Goal: Task Accomplishment & Management: Complete application form

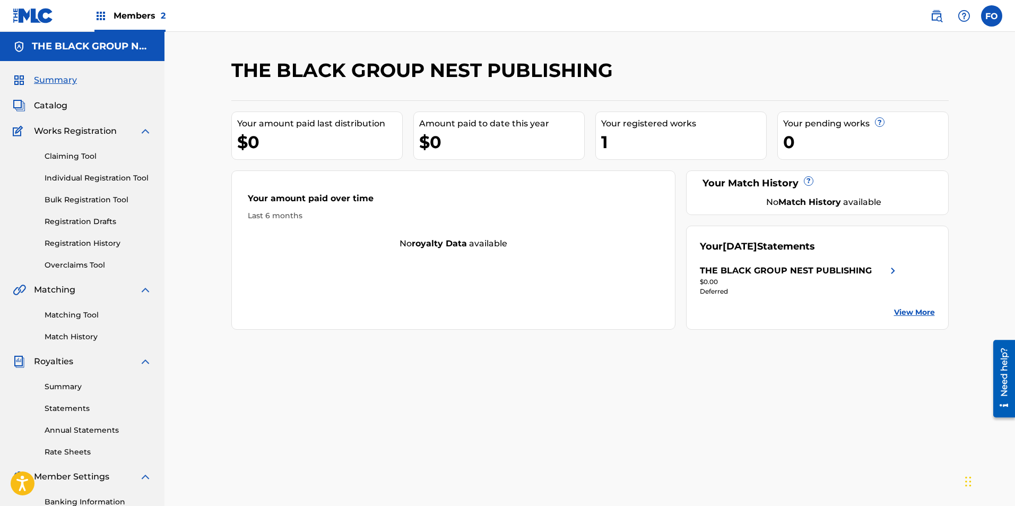
click at [138, 11] on span "Members 2" at bounding box center [140, 16] width 52 height 12
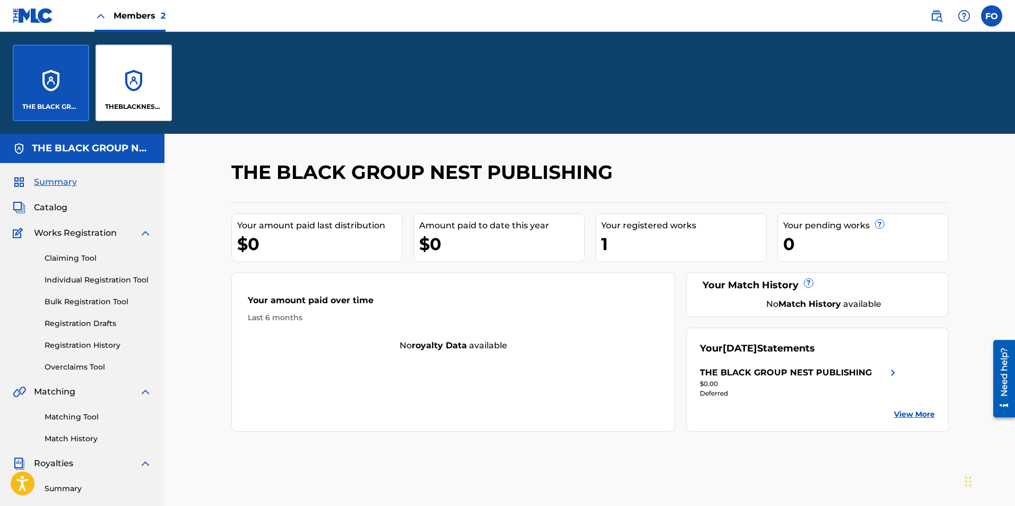
click at [127, 91] on div "THEBLACKNESTPUBLISHING" at bounding box center [134, 83] width 76 height 76
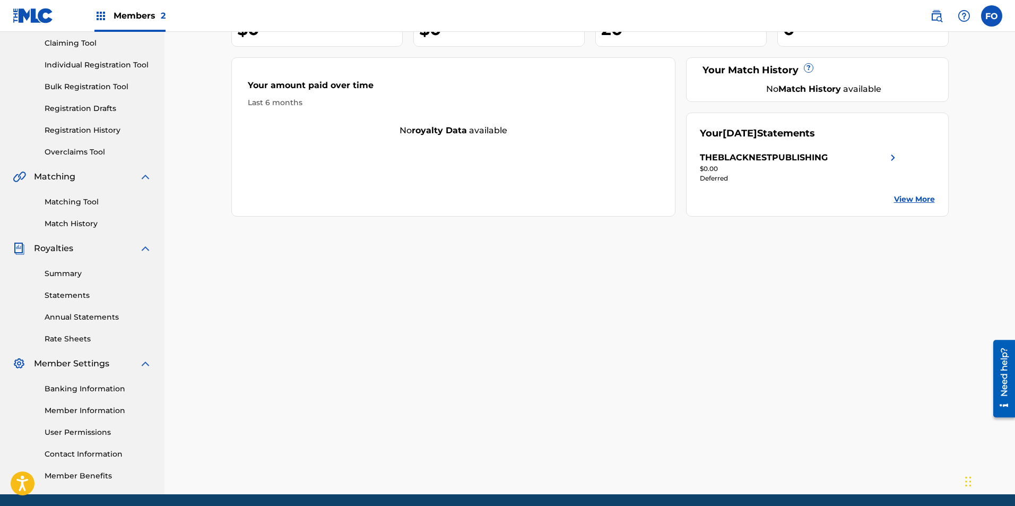
drag, startPoint x: 277, startPoint y: 265, endPoint x: 271, endPoint y: 391, distance: 125.9
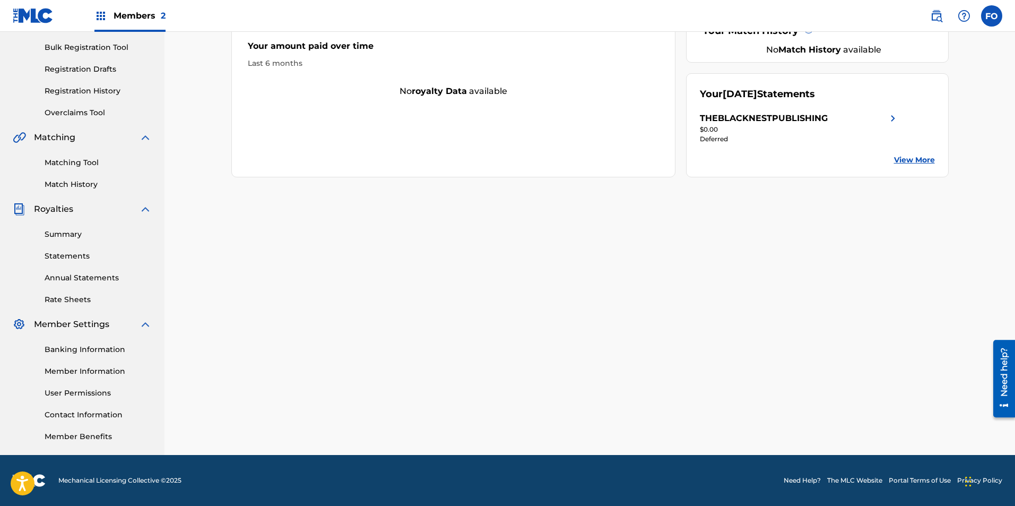
click at [76, 233] on link "Summary" at bounding box center [98, 234] width 107 height 11
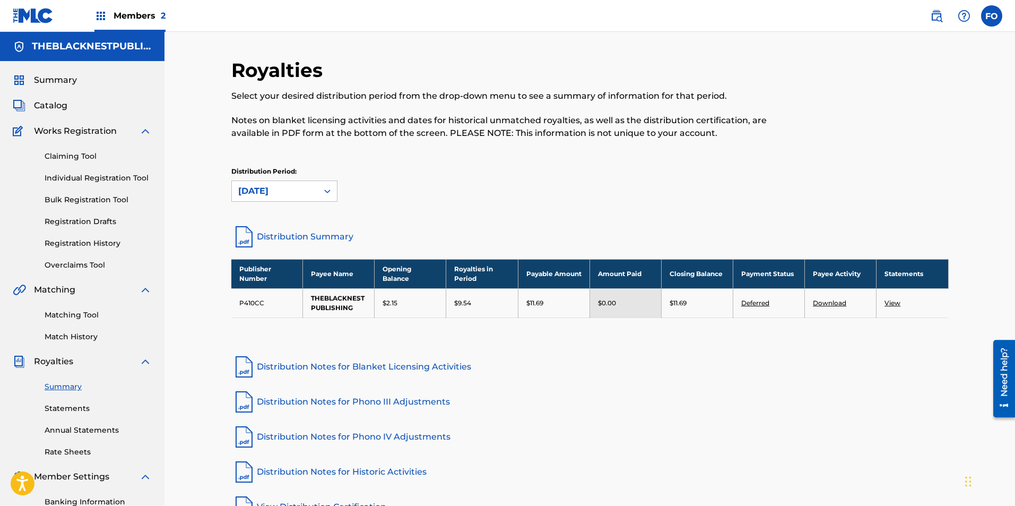
click at [93, 241] on link "Registration History" at bounding box center [98, 243] width 107 height 11
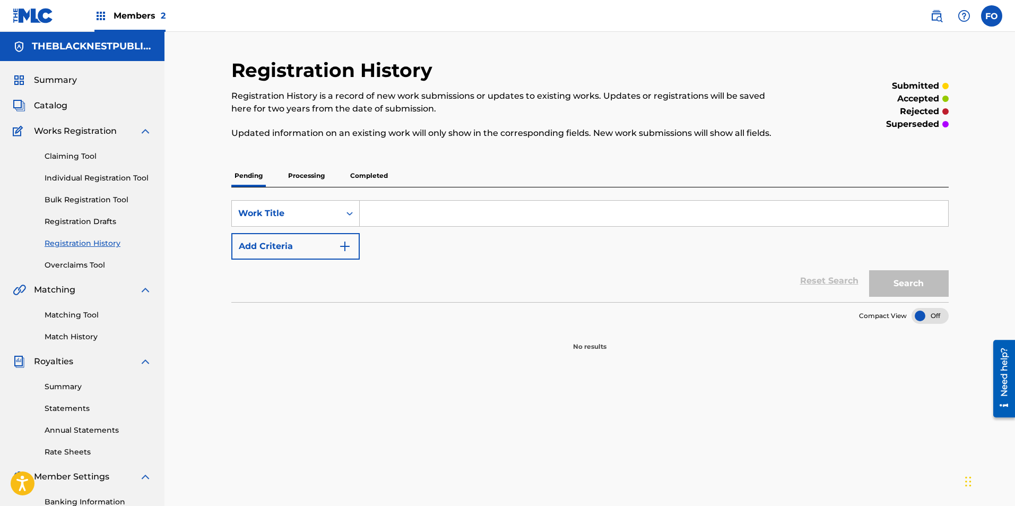
click at [309, 178] on p "Processing" at bounding box center [306, 175] width 43 height 22
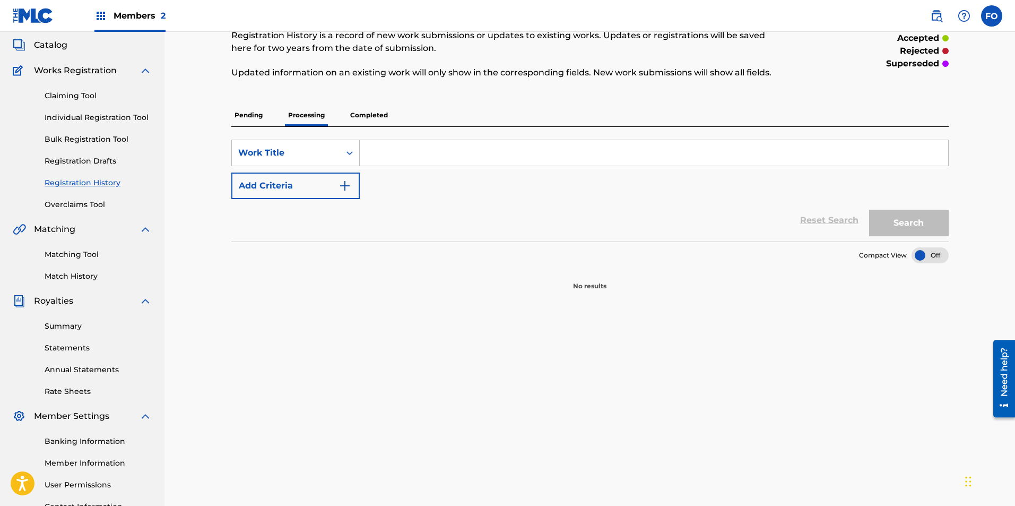
drag, startPoint x: 519, startPoint y: 269, endPoint x: 527, endPoint y: 333, distance: 64.1
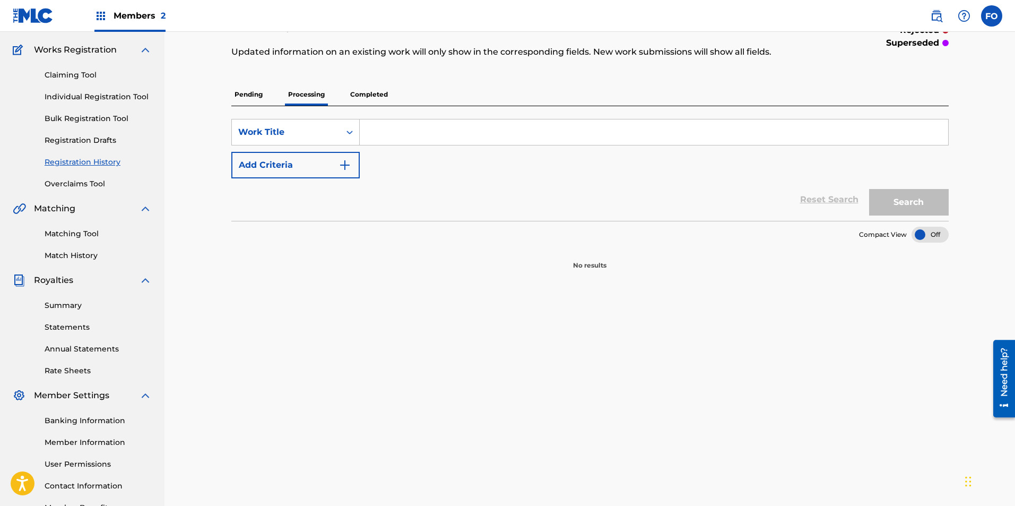
click at [363, 103] on p "Completed" at bounding box center [369, 94] width 44 height 22
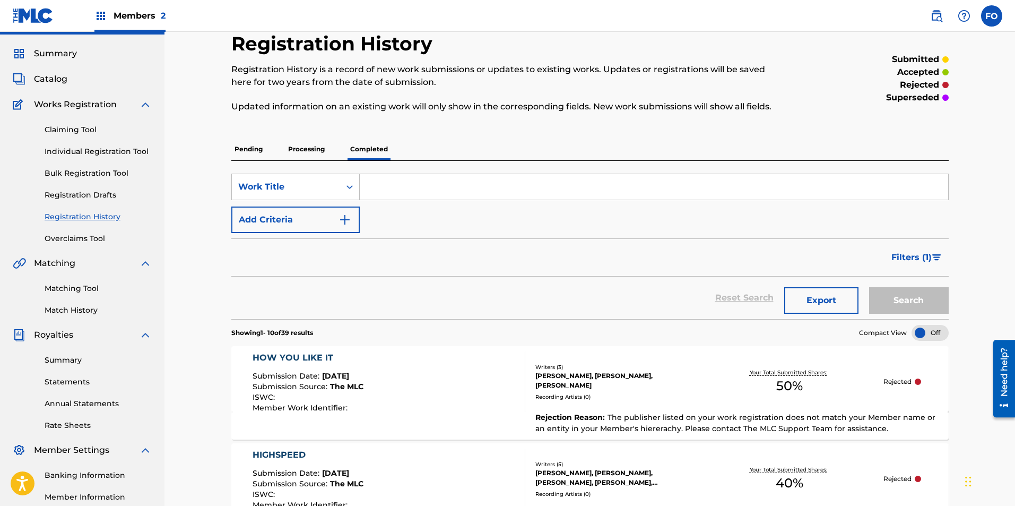
scroll to position [182, 0]
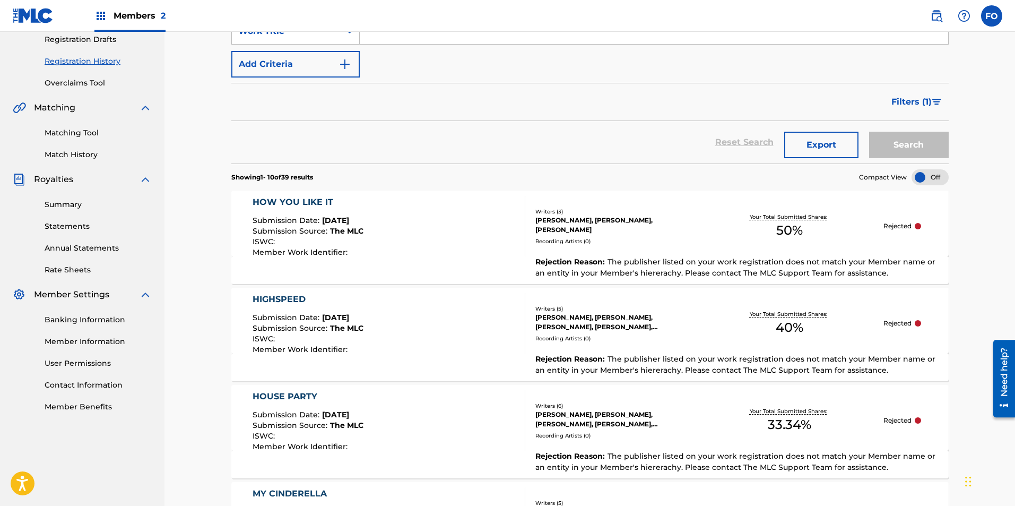
drag, startPoint x: 533, startPoint y: 231, endPoint x: 526, endPoint y: 295, distance: 64.6
click at [383, 220] on div "HOW YOU LIKE IT Submission Date : Aug 16, 2025 Submission Source : The MLC ISWC…" at bounding box center [389, 226] width 273 height 60
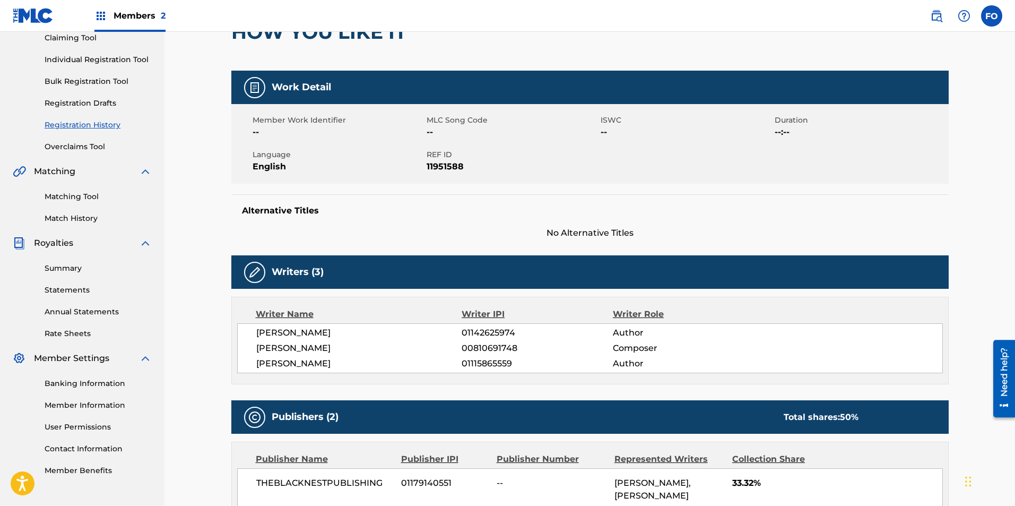
drag, startPoint x: 359, startPoint y: 283, endPoint x: 379, endPoint y: 352, distance: 72.0
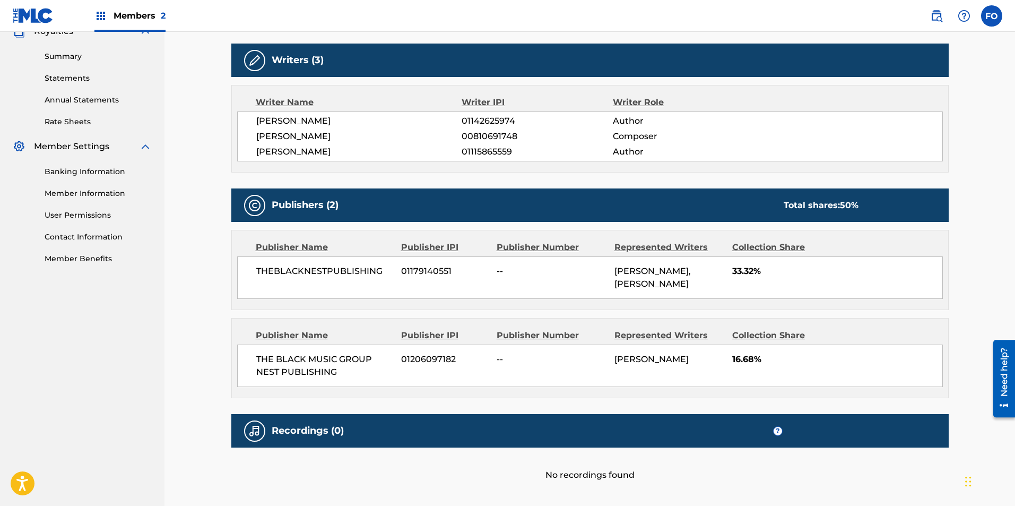
drag, startPoint x: 453, startPoint y: 294, endPoint x: 470, endPoint y: 370, distance: 77.8
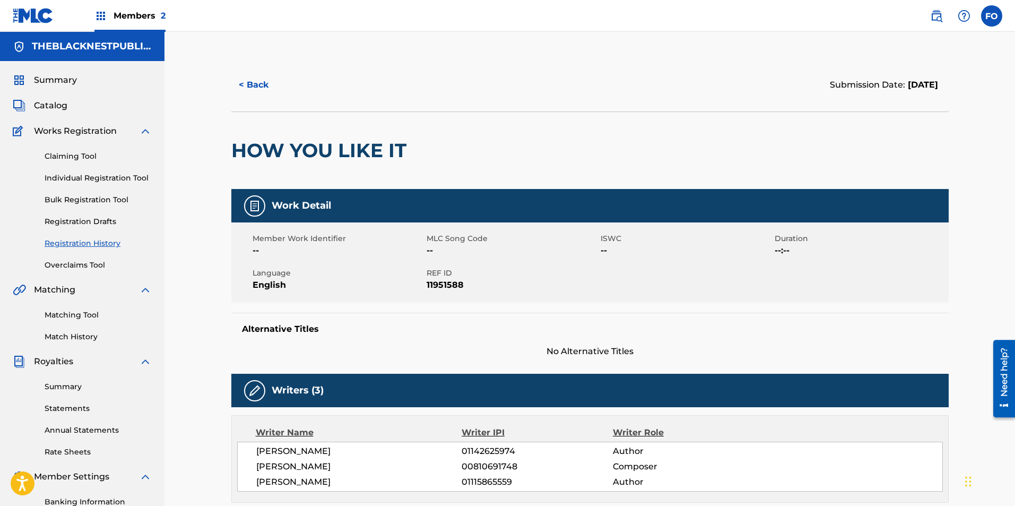
drag, startPoint x: 478, startPoint y: 273, endPoint x: 425, endPoint y: 134, distance: 148.8
click at [269, 79] on button "< Back" at bounding box center [263, 85] width 64 height 27
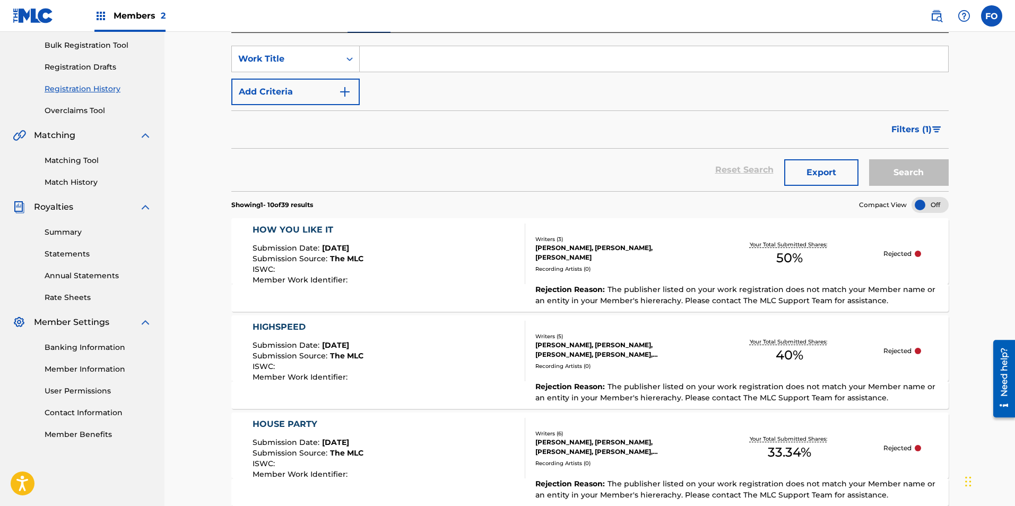
scroll to position [262, 0]
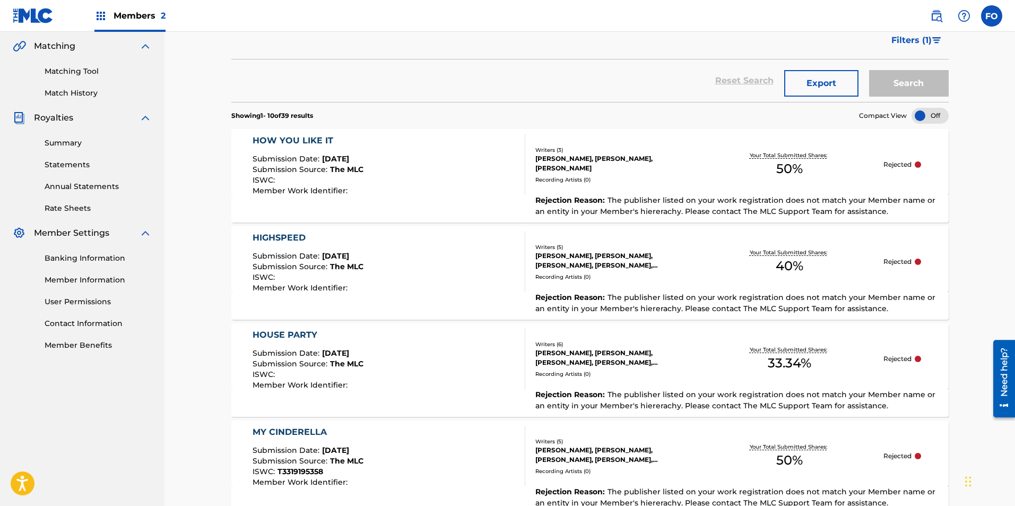
drag, startPoint x: 588, startPoint y: 210, endPoint x: 596, endPoint y: 267, distance: 57.4
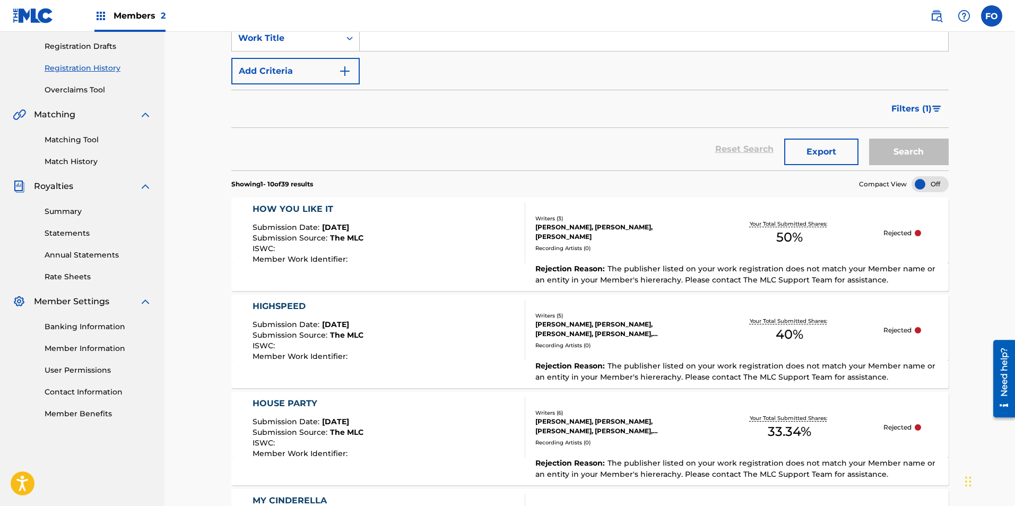
scroll to position [0, 0]
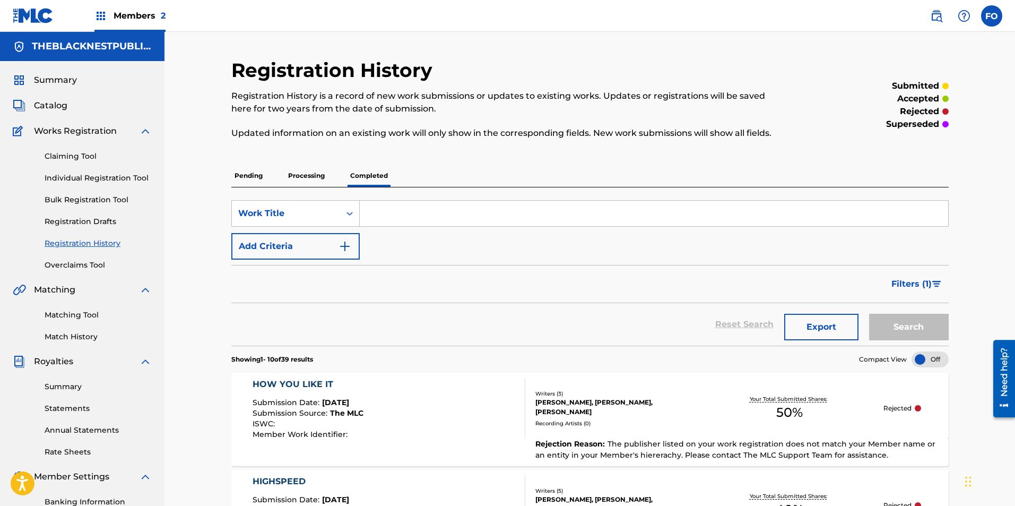
drag, startPoint x: 154, startPoint y: 130, endPoint x: 211, endPoint y: -28, distance: 168.0
click at [93, 155] on link "Claiming Tool" at bounding box center [98, 156] width 107 height 11
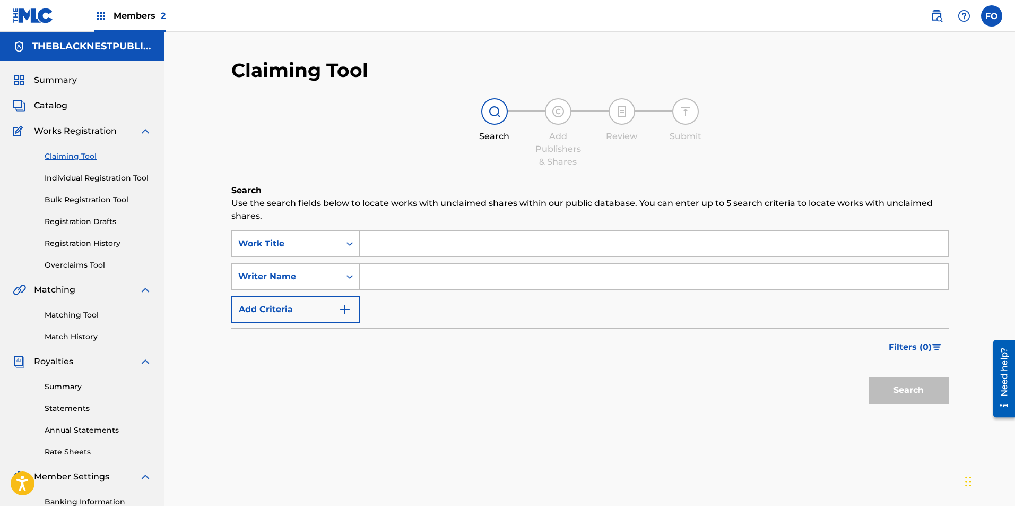
click at [403, 243] on input "Search Form" at bounding box center [654, 243] width 588 height 25
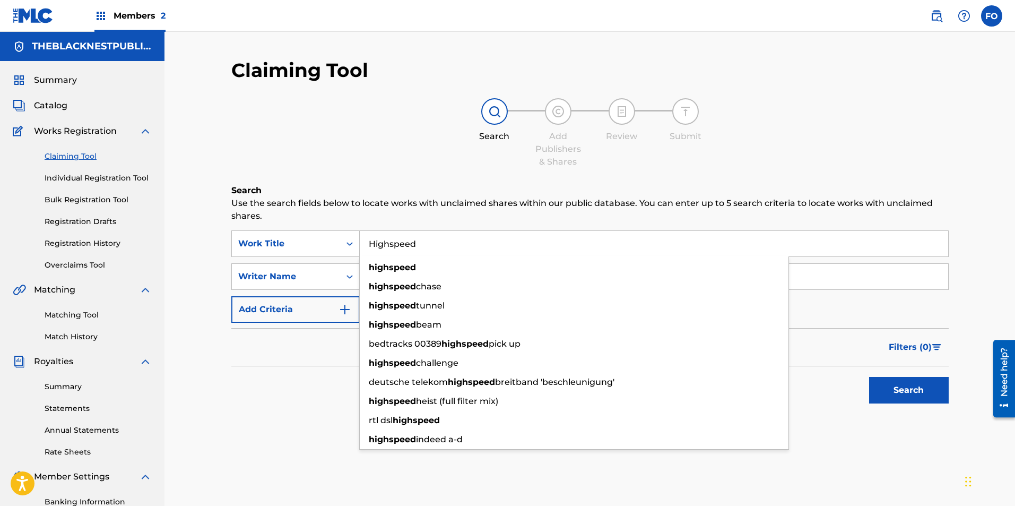
type input "Highspeed"
click at [431, 201] on p "Use the search fields below to locate works with unclaimed shares within our pu…" at bounding box center [589, 209] width 717 height 25
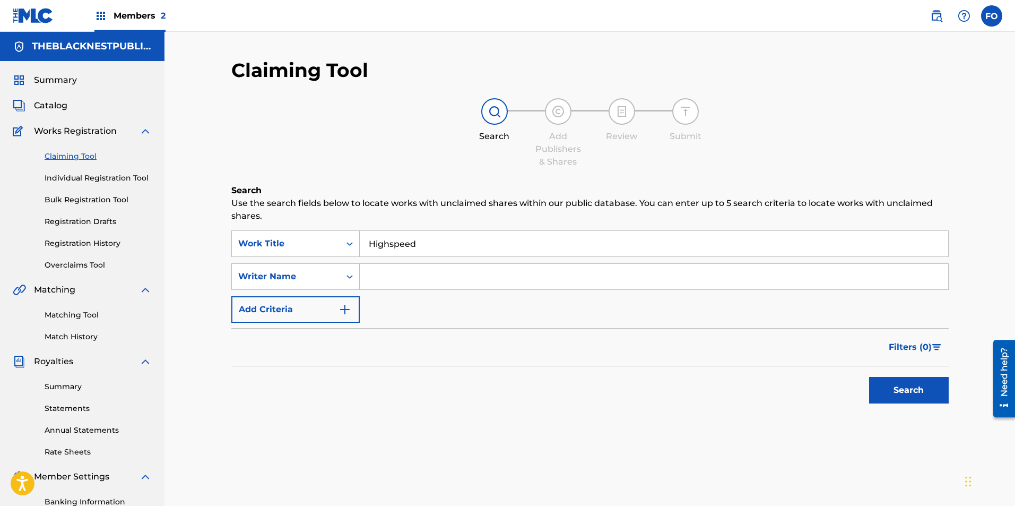
click at [415, 279] on input "Search Form" at bounding box center [654, 276] width 588 height 25
type input "Dominic Smith"
click at [915, 383] on button "Search" at bounding box center [909, 390] width 80 height 27
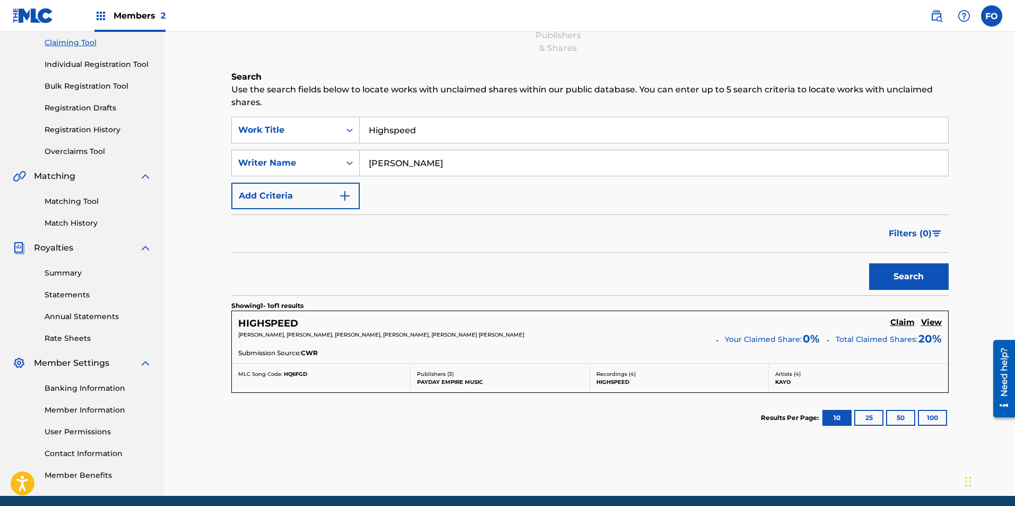
drag, startPoint x: 410, startPoint y: 325, endPoint x: 411, endPoint y: 395, distance: 70.0
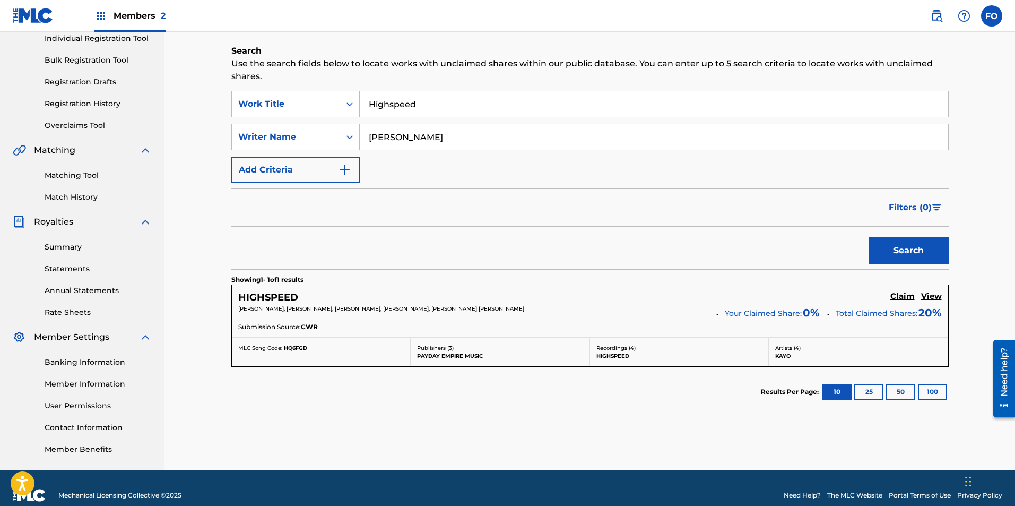
click at [768, 345] on div "Recordings ( 4 ) HIGHSPEED" at bounding box center [679, 351] width 179 height 29
click at [782, 350] on p "Artists ( 4 )" at bounding box center [858, 348] width 167 height 8
click at [282, 292] on h5 "HIGHSPEED" at bounding box center [268, 297] width 60 height 12
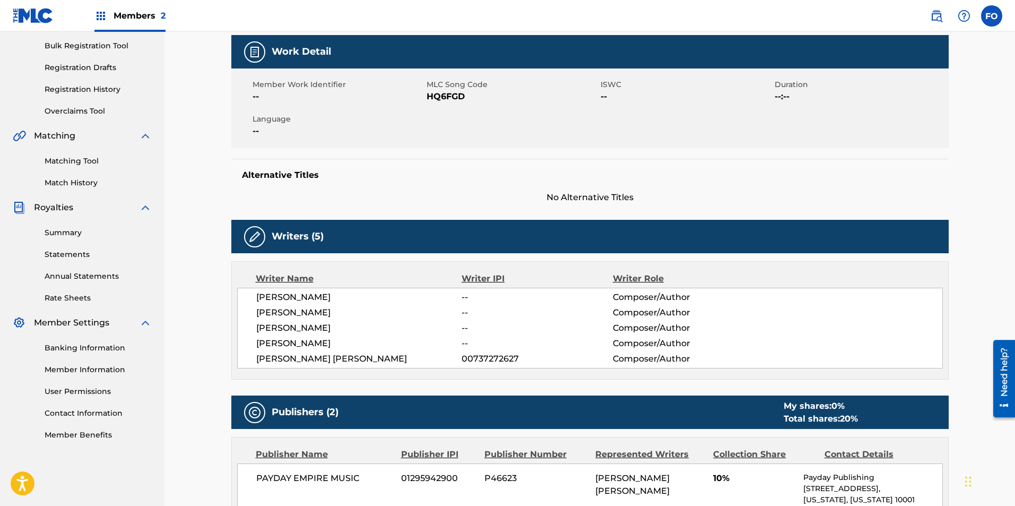
drag, startPoint x: 423, startPoint y: 253, endPoint x: 426, endPoint y: 317, distance: 63.7
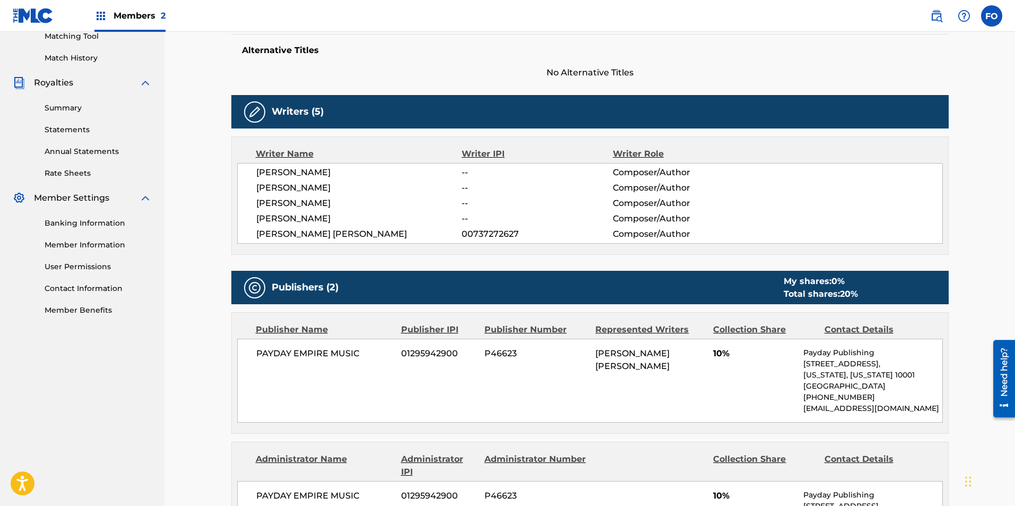
drag, startPoint x: 491, startPoint y: 227, endPoint x: 499, endPoint y: 290, distance: 63.6
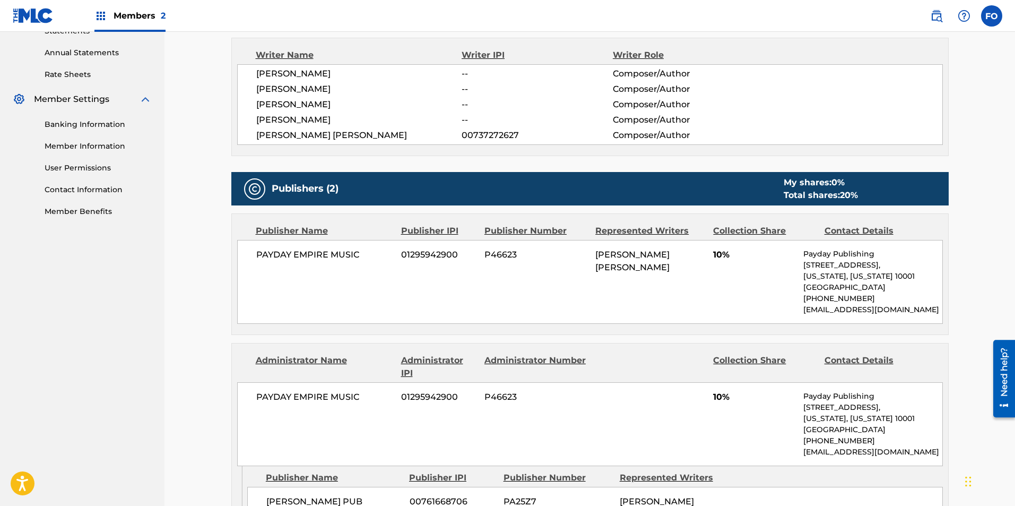
drag, startPoint x: 513, startPoint y: 282, endPoint x: 522, endPoint y: 341, distance: 59.0
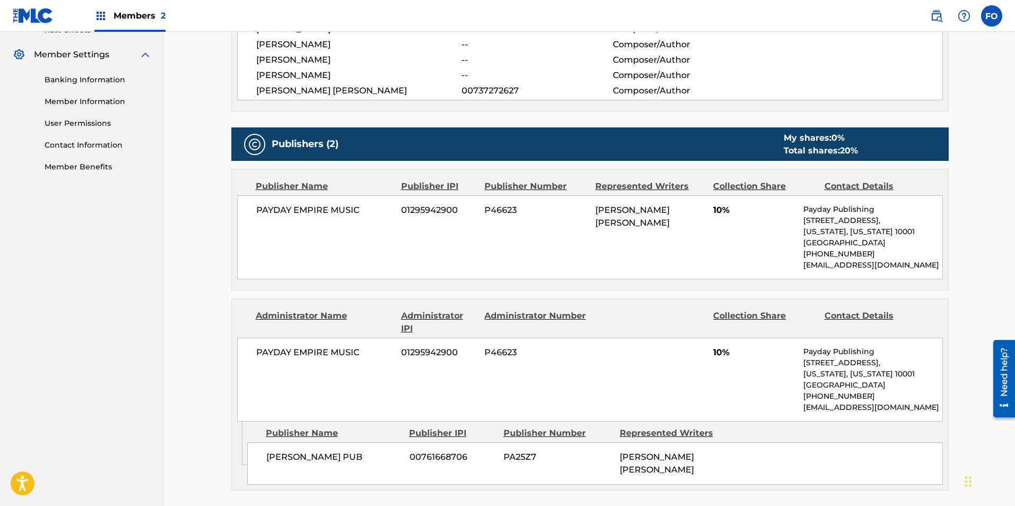
drag, startPoint x: 540, startPoint y: 288, endPoint x: 547, endPoint y: 343, distance: 55.7
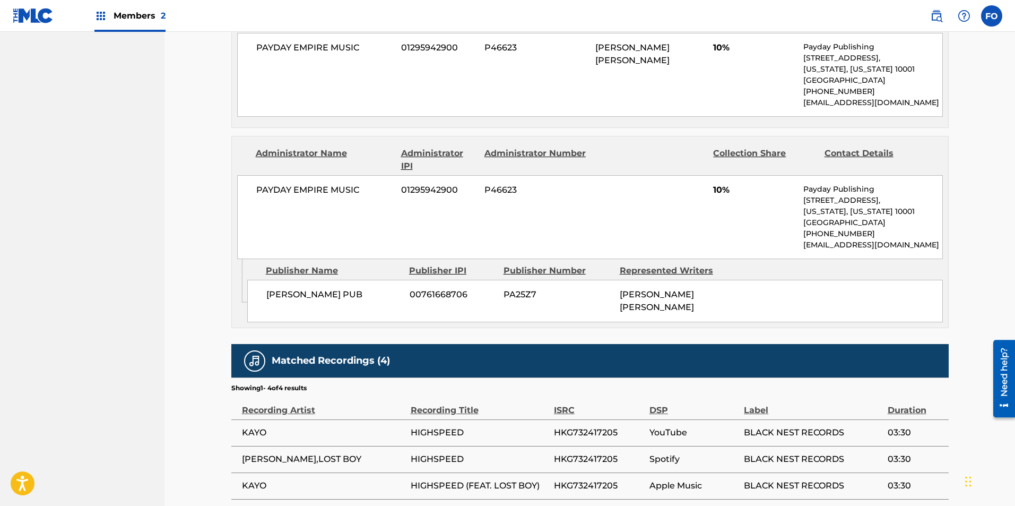
drag, startPoint x: 547, startPoint y: 300, endPoint x: 552, endPoint y: 362, distance: 62.3
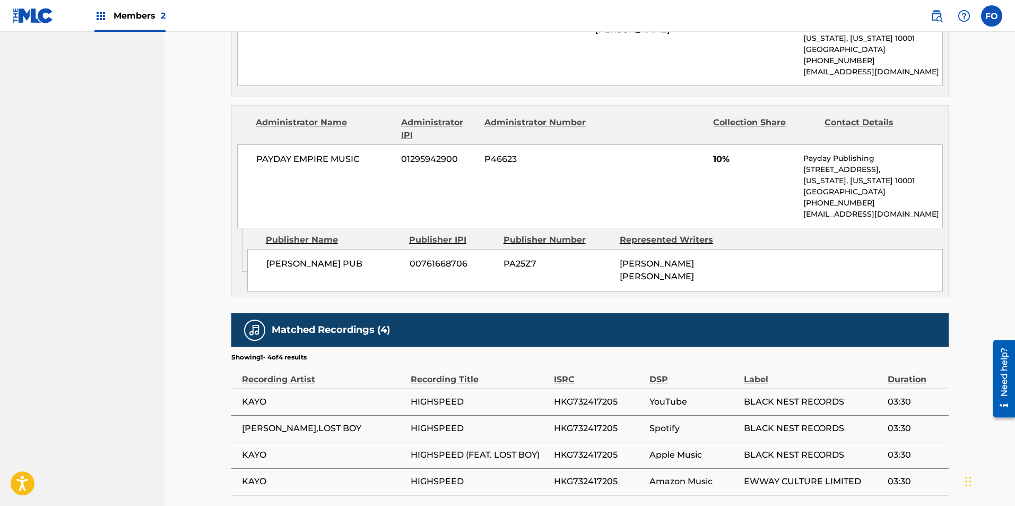
drag, startPoint x: 555, startPoint y: 328, endPoint x: 562, endPoint y: 382, distance: 54.0
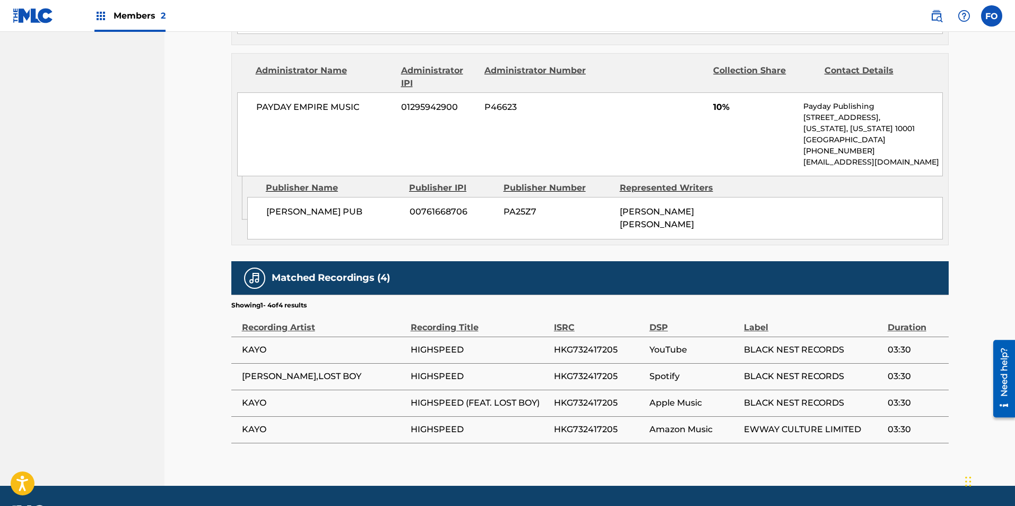
drag, startPoint x: 548, startPoint y: 279, endPoint x: 548, endPoint y: 309, distance: 30.2
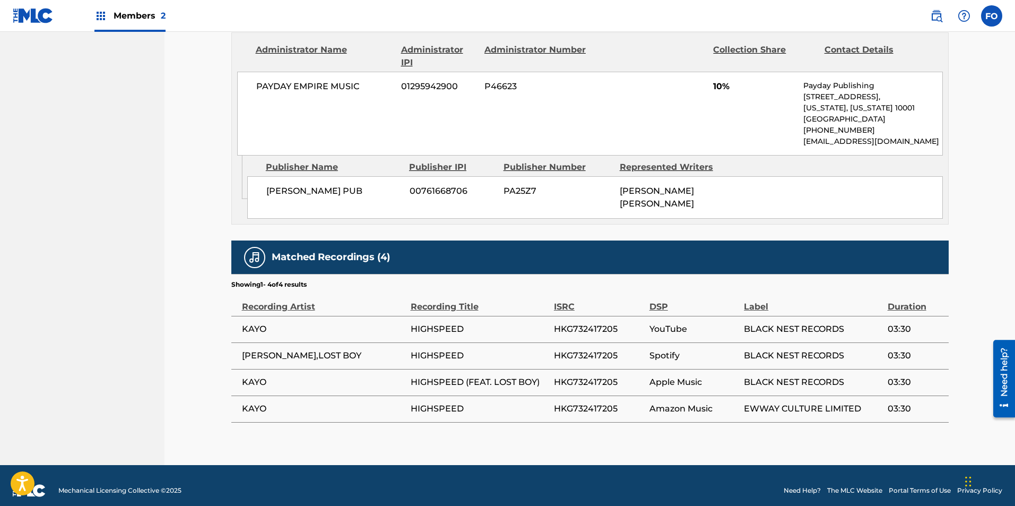
drag, startPoint x: 614, startPoint y: 215, endPoint x: 613, endPoint y: 228, distance: 12.2
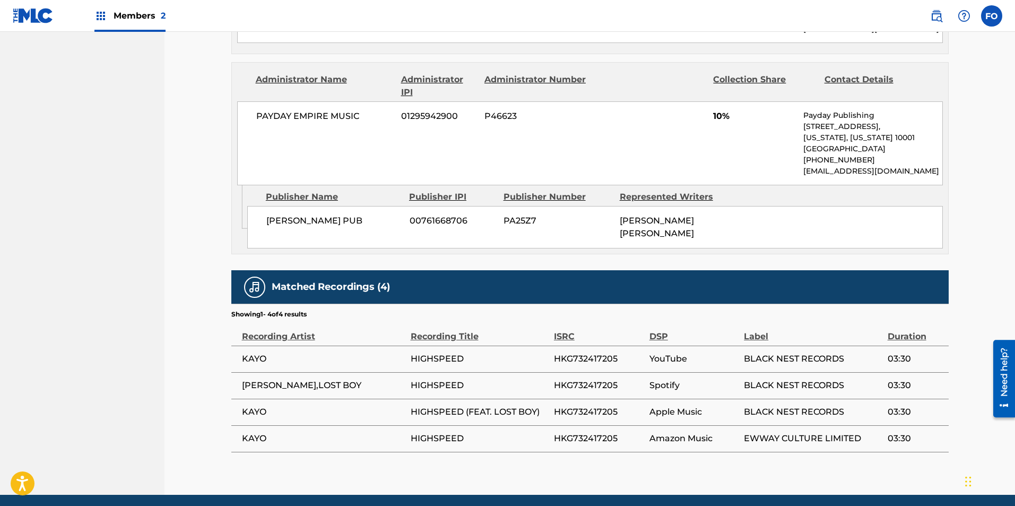
drag, startPoint x: 613, startPoint y: 270, endPoint x: 611, endPoint y: 245, distance: 24.5
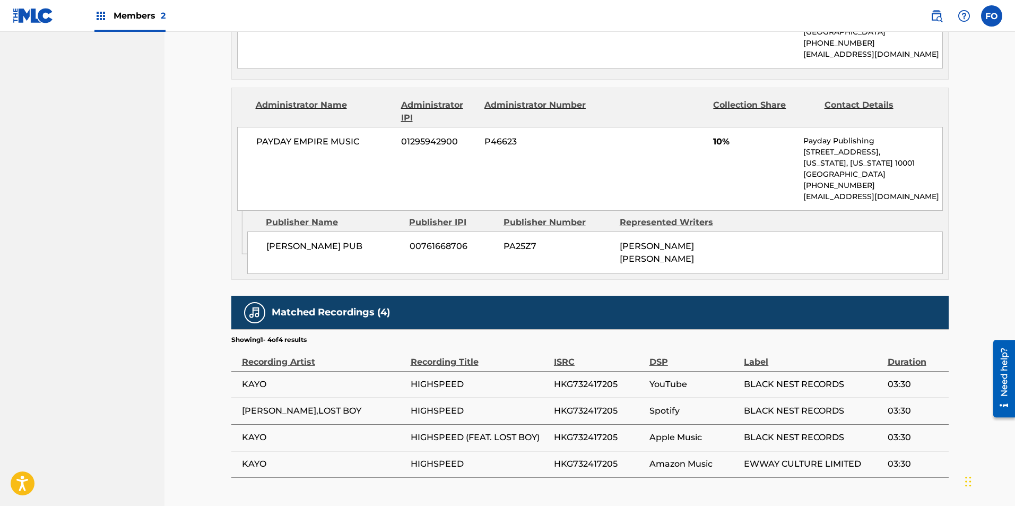
drag, startPoint x: 614, startPoint y: 254, endPoint x: 613, endPoint y: 226, distance: 28.1
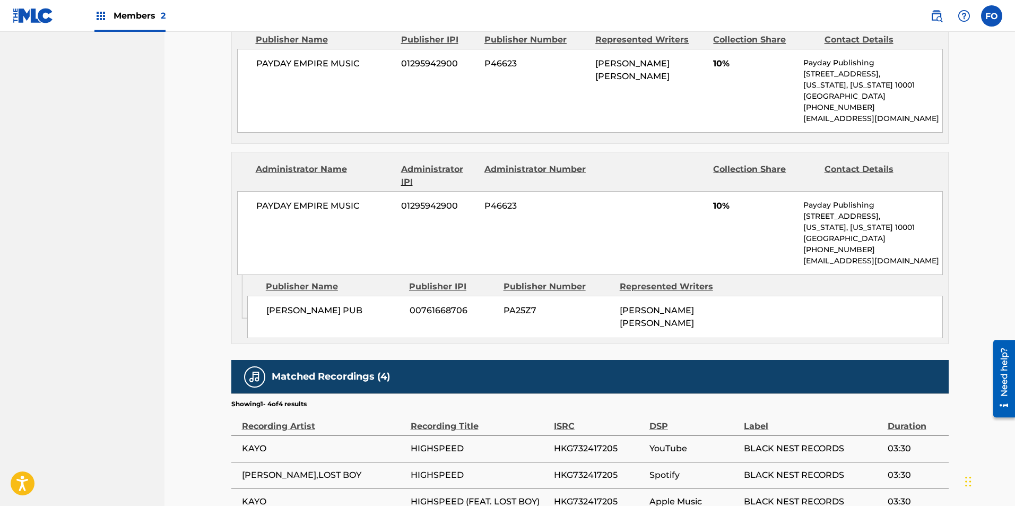
drag, startPoint x: 612, startPoint y: 228, endPoint x: 604, endPoint y: 181, distance: 47.4
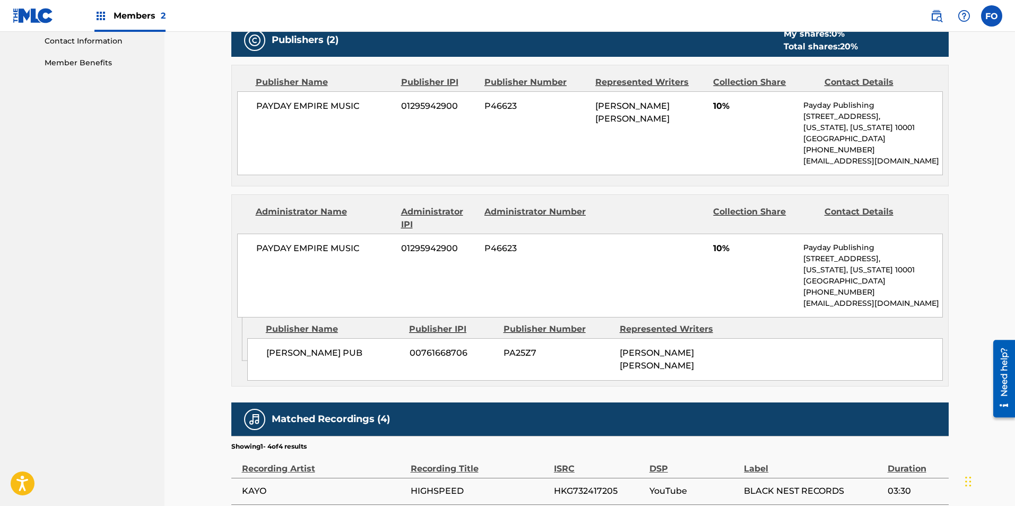
drag, startPoint x: 631, startPoint y: 221, endPoint x: 620, endPoint y: 170, distance: 52.6
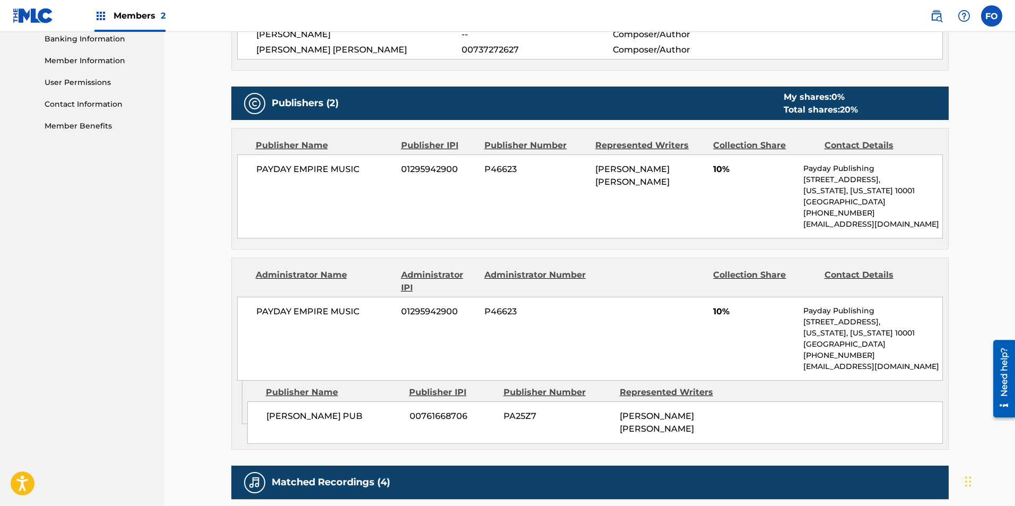
drag, startPoint x: 583, startPoint y: 239, endPoint x: 579, endPoint y: 205, distance: 33.6
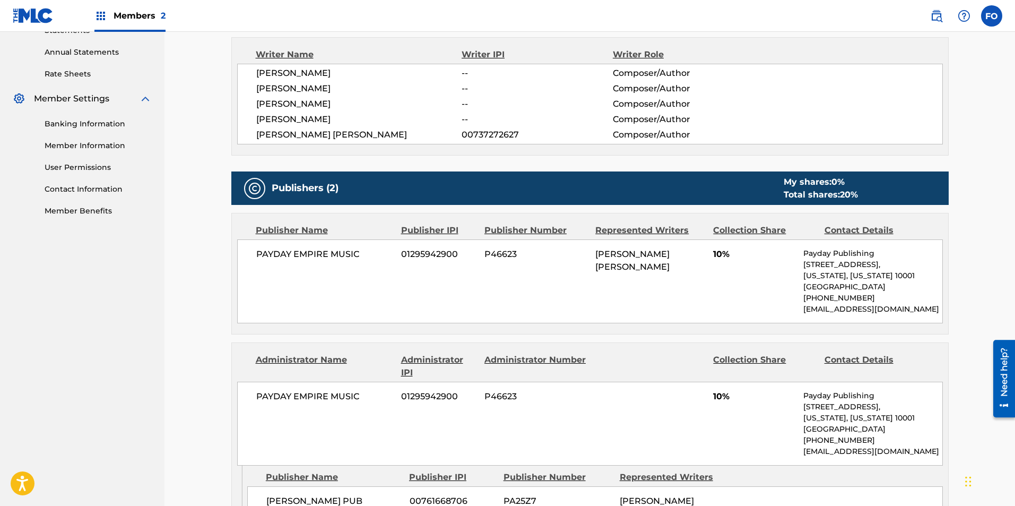
drag, startPoint x: 592, startPoint y: 263, endPoint x: 592, endPoint y: 216, distance: 46.2
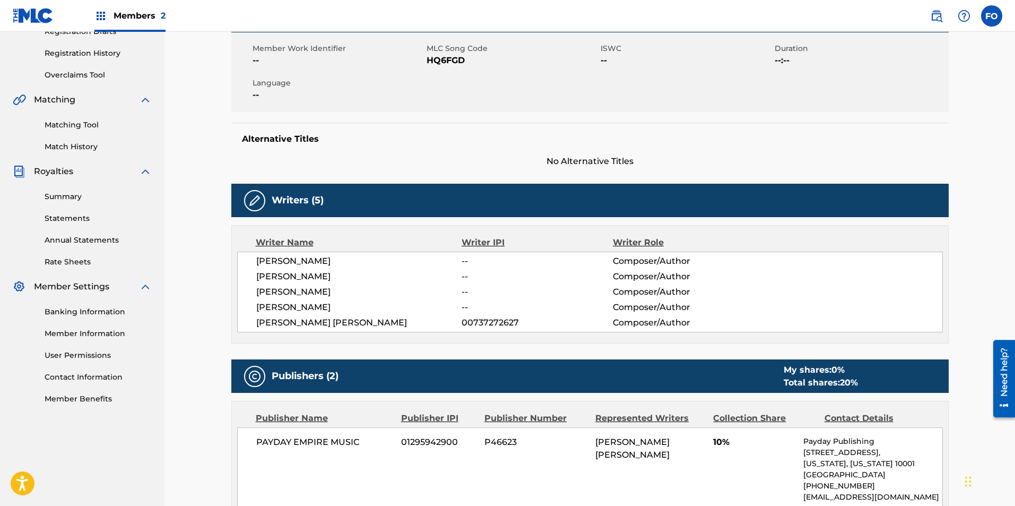
drag, startPoint x: 585, startPoint y: 301, endPoint x: 577, endPoint y: 226, distance: 75.8
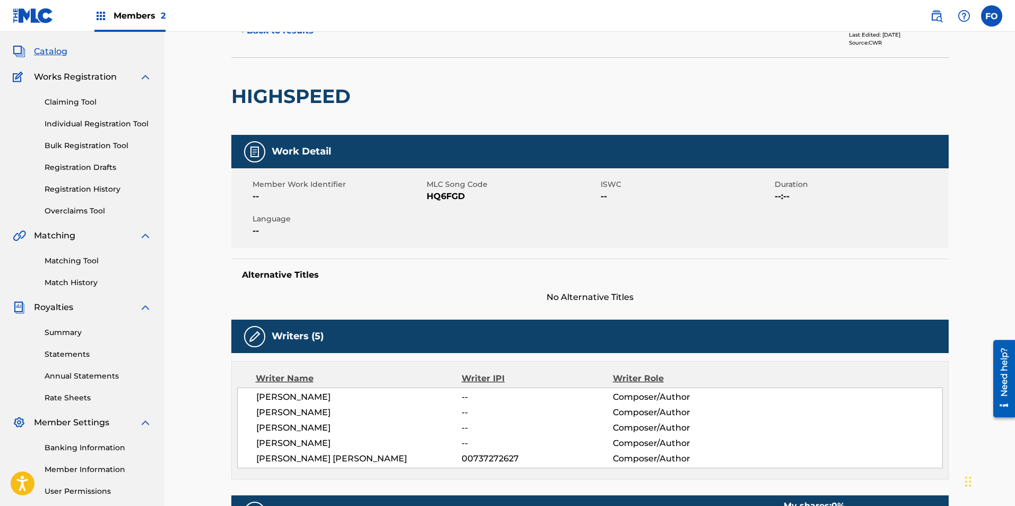
scroll to position [0, 0]
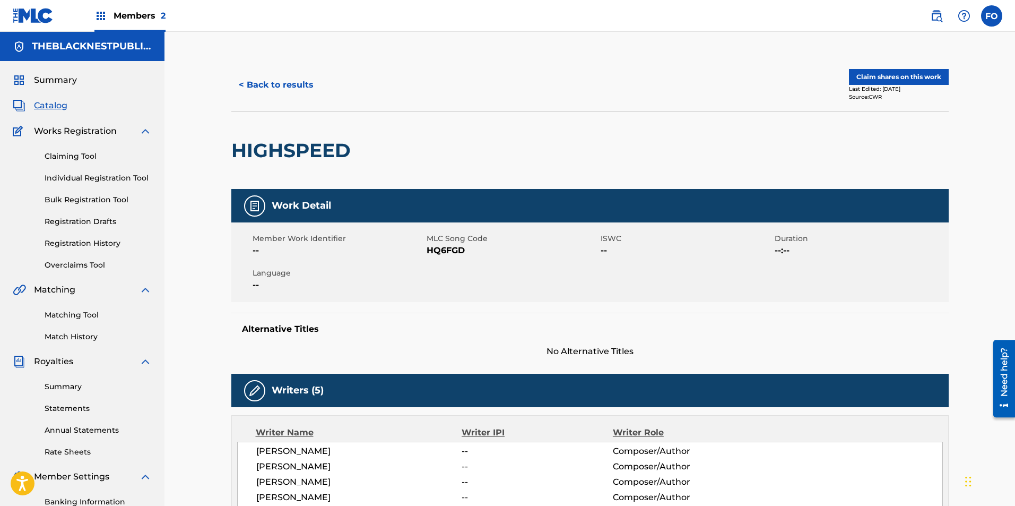
drag, startPoint x: 554, startPoint y: 308, endPoint x: 547, endPoint y: 224, distance: 84.1
click at [890, 71] on button "Claim shares on this work" at bounding box center [899, 77] width 100 height 16
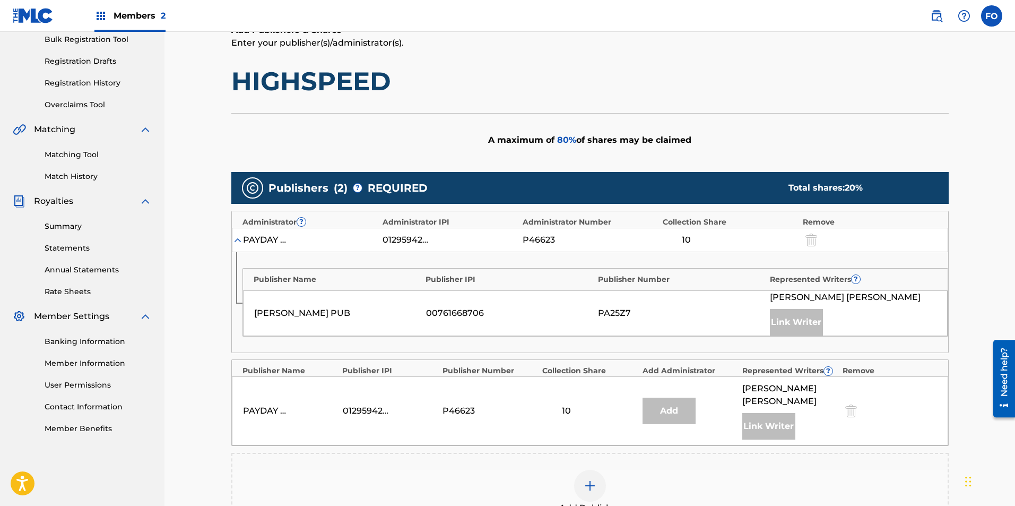
drag, startPoint x: 559, startPoint y: 196, endPoint x: 561, endPoint y: 271, distance: 75.4
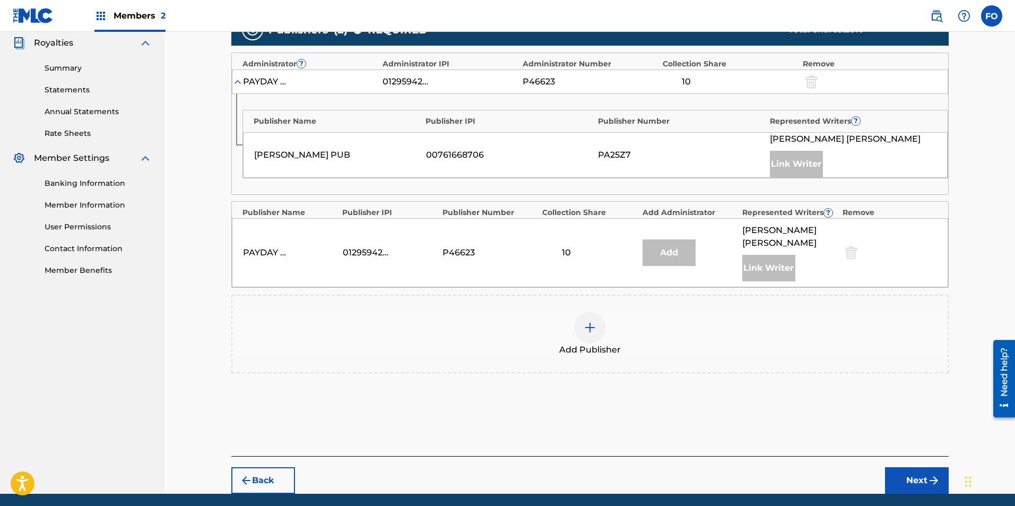
drag, startPoint x: 550, startPoint y: 173, endPoint x: 552, endPoint y: 247, distance: 74.3
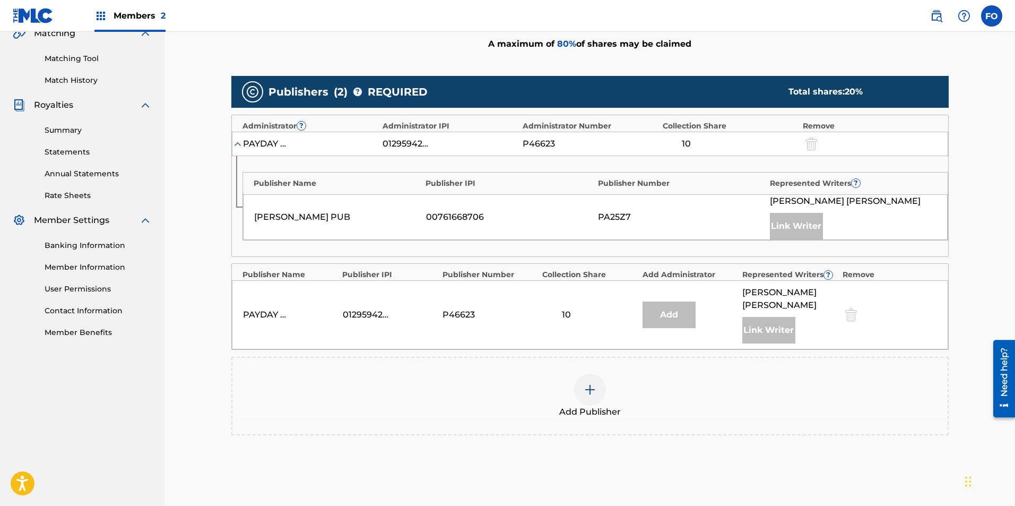
drag, startPoint x: 540, startPoint y: 278, endPoint x: 536, endPoint y: 239, distance: 39.0
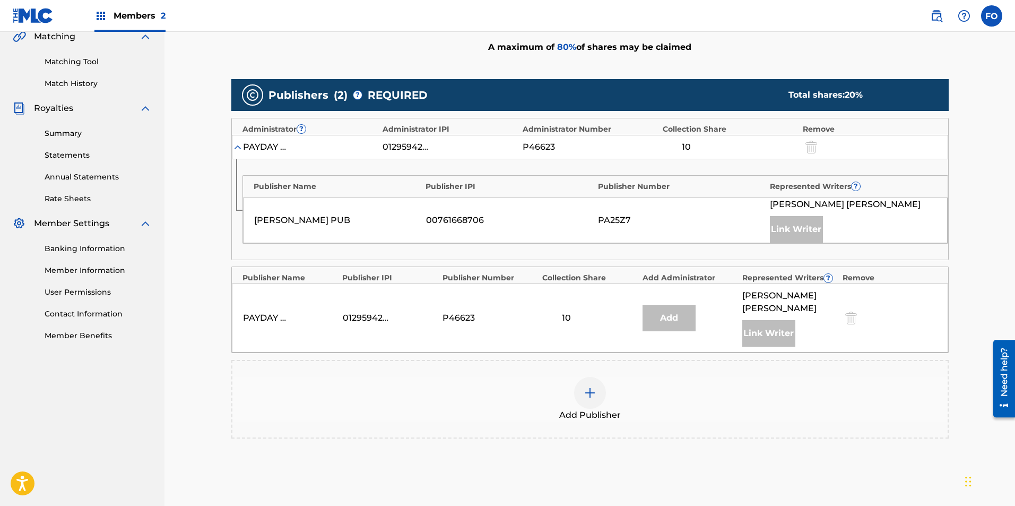
click at [588, 394] on img at bounding box center [590, 392] width 13 height 13
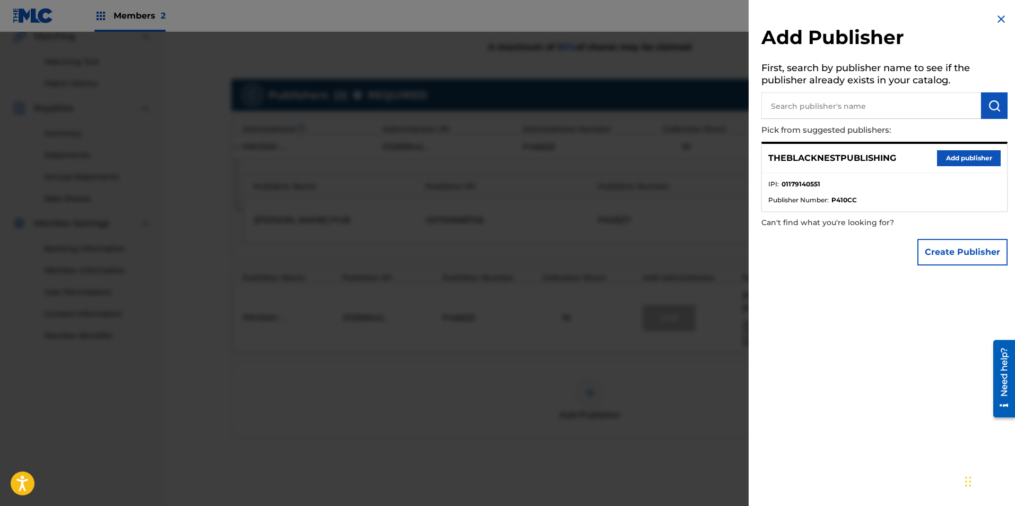
click at [947, 158] on button "Add publisher" at bounding box center [969, 158] width 64 height 16
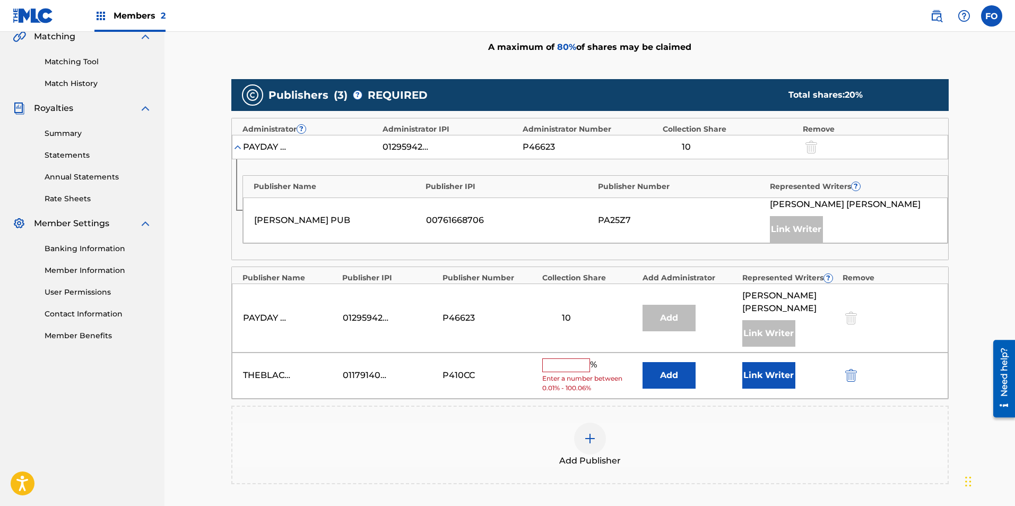
click at [561, 358] on input "text" at bounding box center [566, 365] width 48 height 14
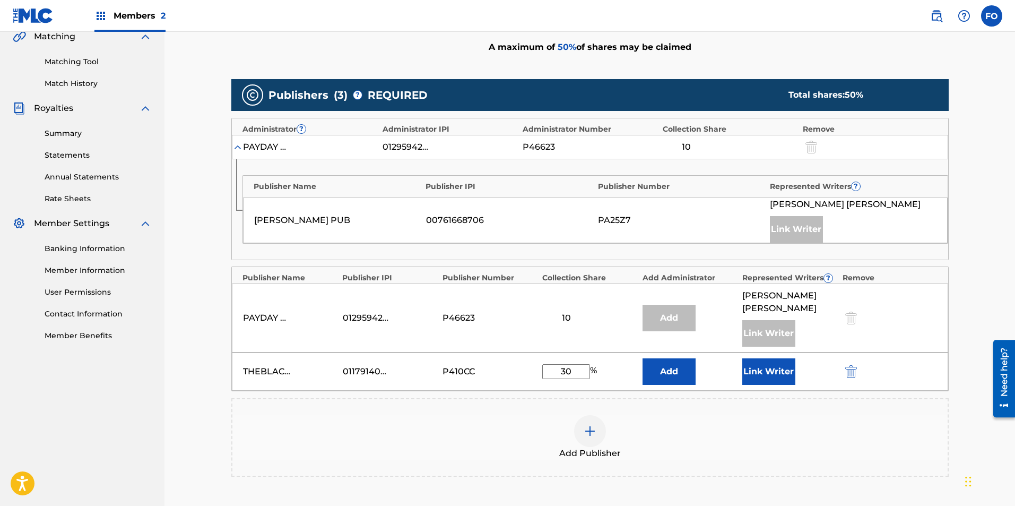
type input "30"
click at [705, 376] on div "Add" at bounding box center [690, 371] width 94 height 27
click at [762, 370] on button "Link Writer" at bounding box center [768, 371] width 53 height 27
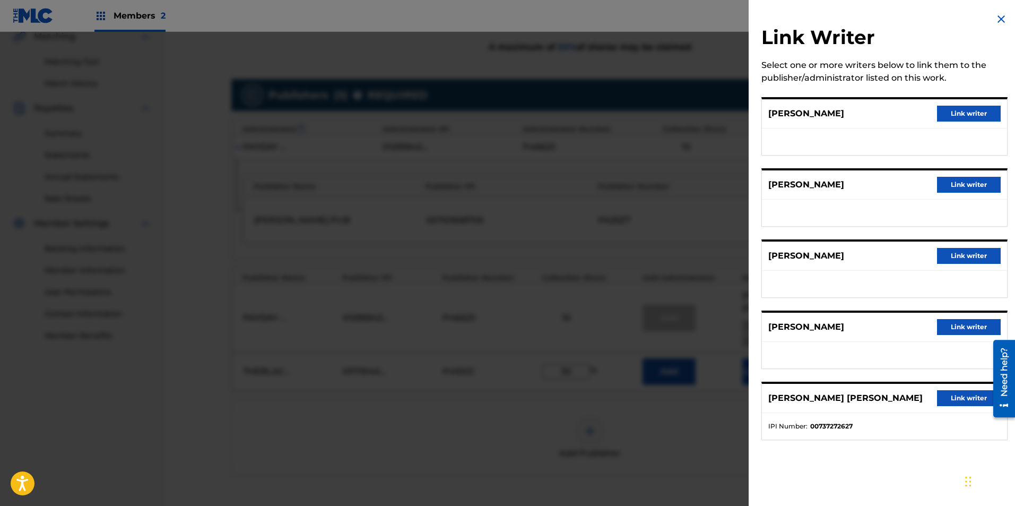
click at [966, 110] on button "Link writer" at bounding box center [969, 114] width 64 height 16
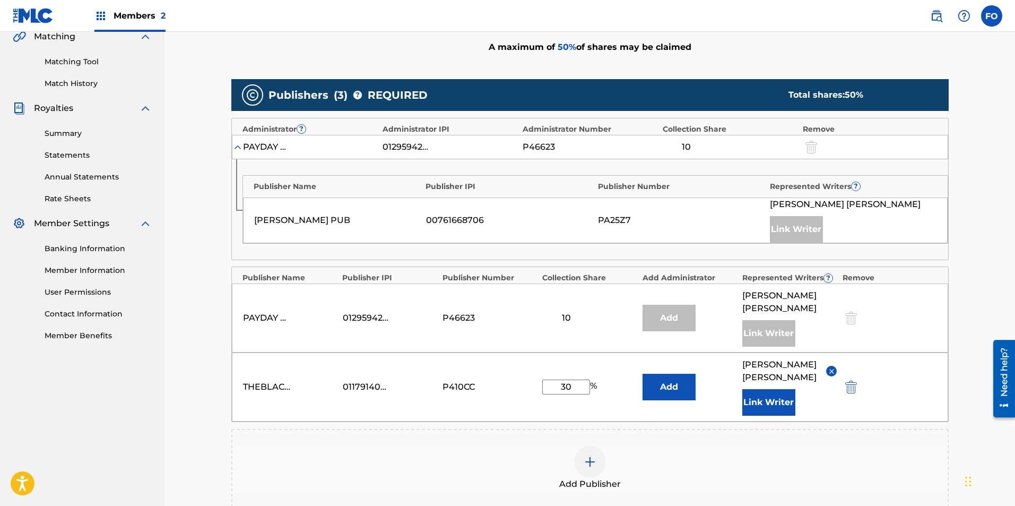
click at [826, 366] on button at bounding box center [831, 371] width 11 height 11
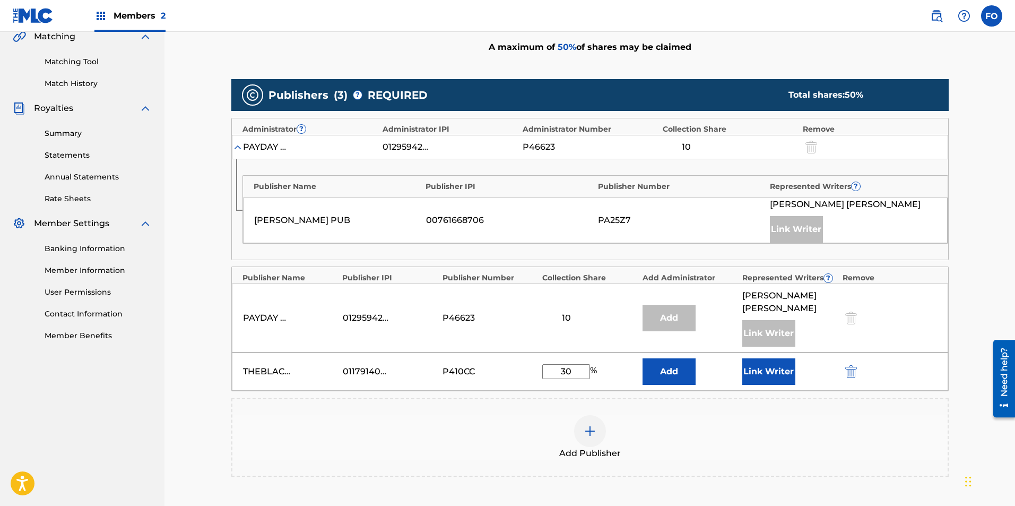
click at [783, 379] on button "Link Writer" at bounding box center [768, 371] width 53 height 27
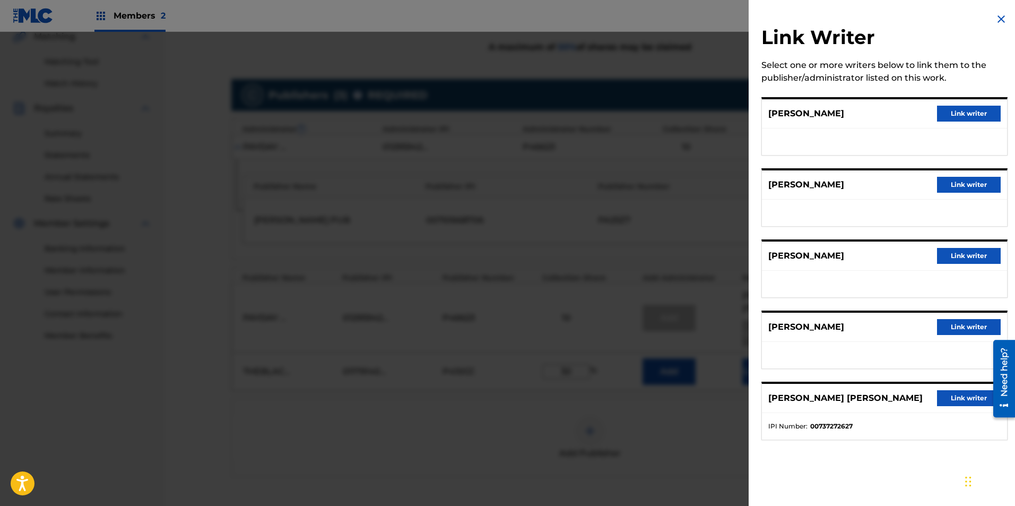
click at [957, 193] on div "FRANCIS A ODUNLAMI JR Link writer" at bounding box center [884, 184] width 245 height 29
click at [965, 184] on button "Link writer" at bounding box center [969, 185] width 64 height 16
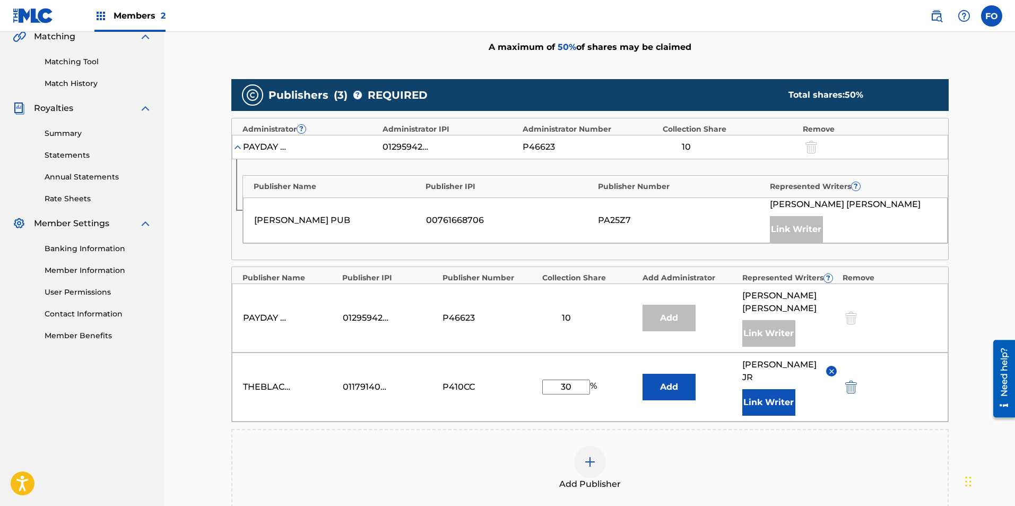
click at [755, 400] on button "Link Writer" at bounding box center [768, 402] width 53 height 27
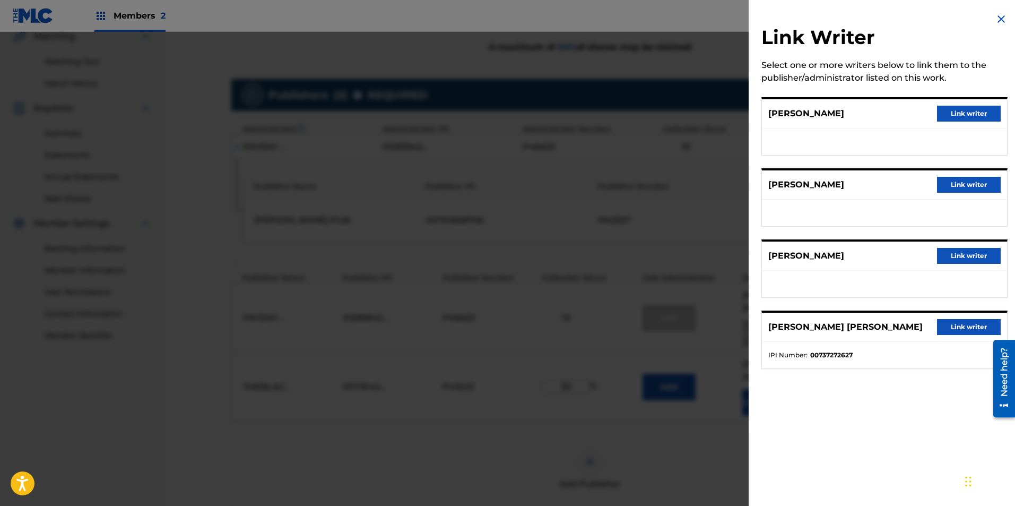
click at [984, 178] on button "Link writer" at bounding box center [969, 185] width 64 height 16
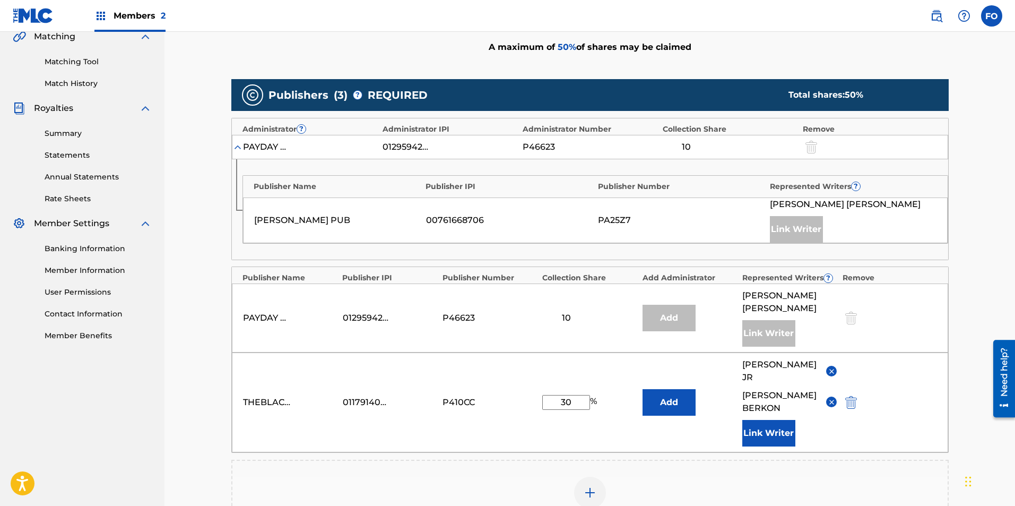
click at [784, 437] on button "Link Writer" at bounding box center [768, 433] width 53 height 27
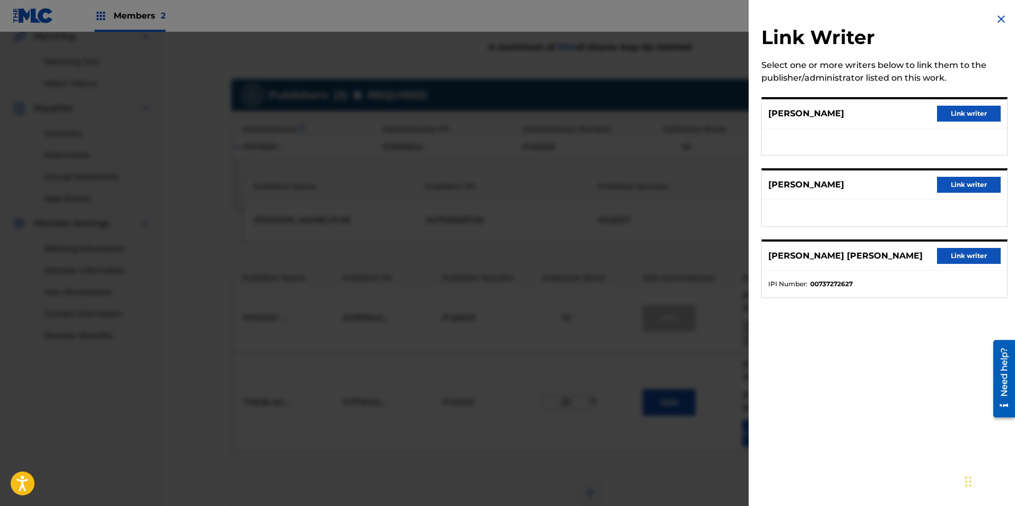
click at [972, 181] on button "Link writer" at bounding box center [969, 185] width 64 height 16
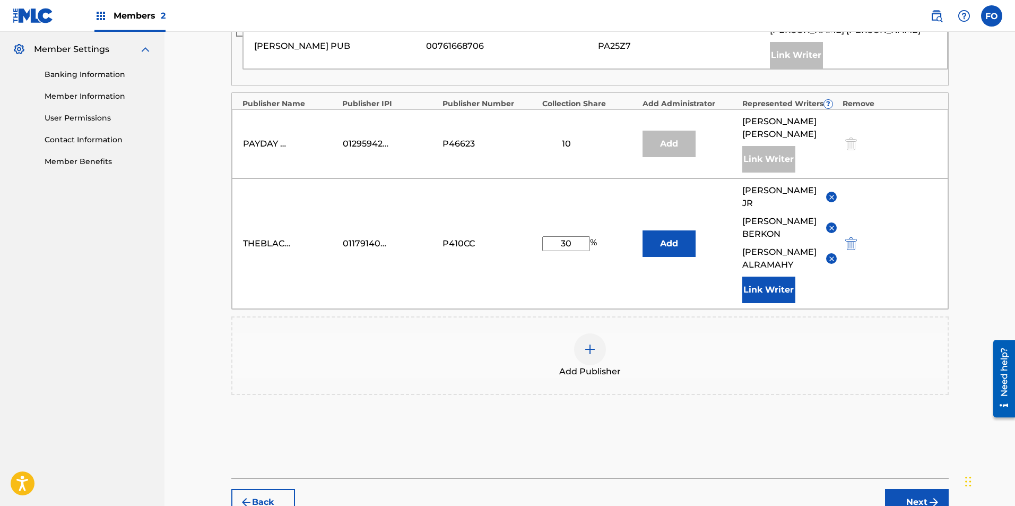
drag, startPoint x: 732, startPoint y: 376, endPoint x: 711, endPoint y: 417, distance: 45.3
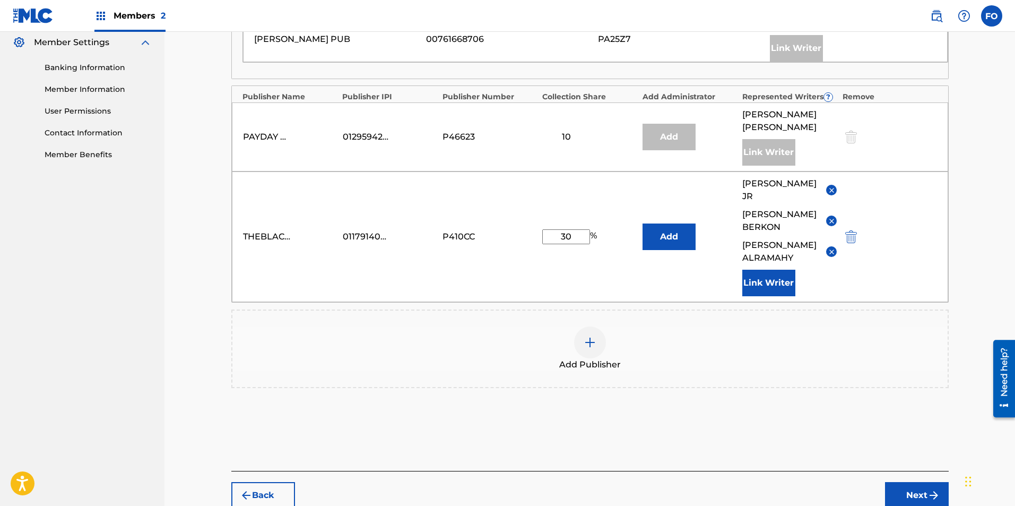
drag, startPoint x: 799, startPoint y: 439, endPoint x: 892, endPoint y: 502, distance: 112.7
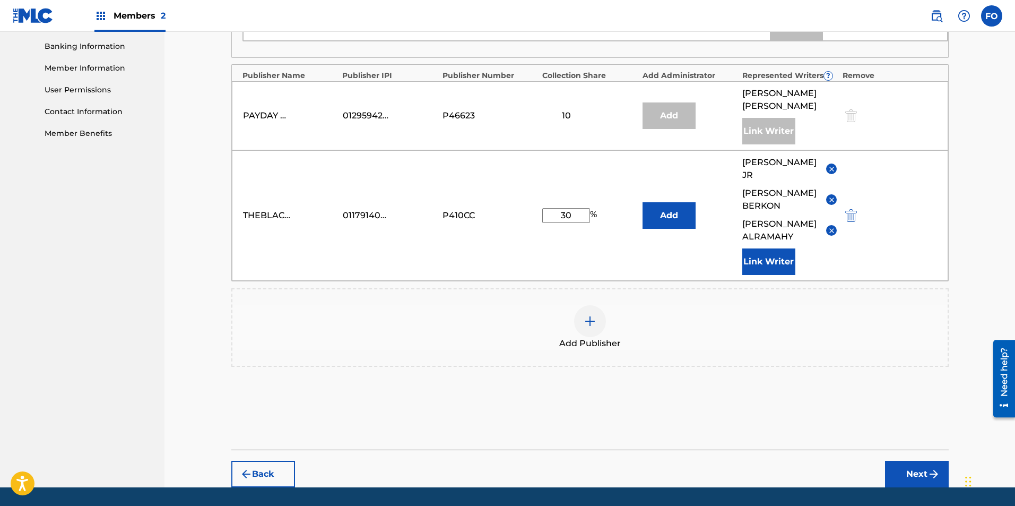
click at [905, 461] on button "Next" at bounding box center [917, 474] width 64 height 27
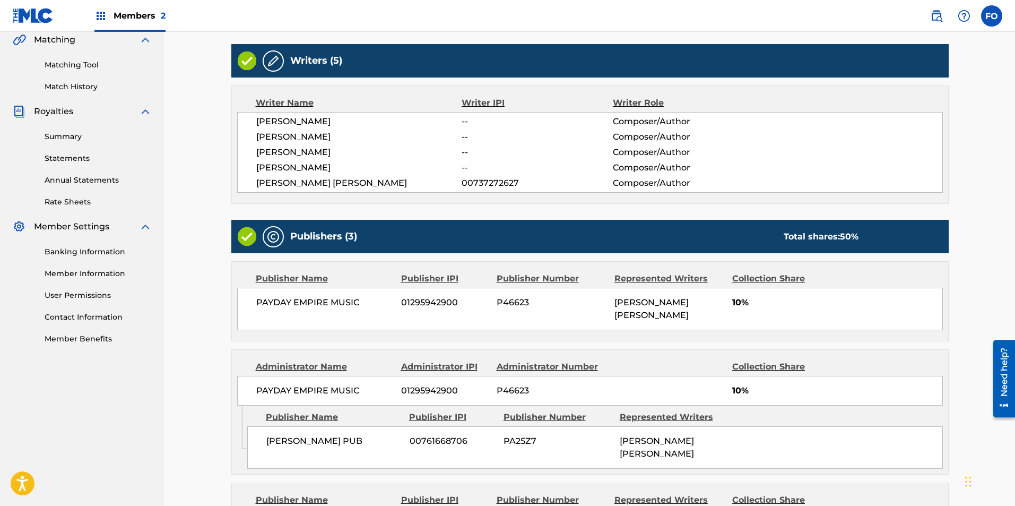
drag, startPoint x: 668, startPoint y: 232, endPoint x: 678, endPoint y: 335, distance: 103.9
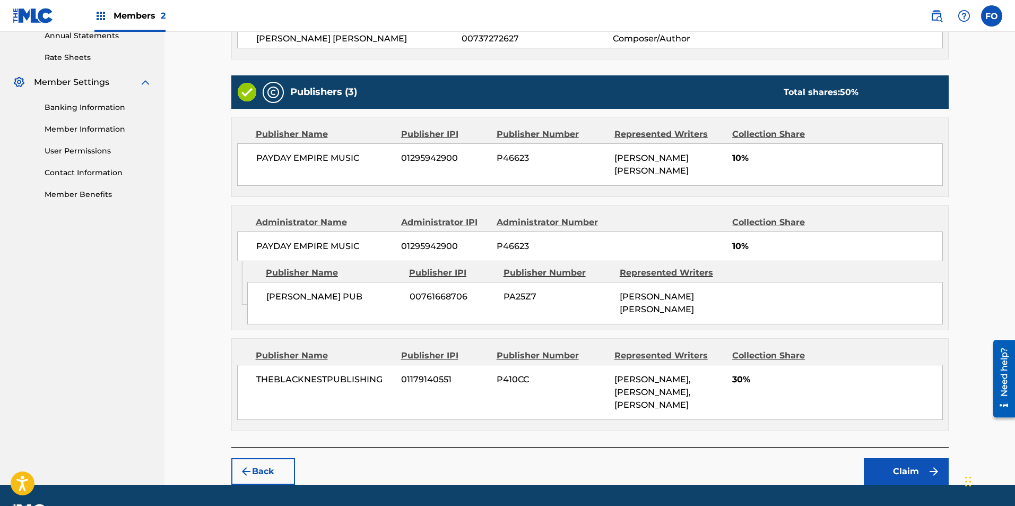
click at [885, 458] on button "Claim" at bounding box center [906, 471] width 85 height 27
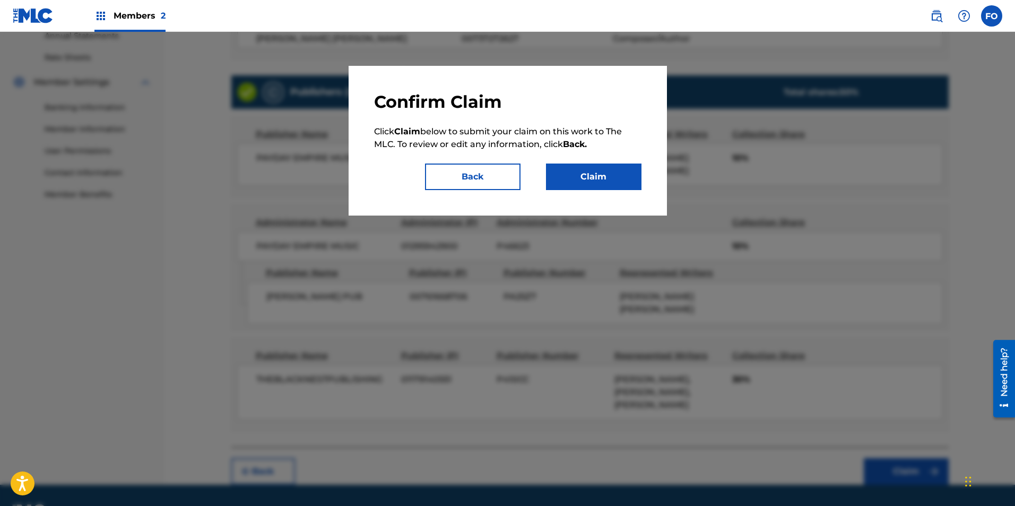
click at [581, 167] on button "Claim" at bounding box center [594, 176] width 96 height 27
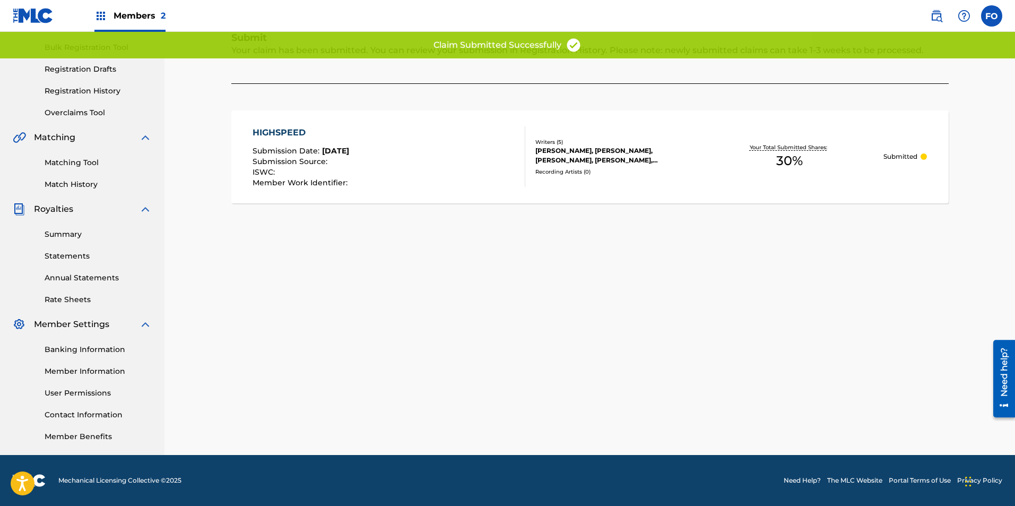
scroll to position [102, 0]
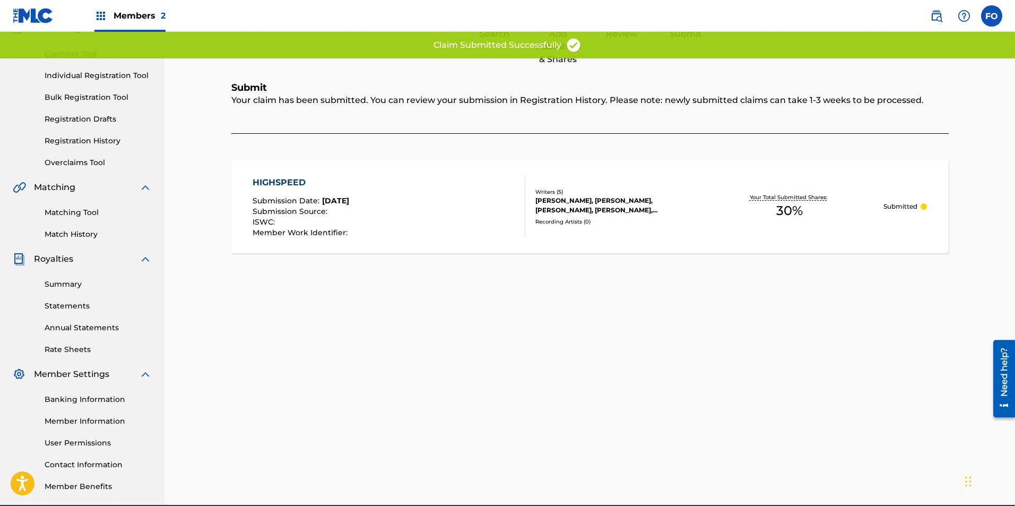
drag, startPoint x: 426, startPoint y: 312, endPoint x: 420, endPoint y: 203, distance: 108.9
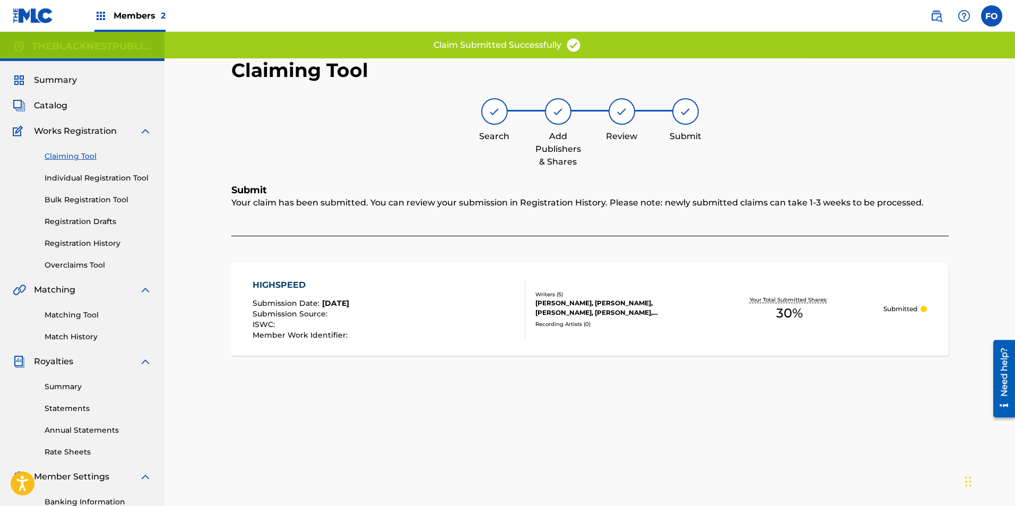
click at [105, 110] on div "Catalog" at bounding box center [82, 105] width 139 height 13
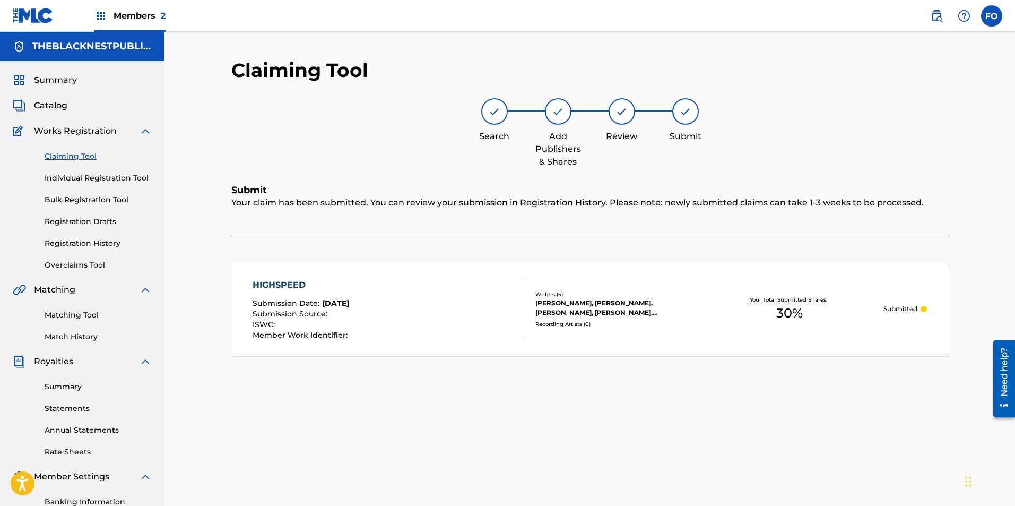
click at [51, 105] on span "Catalog" at bounding box center [50, 105] width 33 height 13
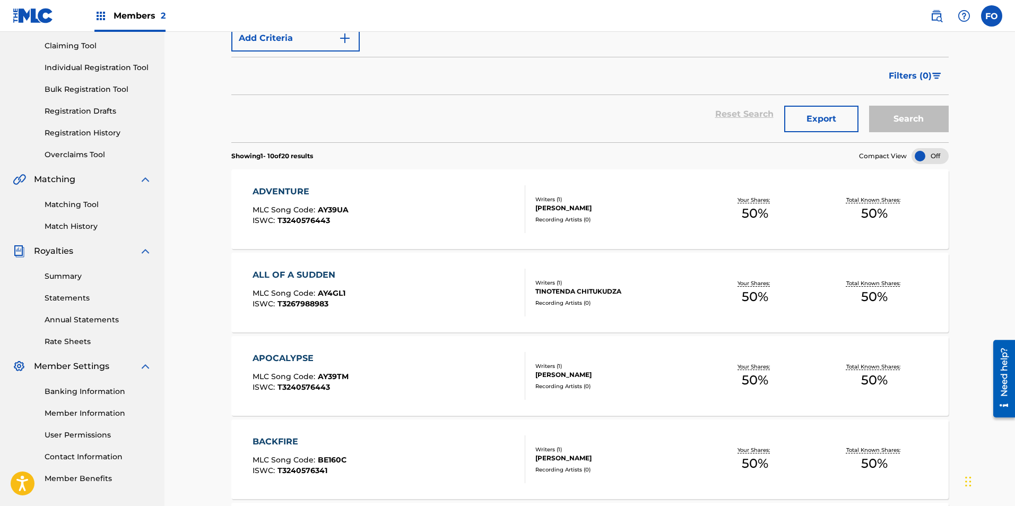
drag, startPoint x: 444, startPoint y: 219, endPoint x: 445, endPoint y: 289, distance: 70.0
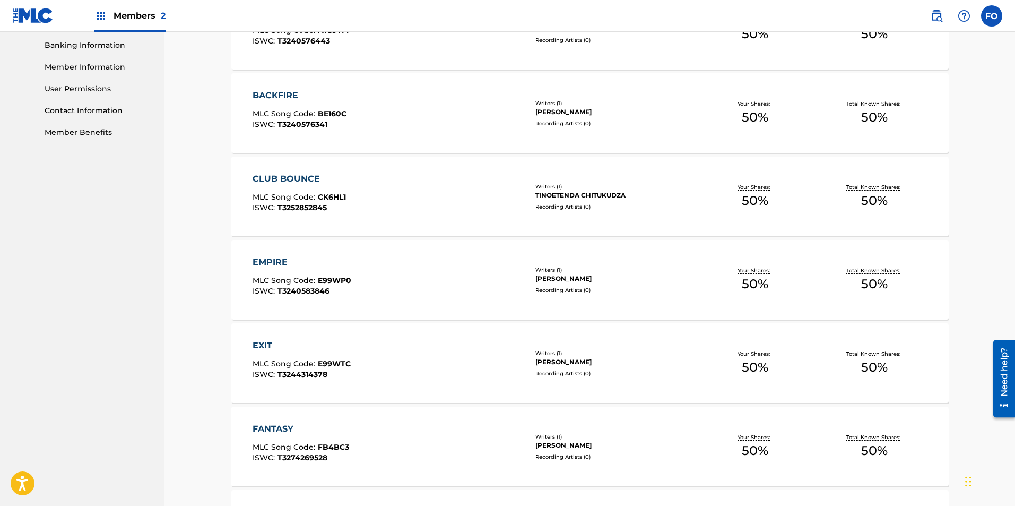
drag, startPoint x: 185, startPoint y: 280, endPoint x: 230, endPoint y: 392, distance: 120.7
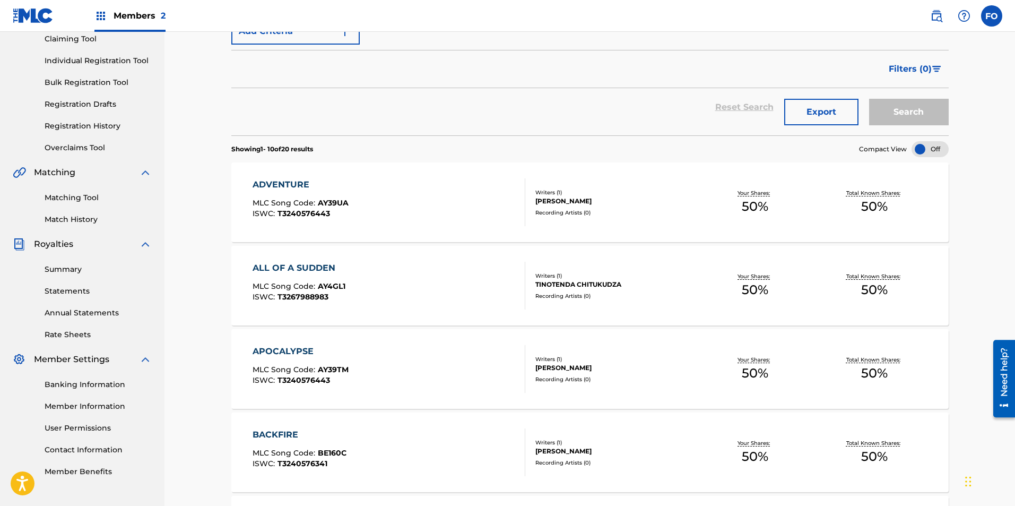
drag, startPoint x: 210, startPoint y: 396, endPoint x: 202, endPoint y: 339, distance: 57.9
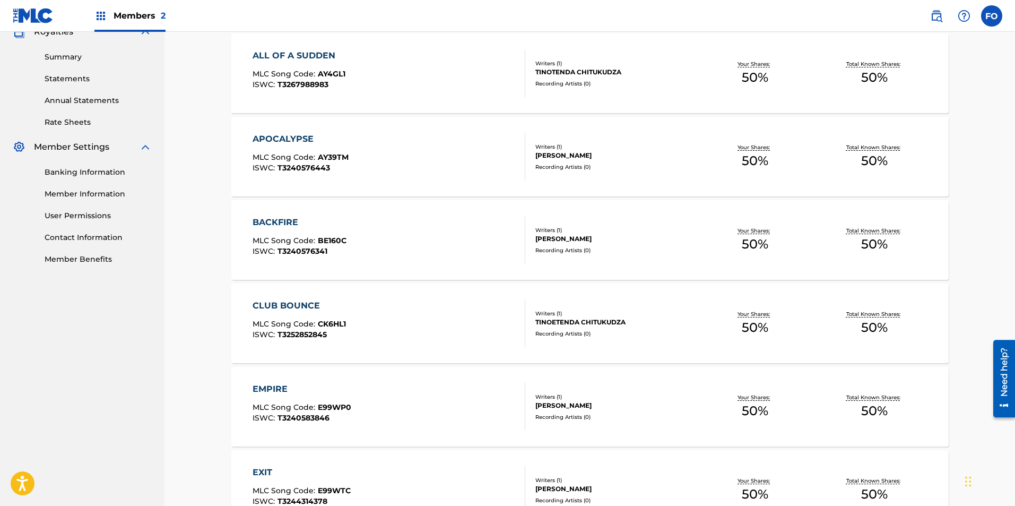
scroll to position [709, 0]
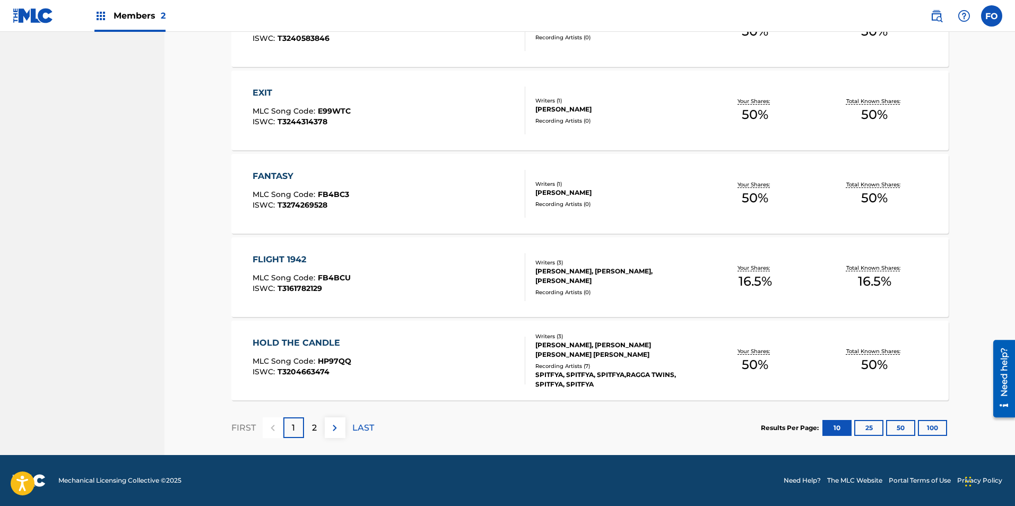
drag, startPoint x: 192, startPoint y: 245, endPoint x: 203, endPoint y: 358, distance: 113.5
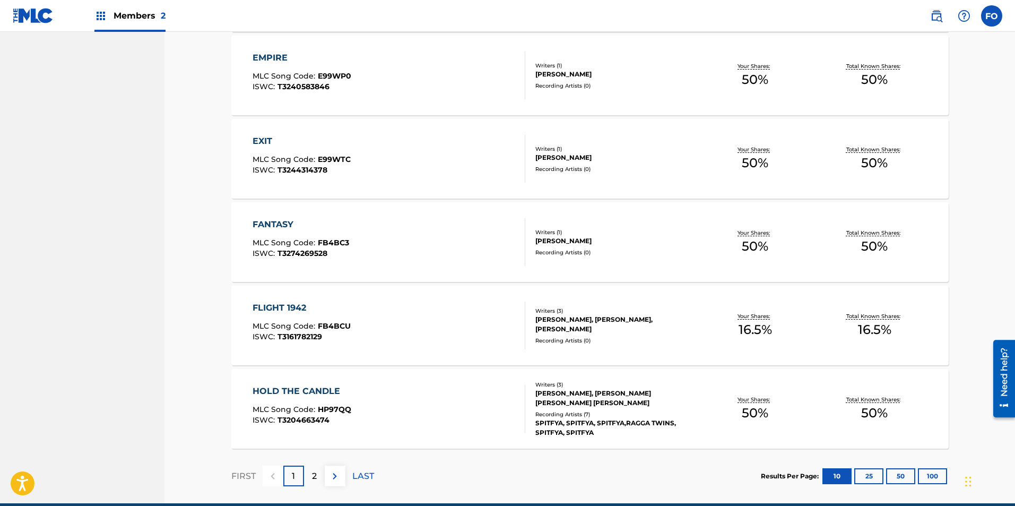
scroll to position [657, 0]
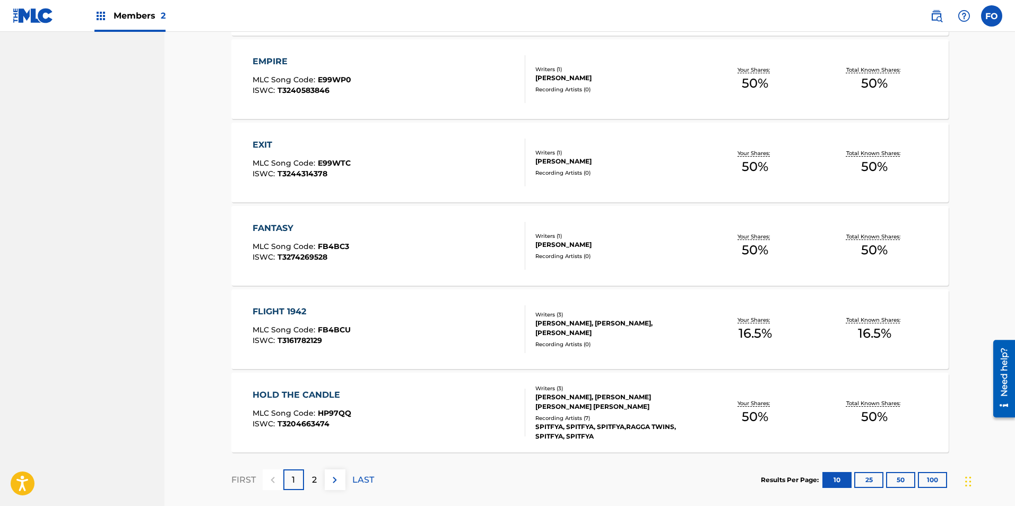
drag, startPoint x: 201, startPoint y: 387, endPoint x: 197, endPoint y: 372, distance: 15.3
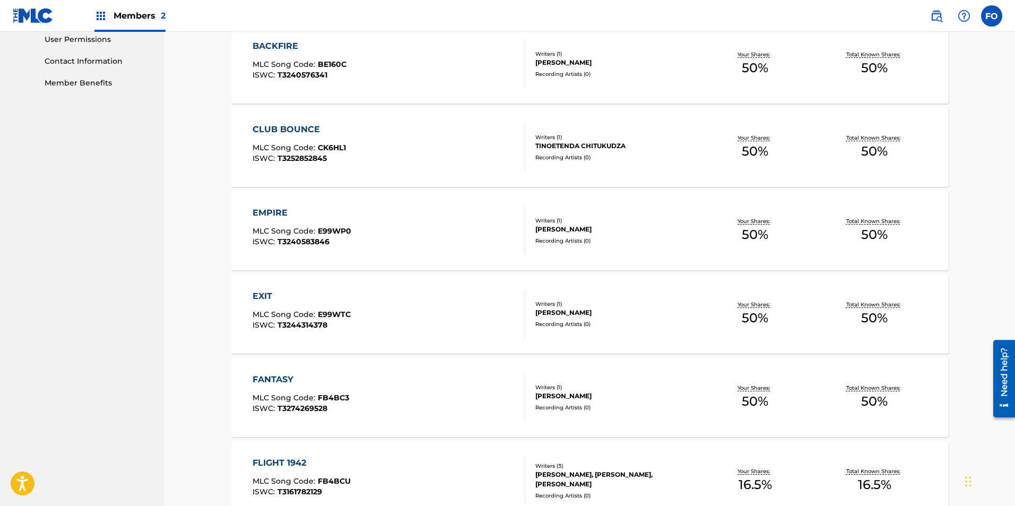
scroll to position [36, 0]
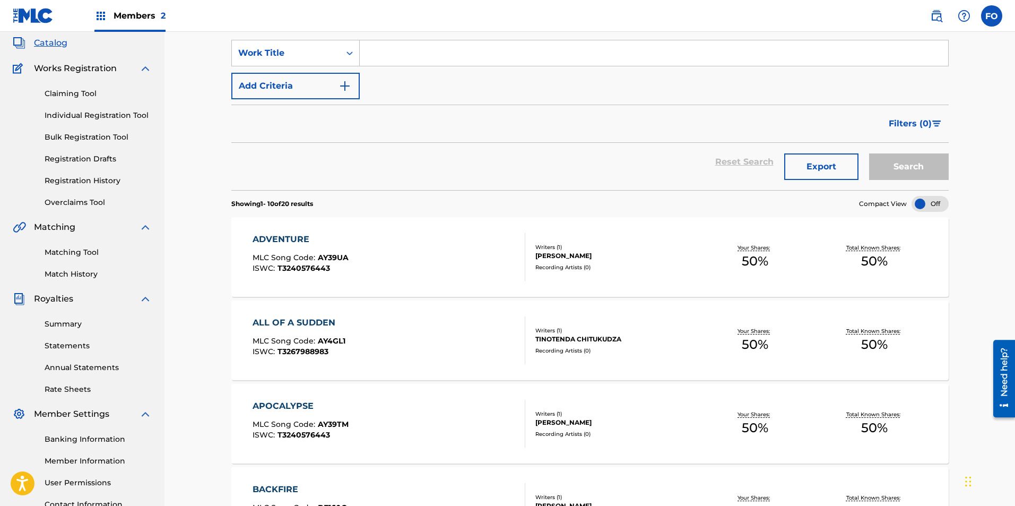
drag, startPoint x: 91, startPoint y: 352, endPoint x: 106, endPoint y: 239, distance: 114.0
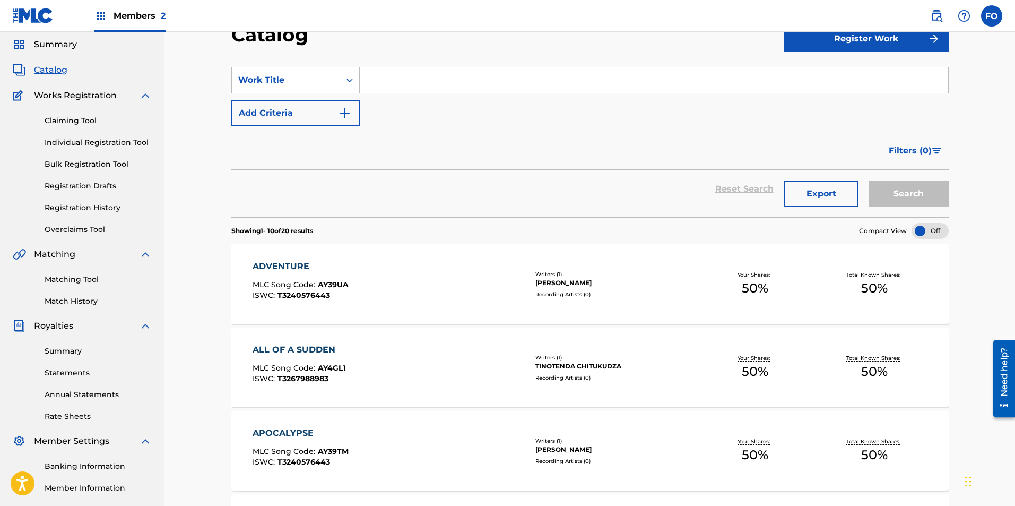
scroll to position [0, 0]
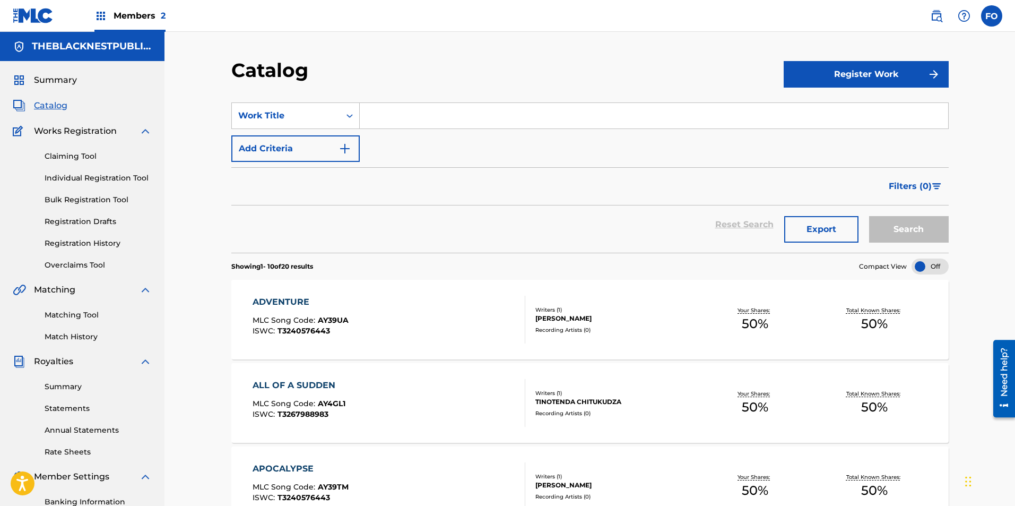
drag, startPoint x: 220, startPoint y: 317, endPoint x: 196, endPoint y: 253, distance: 68.5
click at [81, 156] on link "Claiming Tool" at bounding box center [98, 156] width 107 height 11
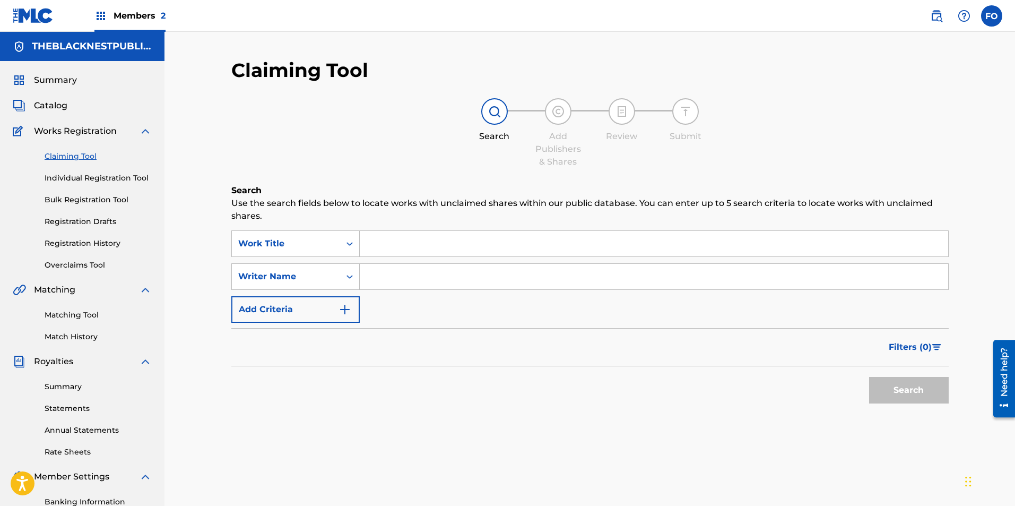
click at [100, 175] on link "Individual Registration Tool" at bounding box center [98, 177] width 107 height 11
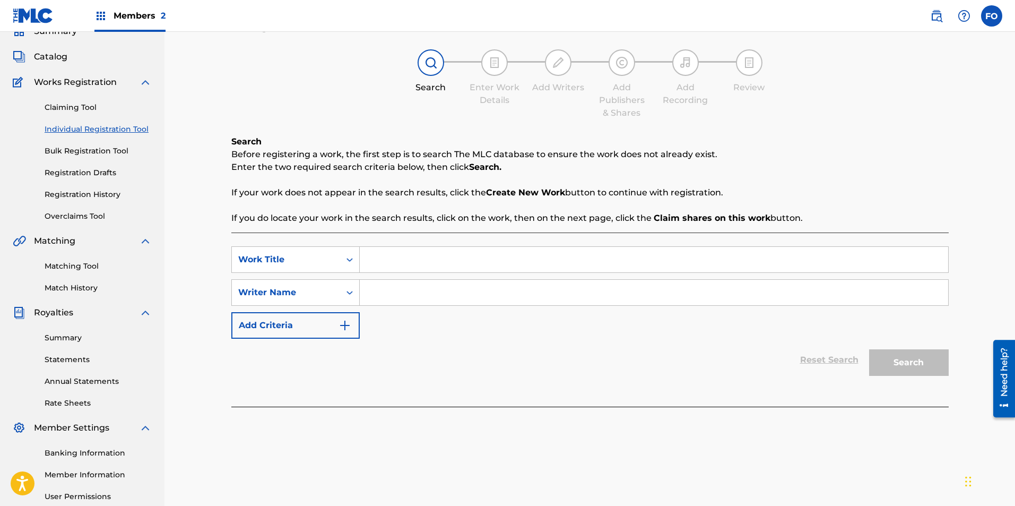
drag, startPoint x: 219, startPoint y: 246, endPoint x: 213, endPoint y: 327, distance: 81.4
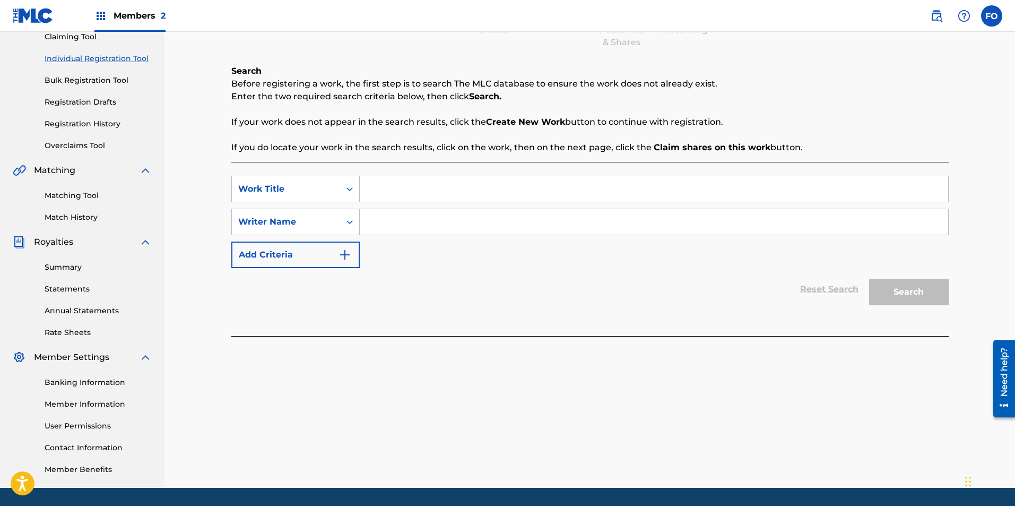
drag, startPoint x: 211, startPoint y: 320, endPoint x: 157, endPoint y: 170, distance: 159.4
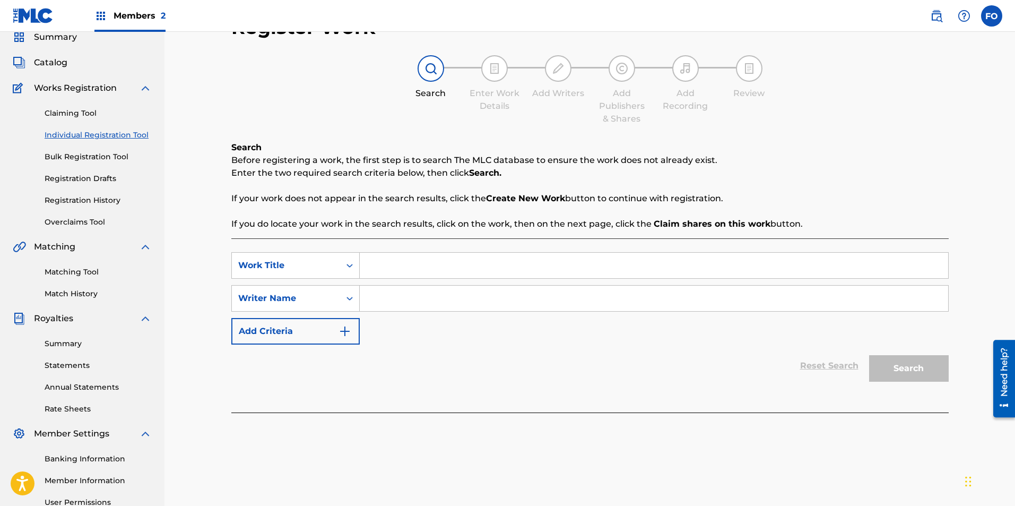
click at [89, 160] on link "Bulk Registration Tool" at bounding box center [98, 156] width 107 height 11
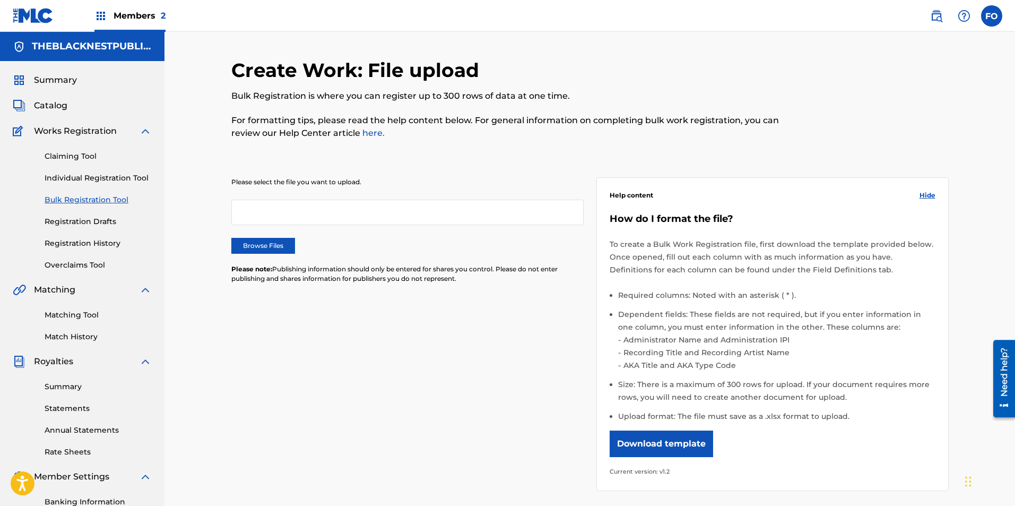
click at [68, 214] on div "Claiming Tool Individual Registration Tool Bulk Registration Tool Registration …" at bounding box center [82, 203] width 139 height 133
click at [68, 217] on link "Registration Drafts" at bounding box center [98, 221] width 107 height 11
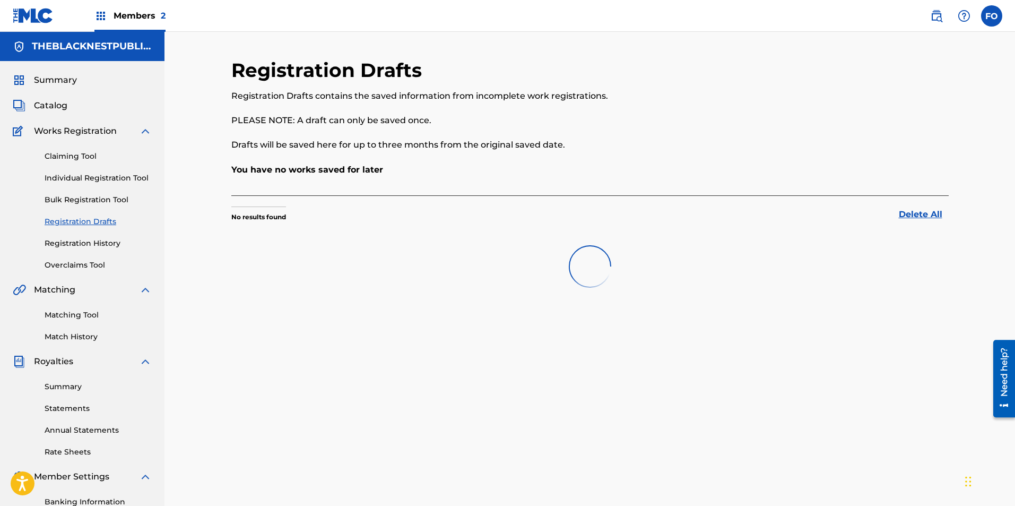
click at [74, 249] on div "Claiming Tool Individual Registration Tool Bulk Registration Tool Registration …" at bounding box center [82, 203] width 139 height 133
click at [81, 239] on link "Registration History" at bounding box center [98, 243] width 107 height 11
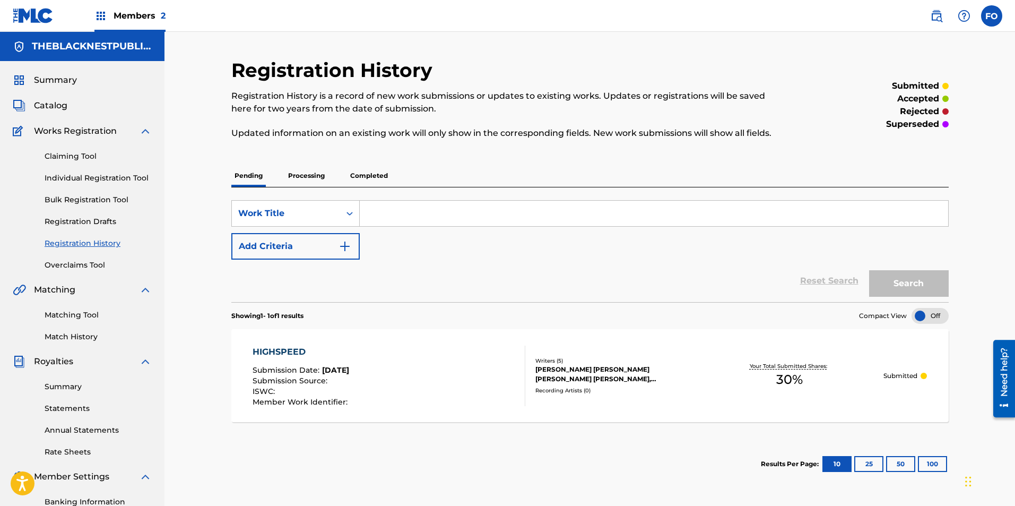
click at [79, 269] on link "Overclaims Tool" at bounding box center [98, 264] width 107 height 11
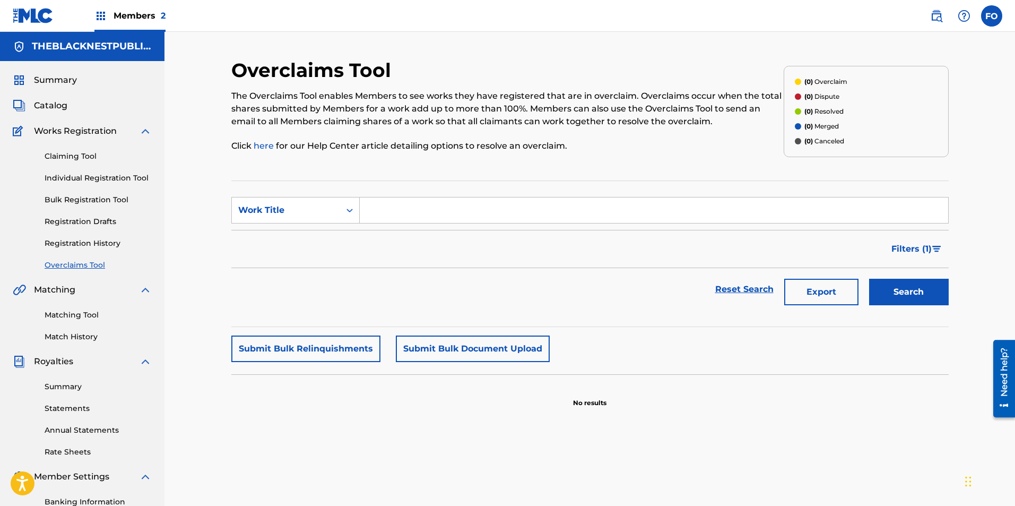
click at [87, 243] on link "Registration History" at bounding box center [98, 243] width 107 height 11
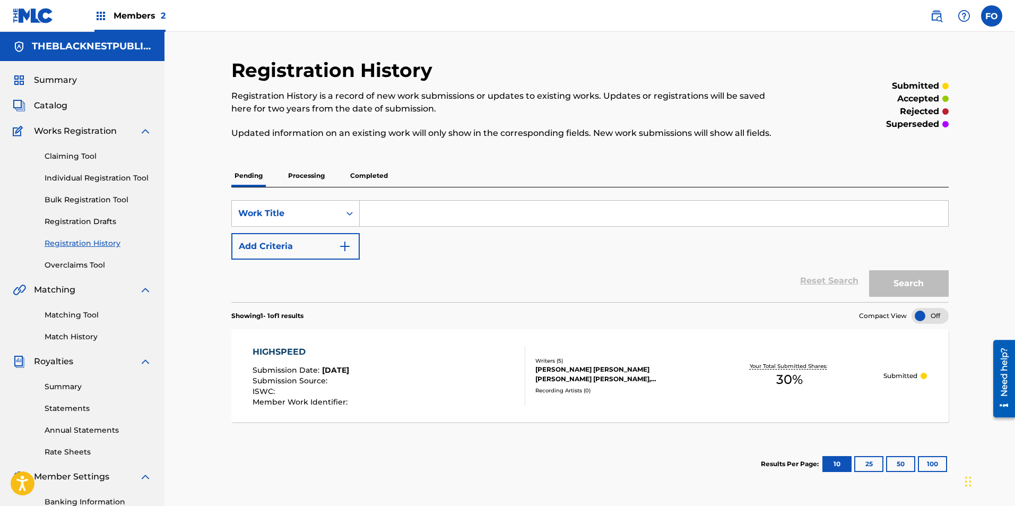
click at [369, 177] on p "Completed" at bounding box center [369, 175] width 44 height 22
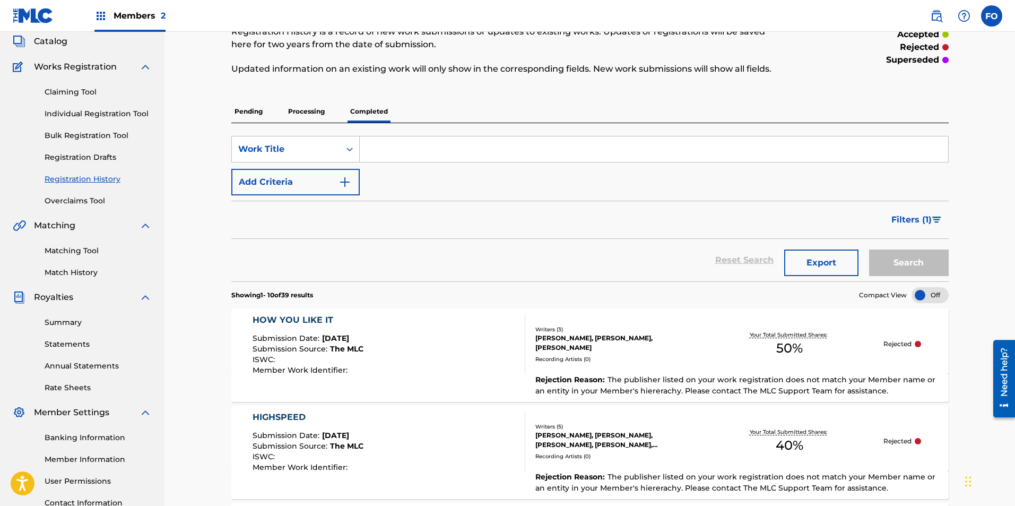
drag, startPoint x: 533, startPoint y: 307, endPoint x: 533, endPoint y: 330, distance: 22.8
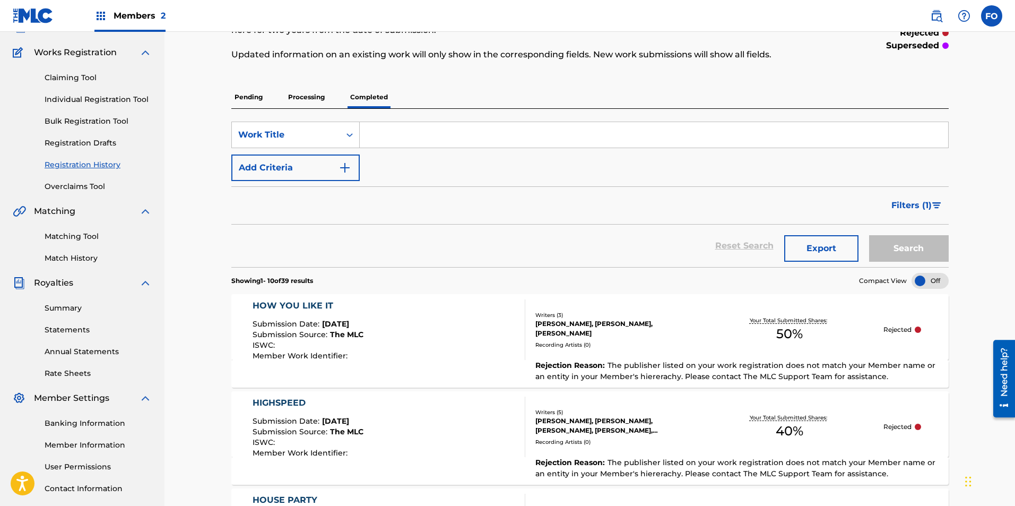
click at [294, 301] on div "HOW YOU LIKE IT" at bounding box center [308, 305] width 111 height 13
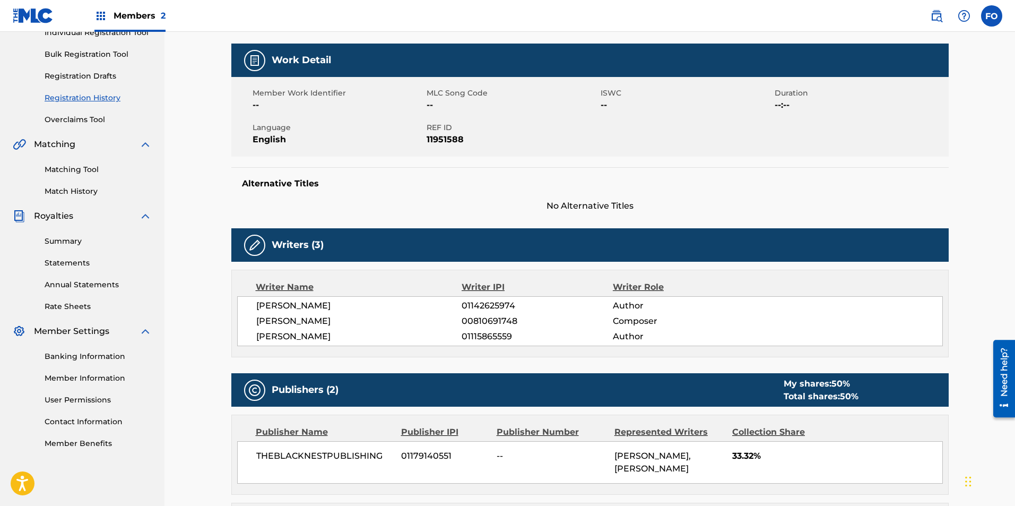
scroll to position [399, 0]
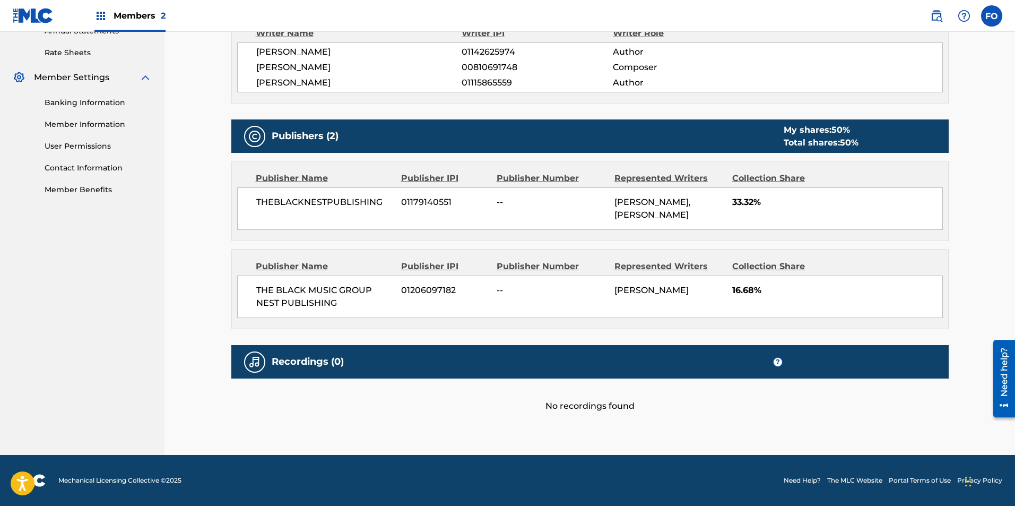
drag, startPoint x: 364, startPoint y: 237, endPoint x: 368, endPoint y: 349, distance: 112.6
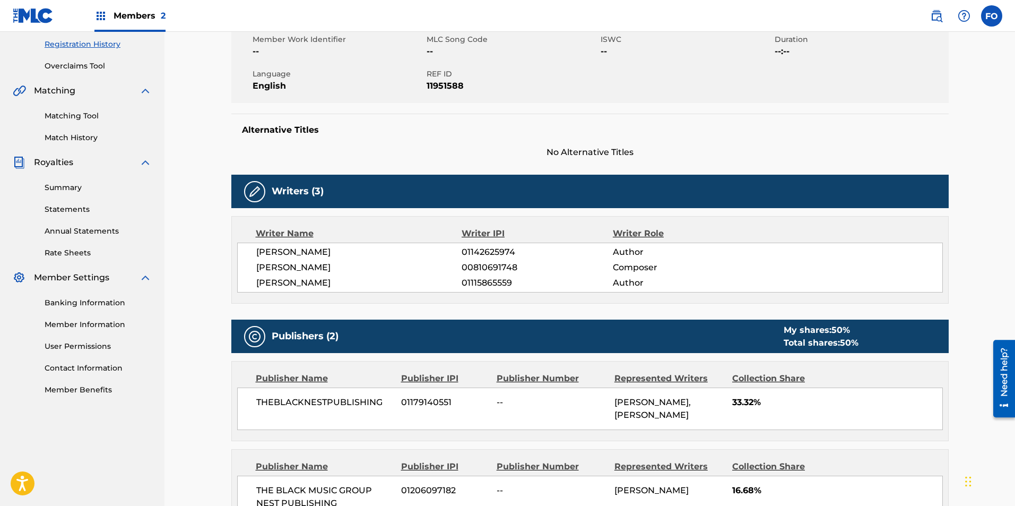
drag, startPoint x: 244, startPoint y: 319, endPoint x: 237, endPoint y: 242, distance: 77.2
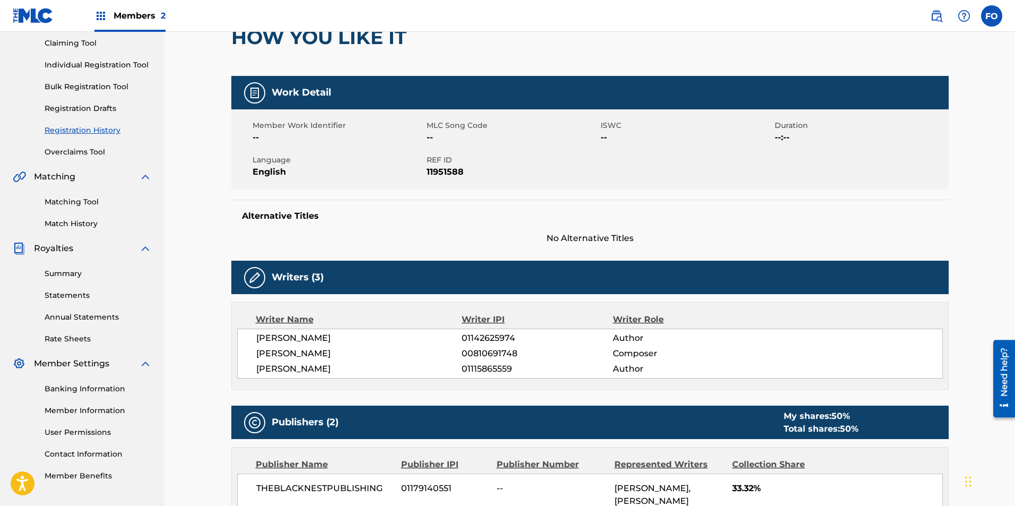
scroll to position [0, 0]
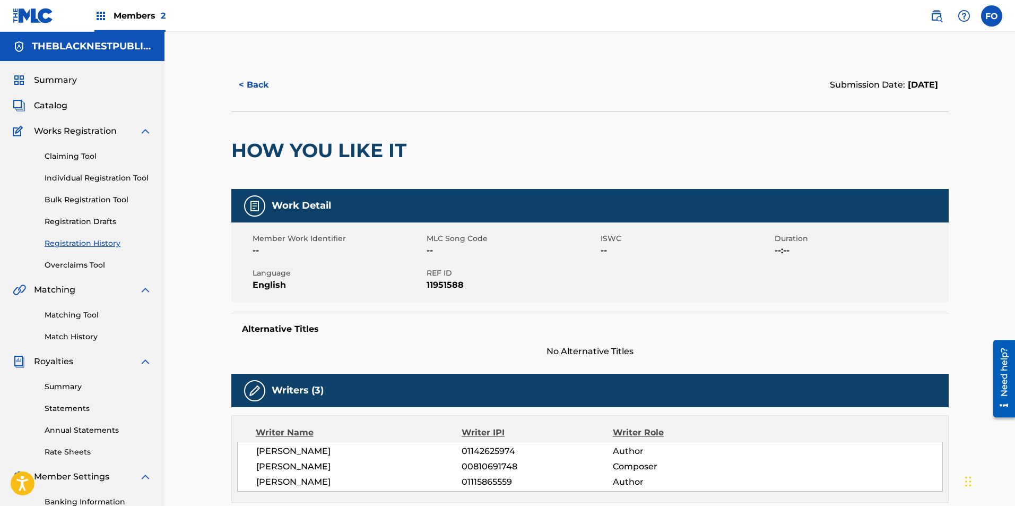
drag, startPoint x: 227, startPoint y: 297, endPoint x: 181, endPoint y: 164, distance: 140.6
click at [50, 103] on span "Catalog" at bounding box center [50, 105] width 33 height 13
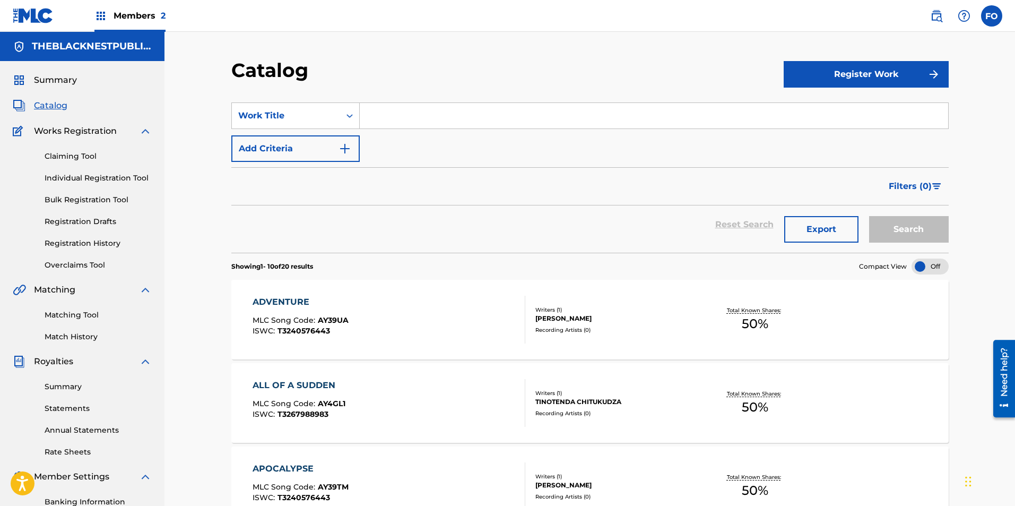
click at [839, 83] on button "Register Work" at bounding box center [866, 74] width 165 height 27
click at [818, 114] on link "Individual" at bounding box center [866, 108] width 165 height 25
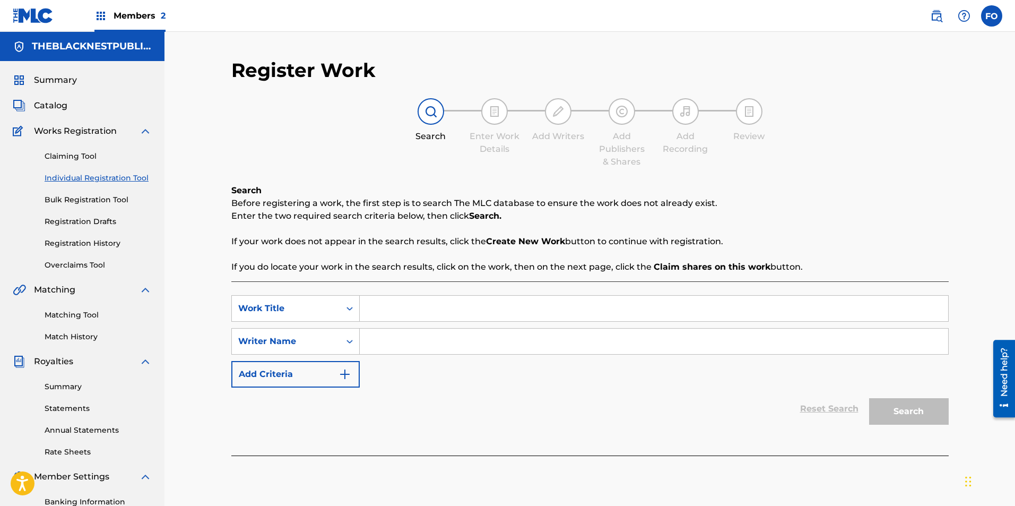
click at [381, 310] on input "Search Form" at bounding box center [654, 308] width 588 height 25
type input "HOW YOU LIKE IT"
click at [427, 340] on input "Search Form" at bounding box center [654, 340] width 588 height 25
click at [869, 398] on button "Search" at bounding box center [909, 411] width 80 height 27
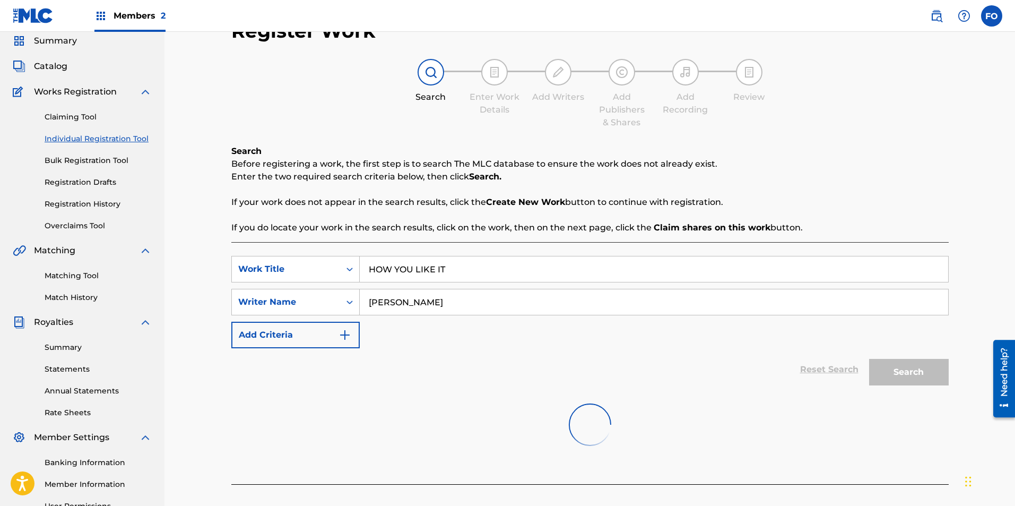
scroll to position [152, 0]
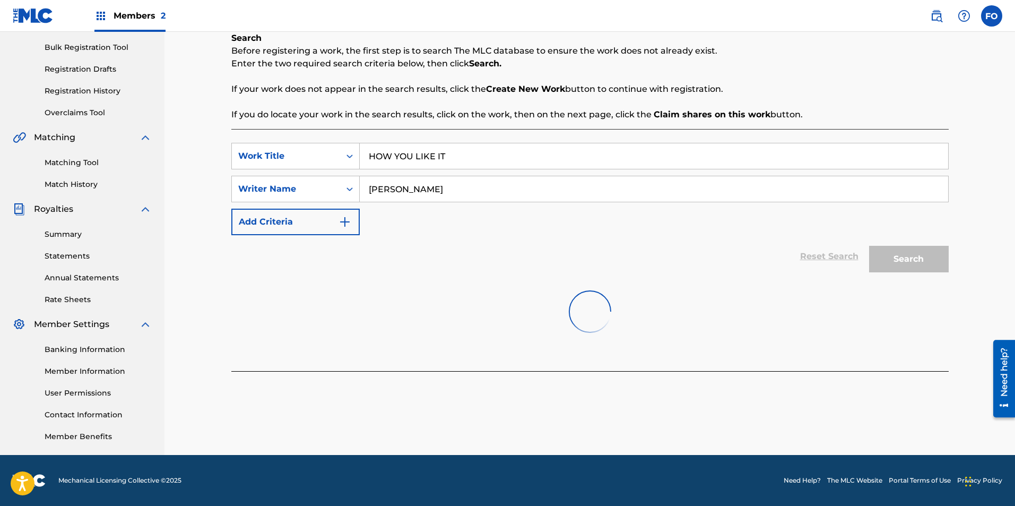
drag, startPoint x: 655, startPoint y: 270, endPoint x: 648, endPoint y: 378, distance: 107.9
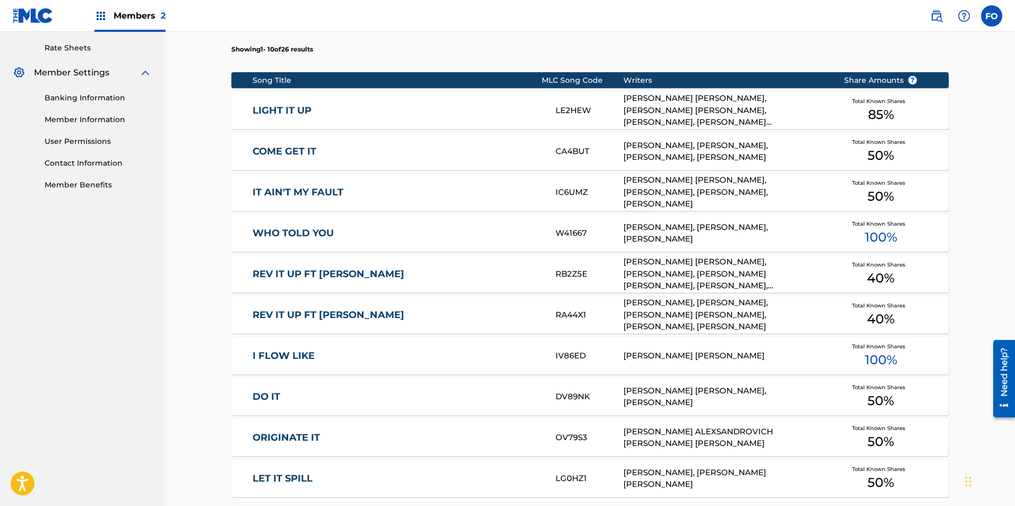
drag, startPoint x: 637, startPoint y: 273, endPoint x: 643, endPoint y: 377, distance: 103.7
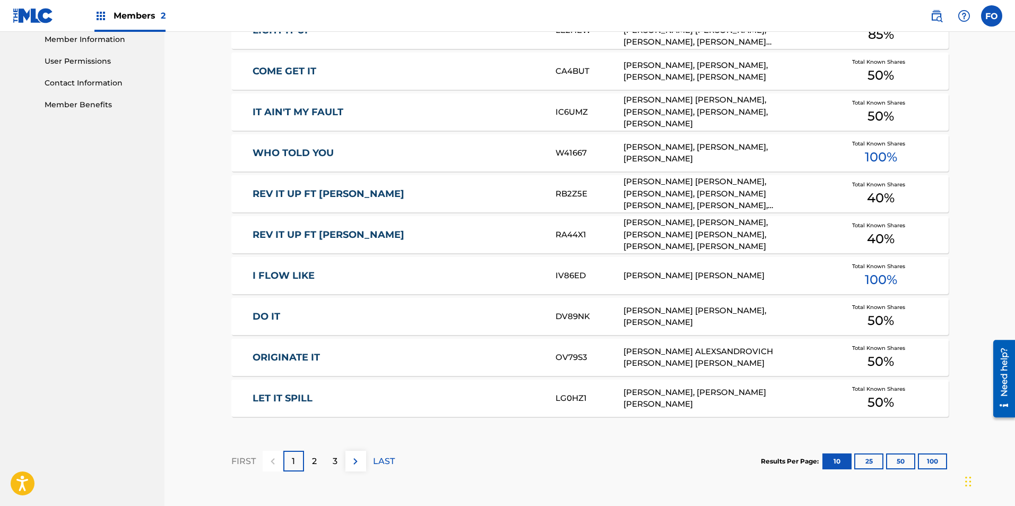
scroll to position [463, 0]
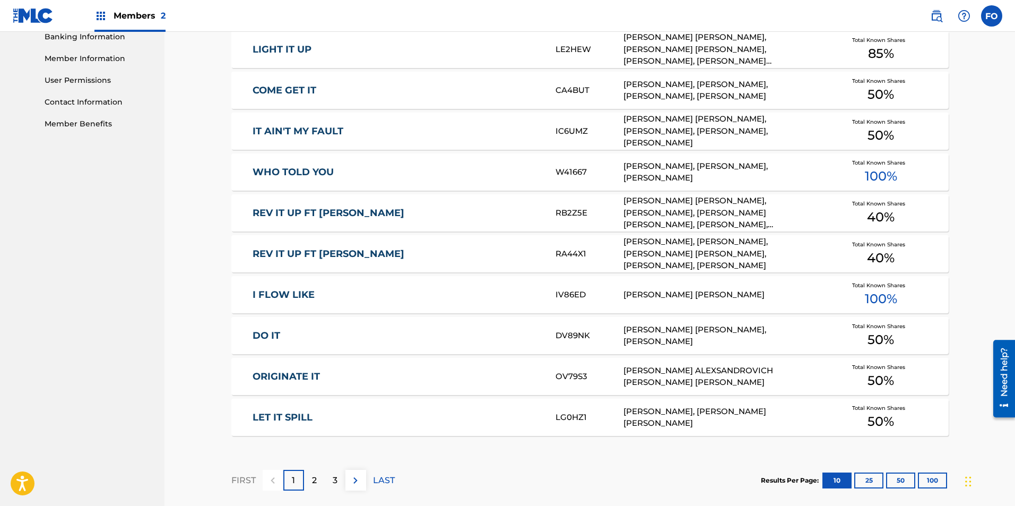
drag, startPoint x: 703, startPoint y: 451, endPoint x: 701, endPoint y: 422, distance: 29.2
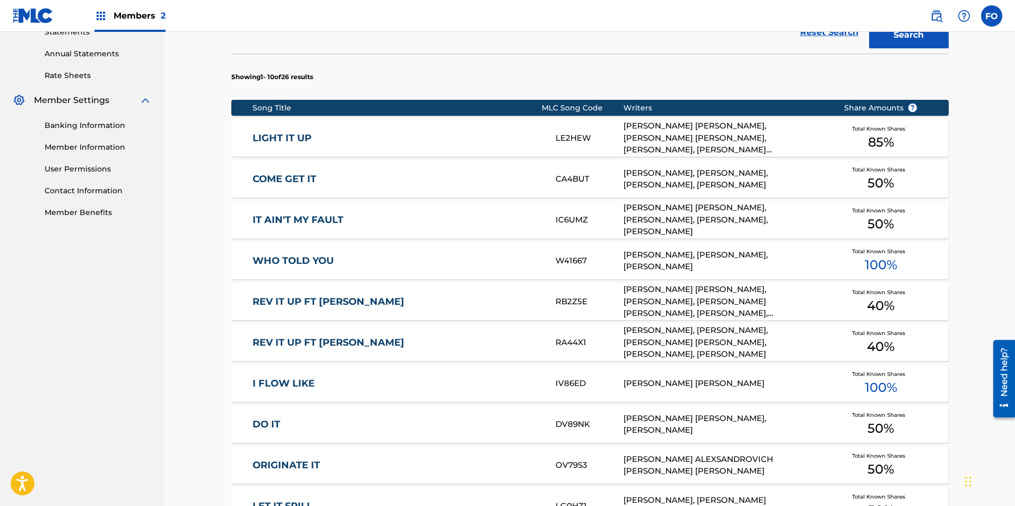
scroll to position [26, 0]
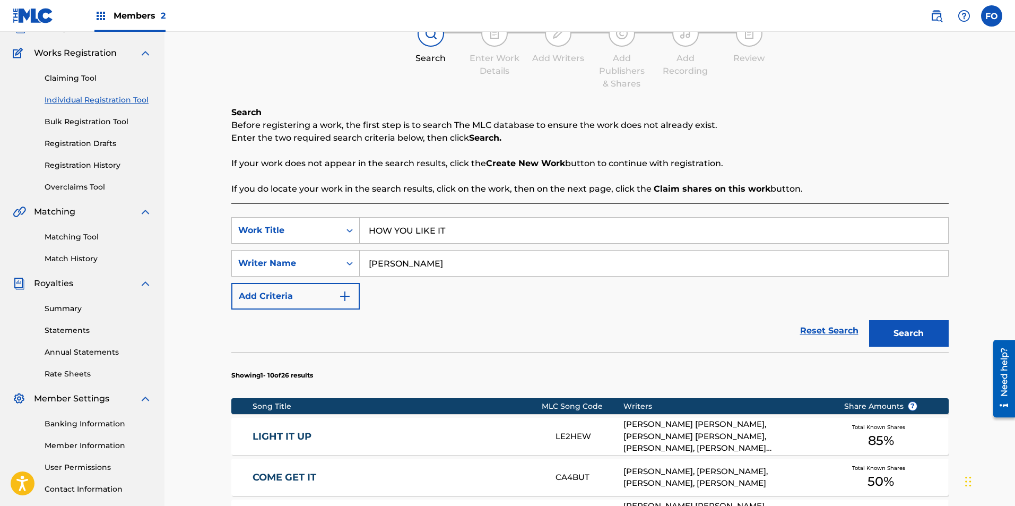
drag, startPoint x: 740, startPoint y: 469, endPoint x: 717, endPoint y: 314, distance: 156.0
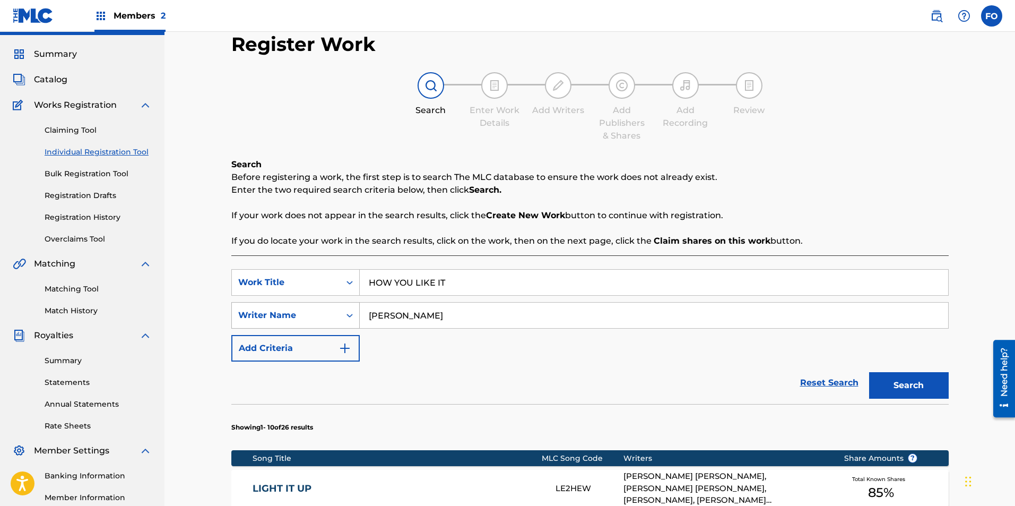
drag, startPoint x: 474, startPoint y: 322, endPoint x: 299, endPoint y: 317, distance: 175.7
click at [302, 322] on div "SearchWithCriteria9c73bdd5-bda4-406b-9346-523b7feefb2a Writer Name Dominic Smith" at bounding box center [589, 315] width 717 height 27
type input "k"
click at [869, 372] on button "Search" at bounding box center [909, 385] width 80 height 27
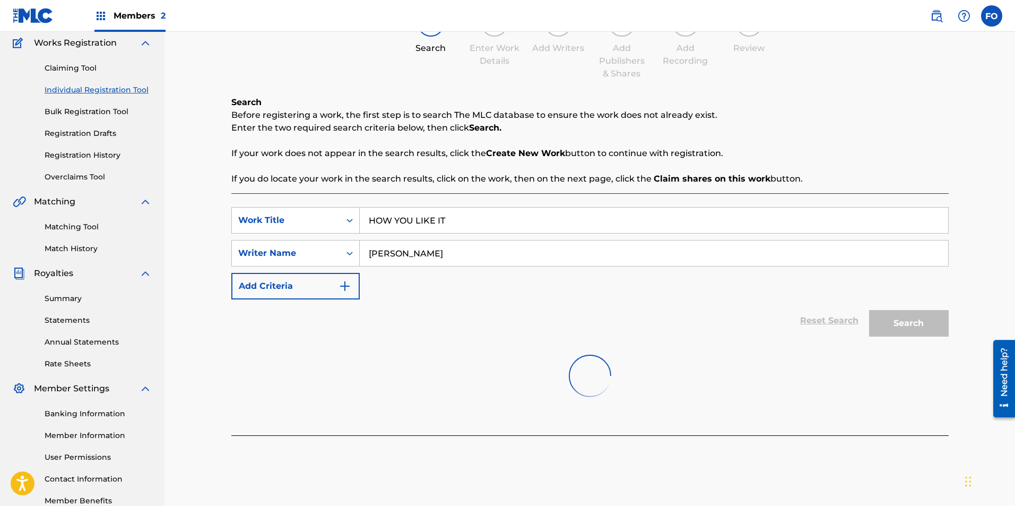
scroll to position [152, 0]
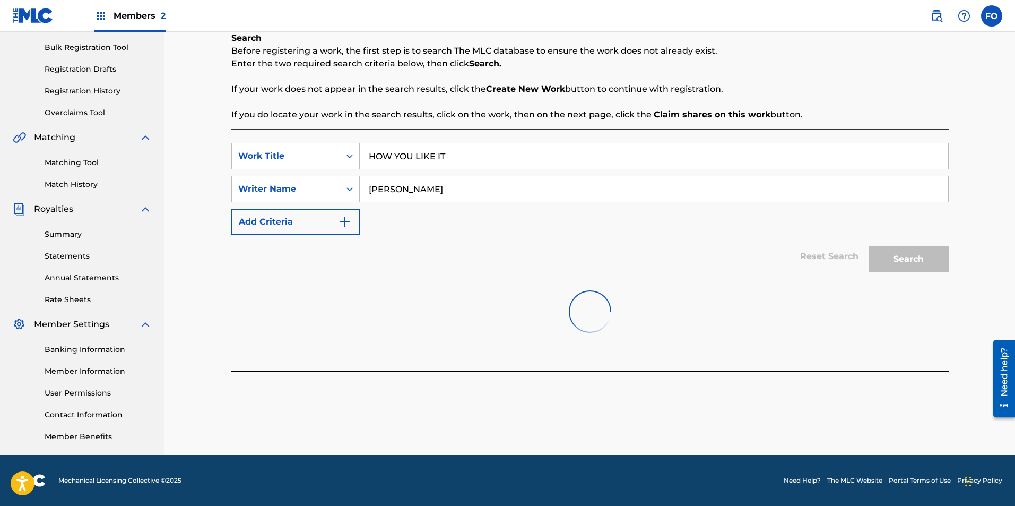
drag, startPoint x: 825, startPoint y: 143, endPoint x: 819, endPoint y: 209, distance: 65.6
click at [472, 191] on input "Karl Berkon" at bounding box center [654, 188] width 588 height 25
type input "Karl Berkon"
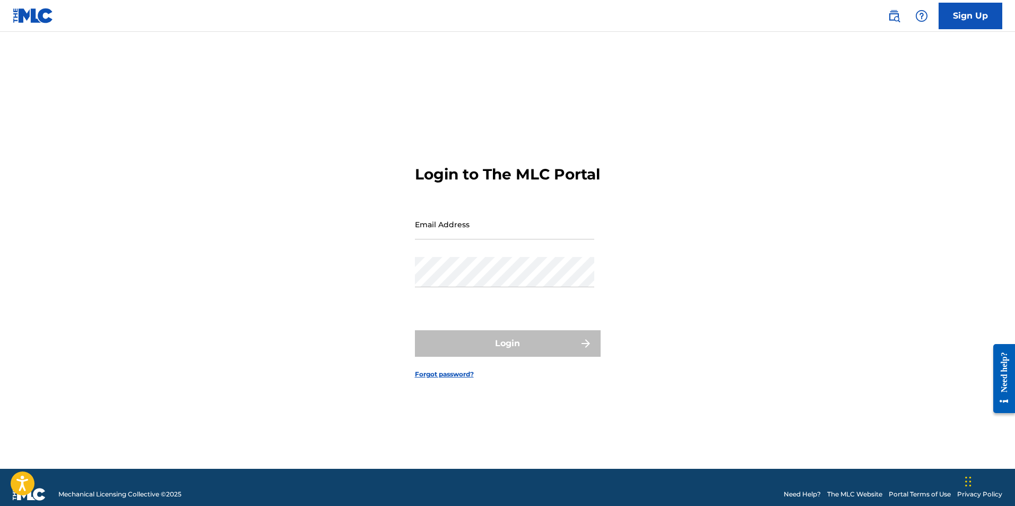
type input "[EMAIL_ADDRESS][DOMAIN_NAME]"
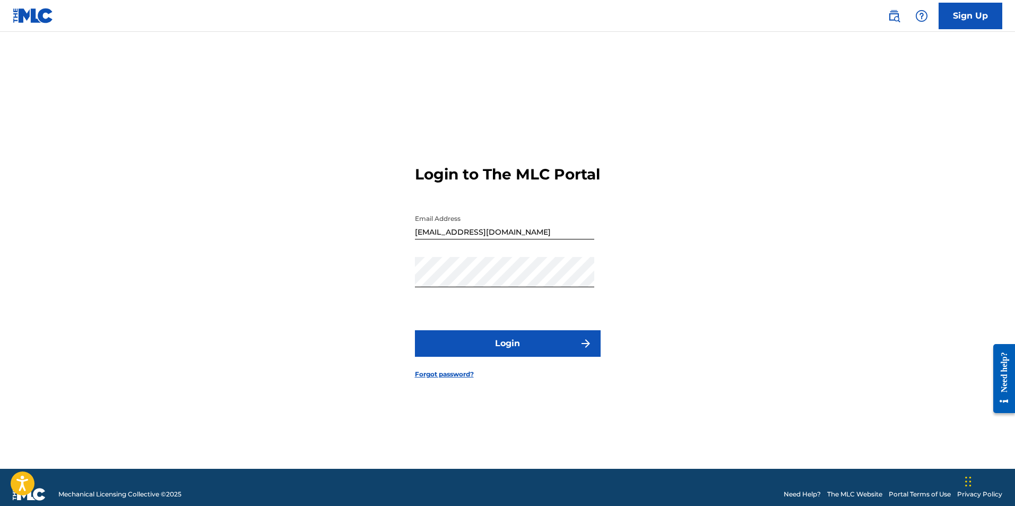
click at [440, 354] on button "Login" at bounding box center [508, 343] width 186 height 27
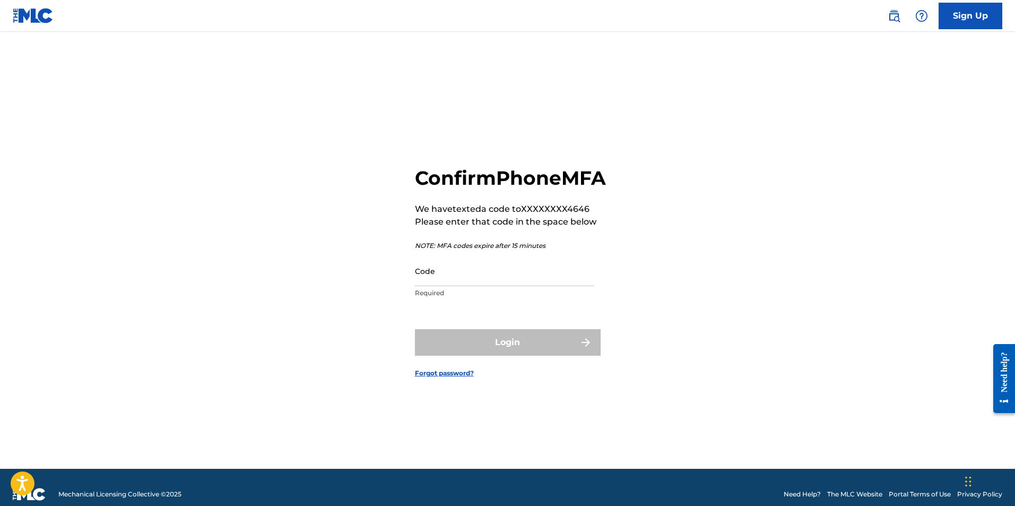
click at [211, 291] on div "Confirm Phone MFA We have texted a code to XXXXXXXX4646 Please enter that code …" at bounding box center [507, 263] width 743 height 410
click at [428, 278] on input "Code" at bounding box center [504, 271] width 179 height 30
click at [445, 285] on input "Code" at bounding box center [504, 271] width 179 height 30
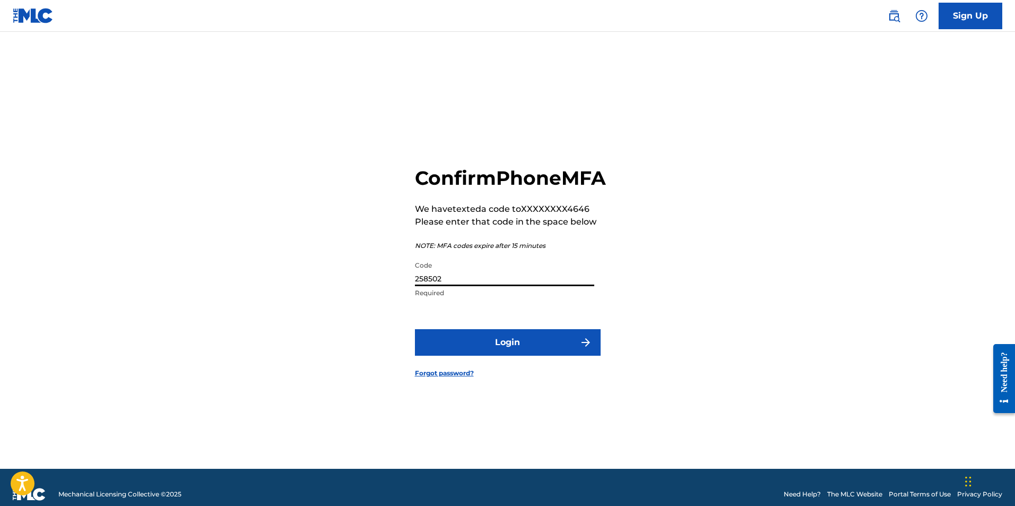
type input "258502"
click at [415, 329] on button "Login" at bounding box center [508, 342] width 186 height 27
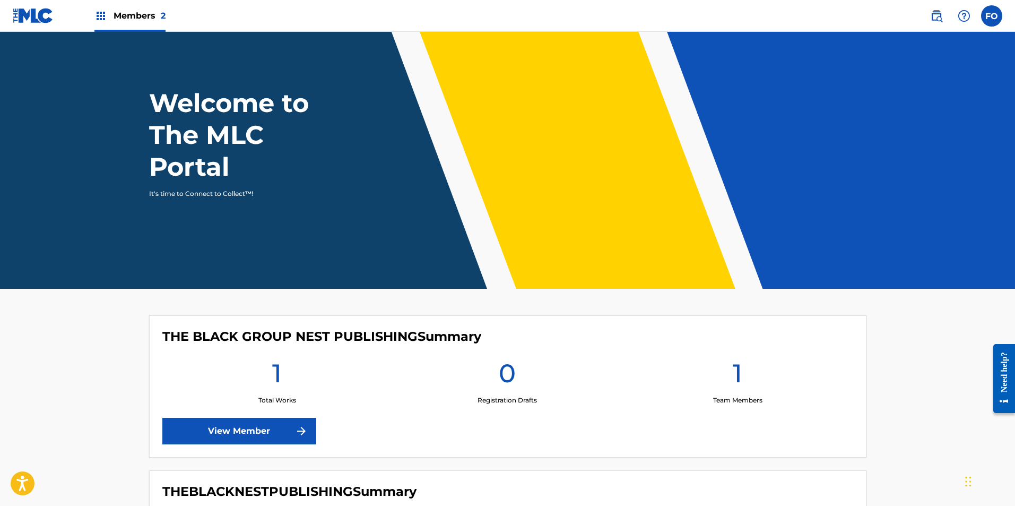
drag, startPoint x: 316, startPoint y: 281, endPoint x: 331, endPoint y: 383, distance: 103.0
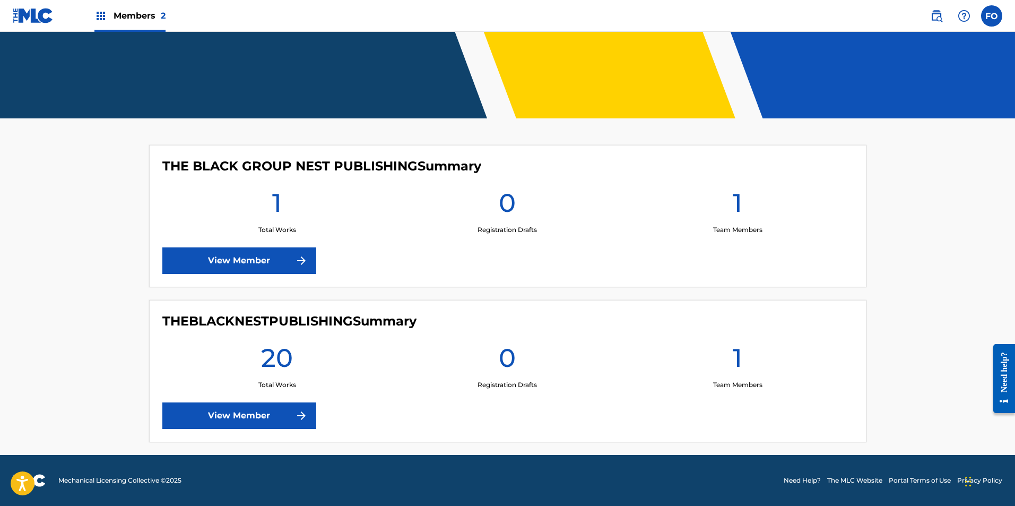
click at [267, 252] on link "View Member" at bounding box center [239, 260] width 154 height 27
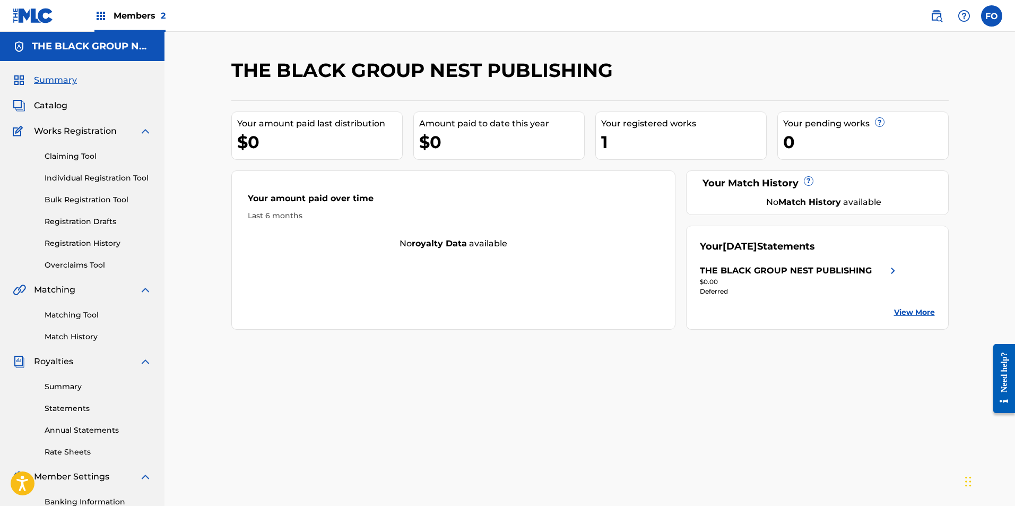
click at [152, 9] on div "Members 2" at bounding box center [129, 15] width 71 height 31
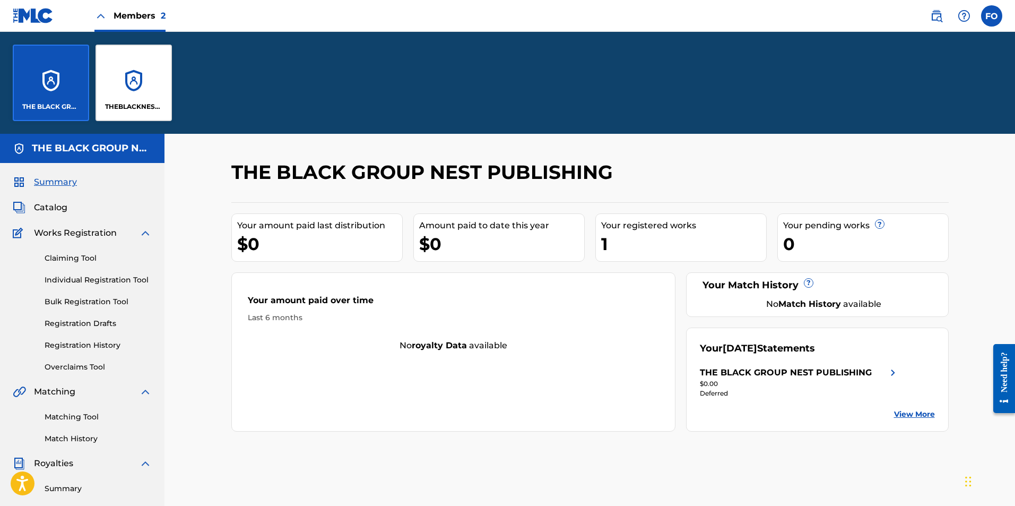
click at [163, 58] on div "THEBLACKNESTPUBLISHING" at bounding box center [134, 83] width 76 height 76
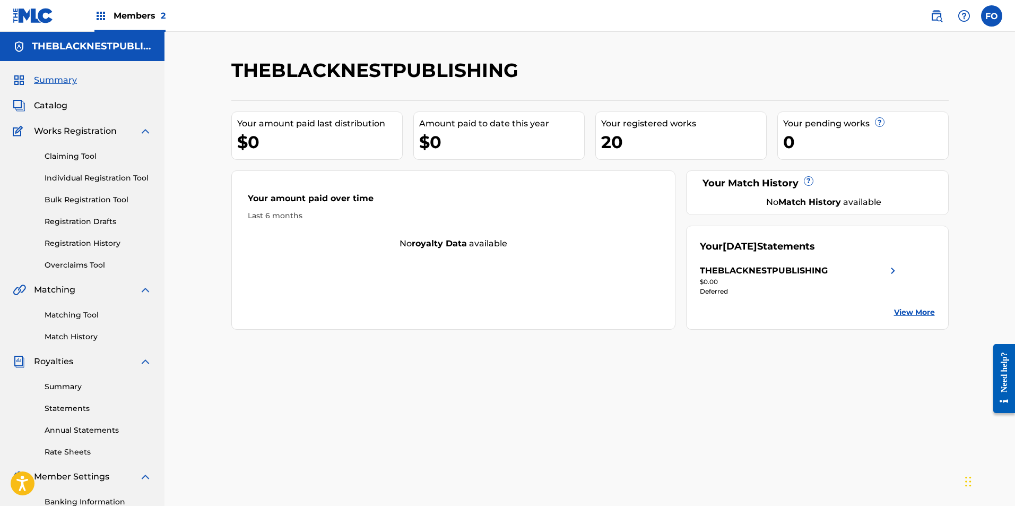
click at [77, 150] on div "Claiming Tool Individual Registration Tool Bulk Registration Tool Registration …" at bounding box center [82, 203] width 139 height 133
click at [77, 154] on link "Claiming Tool" at bounding box center [98, 156] width 107 height 11
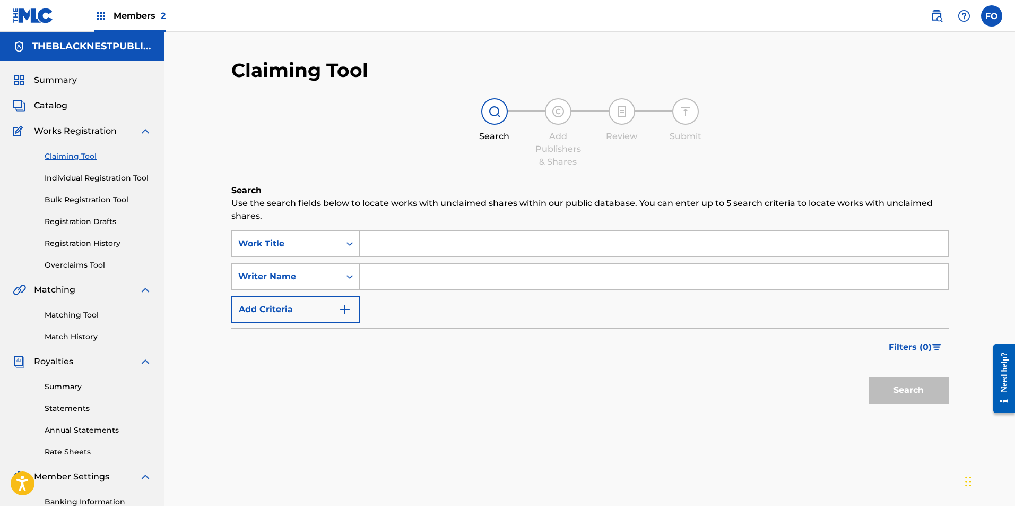
click at [128, 184] on div "Claiming Tool Individual Registration Tool Bulk Registration Tool Registration …" at bounding box center [82, 203] width 139 height 133
click at [132, 176] on link "Individual Registration Tool" at bounding box center [98, 177] width 107 height 11
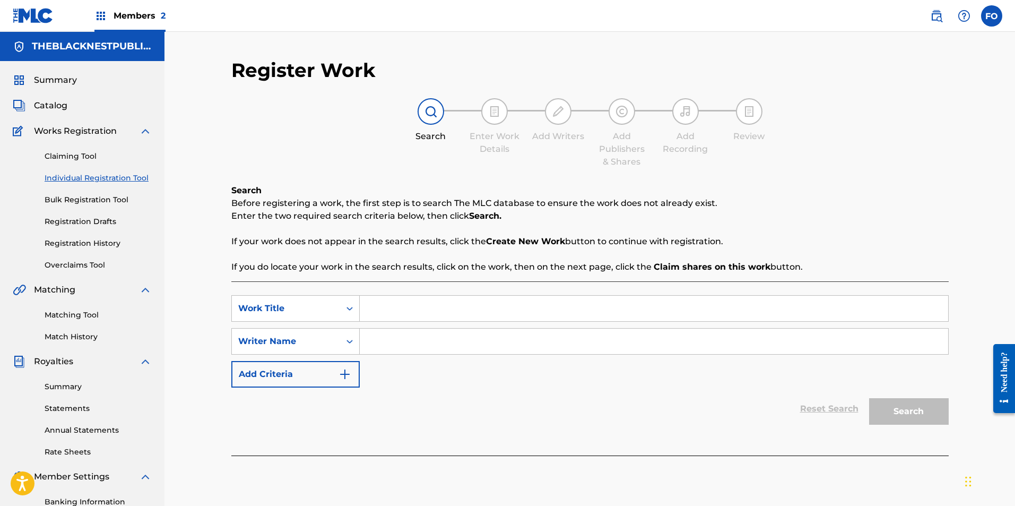
click at [391, 297] on input "Search Form" at bounding box center [654, 308] width 588 height 25
type input "HOW YOU LIKE IT"
type input "Karl Berkon"
click at [869, 398] on button "Search" at bounding box center [909, 411] width 80 height 27
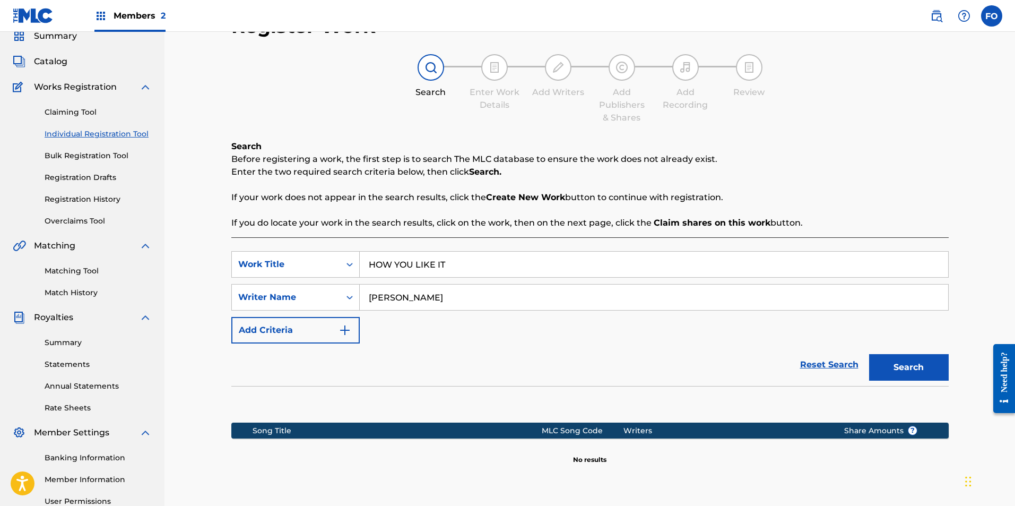
scroll to position [152, 0]
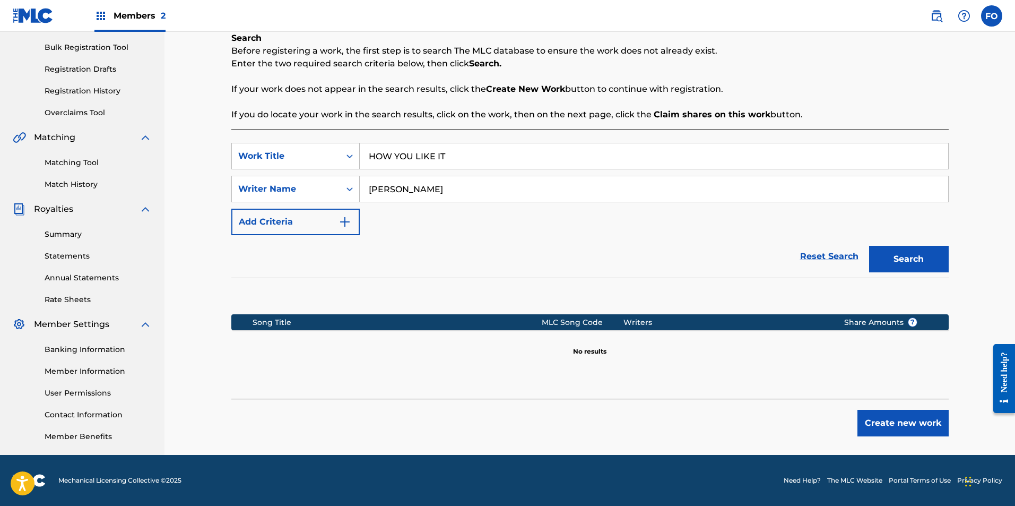
drag, startPoint x: 613, startPoint y: 301, endPoint x: 609, endPoint y: 405, distance: 104.1
click at [894, 432] on button "Create new work" at bounding box center [902, 423] width 91 height 27
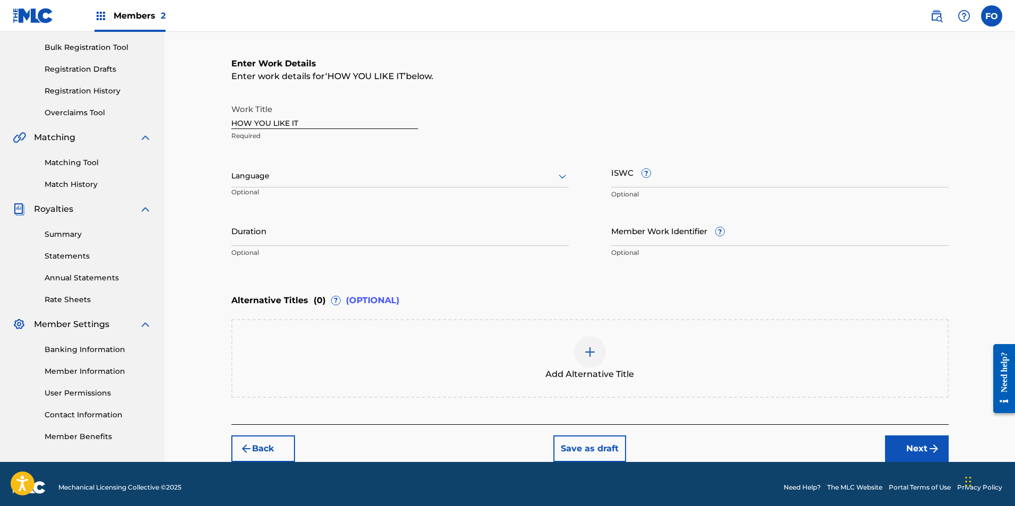
scroll to position [159, 0]
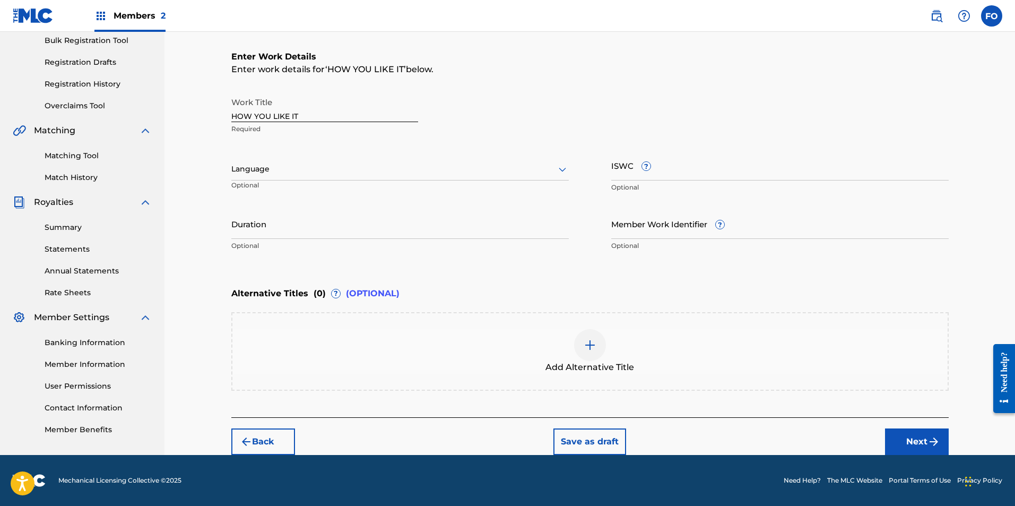
drag, startPoint x: 574, startPoint y: 316, endPoint x: 576, endPoint y: 402, distance: 86.5
click at [929, 445] on img "submit" at bounding box center [933, 441] width 13 height 13
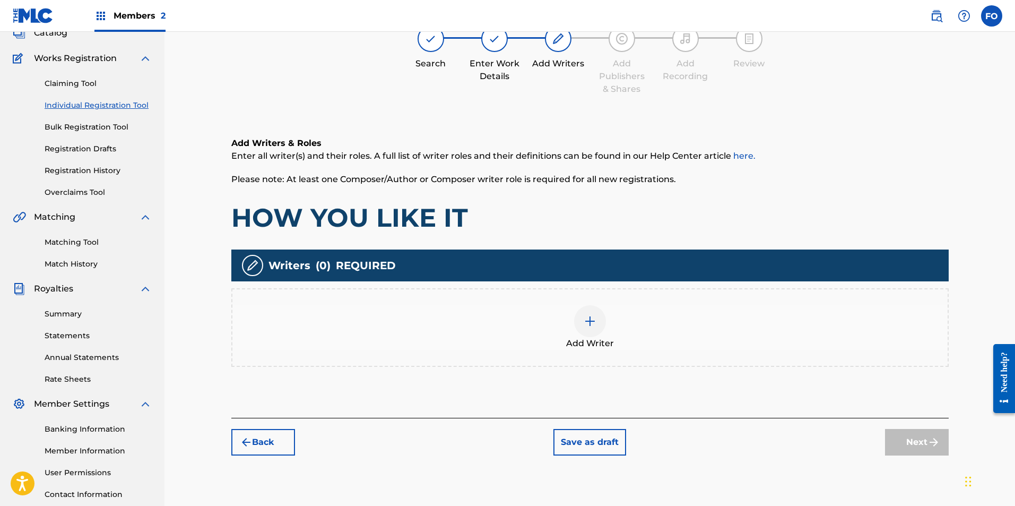
scroll to position [48, 0]
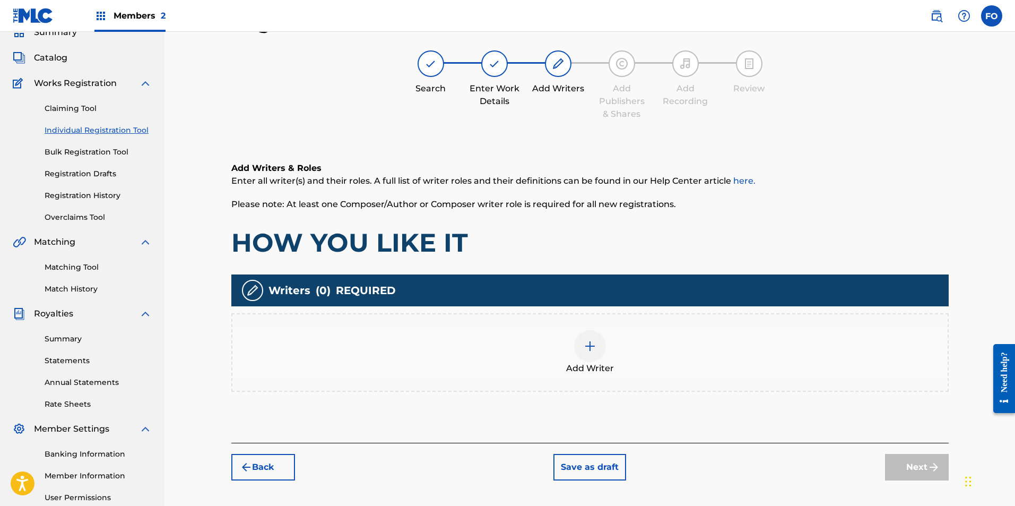
click at [588, 351] on img at bounding box center [590, 346] width 13 height 13
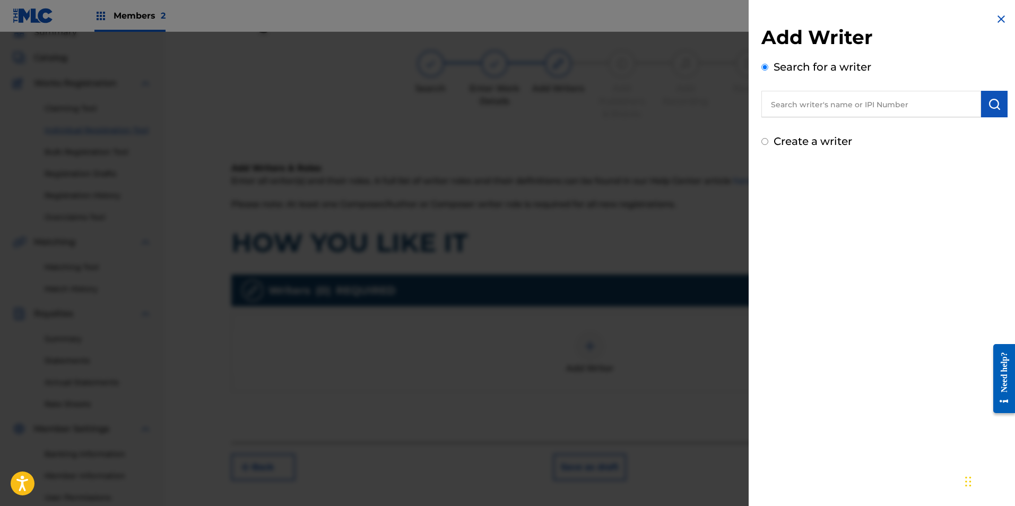
click at [834, 102] on input "text" at bounding box center [871, 104] width 220 height 27
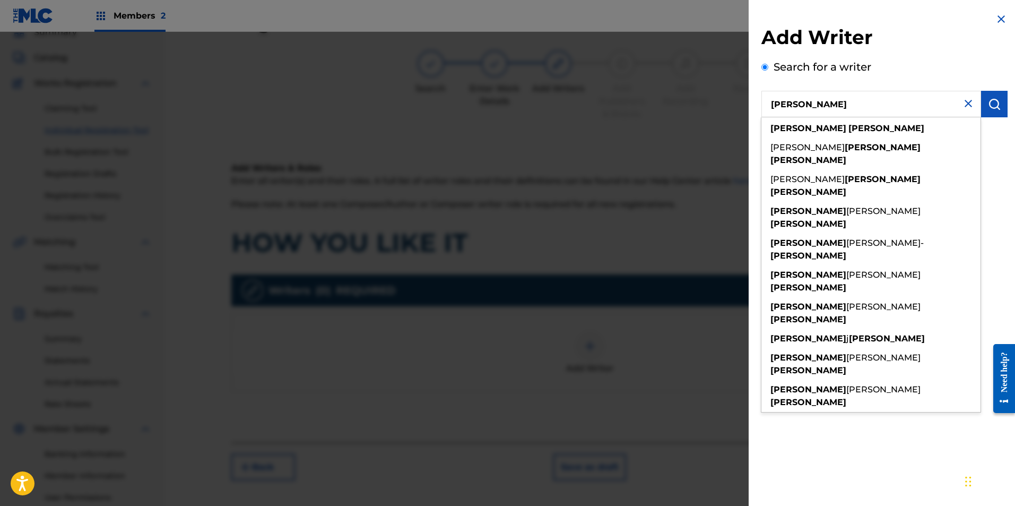
type input "Dominic Smith"
click at [988, 100] on img "submit" at bounding box center [994, 104] width 13 height 13
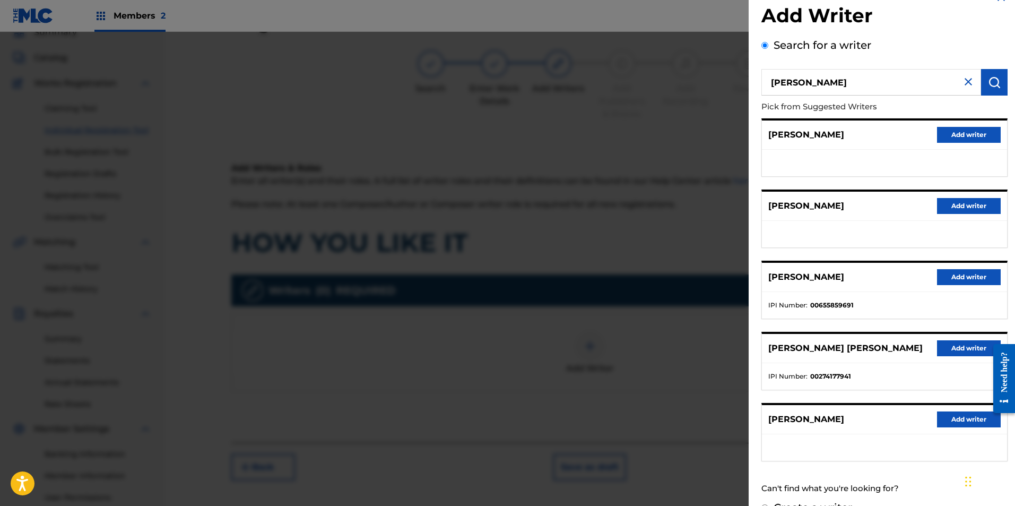
drag, startPoint x: 845, startPoint y: 333, endPoint x: 845, endPoint y: 360, distance: 27.6
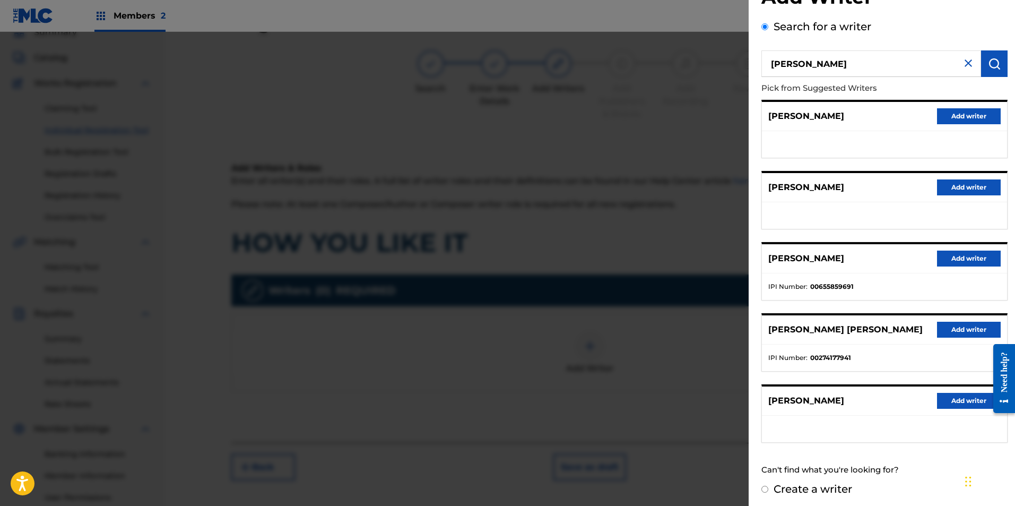
scroll to position [44, 0]
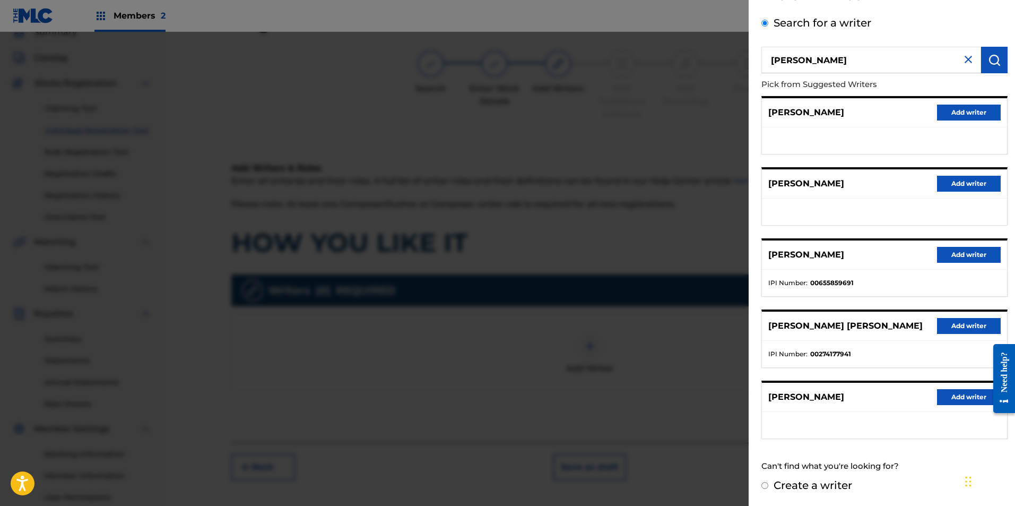
drag, startPoint x: 869, startPoint y: 346, endPoint x: 869, endPoint y: 398, distance: 52.0
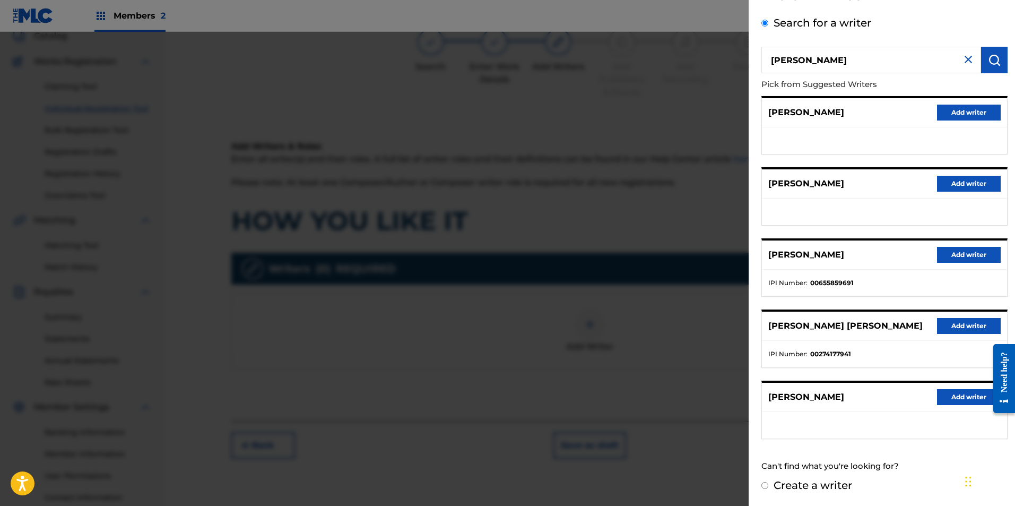
drag, startPoint x: 872, startPoint y: 385, endPoint x: 872, endPoint y: 392, distance: 6.4
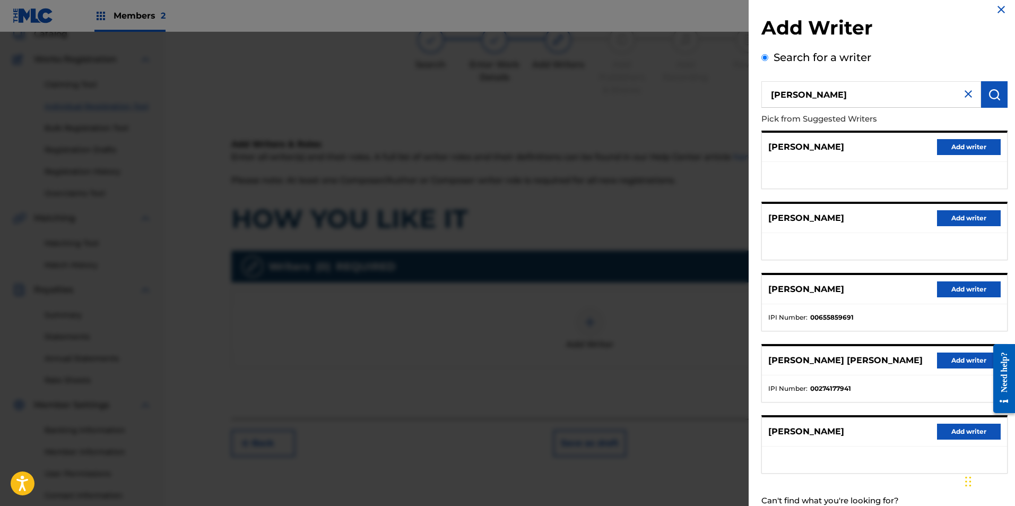
scroll to position [0, 0]
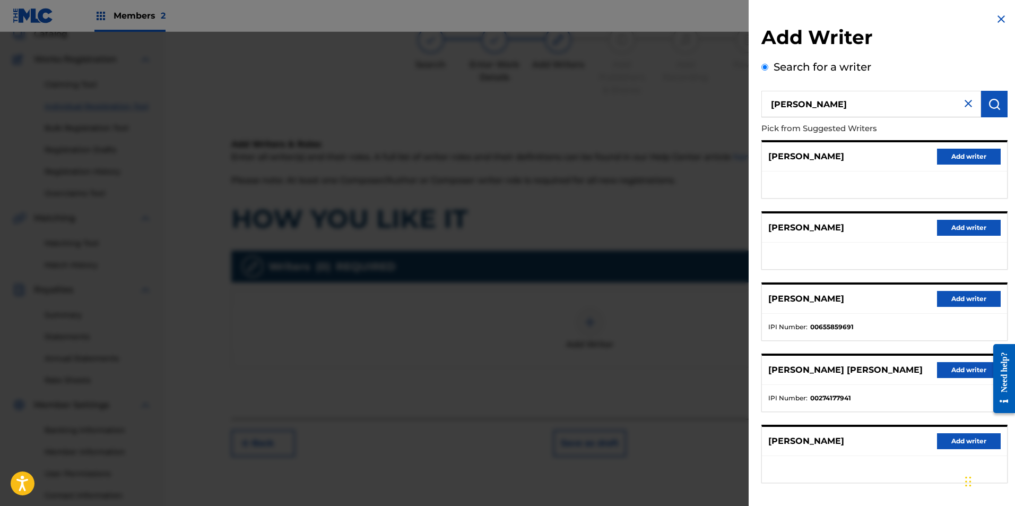
drag, startPoint x: 872, startPoint y: 392, endPoint x: 874, endPoint y: 285, distance: 107.2
click at [893, 107] on input "Dominic Smith" at bounding box center [871, 104] width 220 height 27
click at [839, 445] on p "DOMINIC SMITH" at bounding box center [806, 441] width 76 height 13
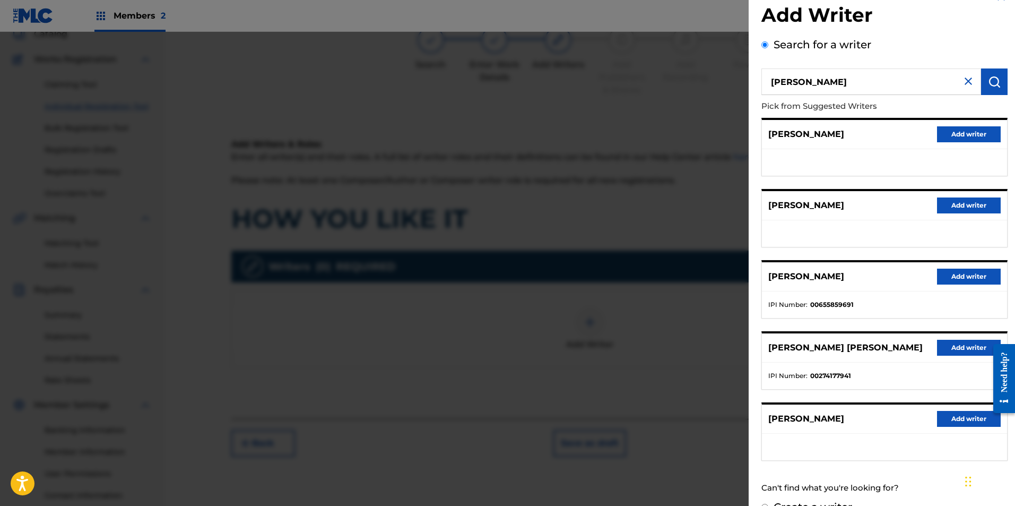
scroll to position [44, 0]
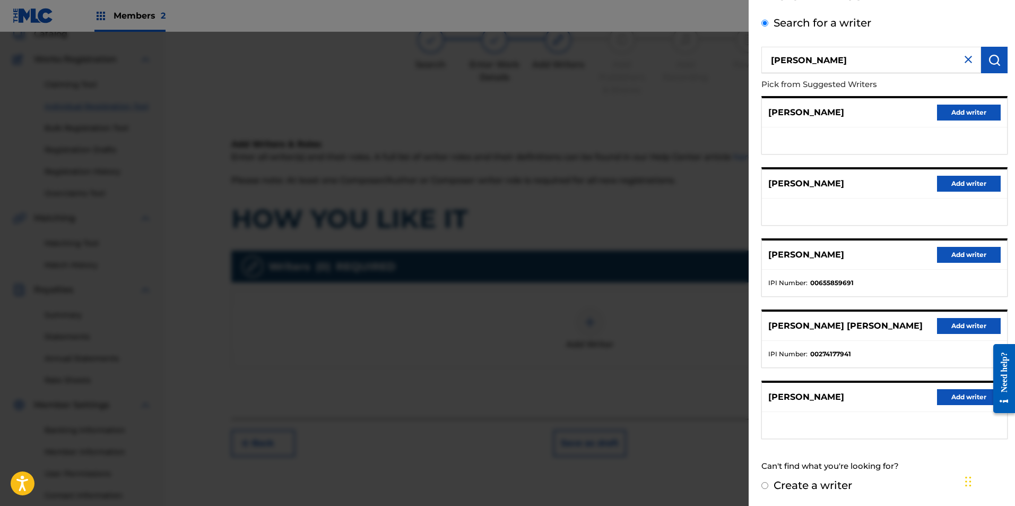
drag, startPoint x: 839, startPoint y: 445, endPoint x: 843, endPoint y: 522, distance: 76.5
click at [836, 483] on label "Create a writer" at bounding box center [813, 485] width 79 height 13
radio input "true"
click at [768, 483] on input "Create a writer" at bounding box center [764, 485] width 7 height 7
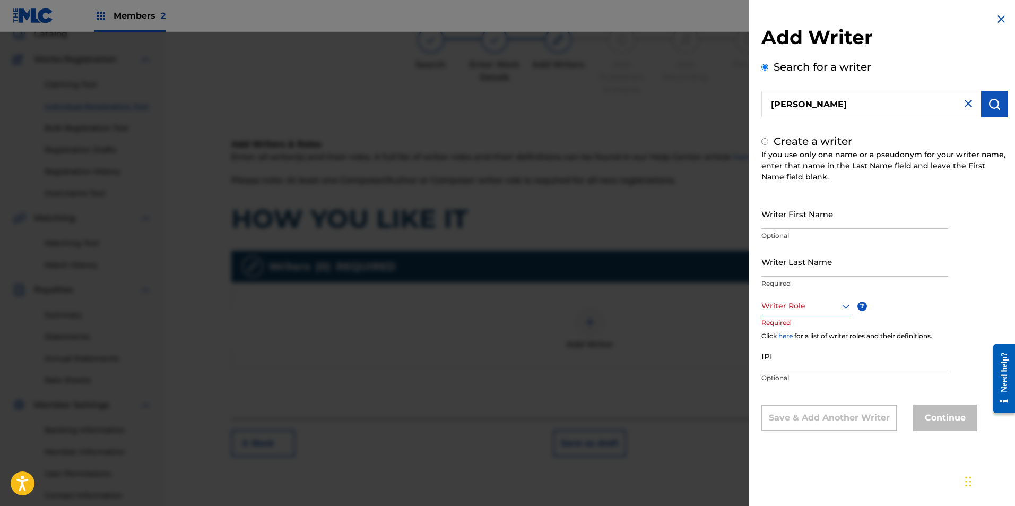
radio input "false"
radio input "true"
click at [791, 304] on div at bounding box center [806, 305] width 91 height 13
click at [804, 188] on div "Create a writer If you use only one name or a pseudonym for your writer name, e…" at bounding box center [884, 282] width 246 height 298
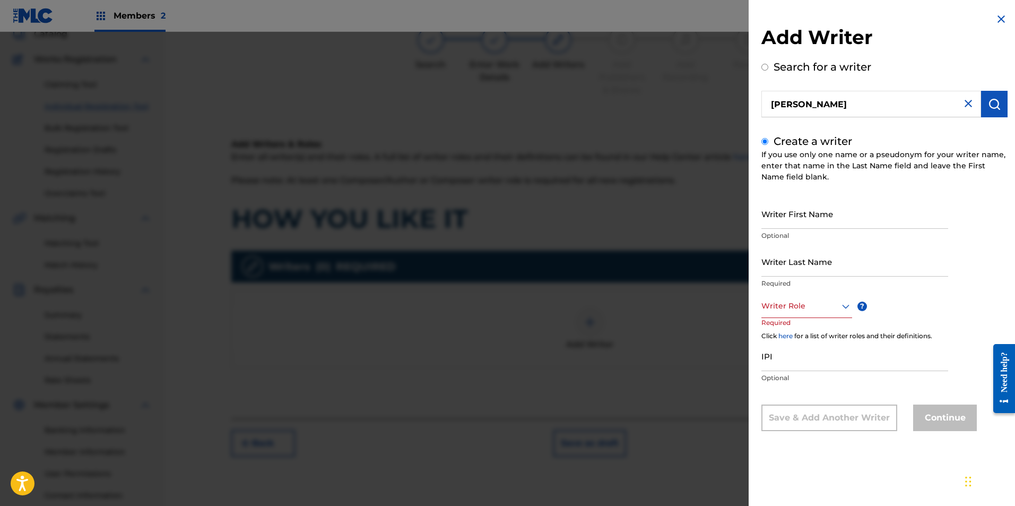
click at [797, 214] on input "Writer First Name" at bounding box center [854, 213] width 187 height 30
type input "Dominic"
type input "Smith"
click at [810, 291] on div "Writer Last Name Smith Required" at bounding box center [854, 270] width 187 height 48
click at [802, 307] on div at bounding box center [806, 305] width 91 height 13
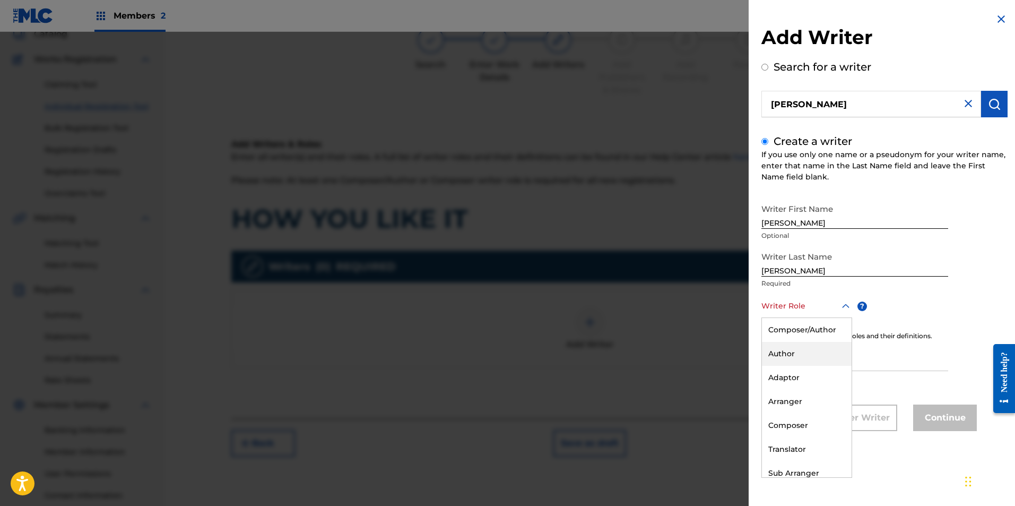
click at [804, 359] on div "Author" at bounding box center [807, 354] width 90 height 24
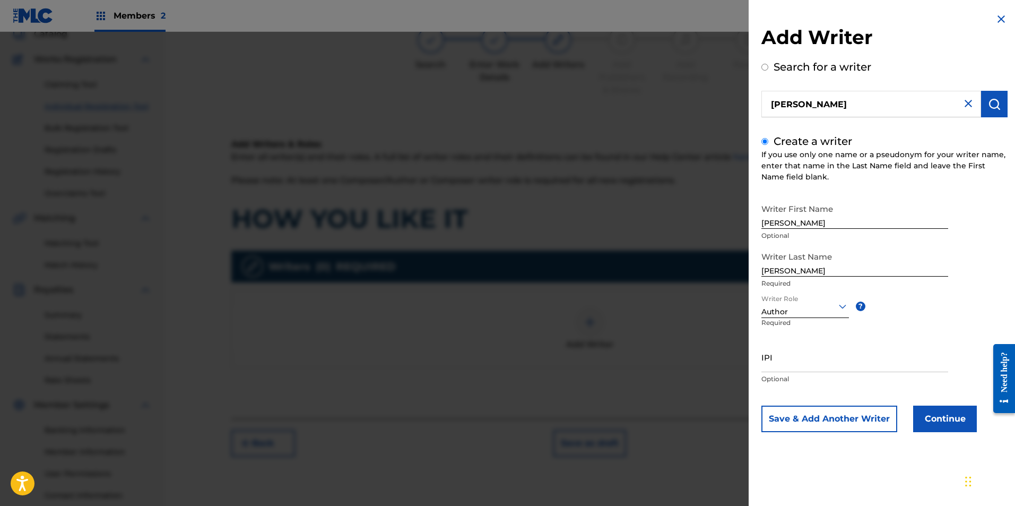
click at [807, 367] on input "IPI" at bounding box center [854, 357] width 187 height 30
paste input "1142625974"
type input "1142625974"
click at [867, 384] on div "IPI 1142625974 Optional" at bounding box center [854, 366] width 187 height 48
click at [954, 419] on button "Continue" at bounding box center [945, 418] width 64 height 27
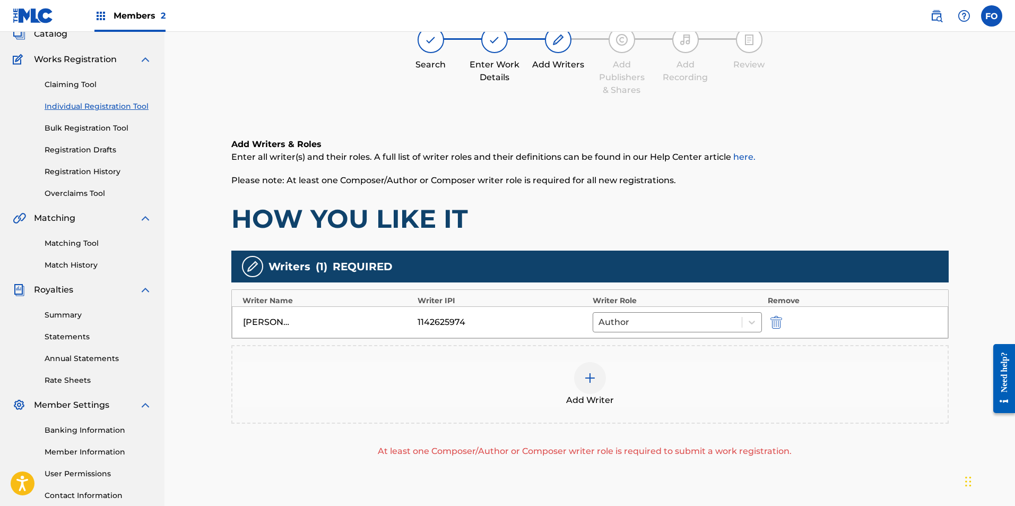
click at [596, 386] on div at bounding box center [590, 378] width 32 height 32
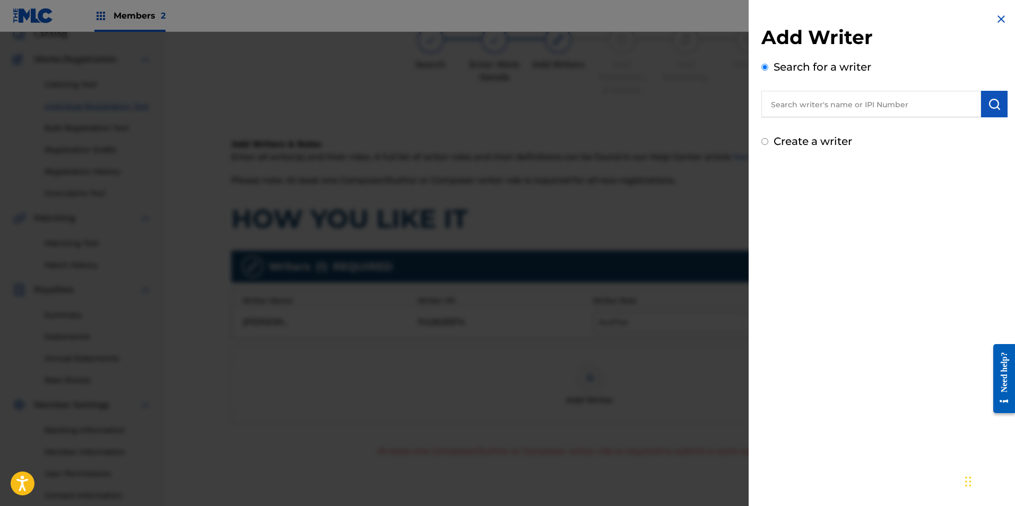
click at [841, 108] on input "text" at bounding box center [871, 104] width 220 height 27
click at [812, 140] on label "Create a writer" at bounding box center [813, 141] width 79 height 13
radio input "true"
click at [768, 140] on input "Create a writer" at bounding box center [764, 141] width 7 height 7
radio input "false"
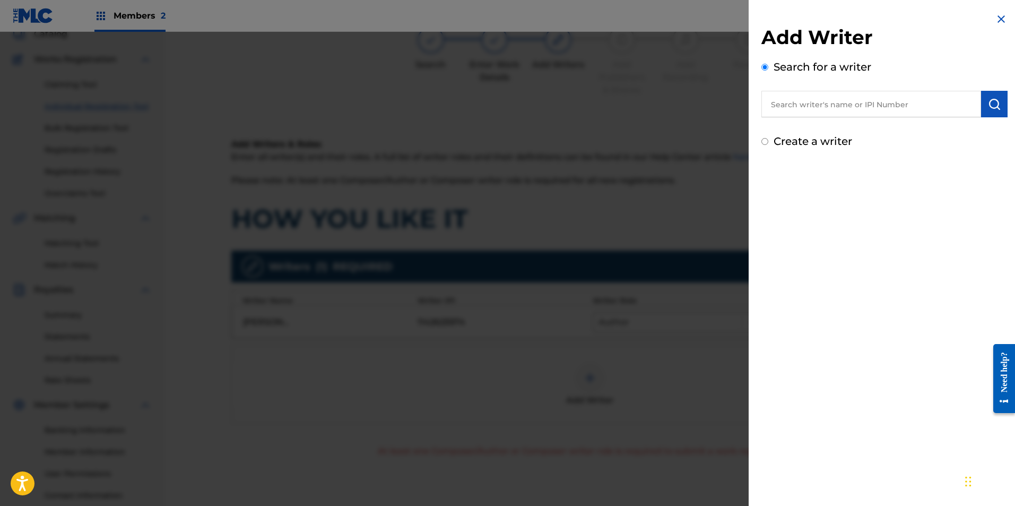
radio input "true"
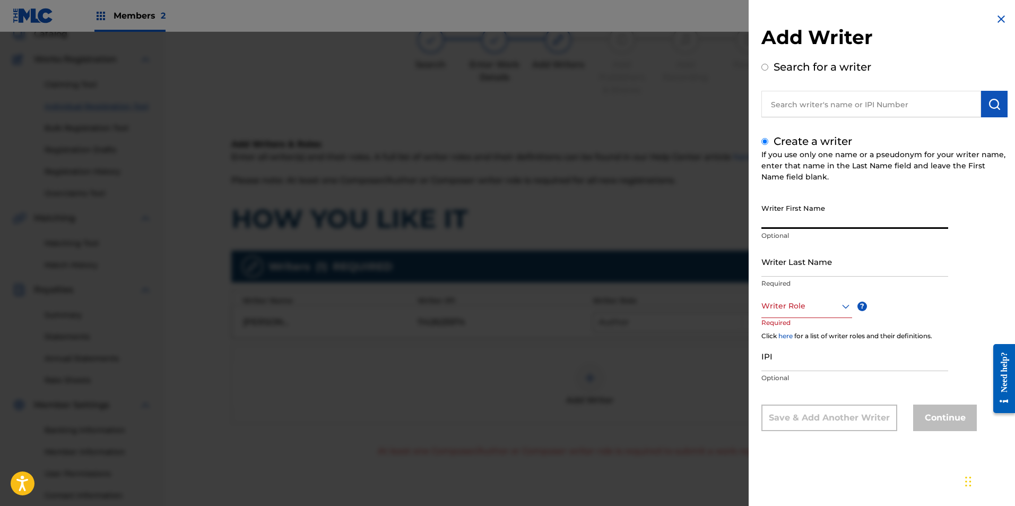
click at [800, 223] on input "Writer First Name" at bounding box center [854, 213] width 187 height 30
click at [838, 103] on input "text" at bounding box center [871, 104] width 220 height 27
radio input "true"
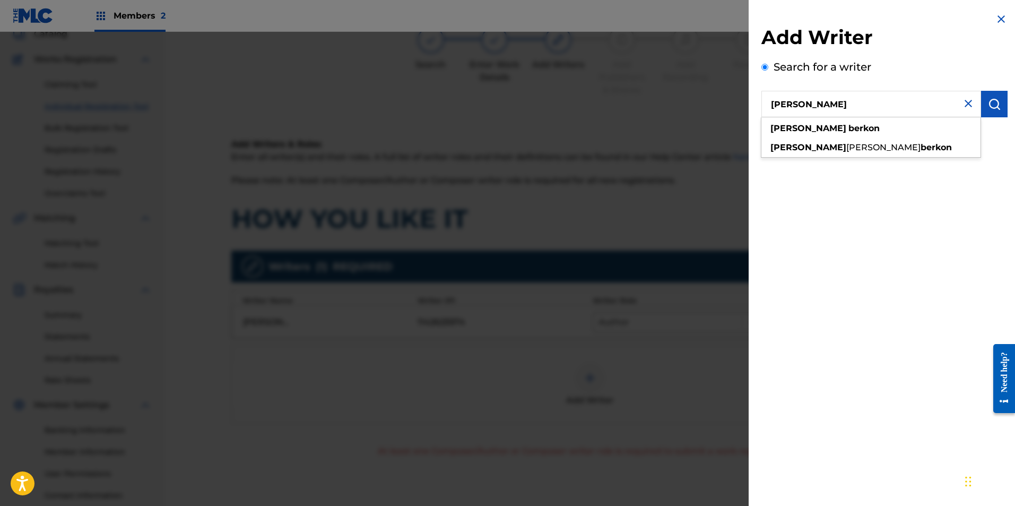
type input "Karl Berkon"
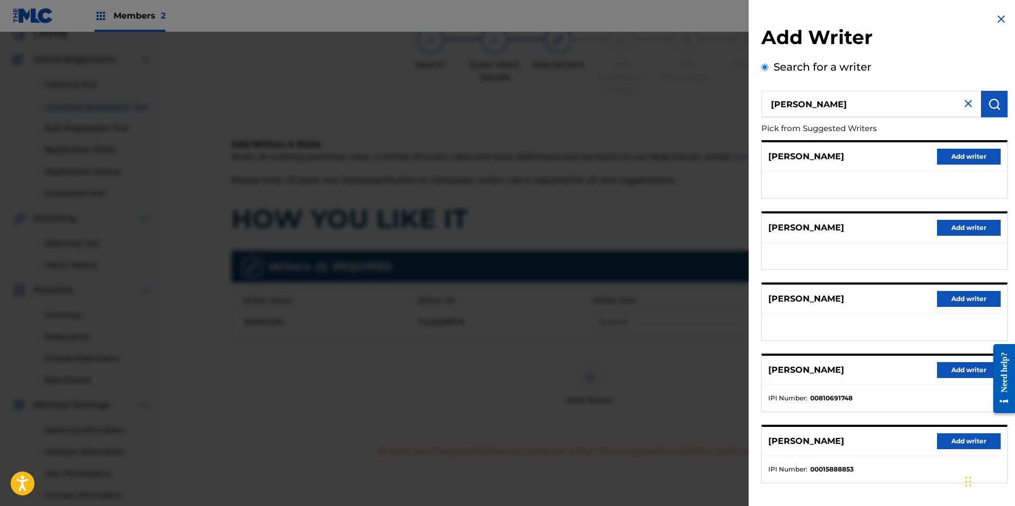
click at [948, 372] on button "Add writer" at bounding box center [969, 370] width 64 height 16
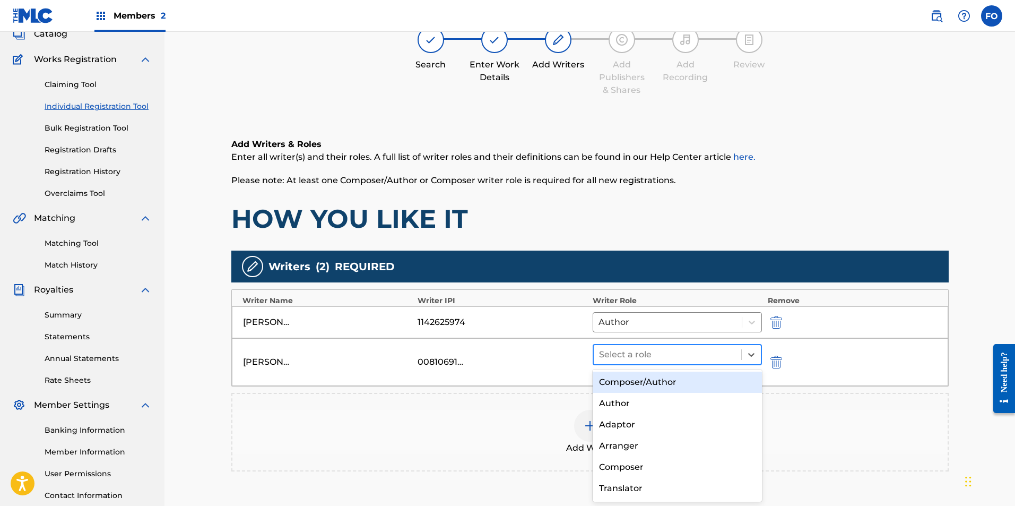
click at [662, 354] on div at bounding box center [667, 354] width 137 height 15
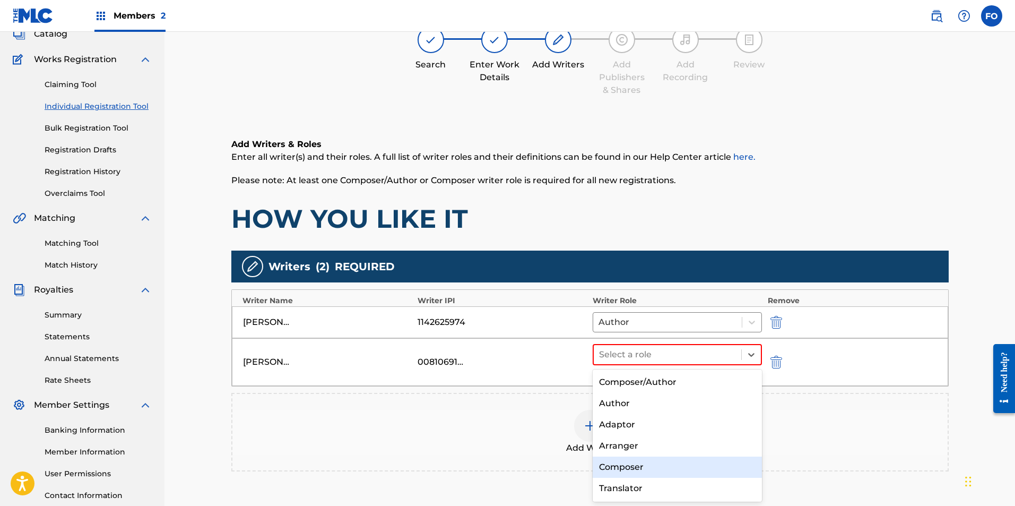
click at [632, 469] on div "Composer" at bounding box center [678, 466] width 170 height 21
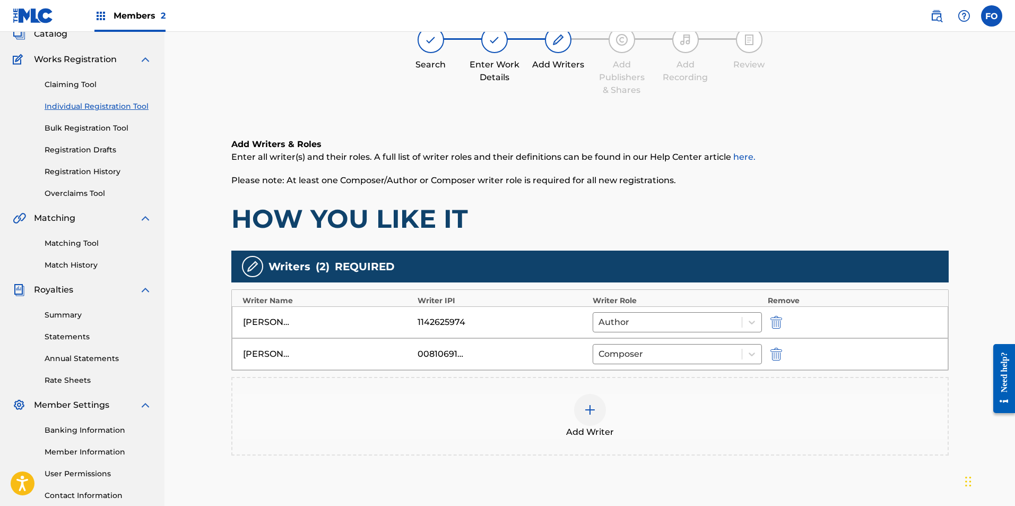
click at [587, 419] on div at bounding box center [590, 410] width 32 height 32
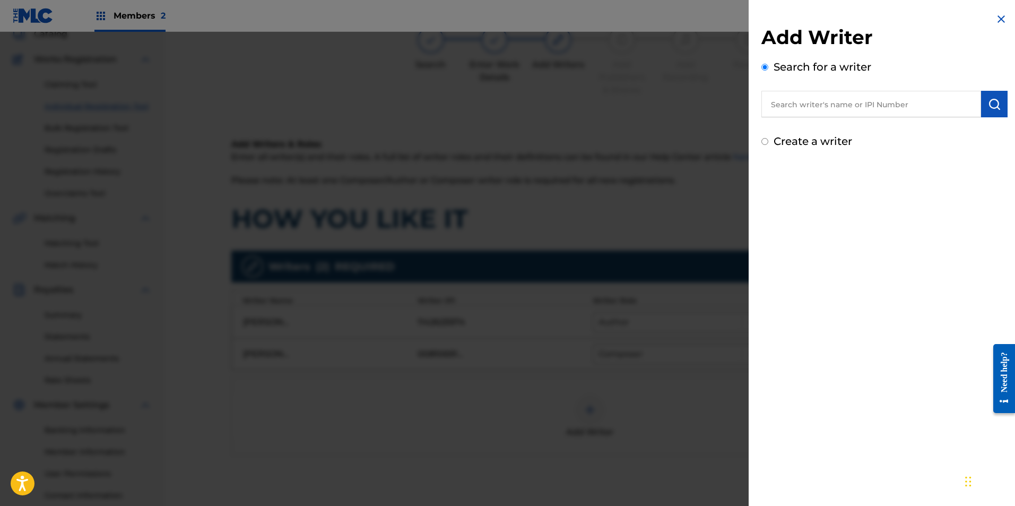
click at [798, 107] on input "text" at bounding box center [871, 104] width 220 height 27
type input "Steven Pereirra"
click at [981, 105] on button "submit" at bounding box center [994, 104] width 27 height 27
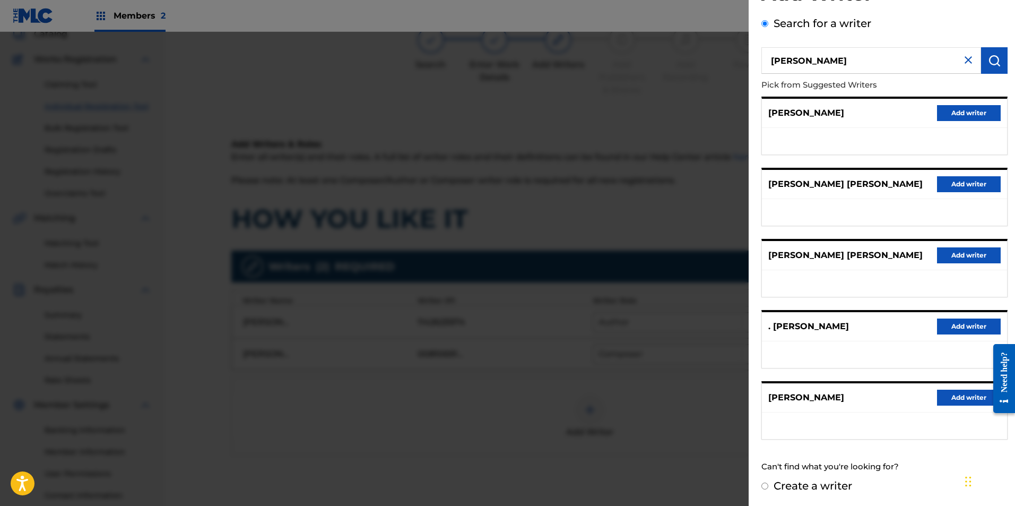
scroll to position [44, 0]
click at [842, 490] on label "Create a writer" at bounding box center [813, 485] width 79 height 13
radio input "true"
click at [768, 489] on input "Create a writer" at bounding box center [764, 485] width 7 height 7
radio input "false"
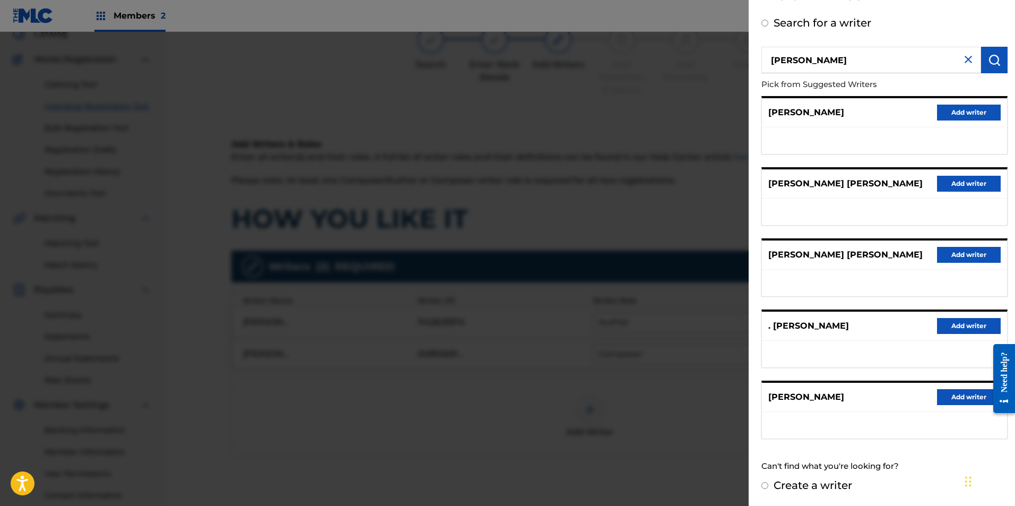
radio input "true"
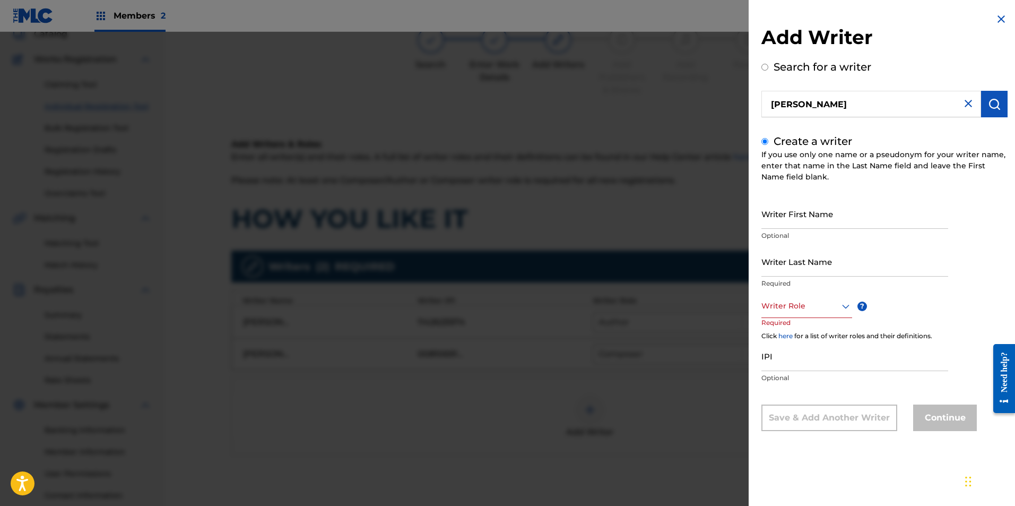
scroll to position [0, 0]
click at [819, 217] on input "Writer First Name" at bounding box center [854, 213] width 187 height 30
type input "Steven"
type input "Pereira"
click at [805, 295] on div "Writer Role" at bounding box center [806, 306] width 91 height 24
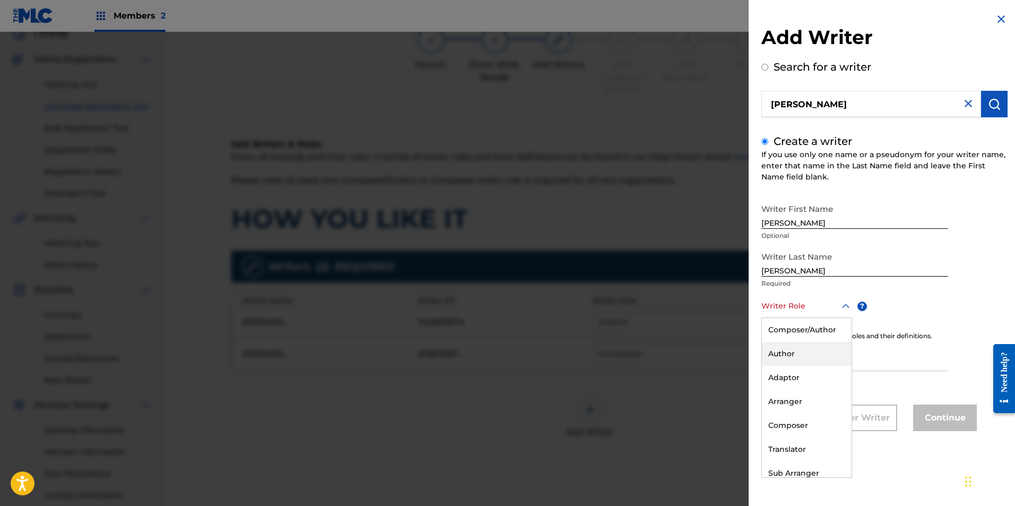
click at [788, 356] on div "Author" at bounding box center [807, 354] width 90 height 24
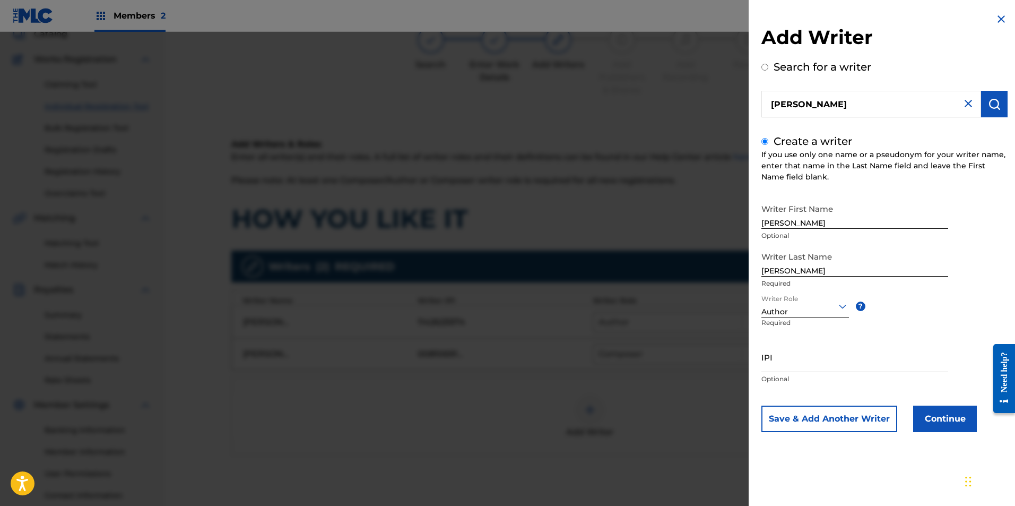
click at [833, 365] on input "IPI" at bounding box center [854, 357] width 187 height 30
paste input "1115865559"
type input "1115865559"
click at [956, 418] on button "Continue" at bounding box center [945, 418] width 64 height 27
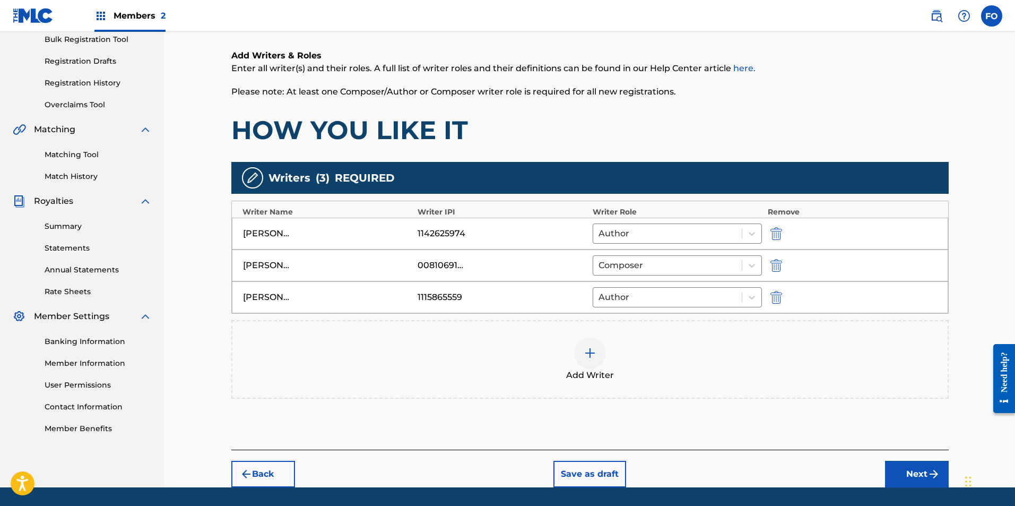
scroll to position [193, 0]
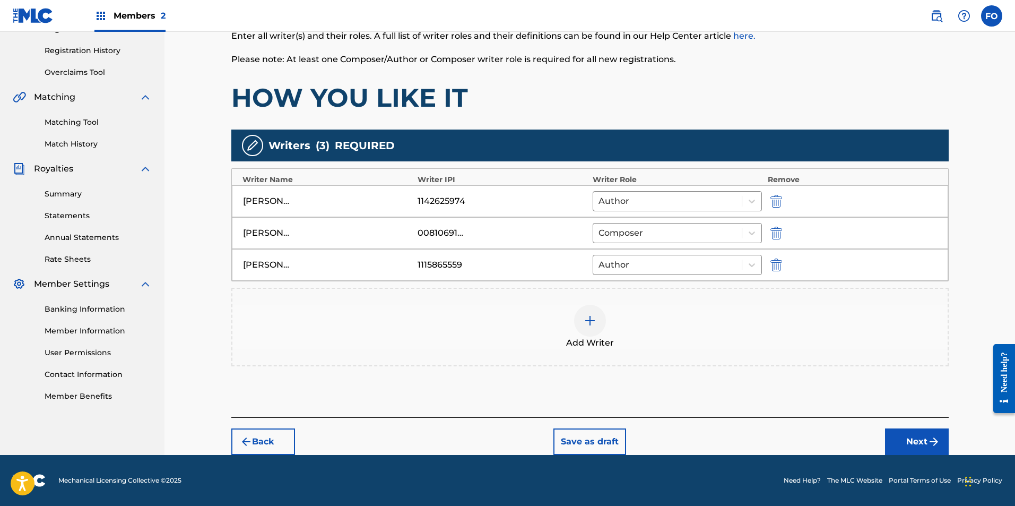
drag, startPoint x: 550, startPoint y: 208, endPoint x: 550, endPoint y: 268, distance: 60.5
click at [916, 443] on button "Next" at bounding box center [917, 441] width 64 height 27
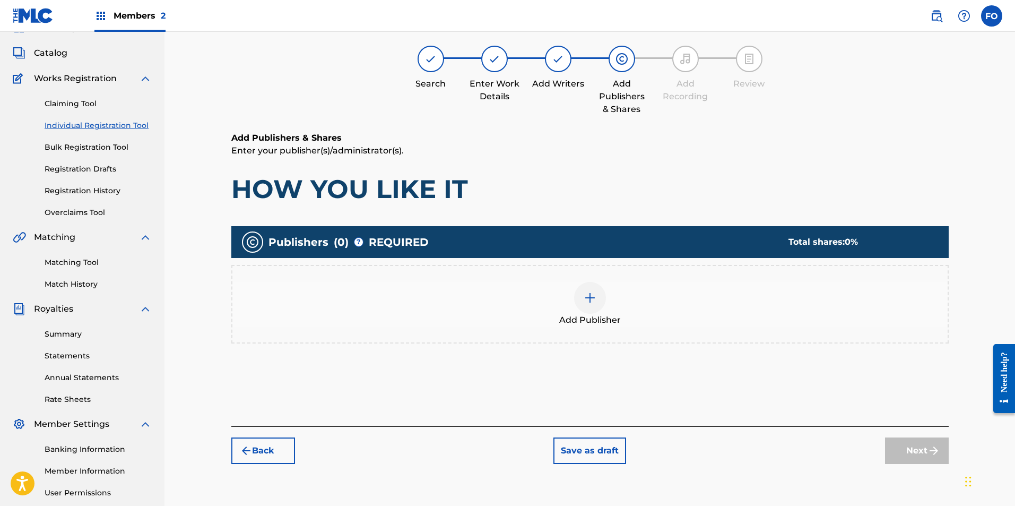
scroll to position [48, 0]
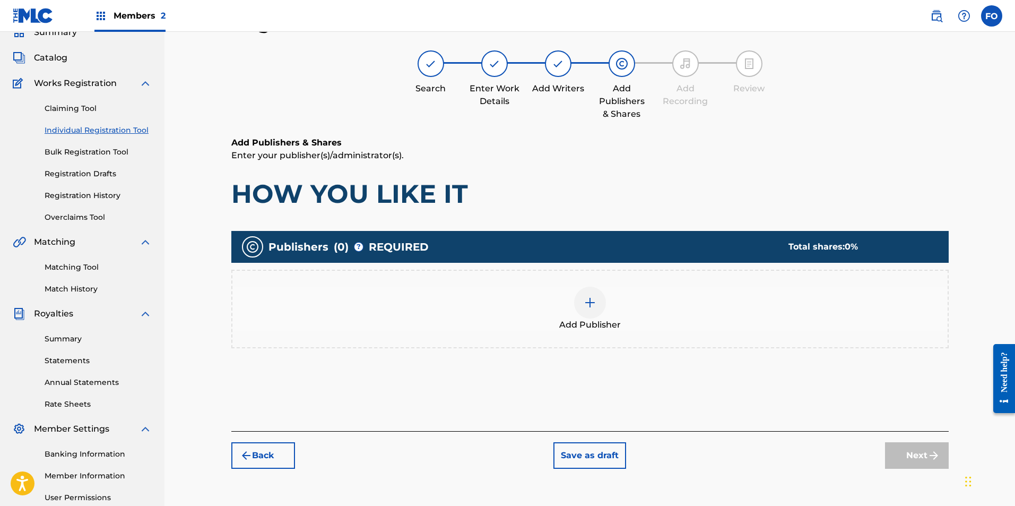
click at [619, 316] on div "Add Publisher" at bounding box center [589, 309] width 715 height 45
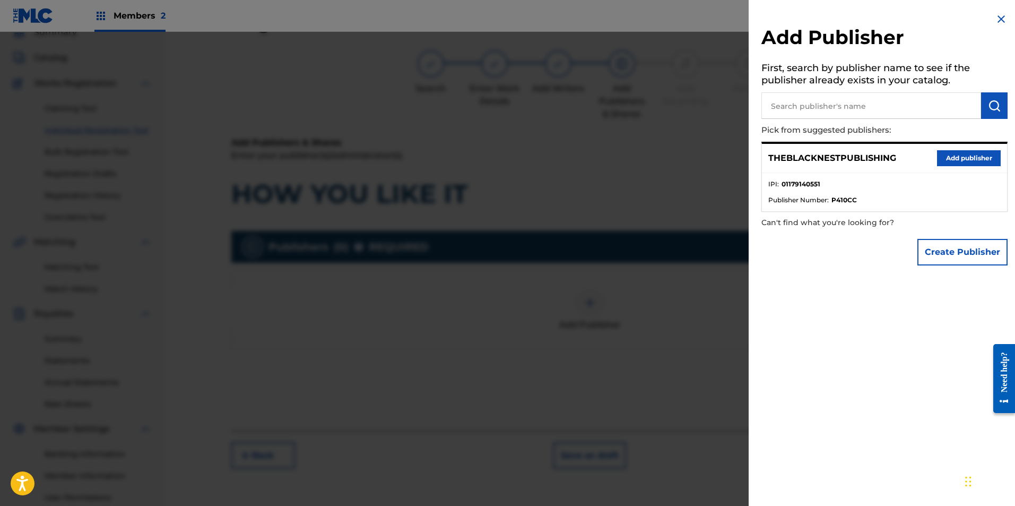
click at [957, 164] on button "Add publisher" at bounding box center [969, 158] width 64 height 16
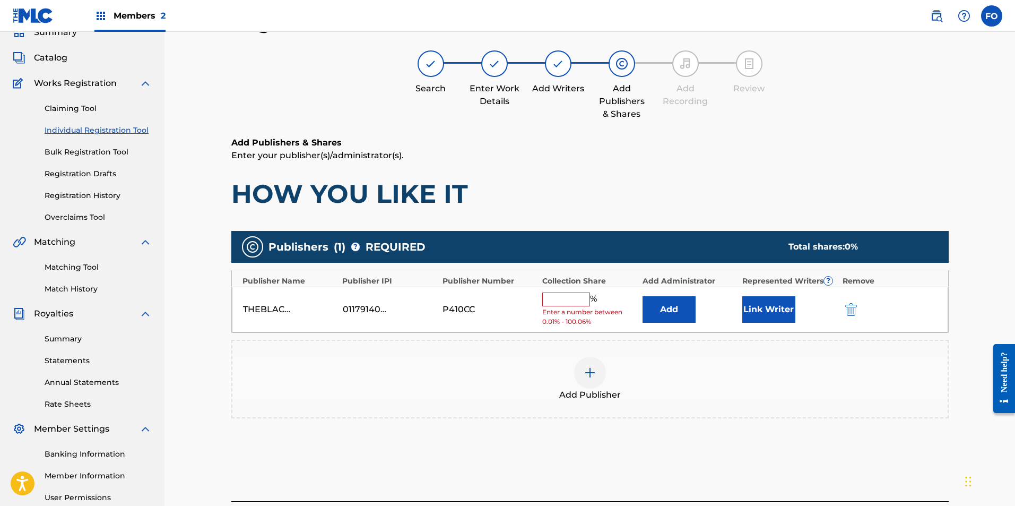
click at [579, 298] on input "text" at bounding box center [566, 299] width 48 height 14
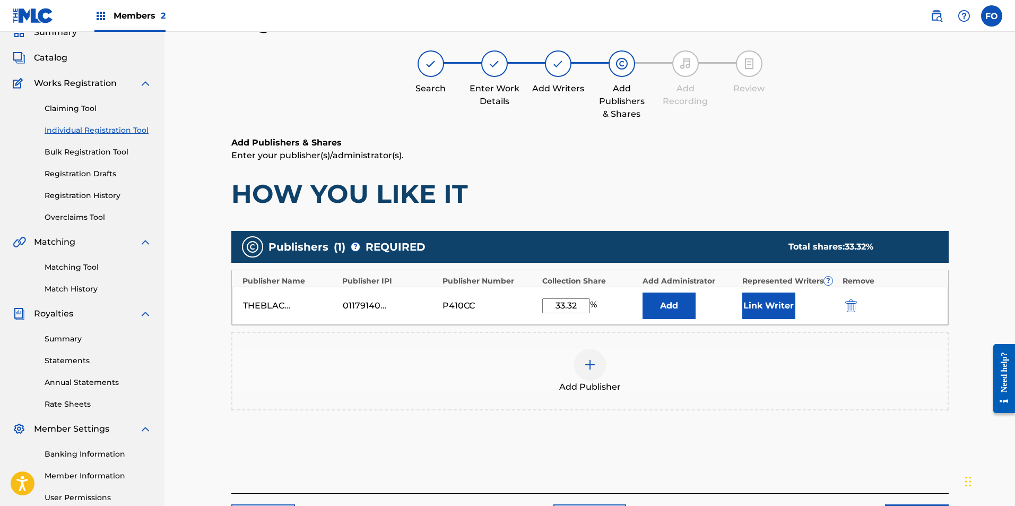
type input "33.32"
click at [748, 299] on button "Link Writer" at bounding box center [768, 305] width 53 height 27
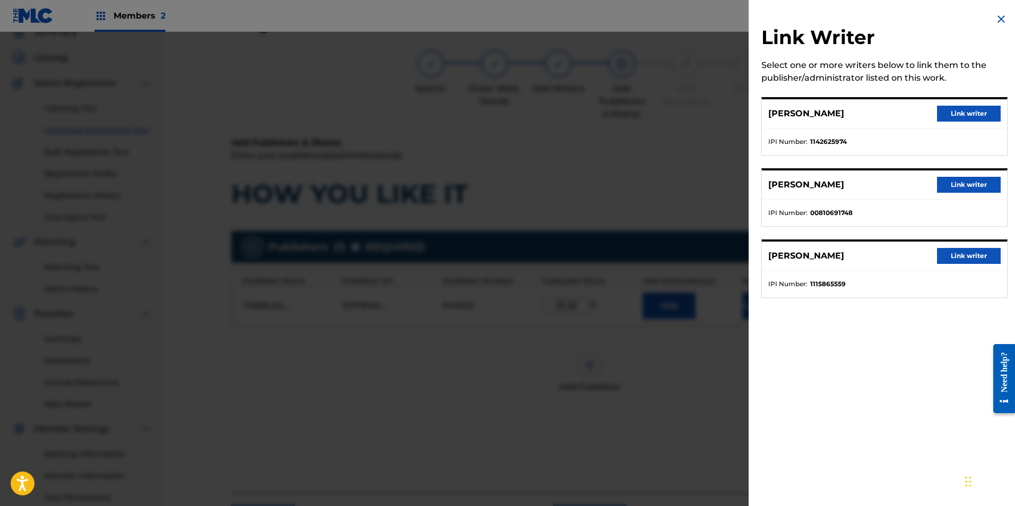
click at [976, 113] on button "Link writer" at bounding box center [969, 114] width 64 height 16
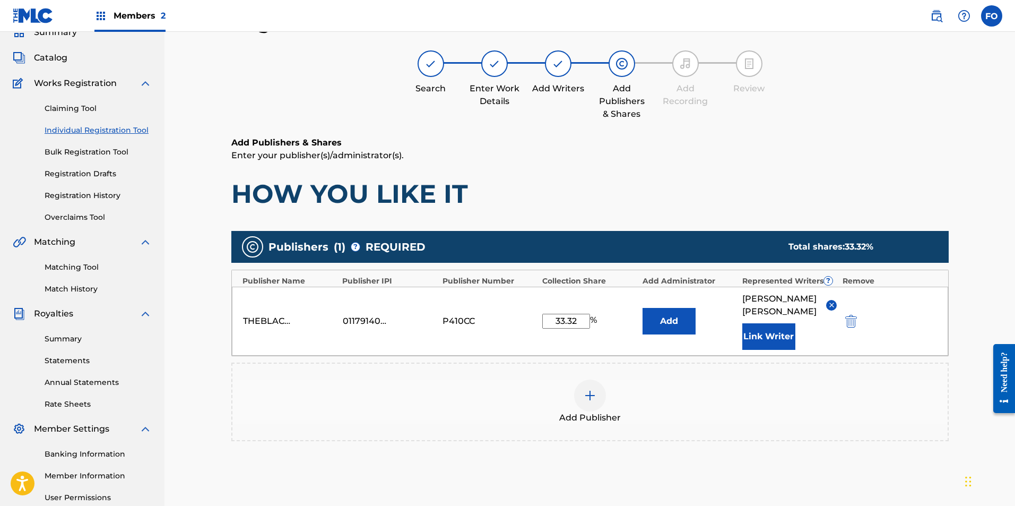
click at [764, 336] on button "Link Writer" at bounding box center [768, 336] width 53 height 27
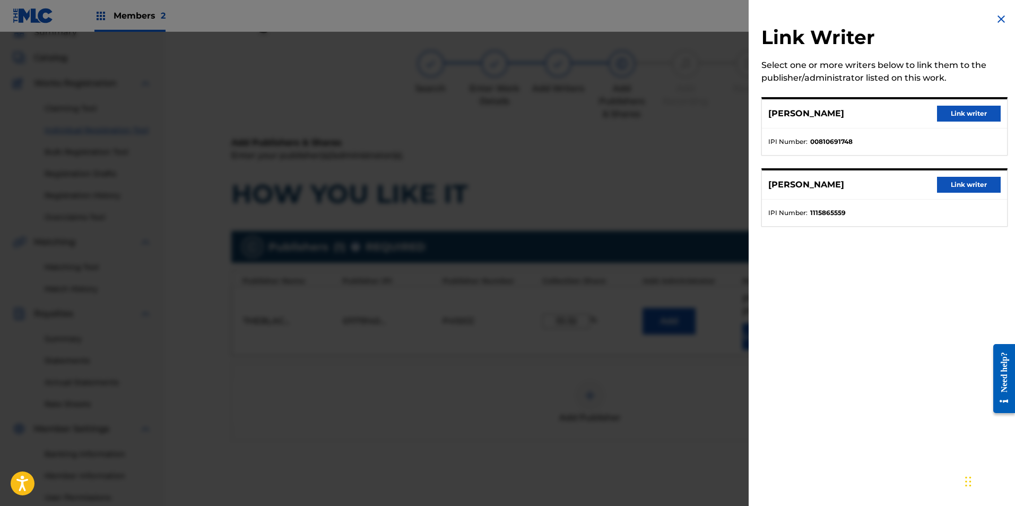
click at [970, 119] on button "Link writer" at bounding box center [969, 114] width 64 height 16
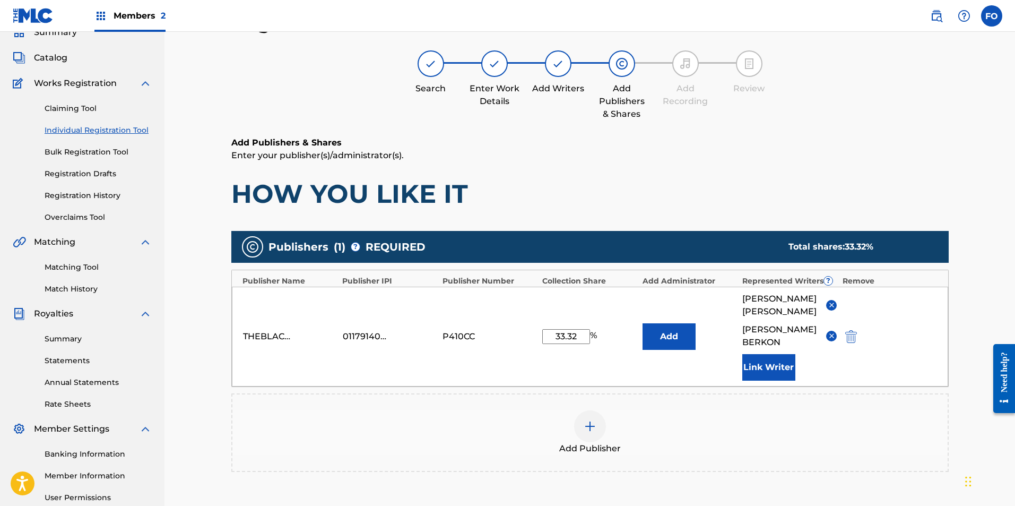
click at [757, 359] on div "THEBLACKNESTPUBLISHING 01179140551 P410CC 33.32 % Add Dominic Smith KARL BERKON…" at bounding box center [590, 337] width 716 height 100
click at [765, 354] on button "Link Writer" at bounding box center [768, 367] width 53 height 27
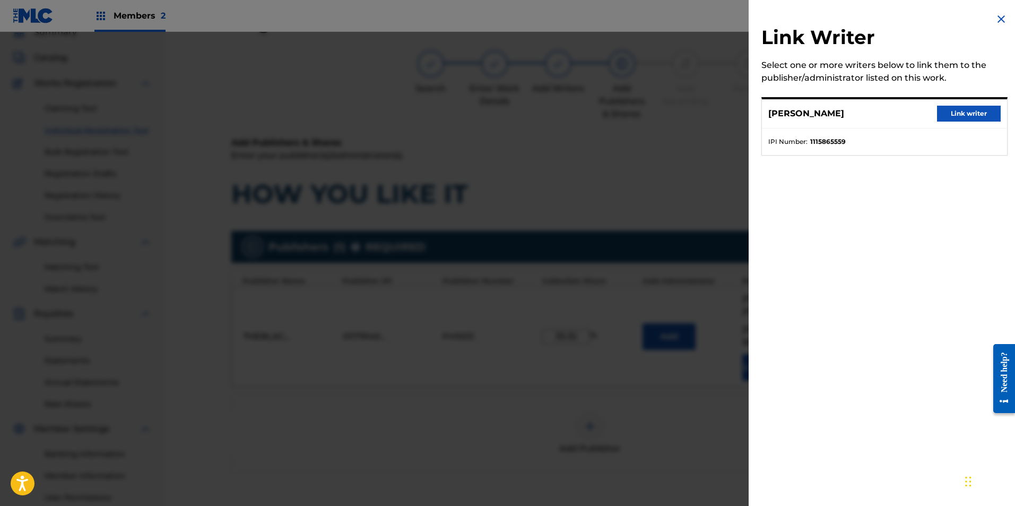
click at [991, 61] on div "Select one or more writers below to link them to the publisher/administrator li…" at bounding box center [884, 71] width 246 height 25
click at [967, 108] on button "Link writer" at bounding box center [969, 114] width 64 height 16
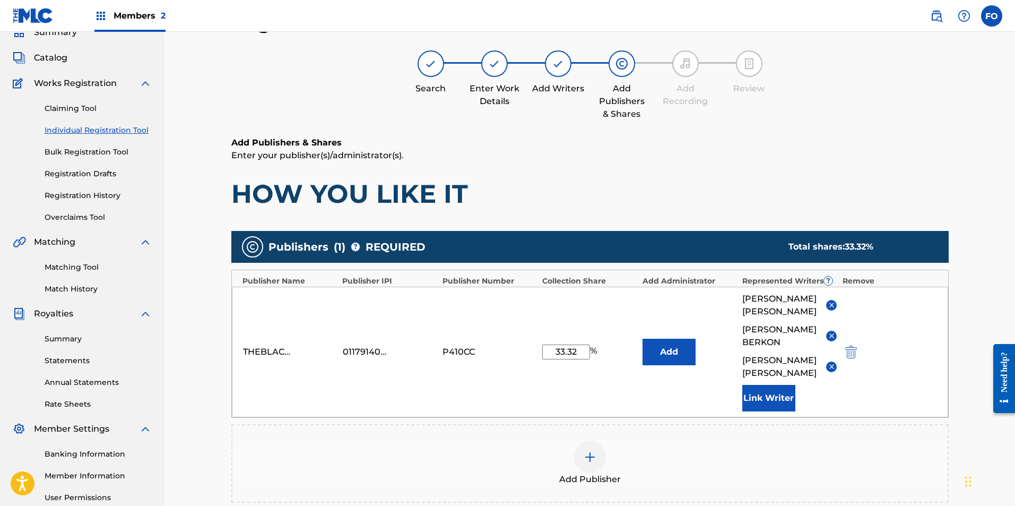
click at [829, 301] on img at bounding box center [832, 305] width 8 height 8
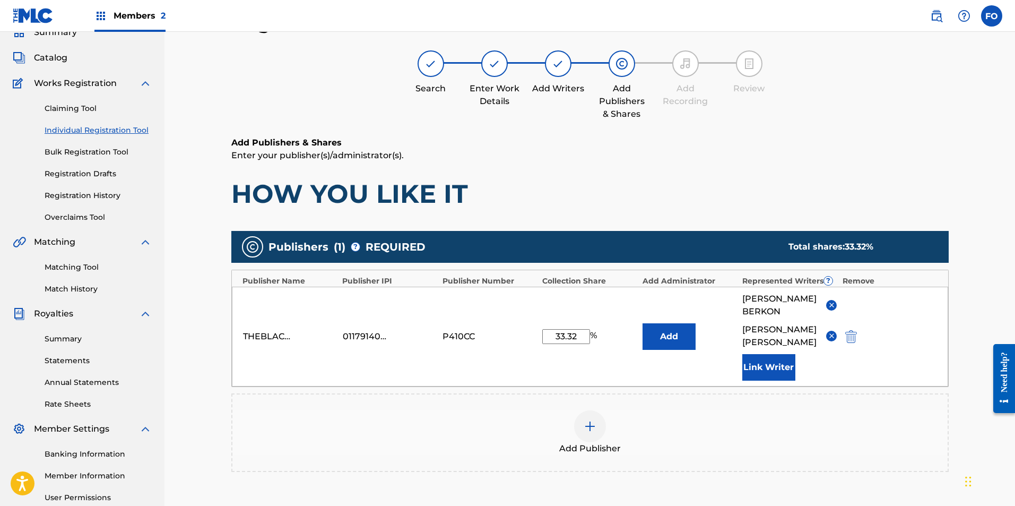
click at [758, 204] on h1 "HOW YOU LIKE IT" at bounding box center [589, 194] width 717 height 32
click at [679, 171] on div "Add Publishers & Shares Enter your publisher(s)/administrator(s). HOW YOU LIKE …" at bounding box center [589, 172] width 717 height 73
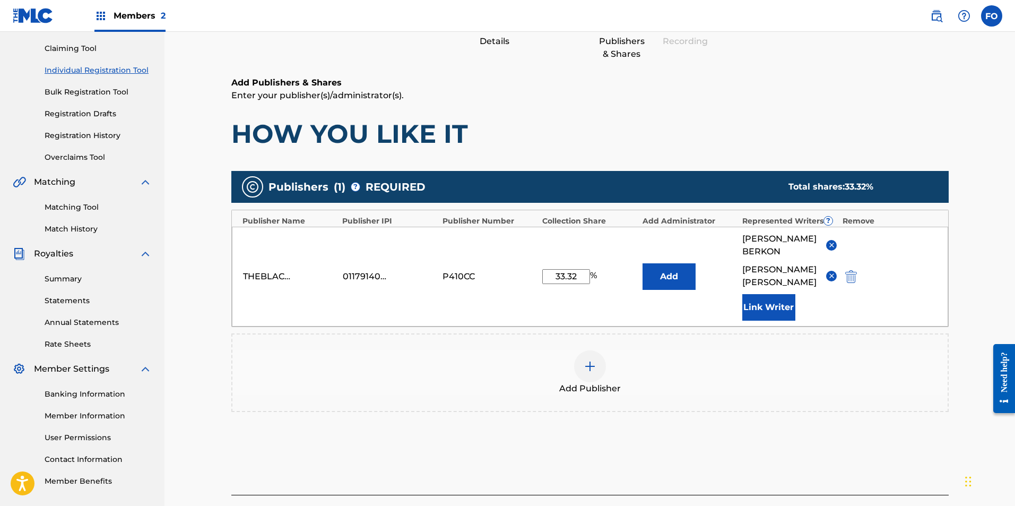
drag, startPoint x: 695, startPoint y: 233, endPoint x: 696, endPoint y: 250, distance: 16.5
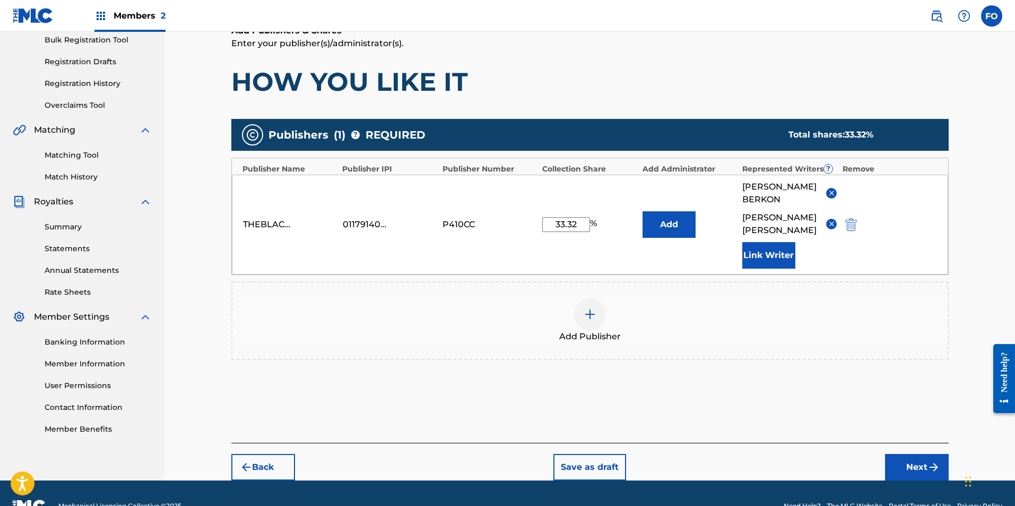
click at [910, 454] on button "Next" at bounding box center [917, 467] width 64 height 27
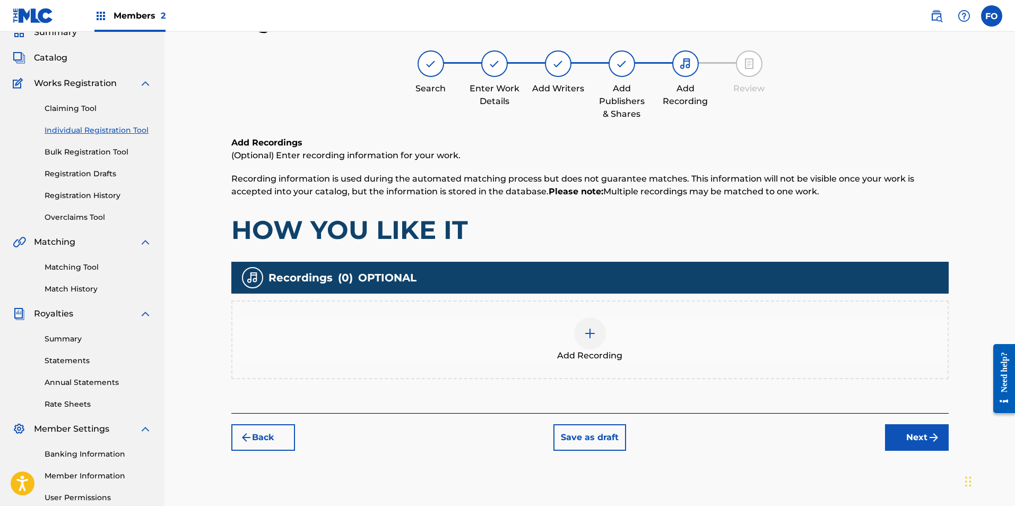
click at [898, 438] on button "Next" at bounding box center [917, 437] width 64 height 27
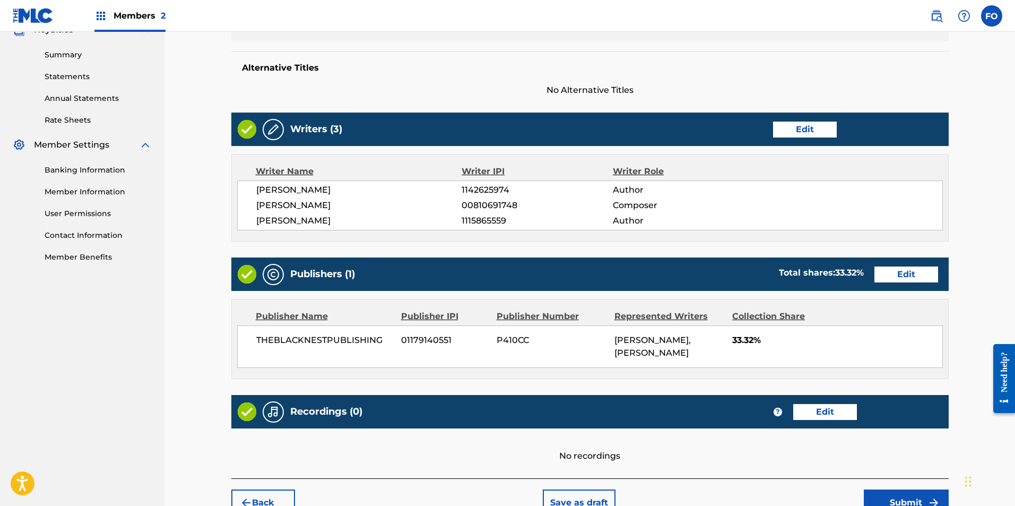
drag, startPoint x: 557, startPoint y: 295, endPoint x: 573, endPoint y: 389, distance: 95.3
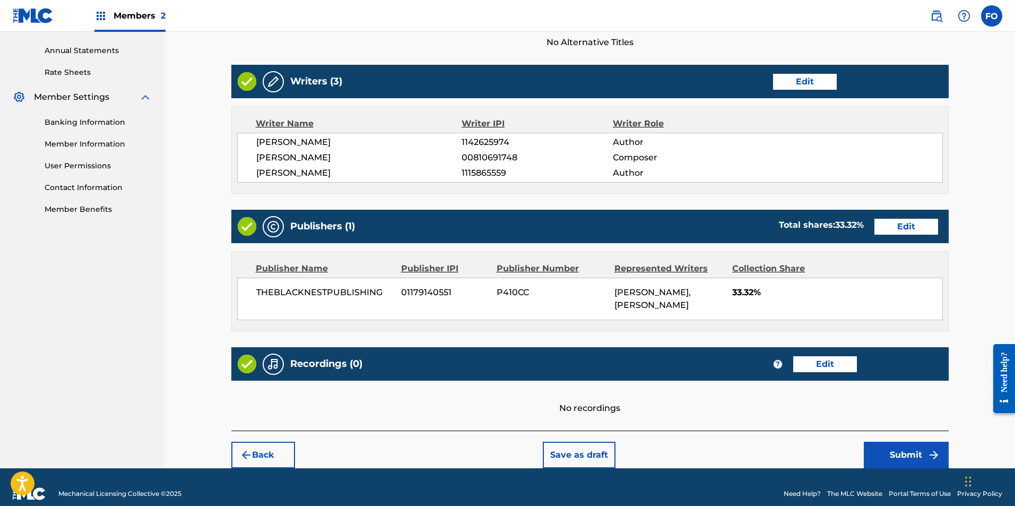
scroll to position [393, 0]
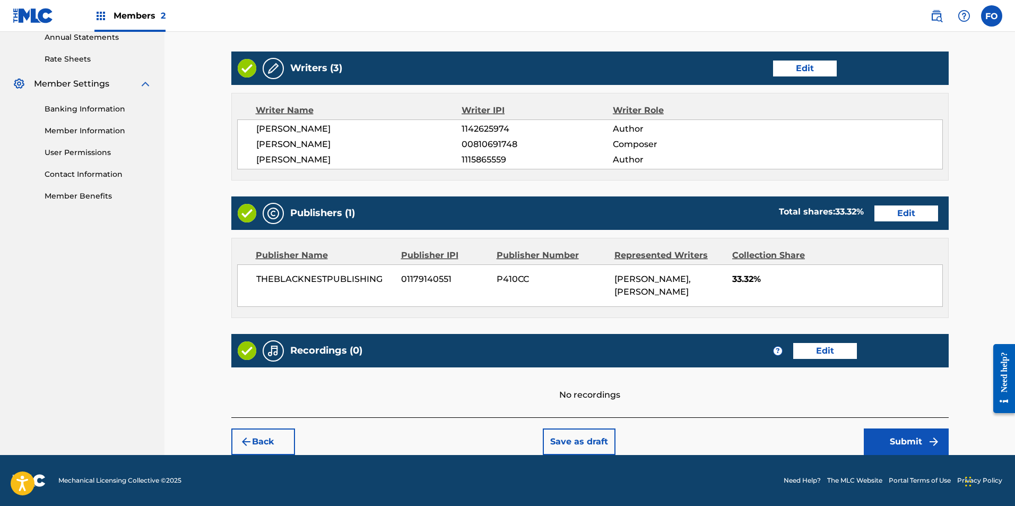
drag, startPoint x: 711, startPoint y: 339, endPoint x: 744, endPoint y: 426, distance: 92.7
click at [913, 434] on button "Submit" at bounding box center [906, 441] width 85 height 27
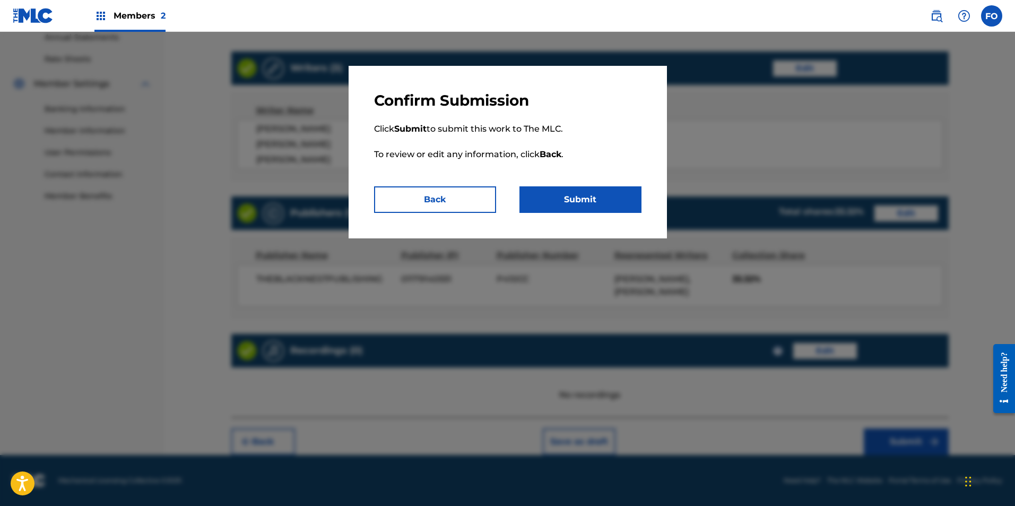
click at [611, 201] on button "Submit" at bounding box center [580, 199] width 122 height 27
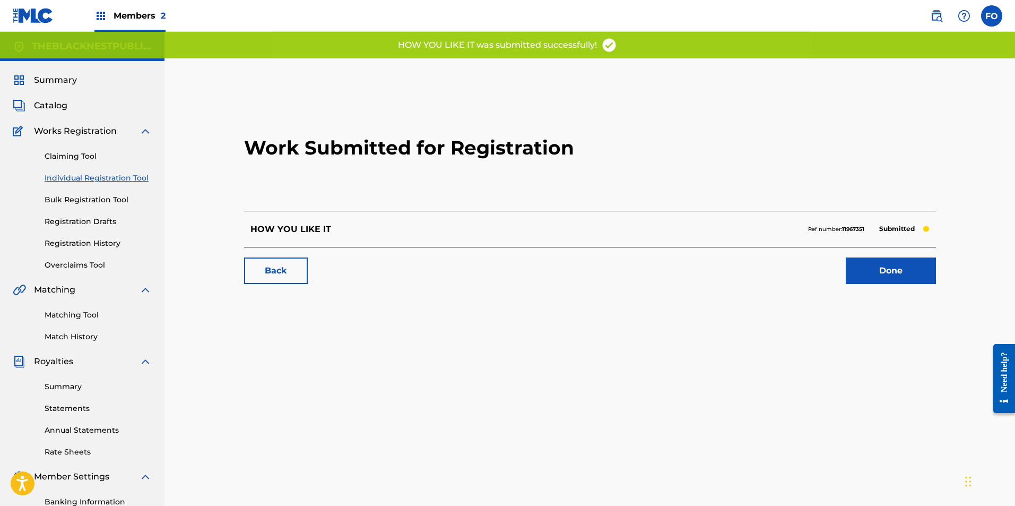
click at [76, 153] on link "Claiming Tool" at bounding box center [98, 156] width 107 height 11
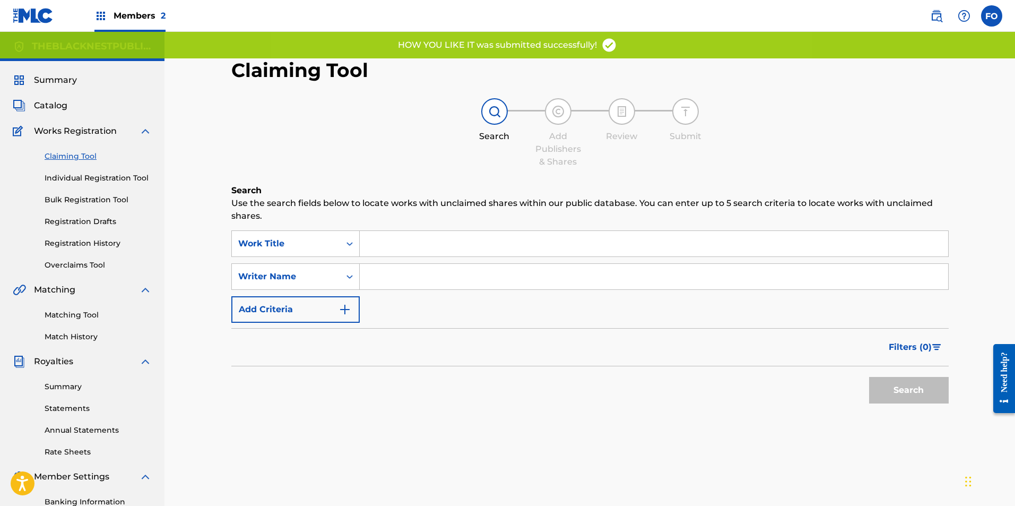
click at [71, 176] on link "Individual Registration Tool" at bounding box center [98, 177] width 107 height 11
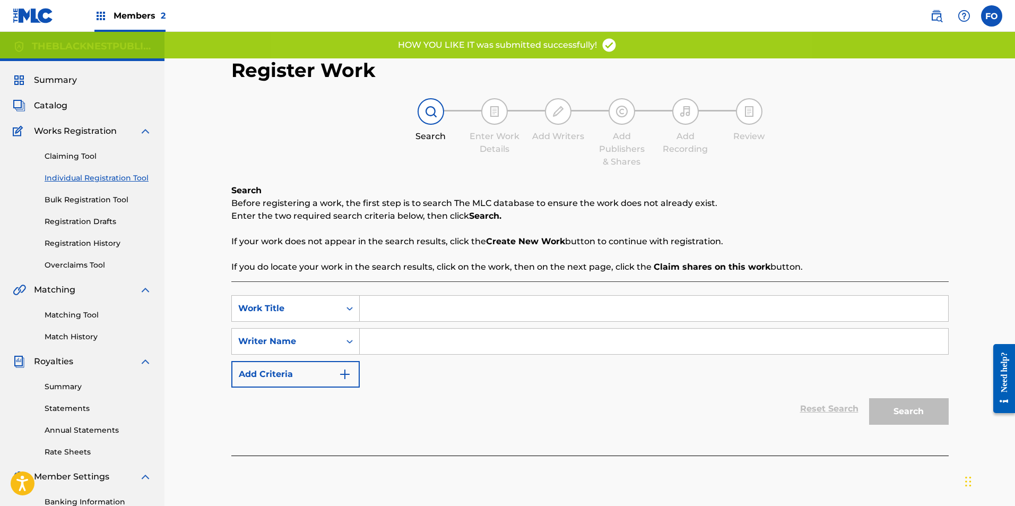
click at [406, 308] on input "Search Form" at bounding box center [654, 308] width 588 height 25
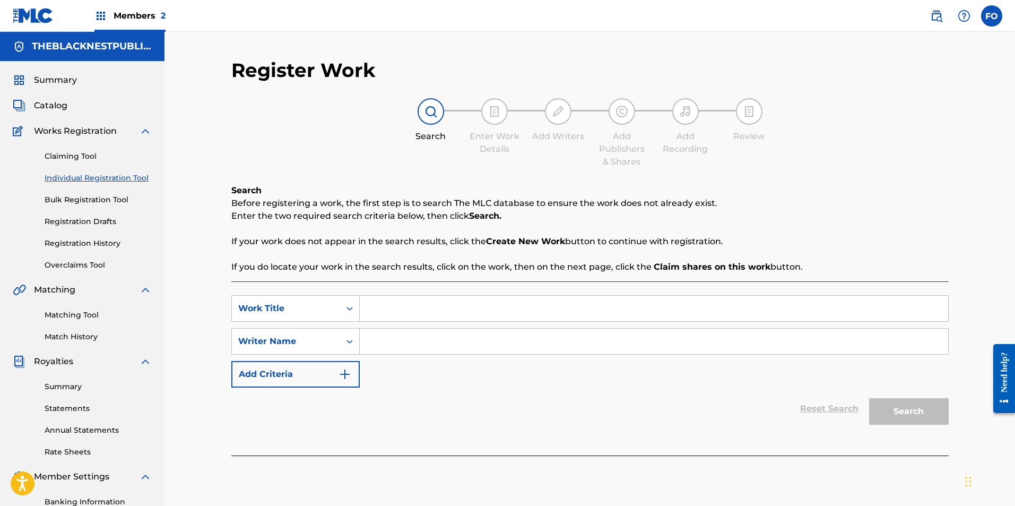
click at [93, 200] on link "Bulk Registration Tool" at bounding box center [98, 199] width 107 height 11
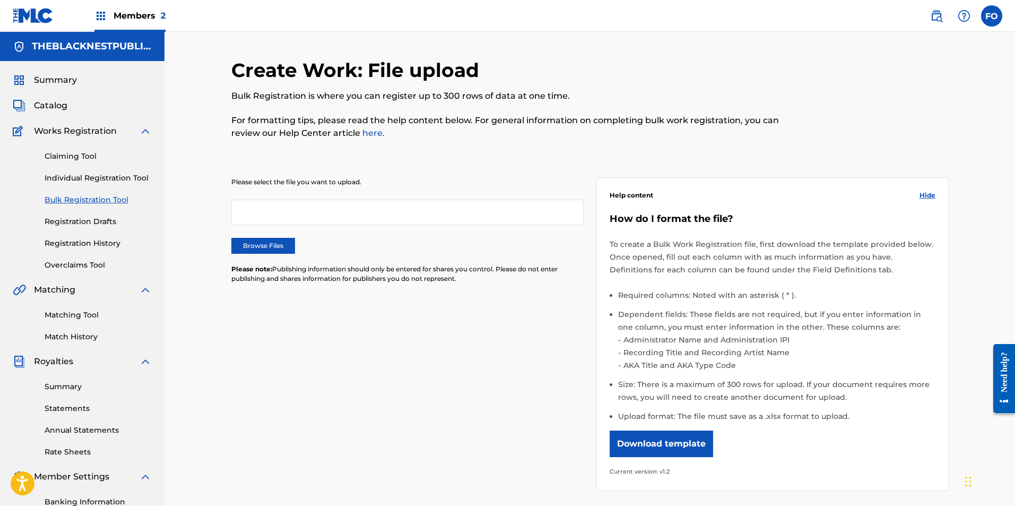
click at [82, 220] on link "Registration Drafts" at bounding box center [98, 221] width 107 height 11
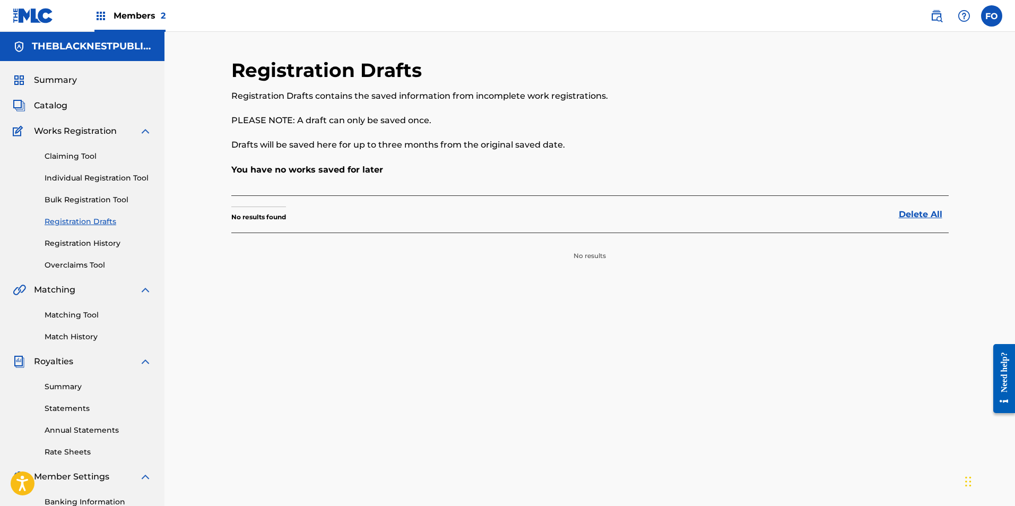
click at [82, 246] on link "Registration History" at bounding box center [98, 243] width 107 height 11
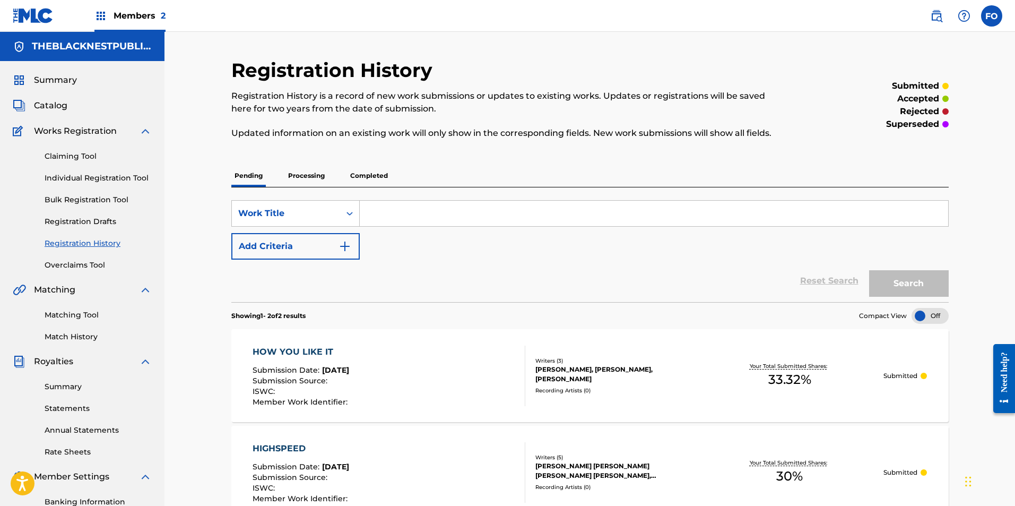
click at [372, 171] on p "Completed" at bounding box center [369, 175] width 44 height 22
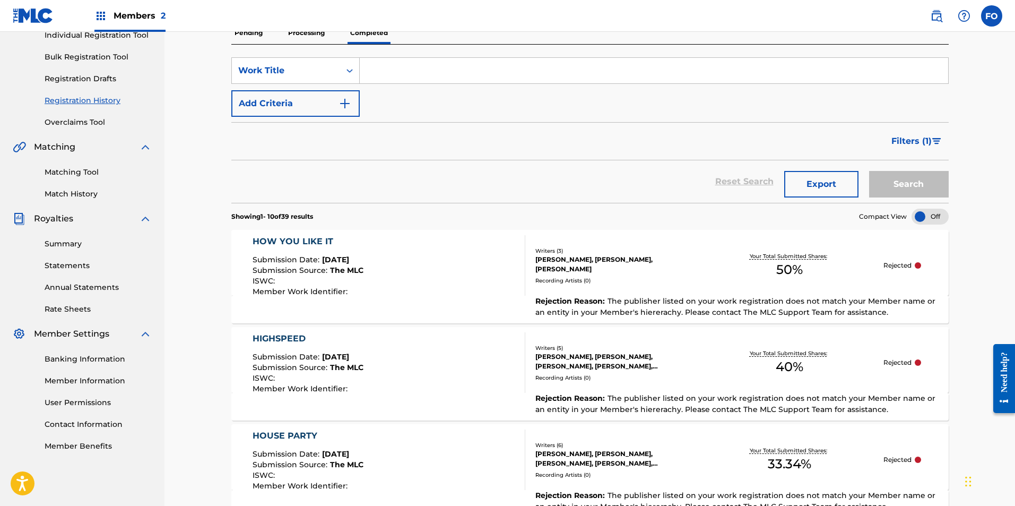
drag, startPoint x: 527, startPoint y: 300, endPoint x: 527, endPoint y: 375, distance: 75.3
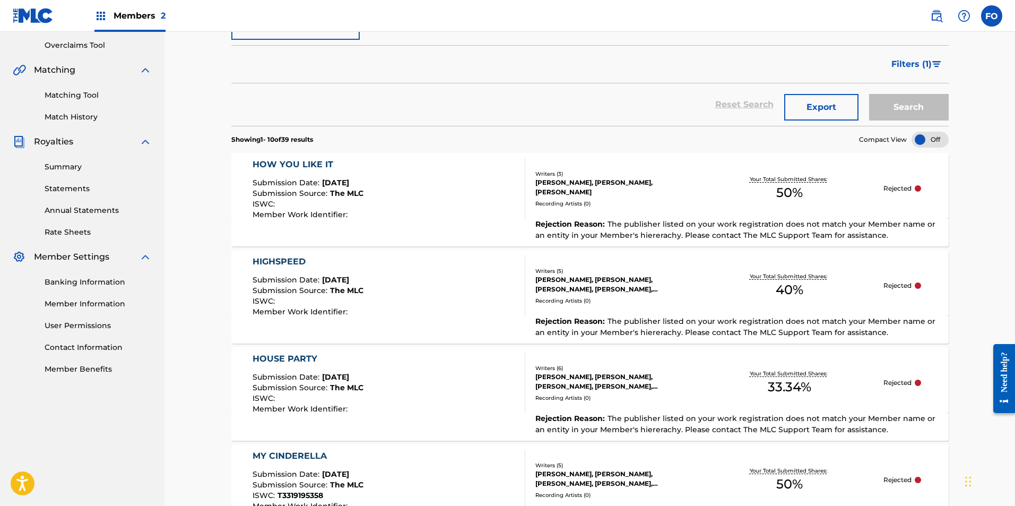
drag, startPoint x: 244, startPoint y: 353, endPoint x: 206, endPoint y: 405, distance: 63.5
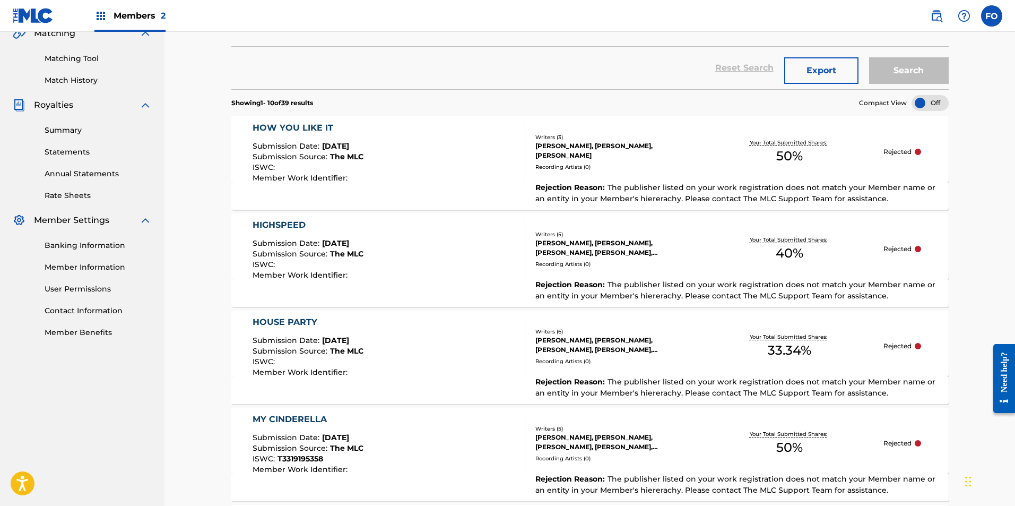
scroll to position [438, 0]
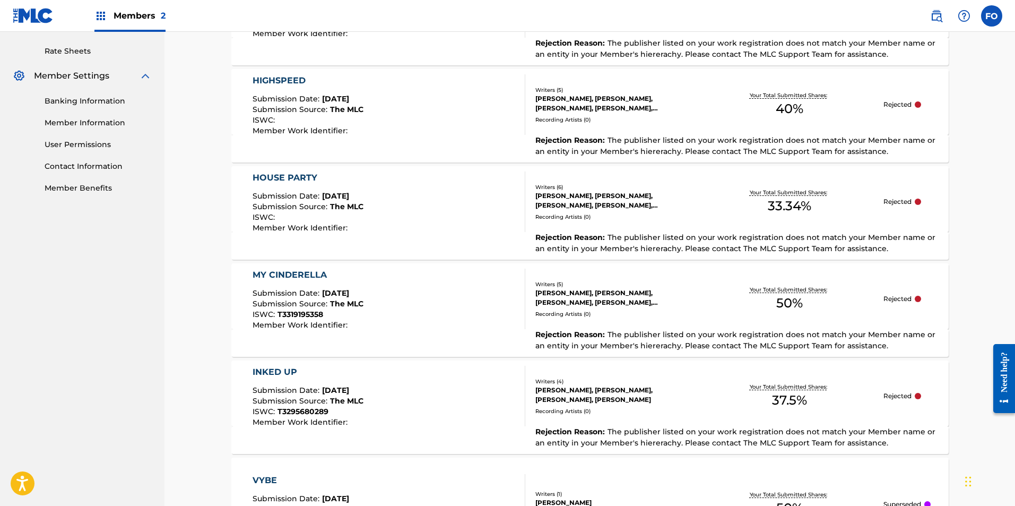
drag, startPoint x: 212, startPoint y: 382, endPoint x: 225, endPoint y: 454, distance: 73.8
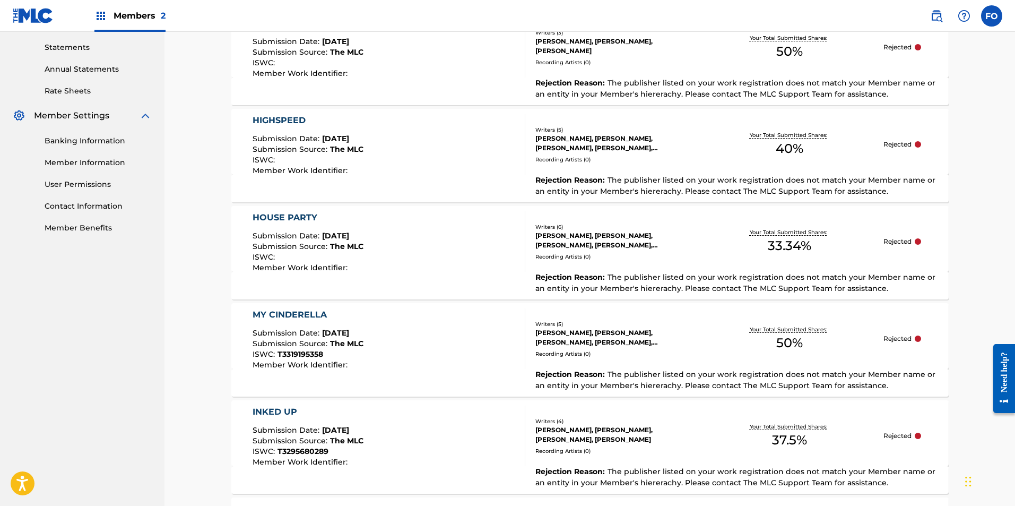
drag, startPoint x: 211, startPoint y: 243, endPoint x: 228, endPoint y: 122, distance: 122.1
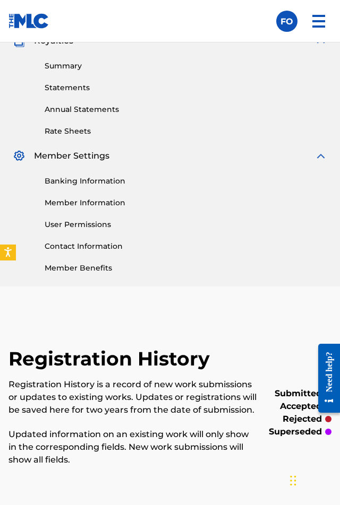
scroll to position [378, 0]
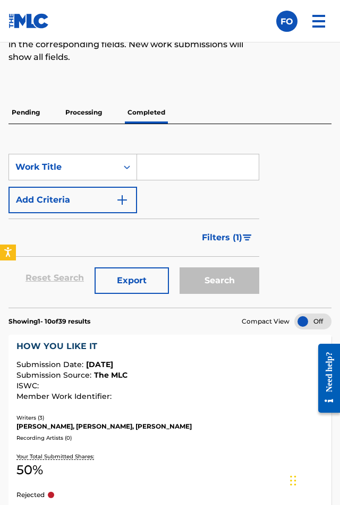
drag, startPoint x: 238, startPoint y: 314, endPoint x: 236, endPoint y: 396, distance: 82.8
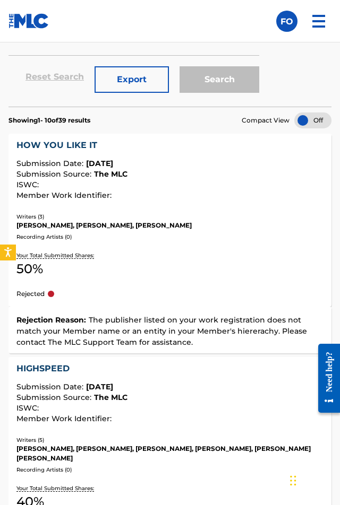
drag, startPoint x: 297, startPoint y: 184, endPoint x: 292, endPoint y: 230, distance: 46.5
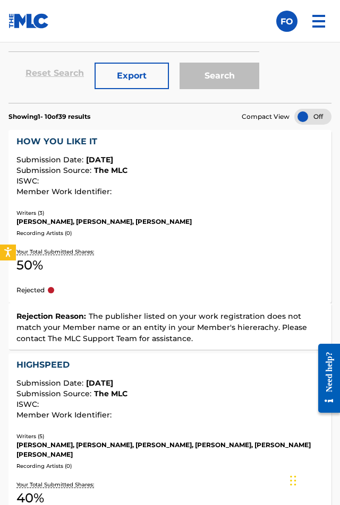
scroll to position [911, 0]
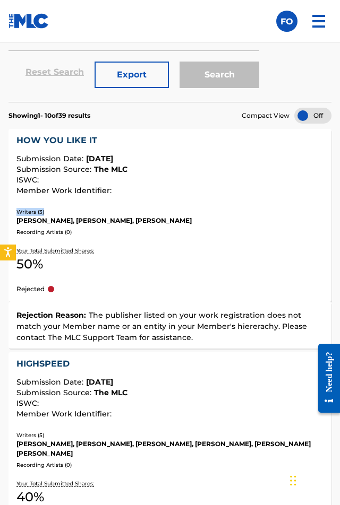
drag, startPoint x: 339, startPoint y: 203, endPoint x: 340, endPoint y: 213, distance: 10.1
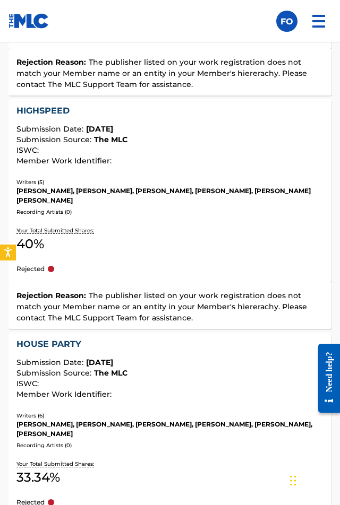
scroll to position [1171, 0]
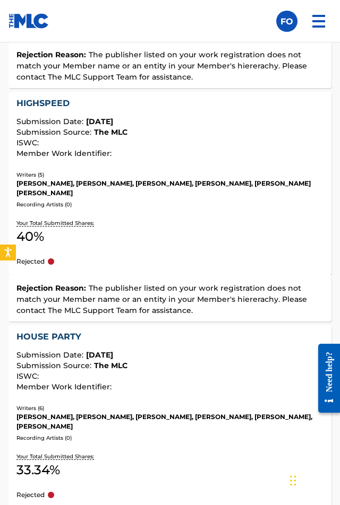
drag, startPoint x: 219, startPoint y: 274, endPoint x: 219, endPoint y: 325, distance: 50.9
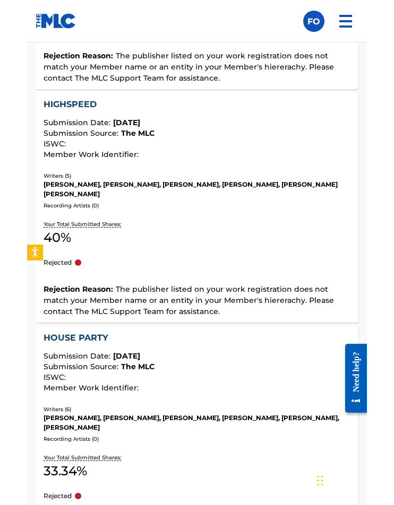
scroll to position [1277, 0]
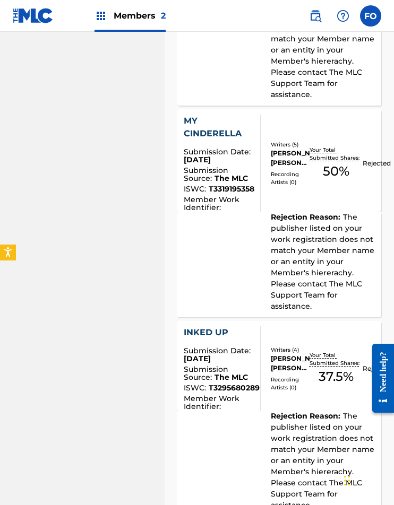
drag, startPoint x: 98, startPoint y: 169, endPoint x: 98, endPoint y: 127, distance: 41.4
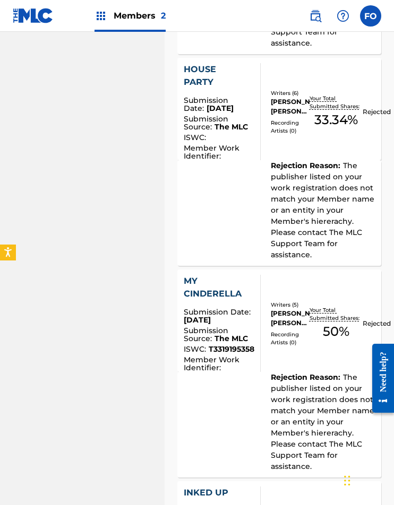
drag, startPoint x: 112, startPoint y: 179, endPoint x: 117, endPoint y: 99, distance: 79.7
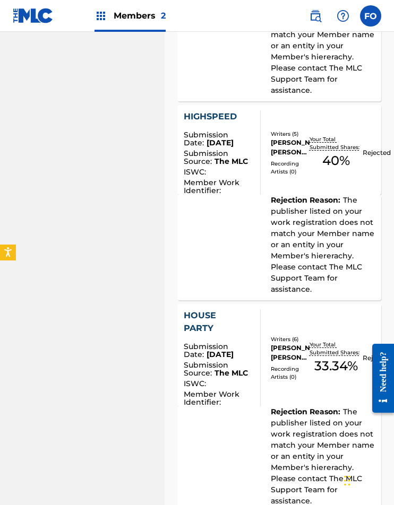
drag, startPoint x: 127, startPoint y: 178, endPoint x: 127, endPoint y: 103, distance: 74.8
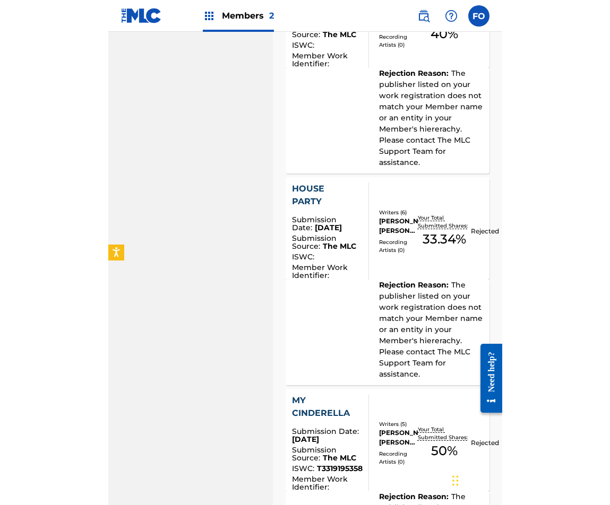
scroll to position [786, 0]
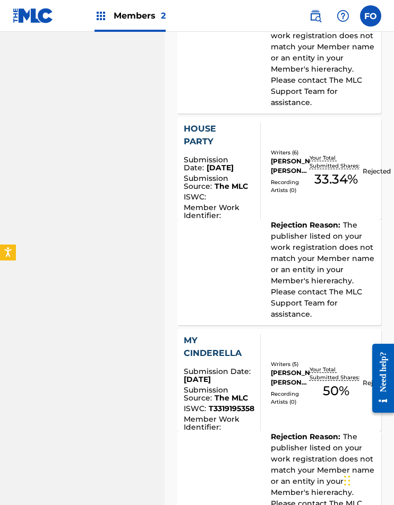
drag, startPoint x: 123, startPoint y: 186, endPoint x: 125, endPoint y: 199, distance: 13.4
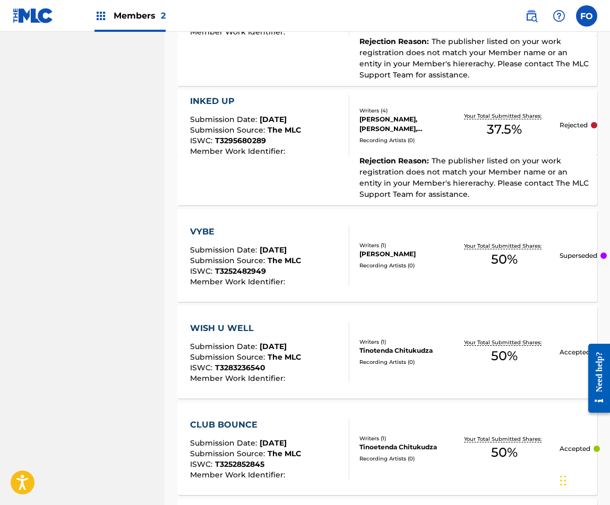
click at [267, 167] on div "Rejection Reason : The publisher listed on your work registration does not matc…" at bounding box center [387, 180] width 420 height 50
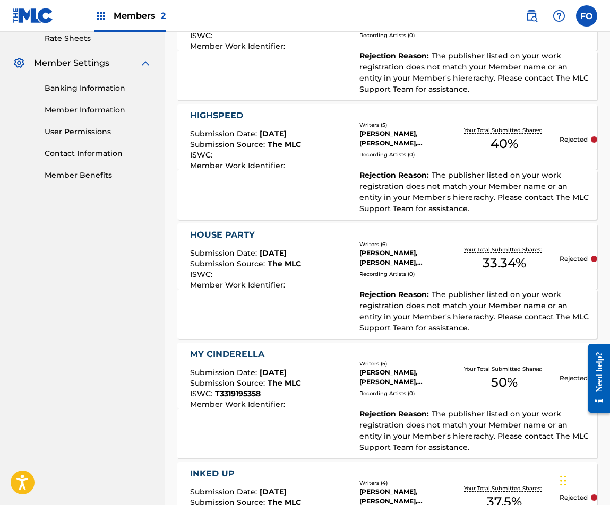
scroll to position [418, 0]
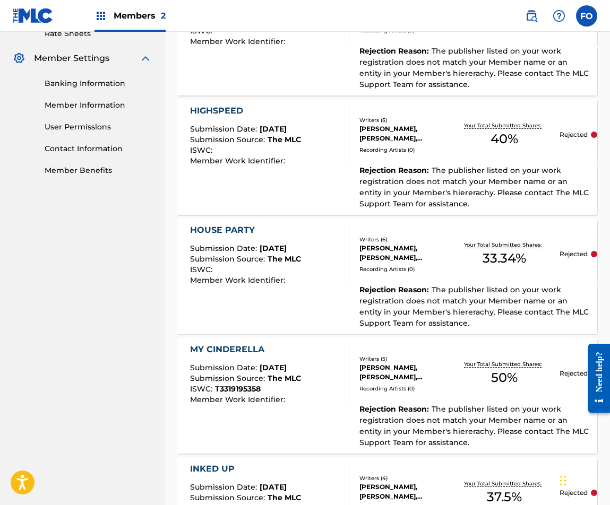
click at [385, 277] on div "HOUSE PARTY Submission Date : Jun 07, 2025 Submission Source : The MLC ISWC : M…" at bounding box center [387, 252] width 420 height 66
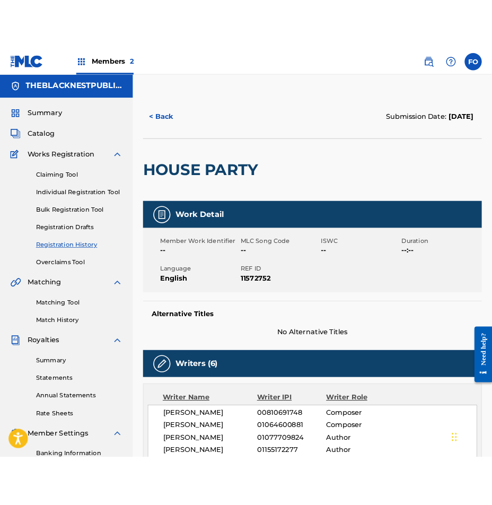
scroll to position [212, 0]
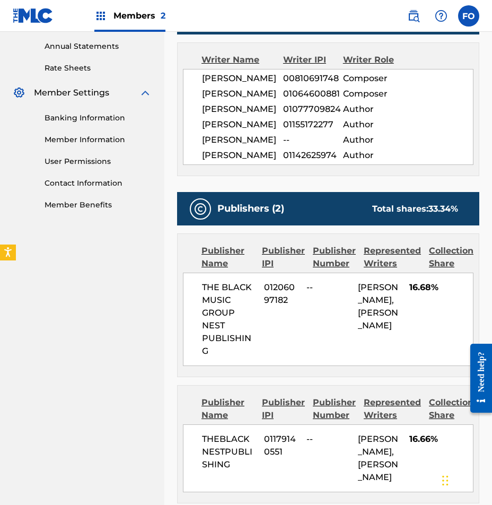
drag, startPoint x: 395, startPoint y: 115, endPoint x: 414, endPoint y: 197, distance: 84.3
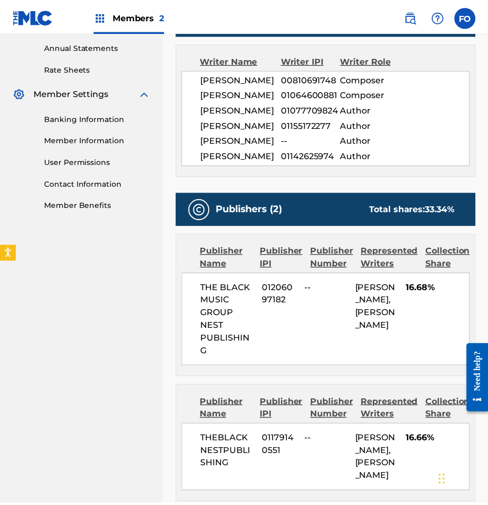
scroll to position [514, 0]
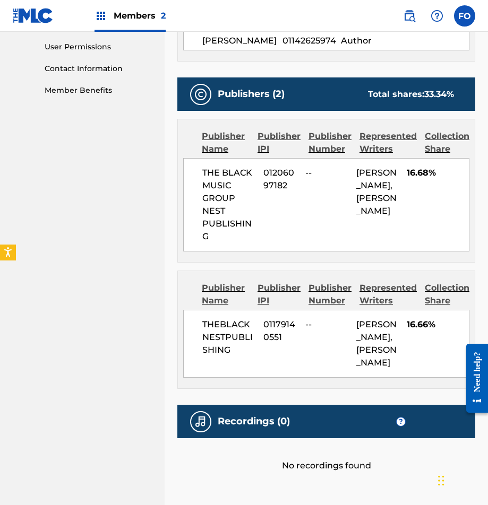
drag, startPoint x: 159, startPoint y: 251, endPoint x: 1, endPoint y: 58, distance: 249.6
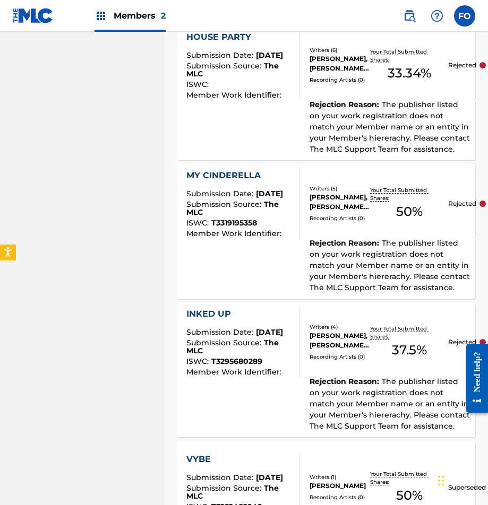
scroll to position [691, 0]
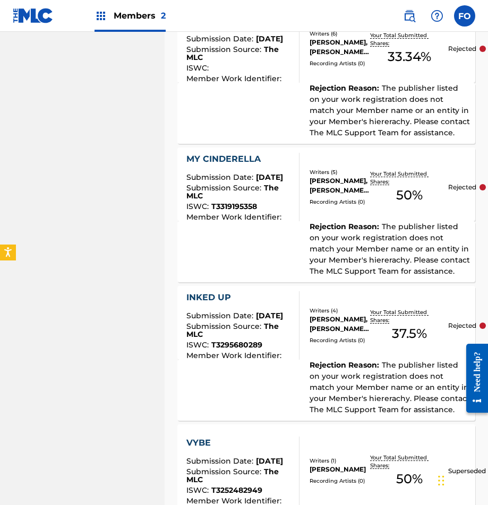
click at [304, 277] on div "Rejection Reason : The publisher listed on your work registration does not matc…" at bounding box center [384, 249] width 171 height 56
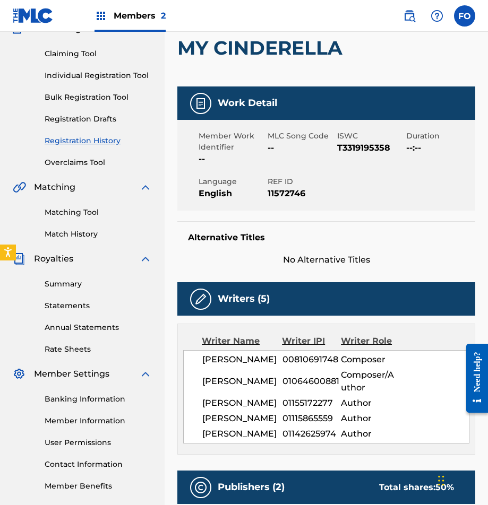
drag, startPoint x: 391, startPoint y: 291, endPoint x: 393, endPoint y: 331, distance: 40.4
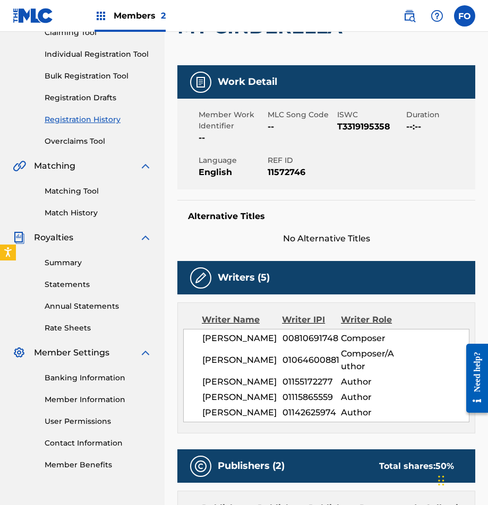
drag, startPoint x: 391, startPoint y: 263, endPoint x: 388, endPoint y: 283, distance: 20.3
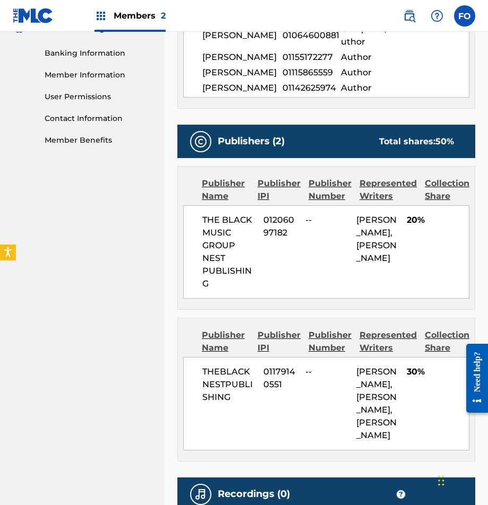
drag, startPoint x: 417, startPoint y: 418, endPoint x: 420, endPoint y: 453, distance: 35.1
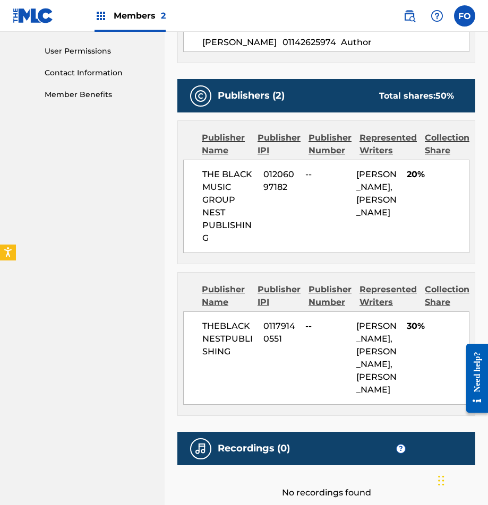
drag, startPoint x: 417, startPoint y: 453, endPoint x: 417, endPoint y: 479, distance: 26.0
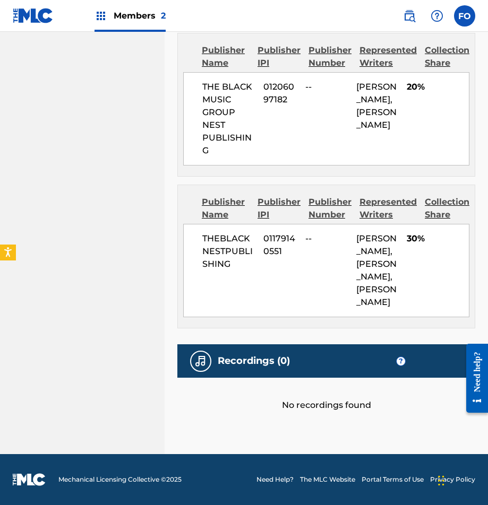
drag, startPoint x: 418, startPoint y: 409, endPoint x: 418, endPoint y: 437, distance: 28.7
drag, startPoint x: 431, startPoint y: 342, endPoint x: 431, endPoint y: 316, distance: 26.0
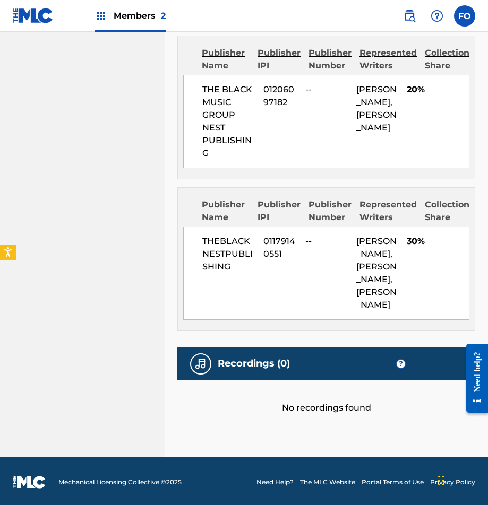
scroll to position [578, 0]
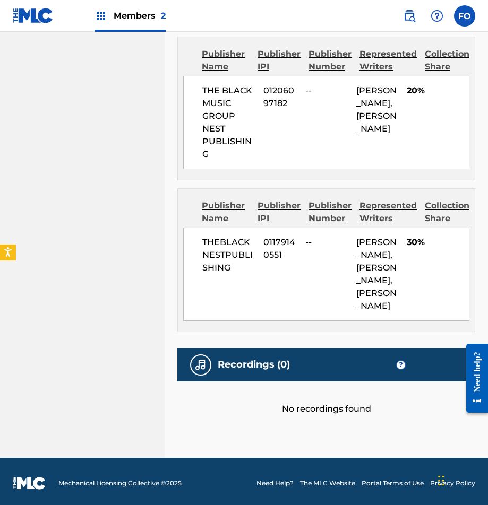
drag, startPoint x: 431, startPoint y: 316, endPoint x: 431, endPoint y: 306, distance: 10.1
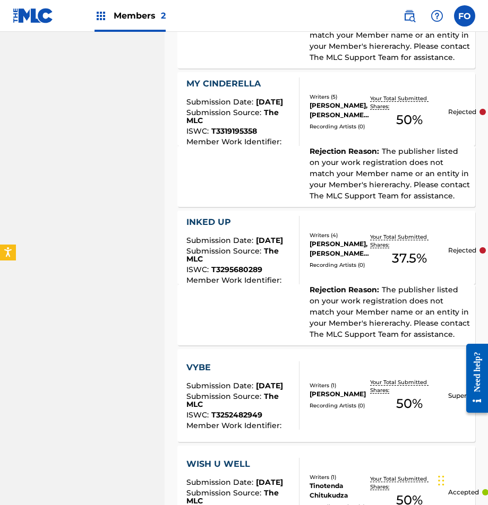
scroll to position [790, 0]
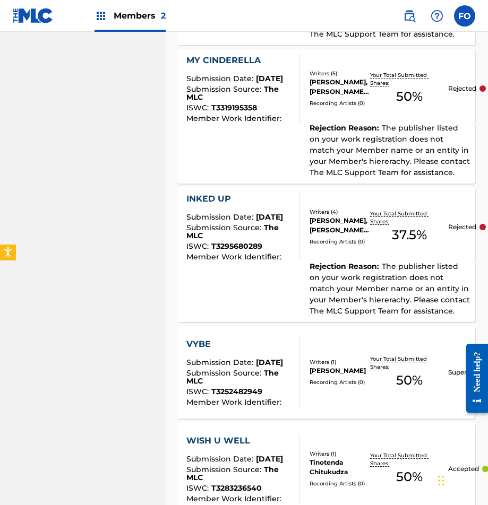
click at [216, 205] on div "INKED UP" at bounding box center [238, 199] width 104 height 13
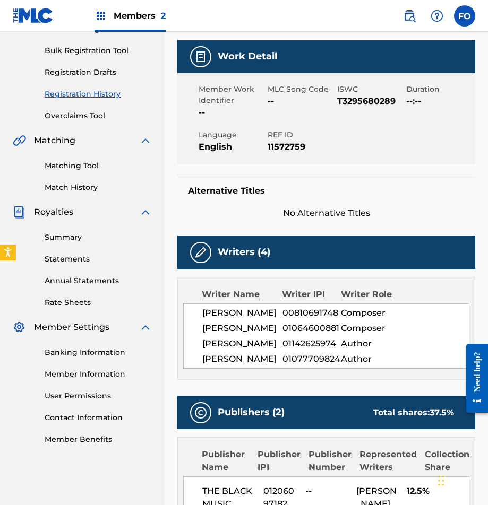
drag, startPoint x: 367, startPoint y: 290, endPoint x: 380, endPoint y: 359, distance: 70.7
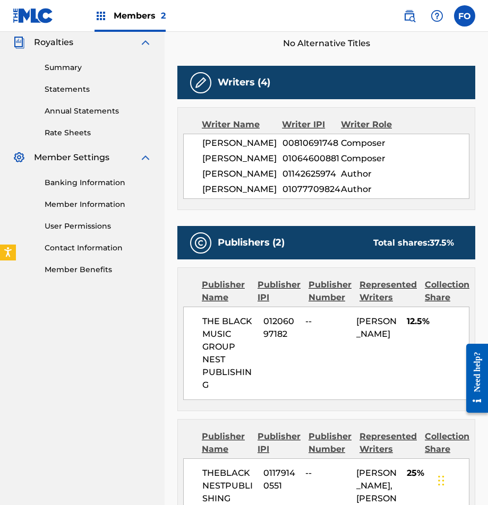
drag, startPoint x: 360, startPoint y: 283, endPoint x: 368, endPoint y: 385, distance: 101.7
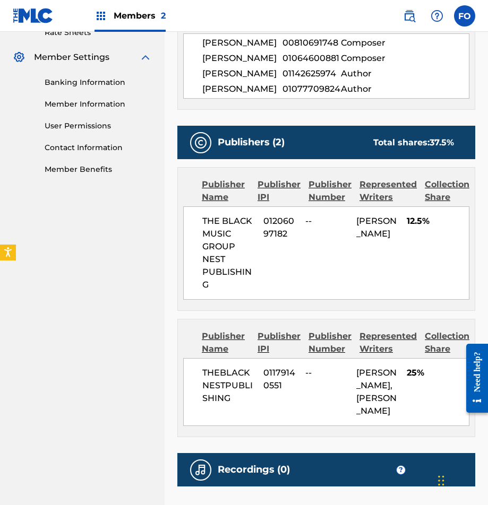
drag, startPoint x: 403, startPoint y: 403, endPoint x: 412, endPoint y: 454, distance: 51.8
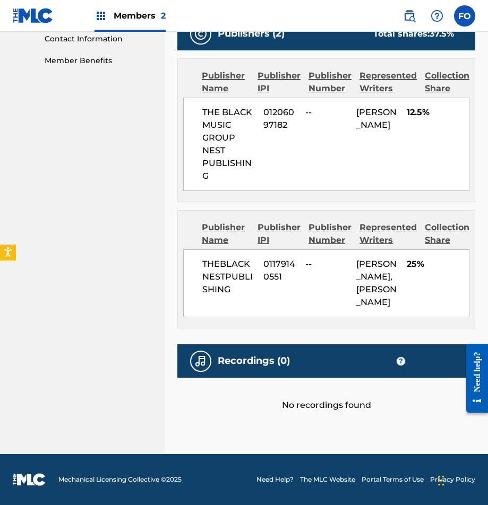
drag, startPoint x: 269, startPoint y: 410, endPoint x: 270, endPoint y: 418, distance: 8.0
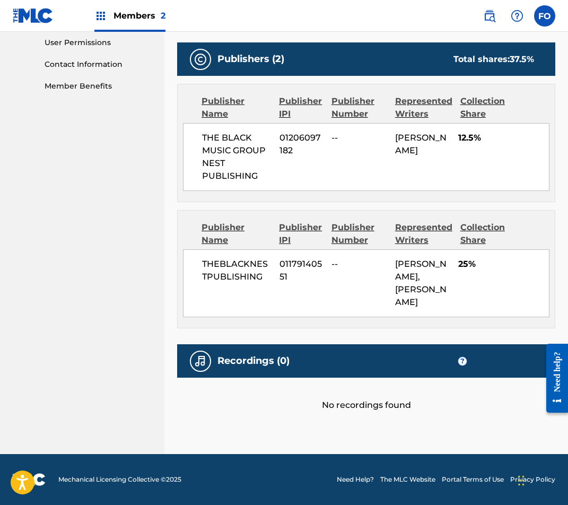
scroll to position [380, 0]
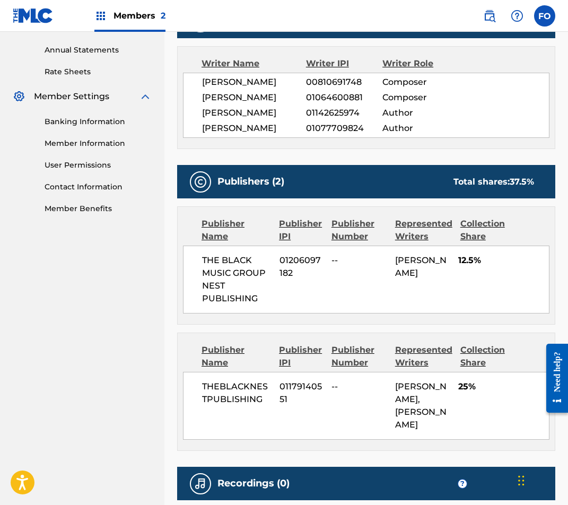
drag, startPoint x: 207, startPoint y: 227, endPoint x: 226, endPoint y: 42, distance: 185.6
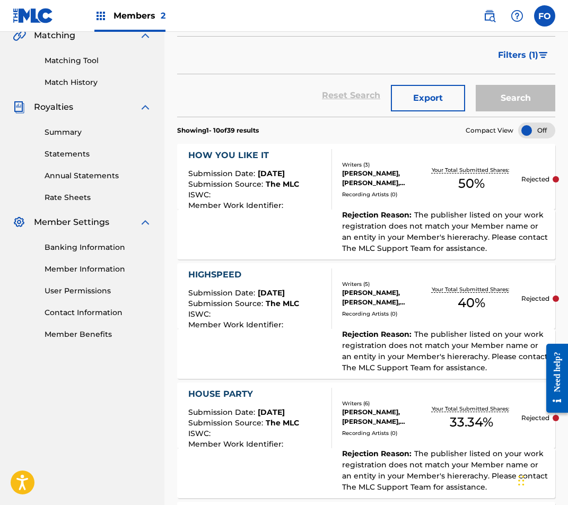
scroll to position [552, 0]
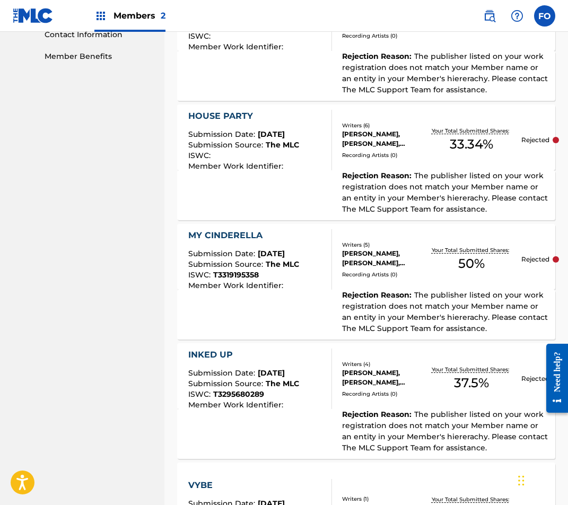
drag, startPoint x: 346, startPoint y: 127, endPoint x: 344, endPoint y: 235, distance: 107.7
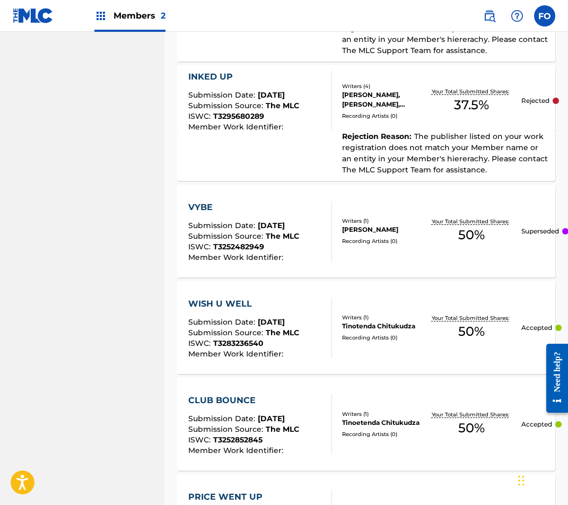
drag, startPoint x: 43, startPoint y: 319, endPoint x: 68, endPoint y: 405, distance: 89.5
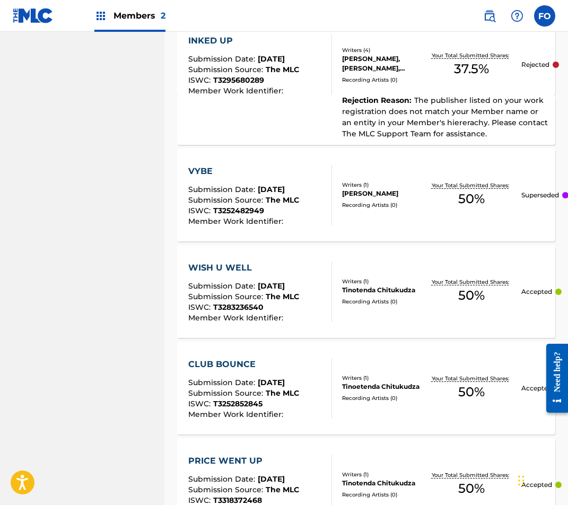
drag, startPoint x: 71, startPoint y: 402, endPoint x: 71, endPoint y: 358, distance: 44.0
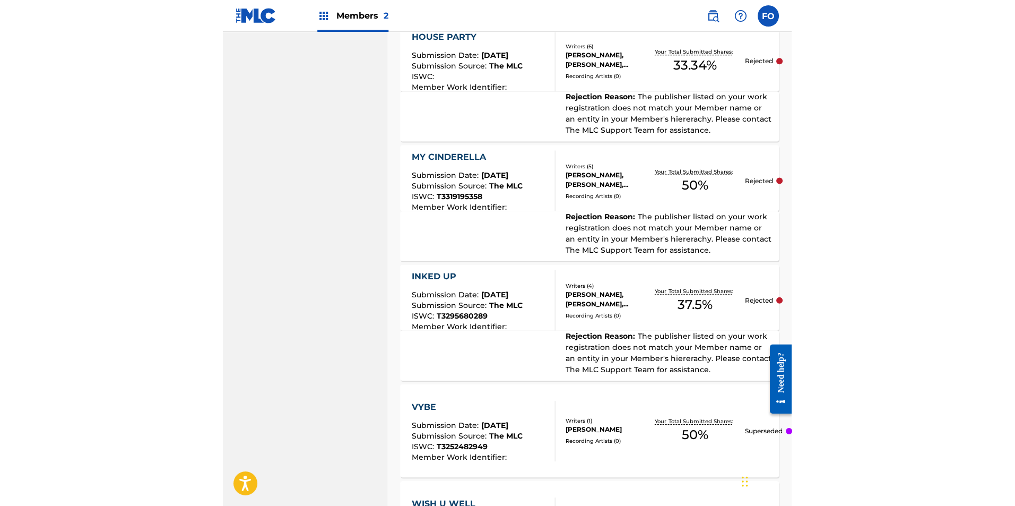
scroll to position [0, 0]
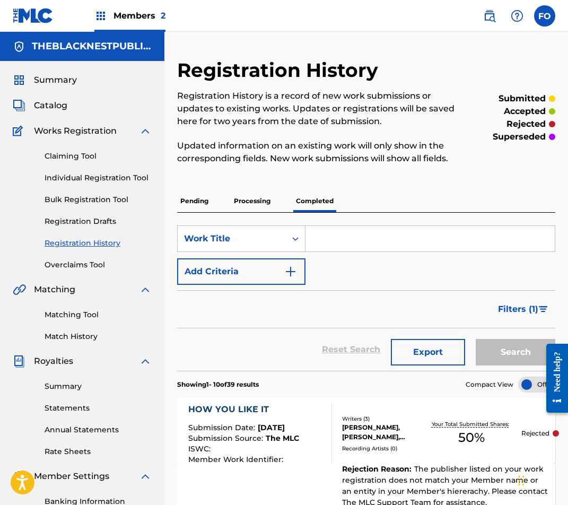
drag, startPoint x: 98, startPoint y: 376, endPoint x: 163, endPoint y: -14, distance: 395.9
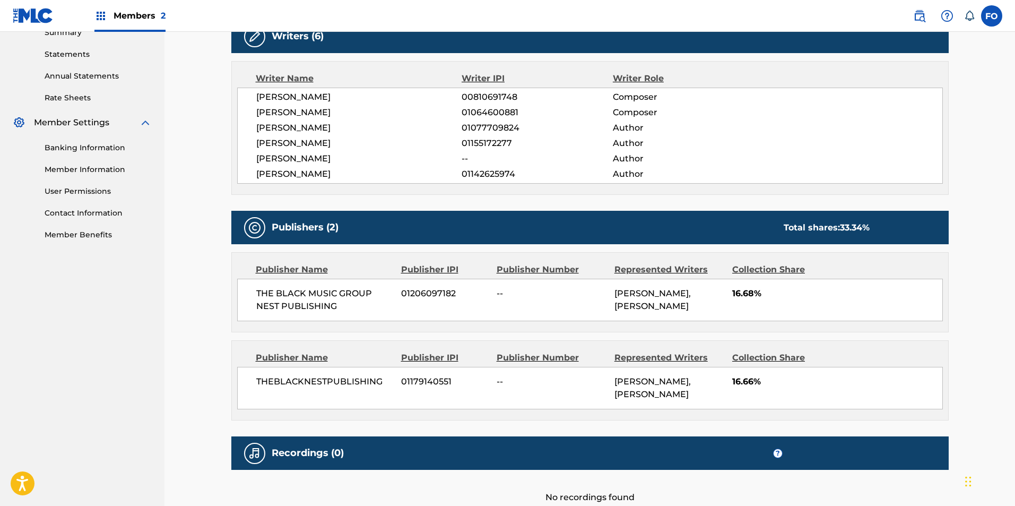
drag, startPoint x: 450, startPoint y: 292, endPoint x: 453, endPoint y: 321, distance: 29.4
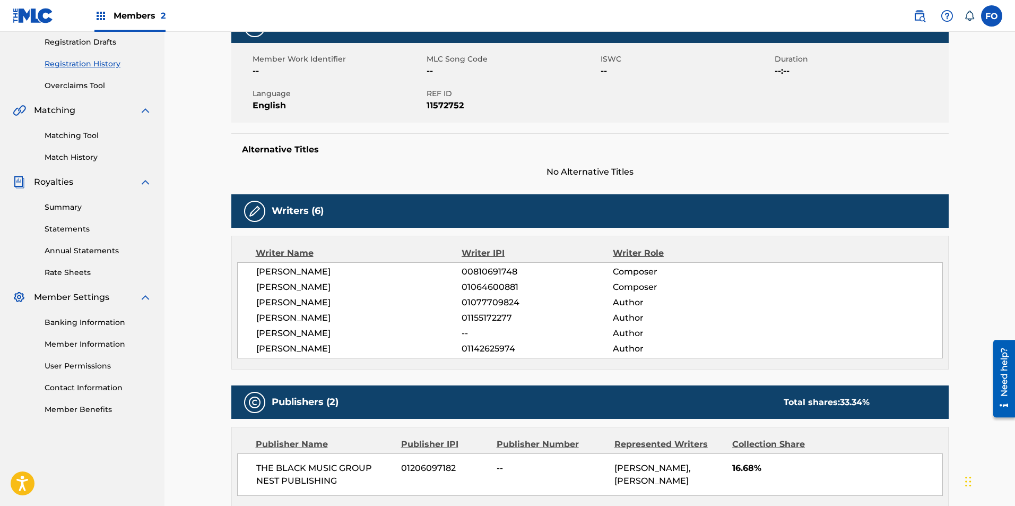
scroll to position [13, 0]
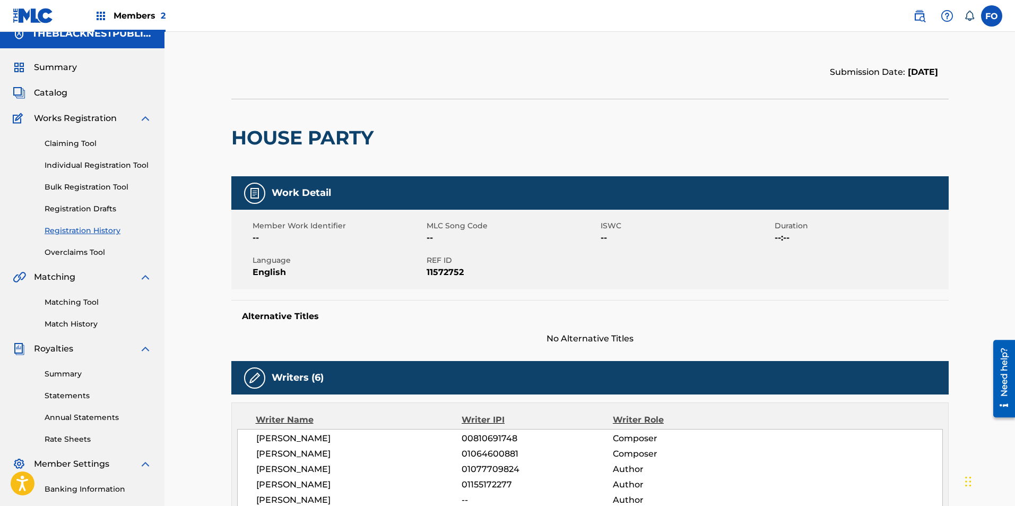
drag, startPoint x: 224, startPoint y: 357, endPoint x: 216, endPoint y: 252, distance: 105.9
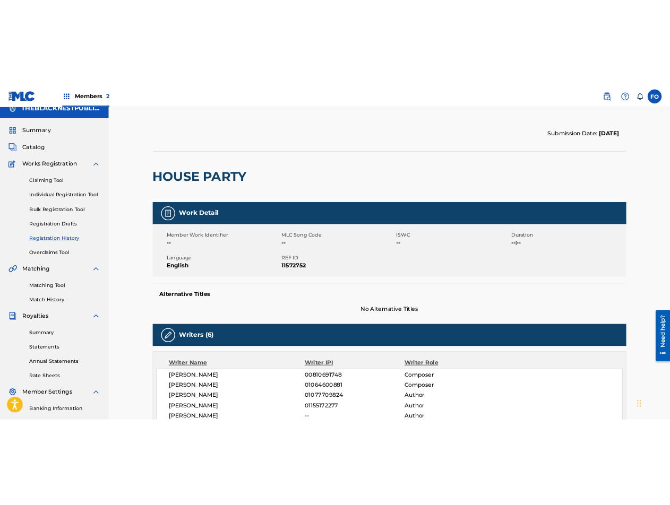
scroll to position [0, 0]
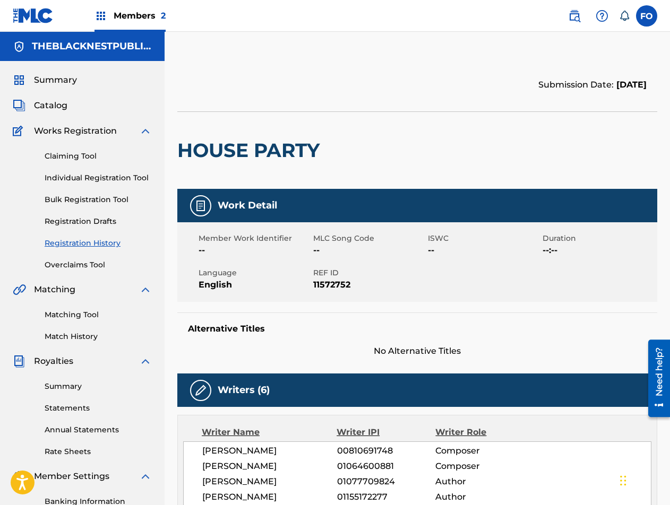
click at [247, 297] on div "Member Work Identifier -- MLC Song Code -- ISWC -- Duration --:-- Language Engl…" at bounding box center [417, 262] width 480 height 80
click at [80, 155] on link "Claiming Tool" at bounding box center [98, 156] width 107 height 11
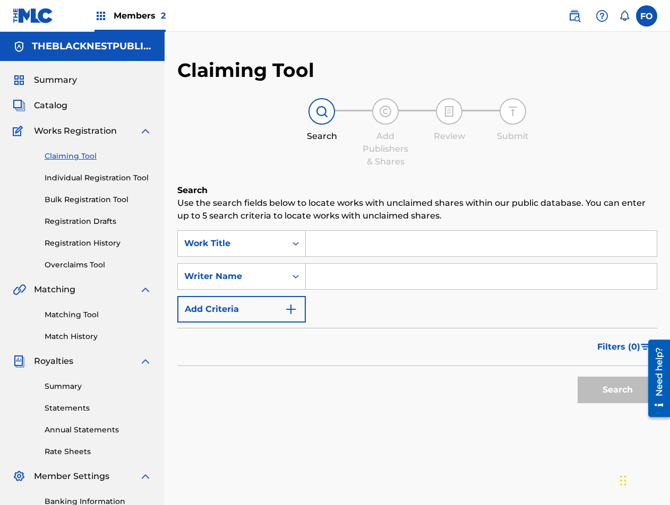
click at [369, 246] on input "Search Form" at bounding box center [481, 243] width 351 height 25
click at [343, 245] on input "Search Form" at bounding box center [481, 243] width 351 height 25
click at [342, 249] on input "Search Form" at bounding box center [481, 243] width 351 height 25
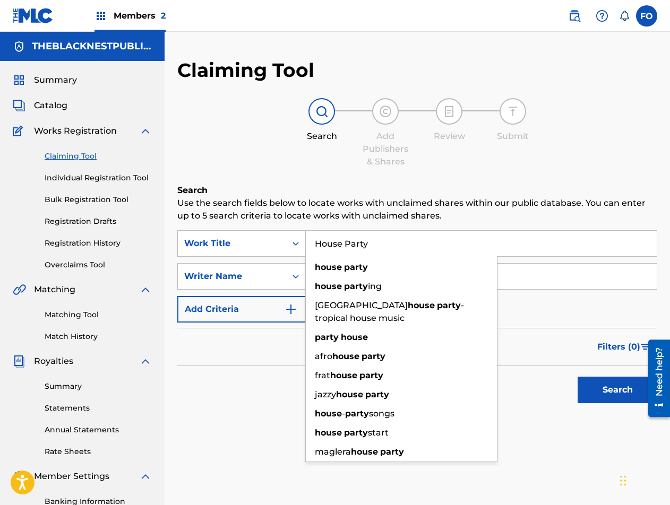
type input "House Party"
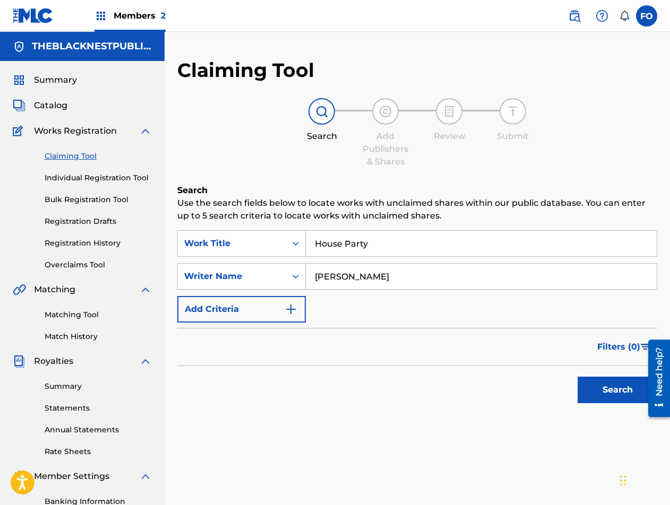
type input "Karl Berkon"
click at [577, 377] on button "Search" at bounding box center [617, 390] width 80 height 27
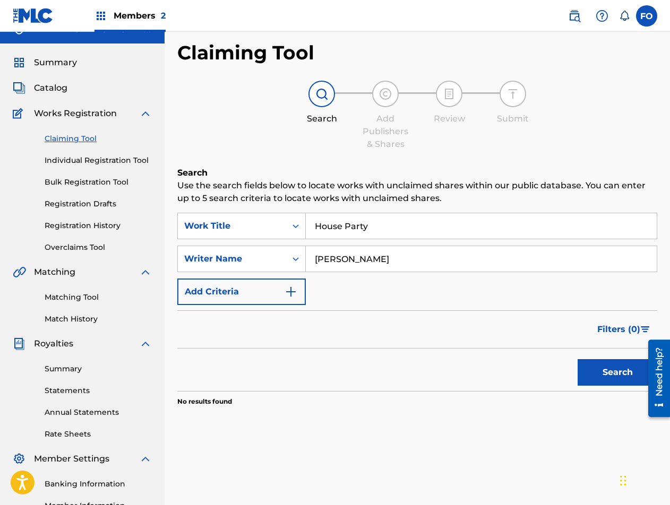
drag, startPoint x: 385, startPoint y: 410, endPoint x: 488, endPoint y: 380, distance: 107.0
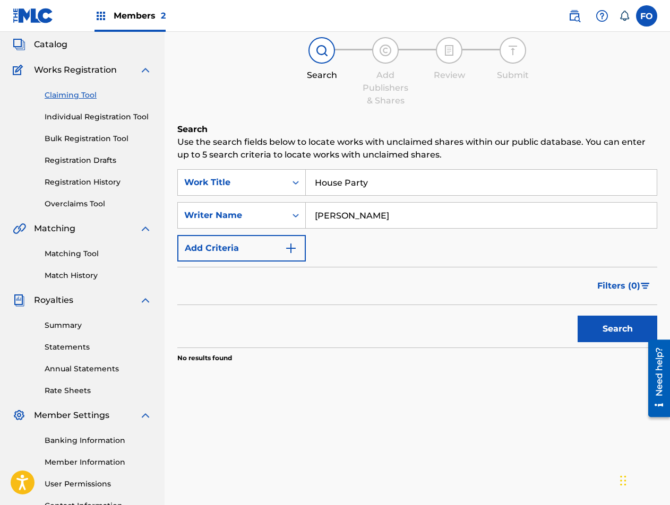
scroll to position [153, 0]
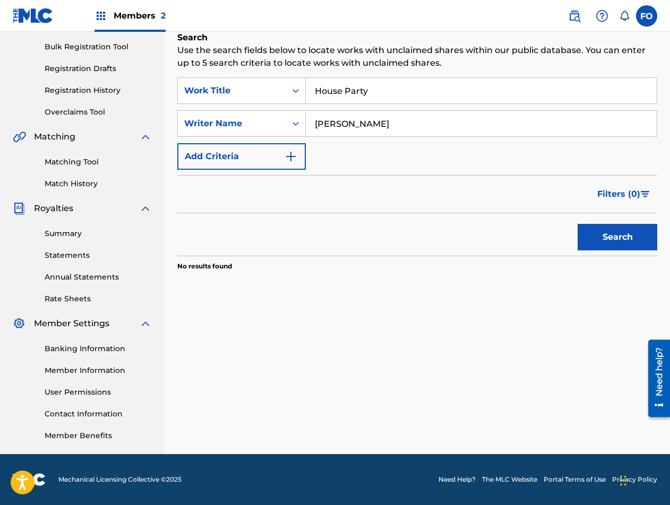
drag, startPoint x: 545, startPoint y: 406, endPoint x: 540, endPoint y: 489, distance: 82.4
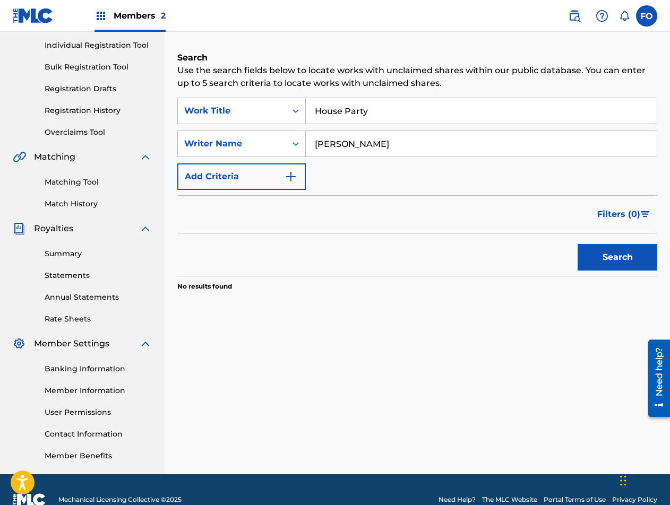
drag, startPoint x: 339, startPoint y: 324, endPoint x: 322, endPoint y: 238, distance: 87.1
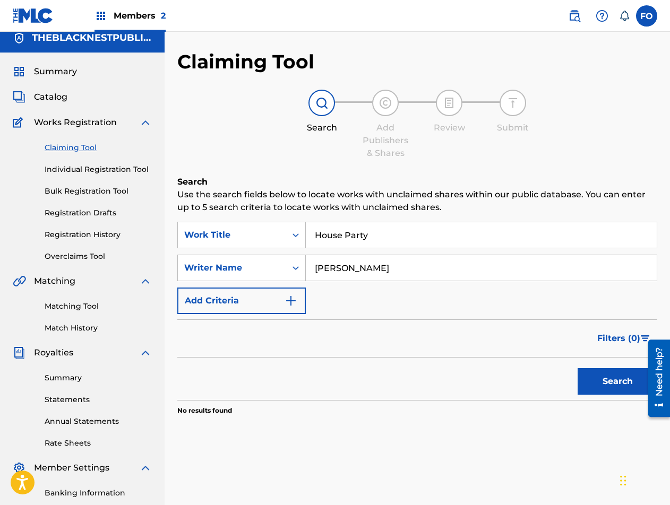
click at [74, 175] on link "Individual Registration Tool" at bounding box center [98, 169] width 107 height 11
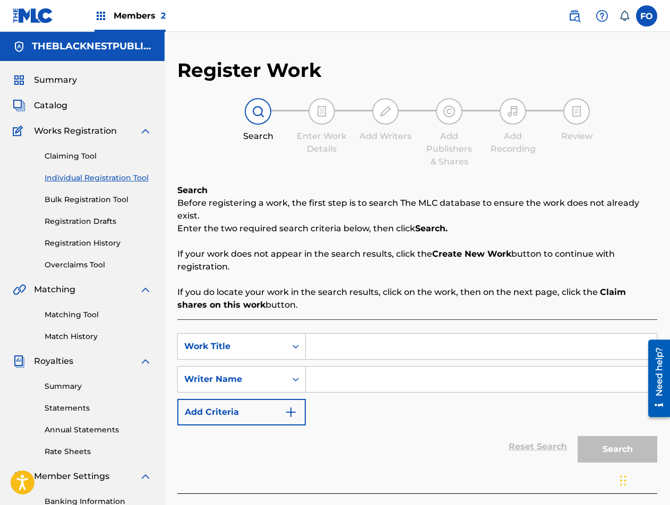
click at [350, 350] on input "Search Form" at bounding box center [481, 346] width 351 height 25
type input "House Party"
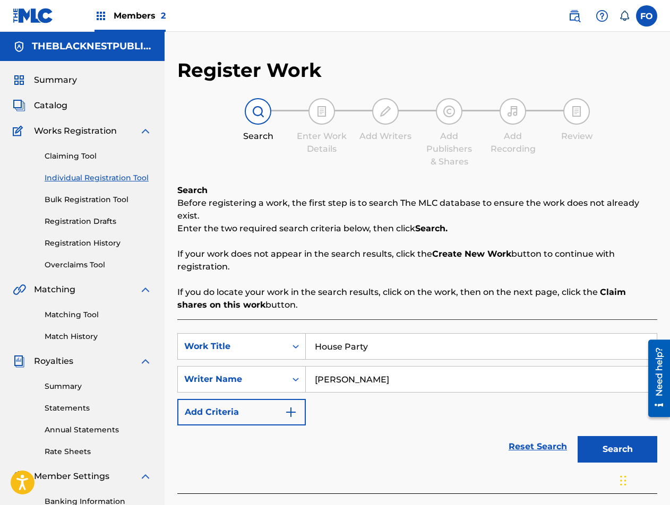
type input "Karl Berkon"
click at [577, 436] on button "Search" at bounding box center [617, 449] width 80 height 27
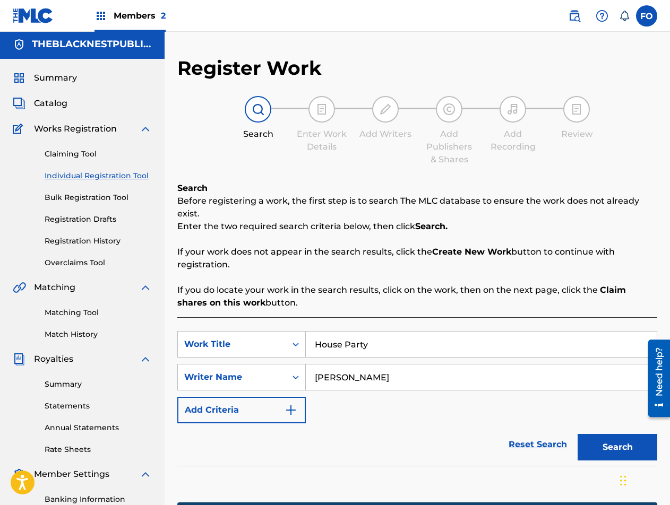
scroll to position [179, 0]
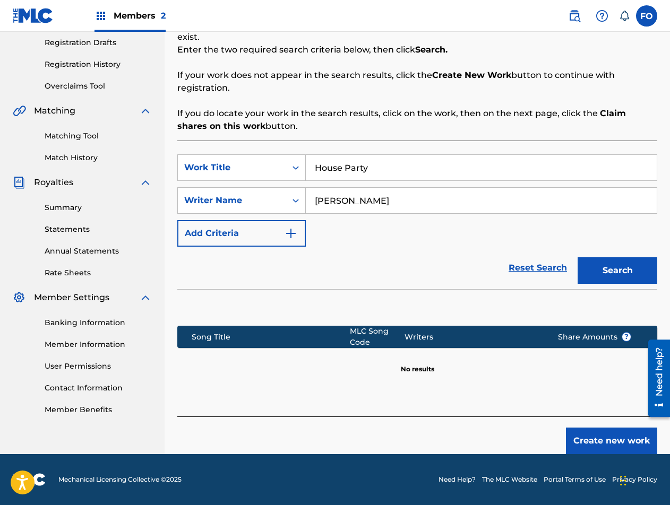
drag, startPoint x: 503, startPoint y: 273, endPoint x: 497, endPoint y: 372, distance: 99.4
click at [593, 429] on button "Create new work" at bounding box center [611, 441] width 91 height 27
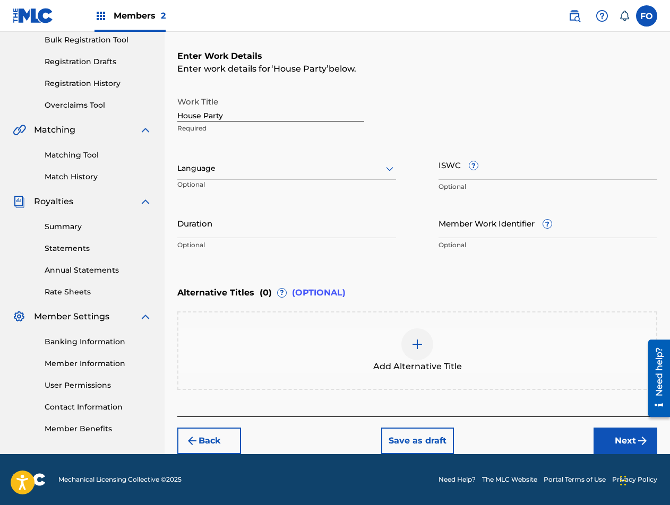
scroll to position [160, 0]
click at [611, 438] on button "Next" at bounding box center [625, 441] width 64 height 27
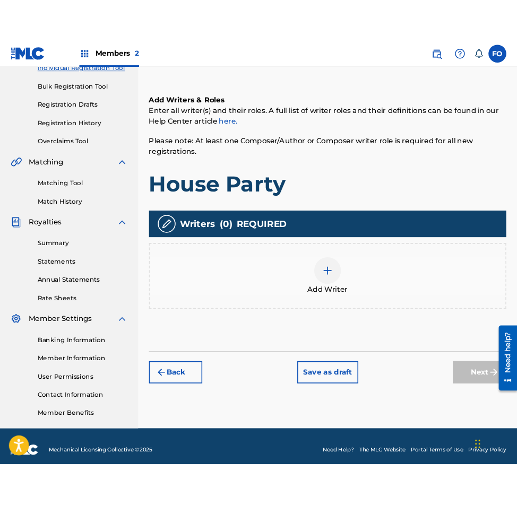
scroll to position [153, 0]
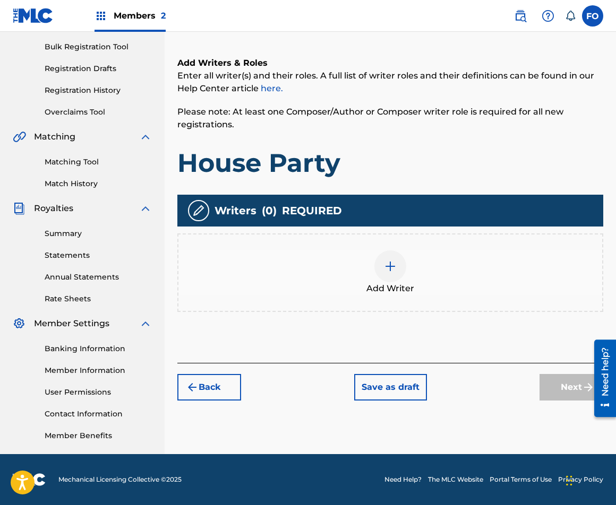
drag, startPoint x: 365, startPoint y: 262, endPoint x: 367, endPoint y: 330, distance: 68.5
click at [402, 264] on div at bounding box center [390, 266] width 32 height 32
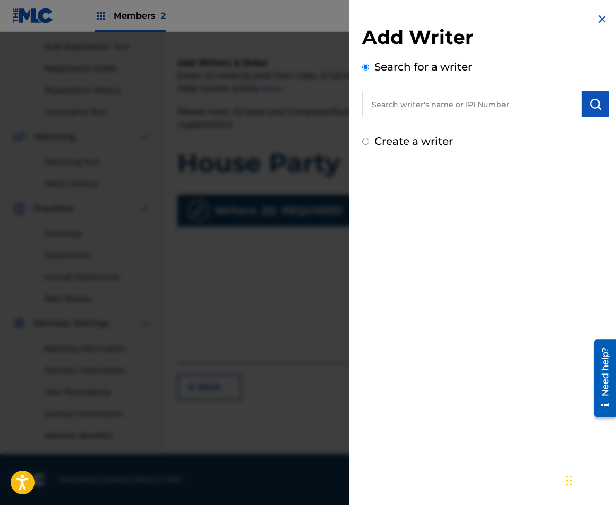
click at [433, 101] on input "text" at bounding box center [472, 104] width 220 height 27
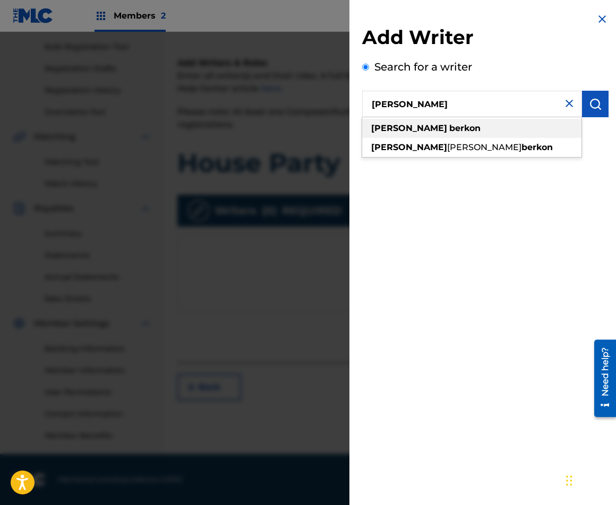
click at [449, 126] on strong "berkon" at bounding box center [464, 128] width 31 height 10
type input "karl berkon"
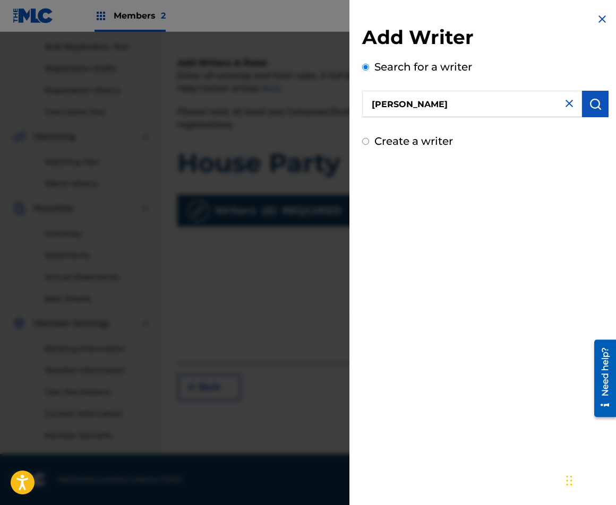
click at [598, 105] on button "submit" at bounding box center [595, 104] width 27 height 27
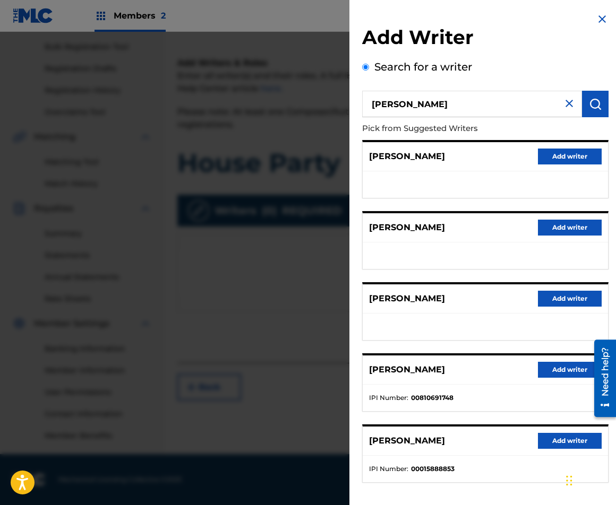
click at [569, 371] on button "Add writer" at bounding box center [570, 370] width 64 height 16
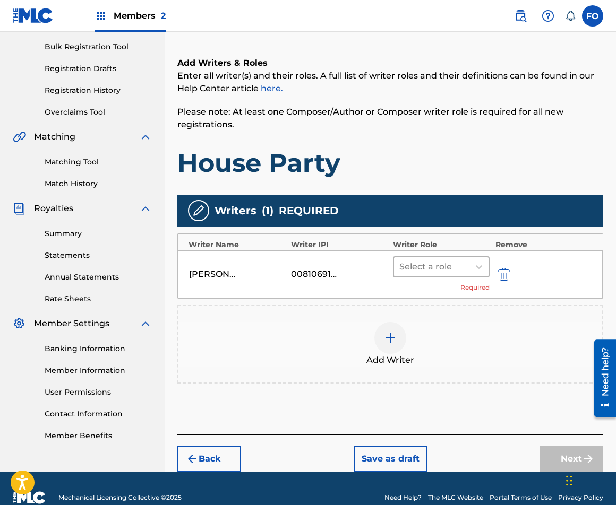
click at [425, 266] on div at bounding box center [431, 266] width 64 height 15
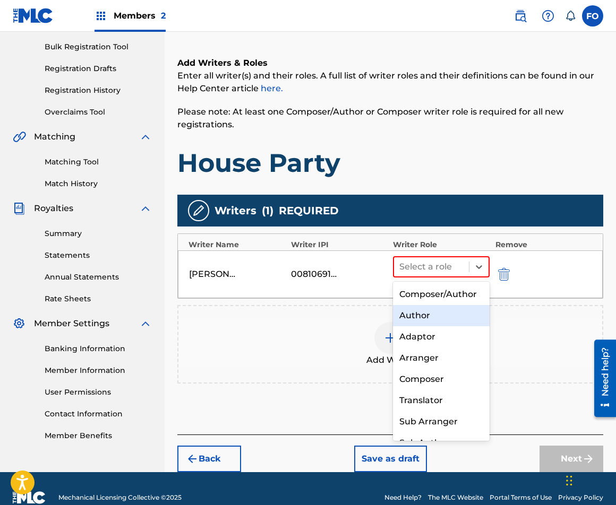
click at [424, 326] on div "Author" at bounding box center [441, 315] width 97 height 21
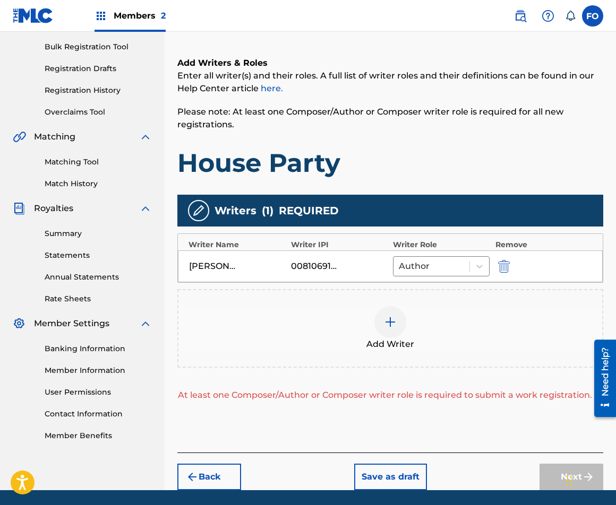
click at [412, 323] on div "Add Writer" at bounding box center [389, 328] width 423 height 45
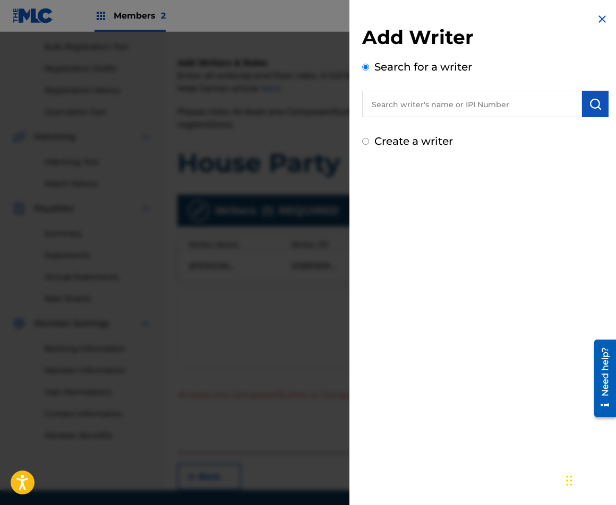
click at [396, 114] on input "text" at bounding box center [472, 104] width 220 height 27
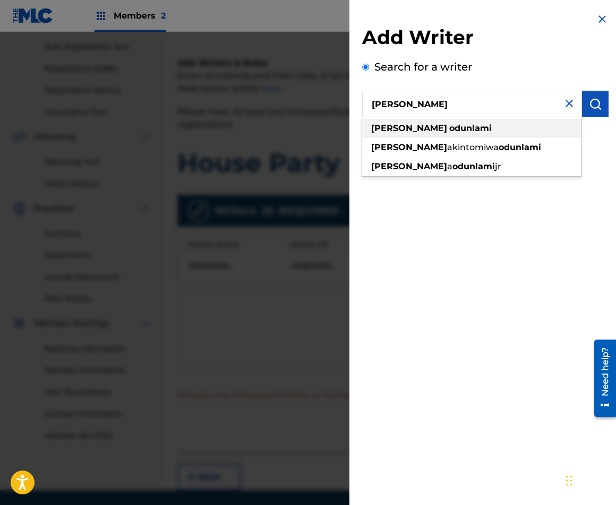
click at [457, 128] on div "francis odunlami" at bounding box center [471, 128] width 219 height 19
type input "francis odunlami"
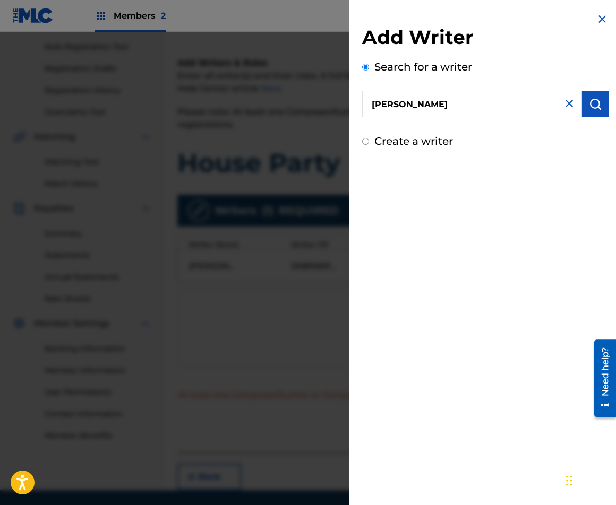
click at [591, 101] on img "submit" at bounding box center [594, 104] width 13 height 13
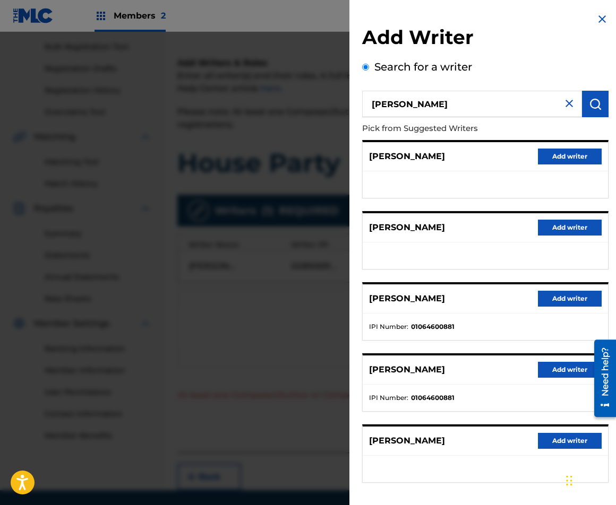
click at [564, 363] on button "Add writer" at bounding box center [570, 370] width 64 height 16
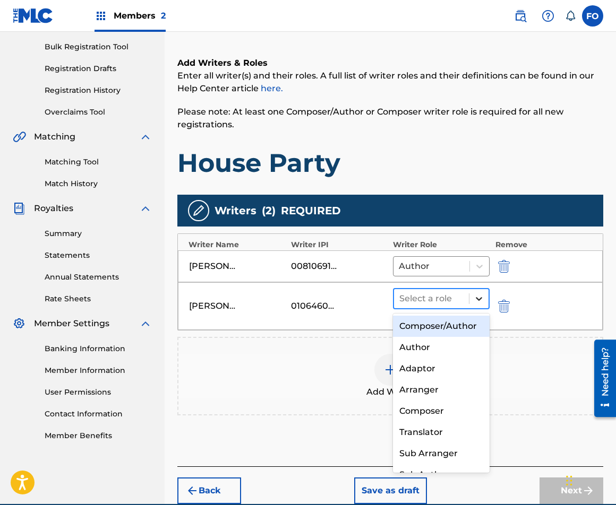
click at [470, 293] on div at bounding box center [478, 298] width 19 height 19
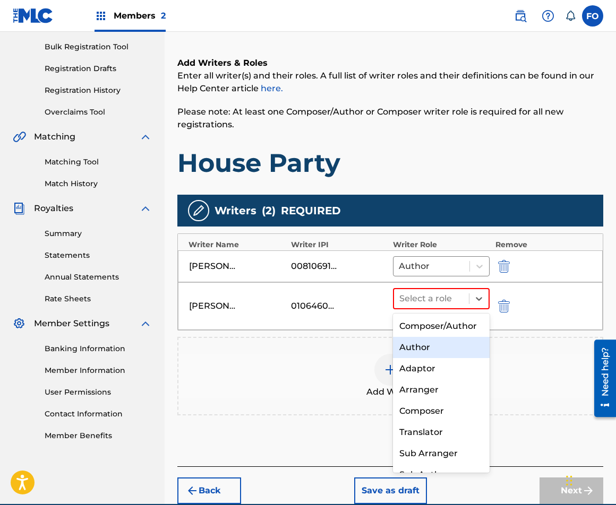
click at [437, 358] on div "Author" at bounding box center [441, 347] width 97 height 21
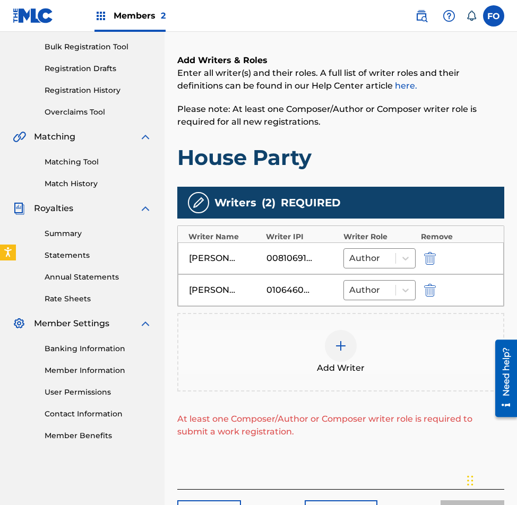
click at [266, 331] on div "Add Writer" at bounding box center [340, 352] width 325 height 45
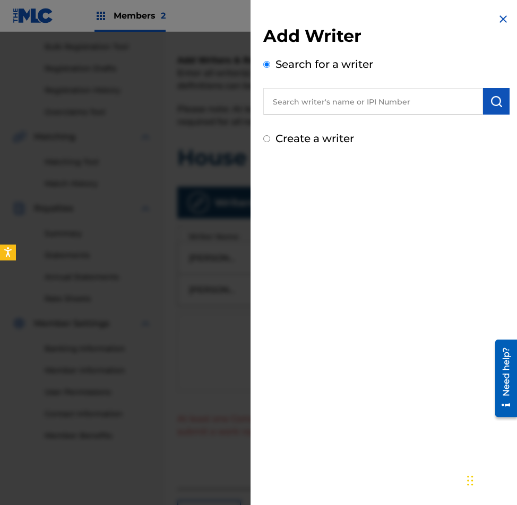
click at [362, 94] on input "text" at bounding box center [373, 101] width 220 height 27
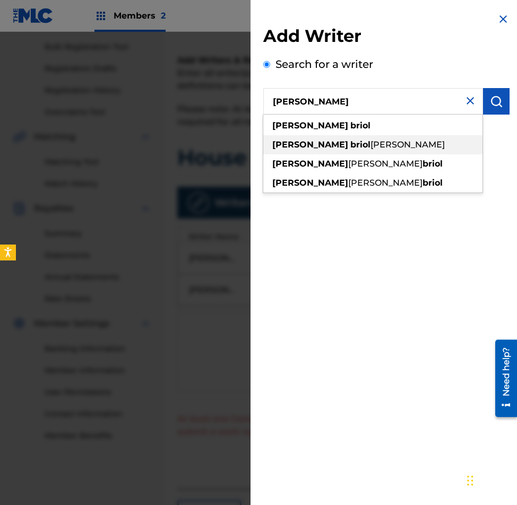
click at [326, 138] on div "andrew briol pedersen" at bounding box center [372, 144] width 219 height 19
type input "andrew briol pedersen"
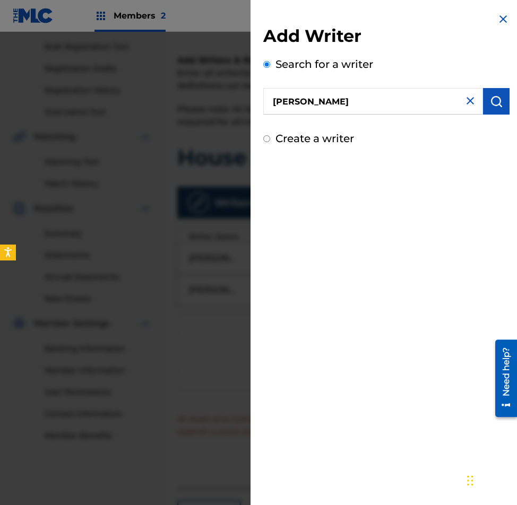
click at [490, 99] on img "submit" at bounding box center [496, 101] width 13 height 13
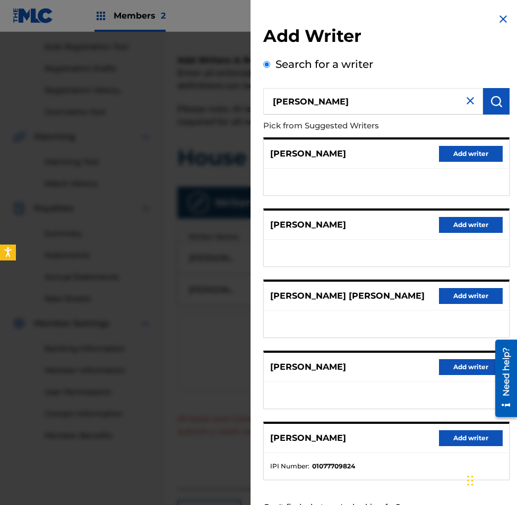
click at [475, 159] on button "Add writer" at bounding box center [471, 154] width 64 height 16
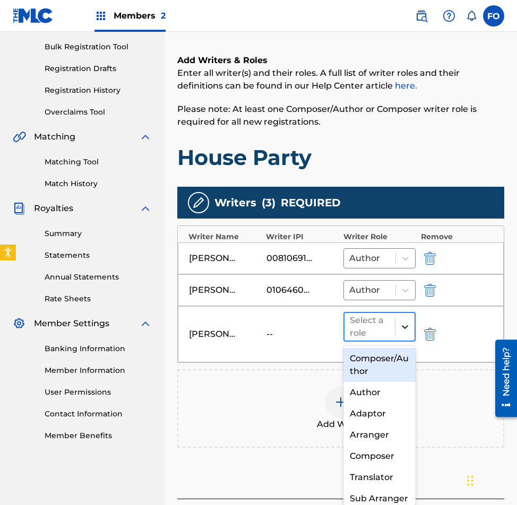
click at [404, 322] on icon at bounding box center [405, 327] width 11 height 11
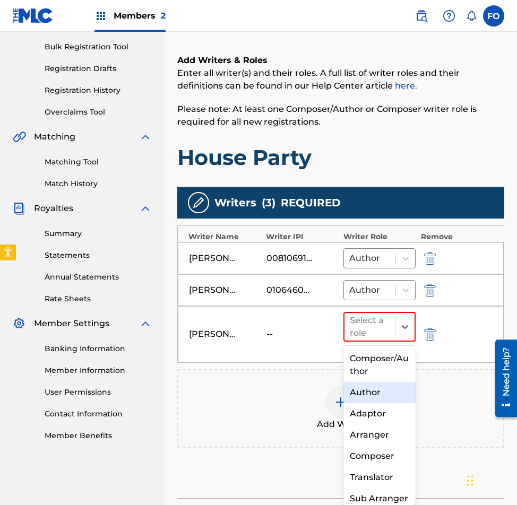
click at [377, 395] on div "Author" at bounding box center [379, 392] width 72 height 21
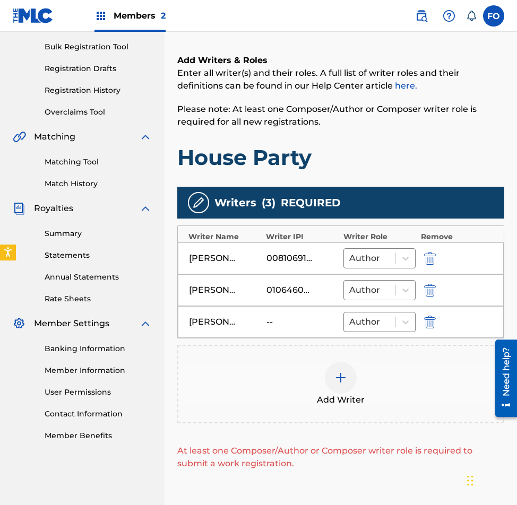
click at [343, 388] on div at bounding box center [341, 378] width 32 height 32
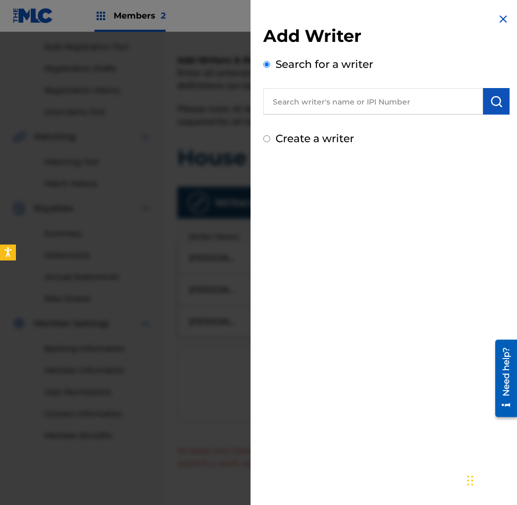
click at [363, 99] on input "text" at bounding box center [373, 101] width 220 height 27
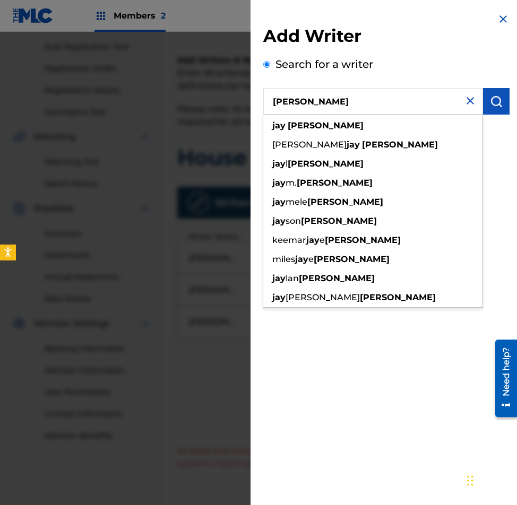
type input "JAY DAVIS"
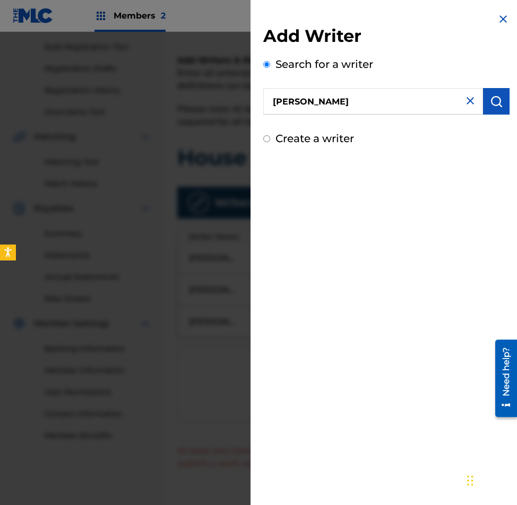
click at [491, 93] on button "submit" at bounding box center [496, 101] width 27 height 27
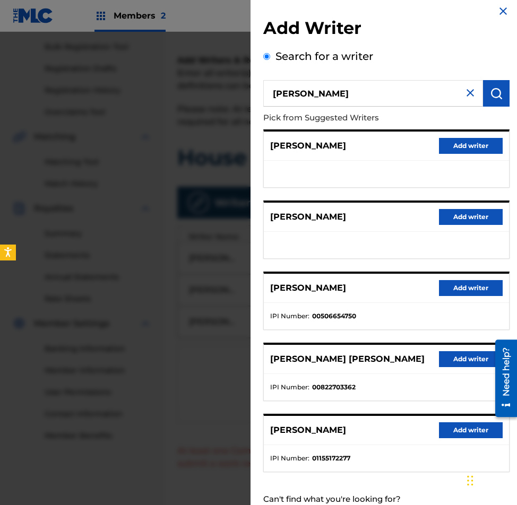
drag, startPoint x: 371, startPoint y: 374, endPoint x: 373, endPoint y: 405, distance: 31.4
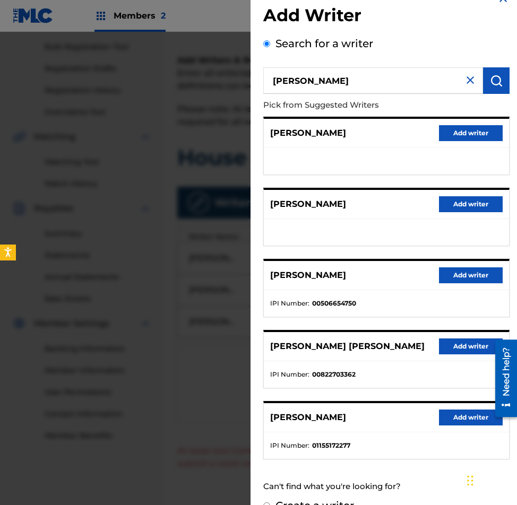
click at [453, 418] on button "Add writer" at bounding box center [471, 418] width 64 height 16
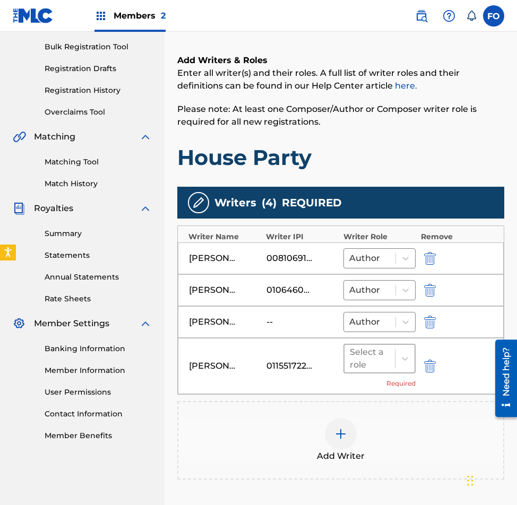
click at [382, 371] on div "Select a role" at bounding box center [370, 358] width 40 height 25
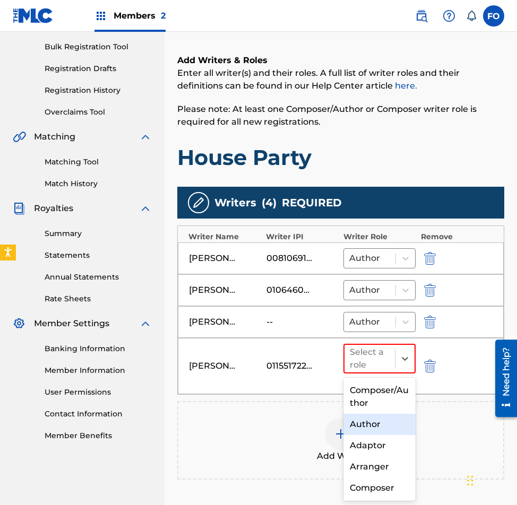
click at [375, 420] on div "Author" at bounding box center [379, 424] width 72 height 21
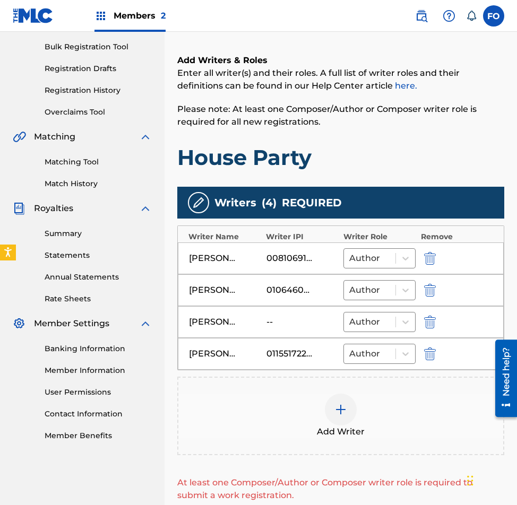
click at [350, 409] on div at bounding box center [341, 410] width 32 height 32
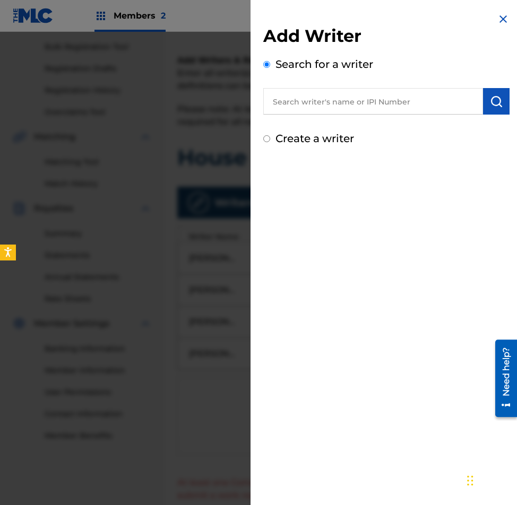
click at [359, 89] on input "text" at bounding box center [373, 101] width 220 height 27
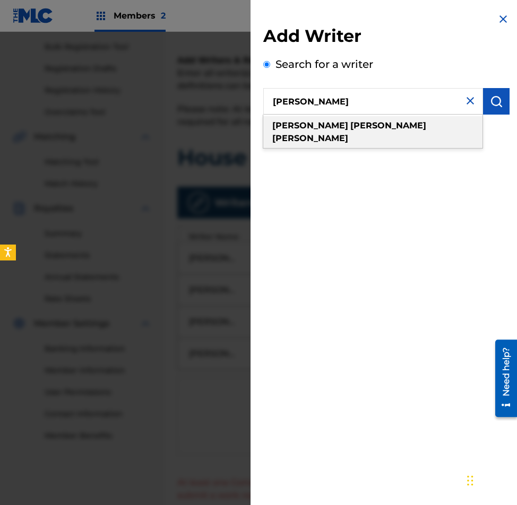
click at [350, 125] on strong "alexander" at bounding box center [388, 125] width 76 height 10
type input "dominic alexander smith"
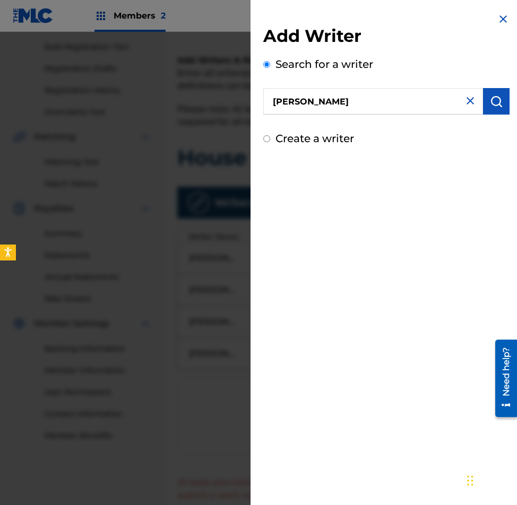
click at [486, 92] on button "submit" at bounding box center [496, 101] width 27 height 27
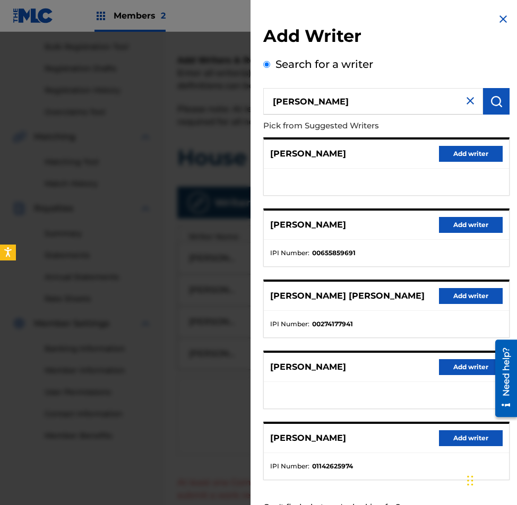
click at [458, 444] on button "Add writer" at bounding box center [471, 438] width 64 height 16
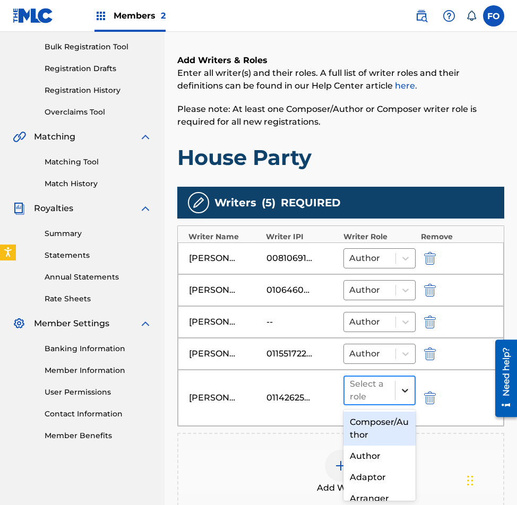
click at [406, 387] on icon at bounding box center [405, 390] width 11 height 11
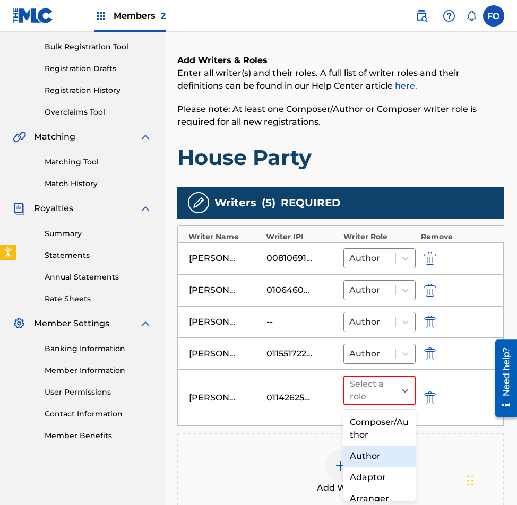
click at [371, 451] on div "Author" at bounding box center [379, 456] width 72 height 21
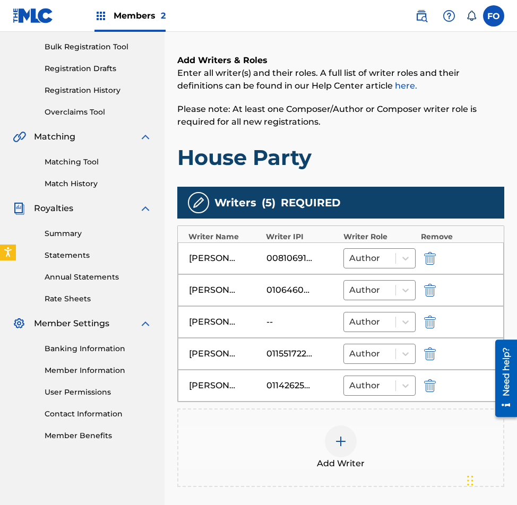
click at [342, 444] on img at bounding box center [340, 441] width 13 height 13
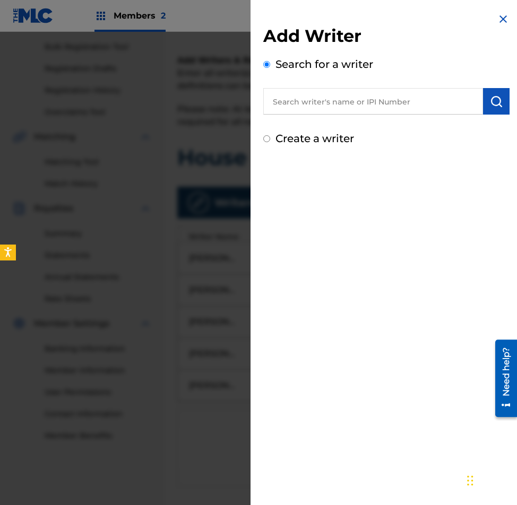
click at [324, 107] on input "text" at bounding box center [373, 101] width 220 height 27
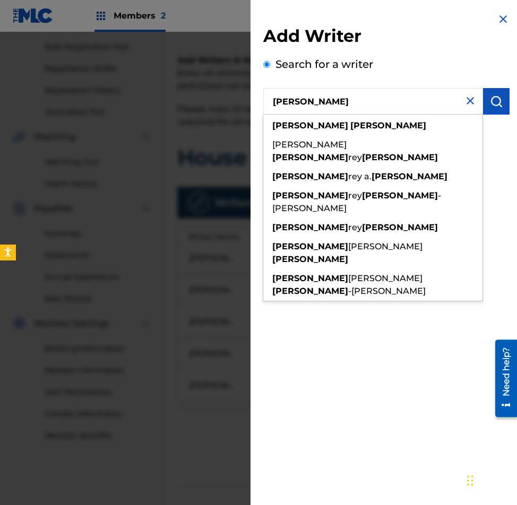
type input "Jeff Moss"
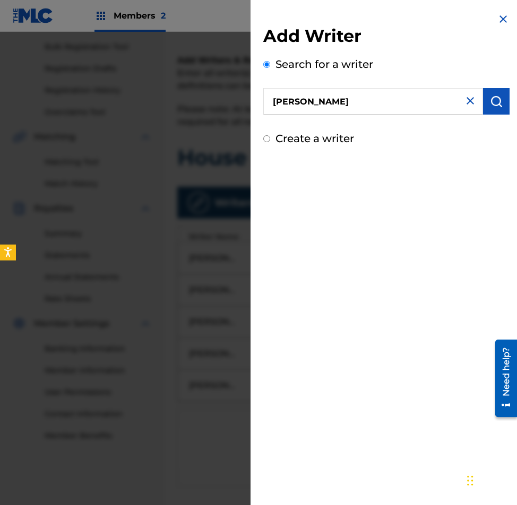
click at [483, 98] on button "submit" at bounding box center [496, 101] width 27 height 27
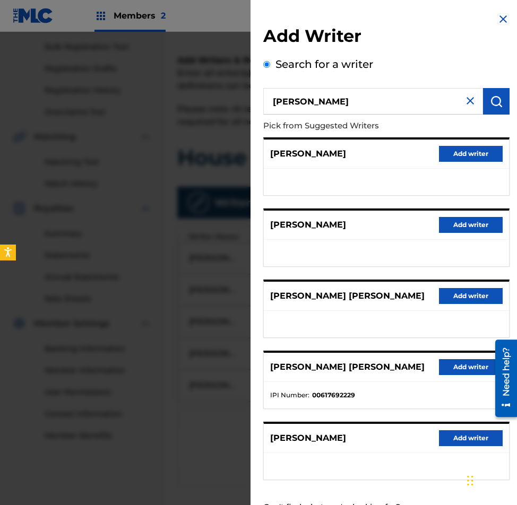
click at [457, 441] on button "Add writer" at bounding box center [471, 438] width 64 height 16
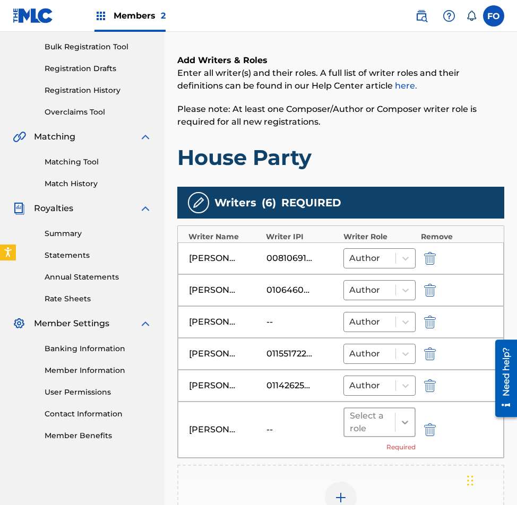
click at [408, 420] on icon at bounding box center [405, 422] width 11 height 11
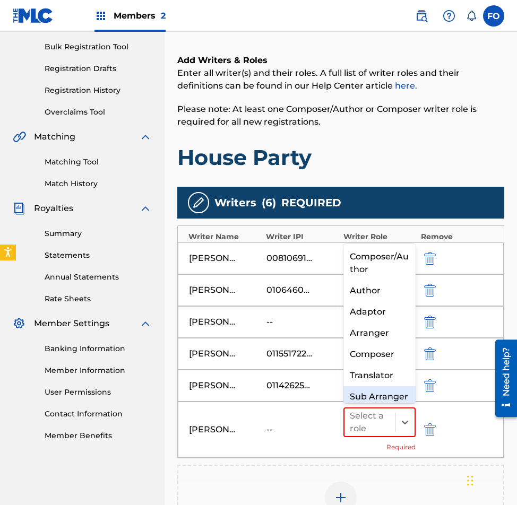
scroll to position [28, 0]
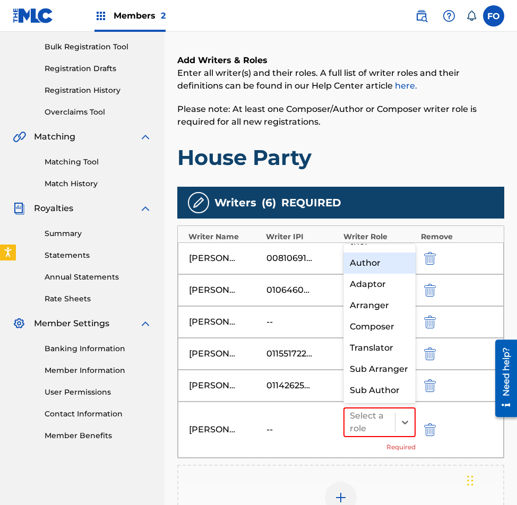
drag, startPoint x: 378, startPoint y: 323, endPoint x: 380, endPoint y: 257, distance: 66.4
click at [380, 257] on div "Composer/Author Author Adaptor Arranger Composer Translator Sub Arranger Sub Au…" at bounding box center [379, 323] width 72 height 159
click at [388, 265] on div "Author" at bounding box center [379, 263] width 72 height 21
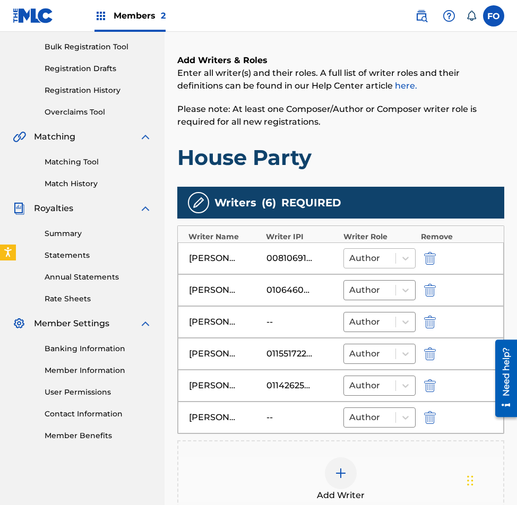
click at [380, 261] on div at bounding box center [369, 258] width 41 height 15
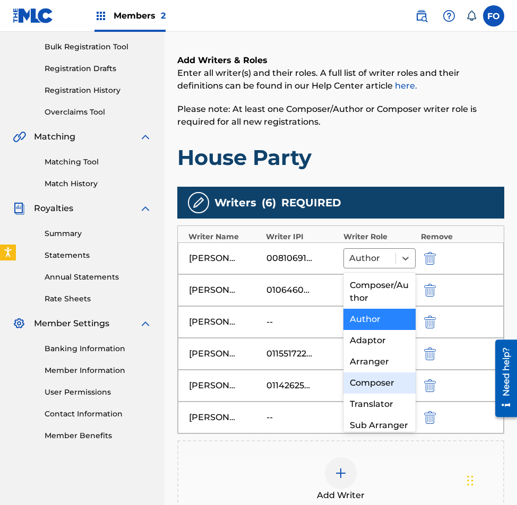
click at [375, 389] on div "Composer" at bounding box center [379, 382] width 72 height 21
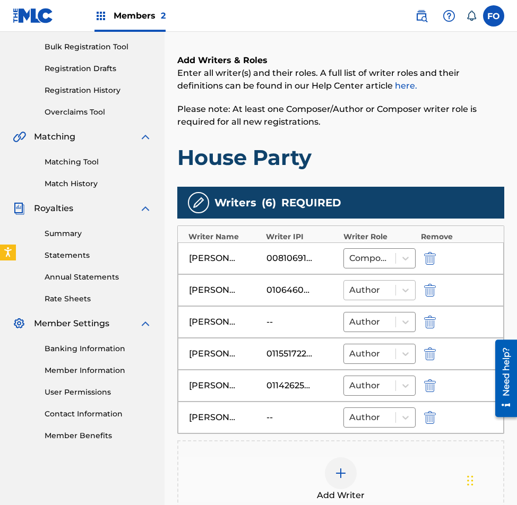
click at [388, 291] on div at bounding box center [369, 290] width 41 height 15
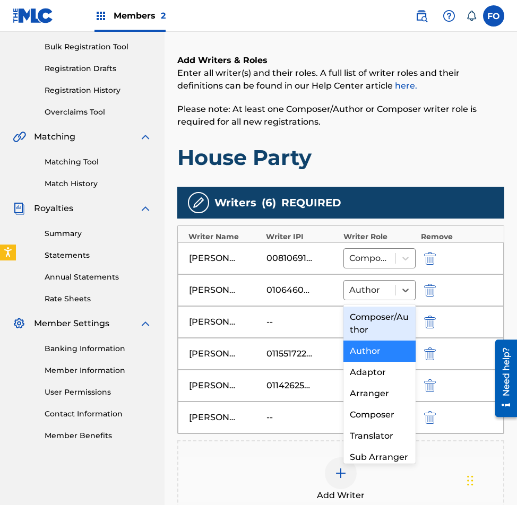
click at [387, 326] on div "Composer/Author" at bounding box center [379, 324] width 72 height 34
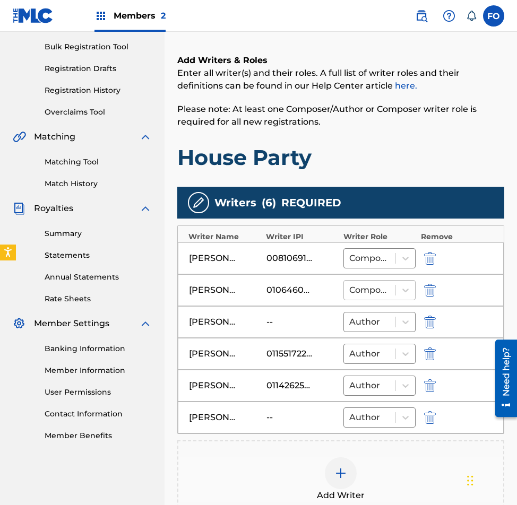
click at [372, 295] on div at bounding box center [369, 290] width 41 height 15
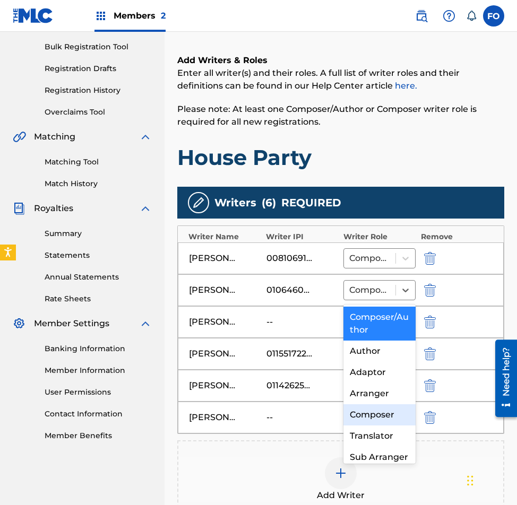
click at [369, 415] on div "Composer" at bounding box center [379, 414] width 72 height 21
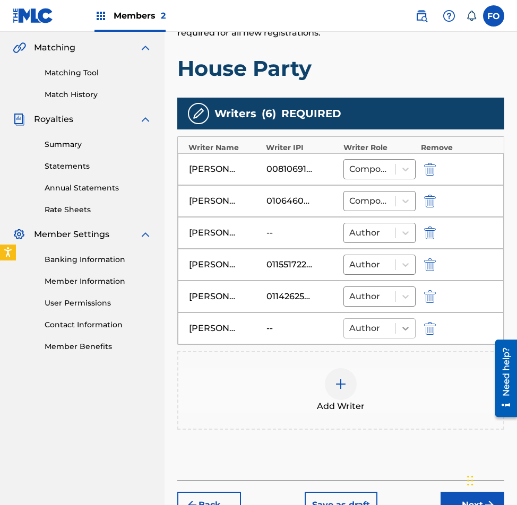
scroll to position [253, 0]
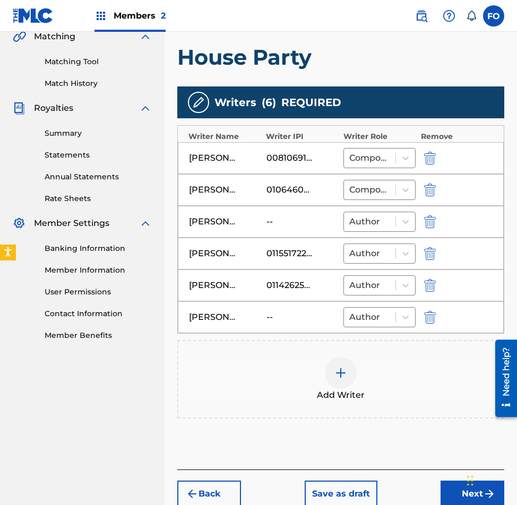
click at [458, 491] on button "Next" at bounding box center [472, 494] width 64 height 27
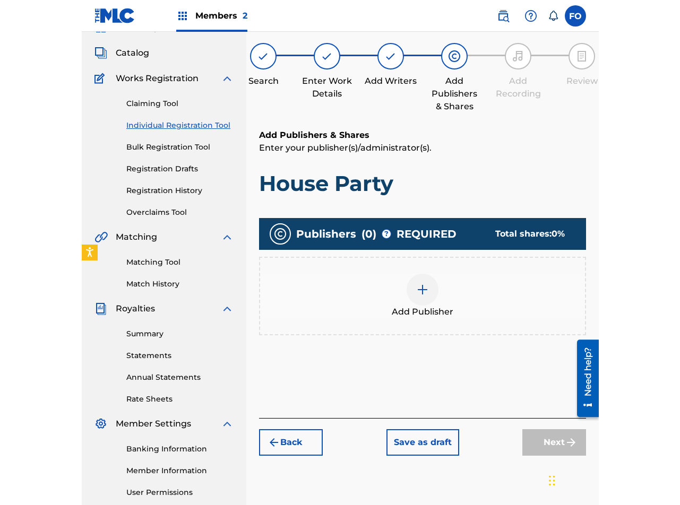
scroll to position [48, 0]
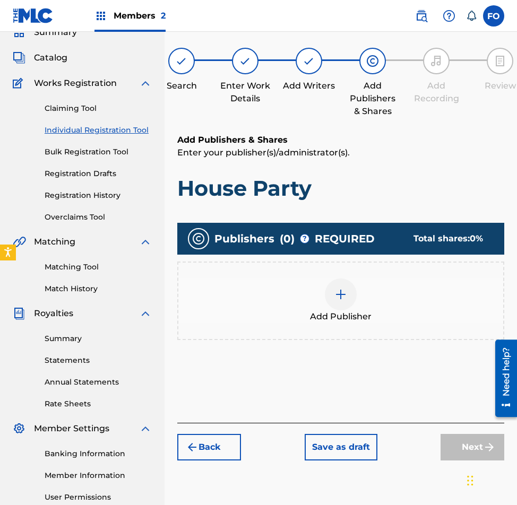
click at [343, 295] on img at bounding box center [340, 294] width 13 height 13
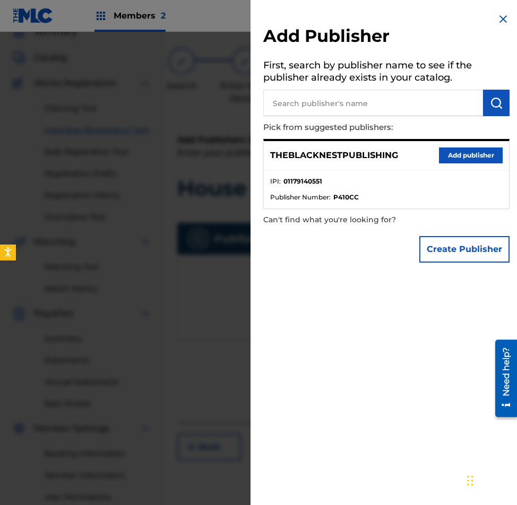
click at [460, 157] on button "Add publisher" at bounding box center [471, 156] width 64 height 16
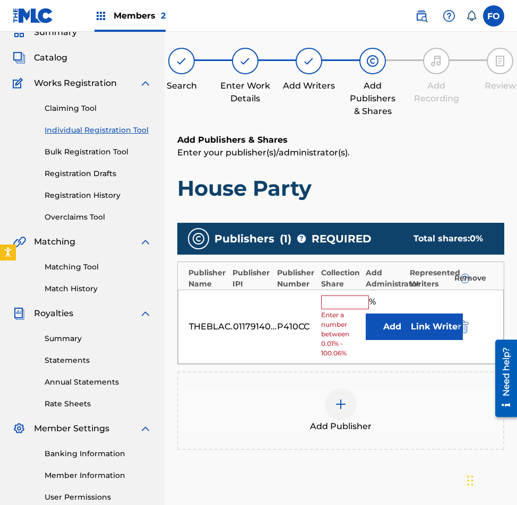
click at [349, 302] on input "text" at bounding box center [345, 303] width 48 height 14
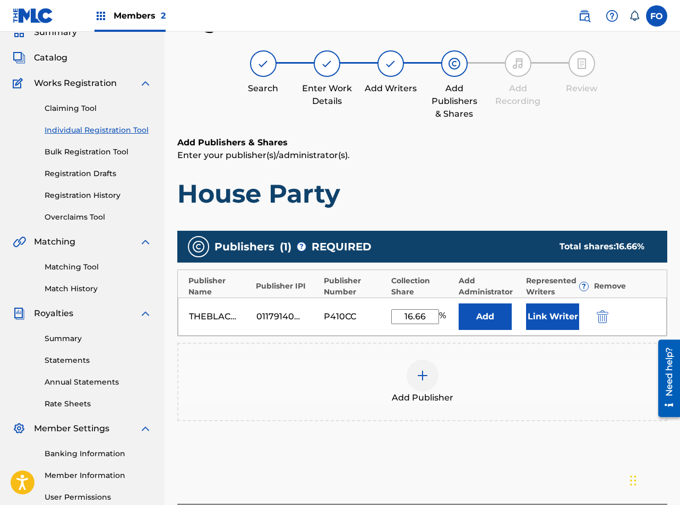
type input "16.66"
click at [545, 310] on button "Link Writer" at bounding box center [552, 317] width 53 height 27
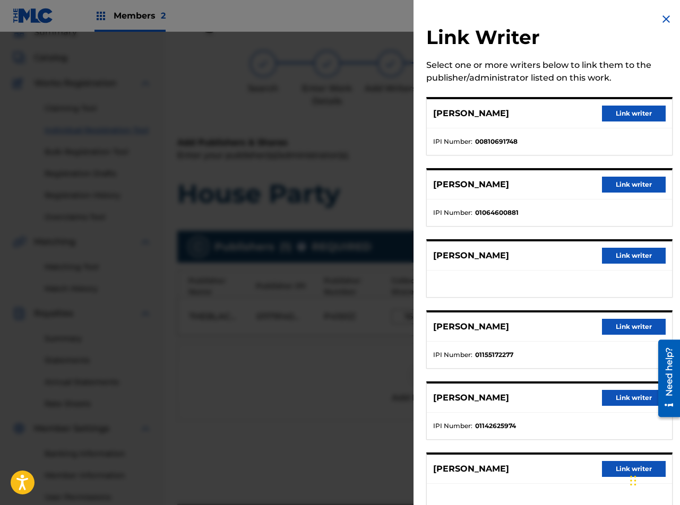
click at [629, 116] on button "Link writer" at bounding box center [634, 114] width 64 height 16
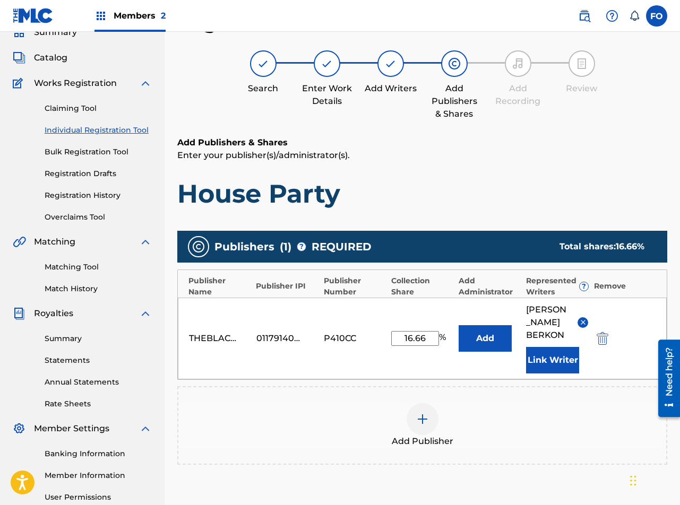
click at [565, 347] on button "Link Writer" at bounding box center [552, 360] width 53 height 27
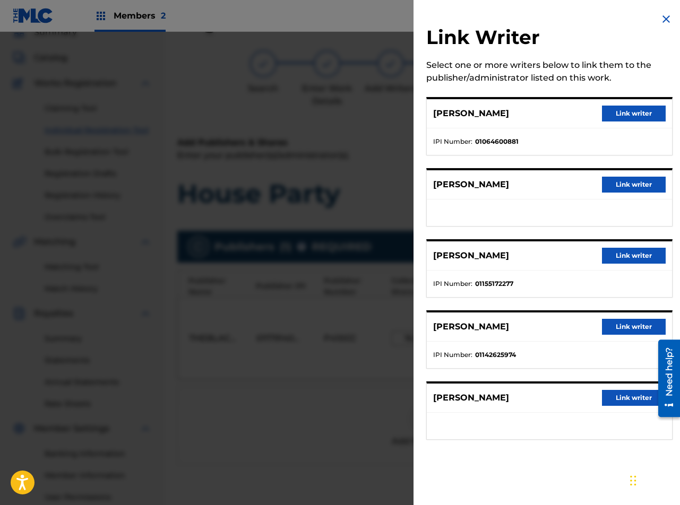
click at [623, 114] on button "Link writer" at bounding box center [634, 114] width 64 height 16
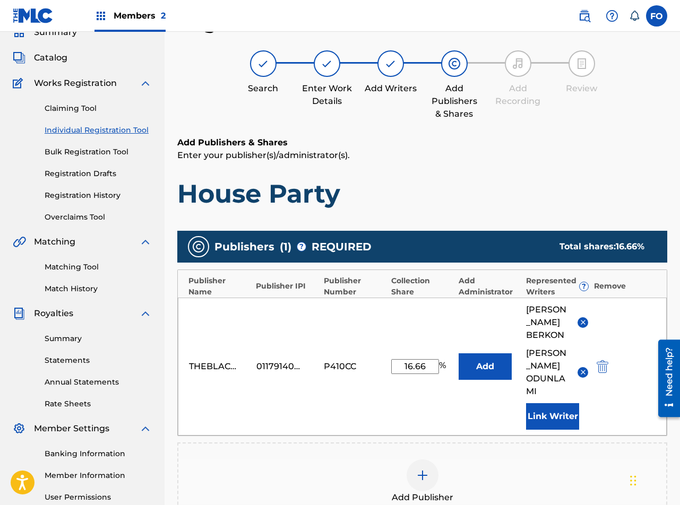
click at [560, 414] on button "Link Writer" at bounding box center [552, 416] width 53 height 27
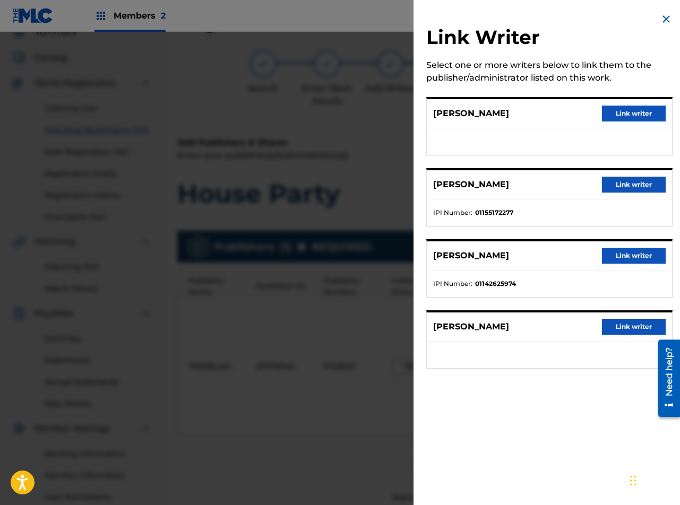
click at [371, 322] on div at bounding box center [340, 284] width 680 height 505
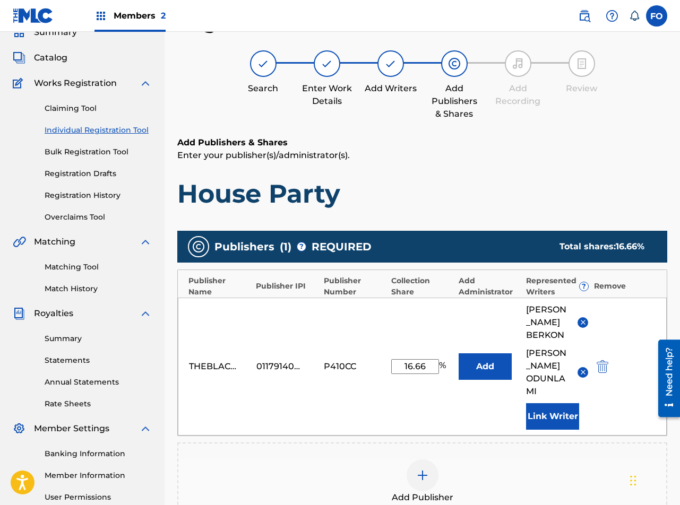
click at [566, 406] on button "Link Writer" at bounding box center [552, 416] width 53 height 27
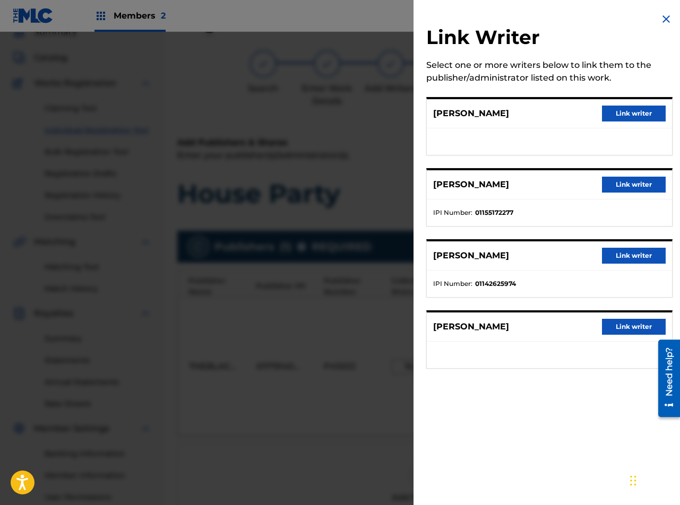
click at [320, 293] on div at bounding box center [340, 284] width 680 height 505
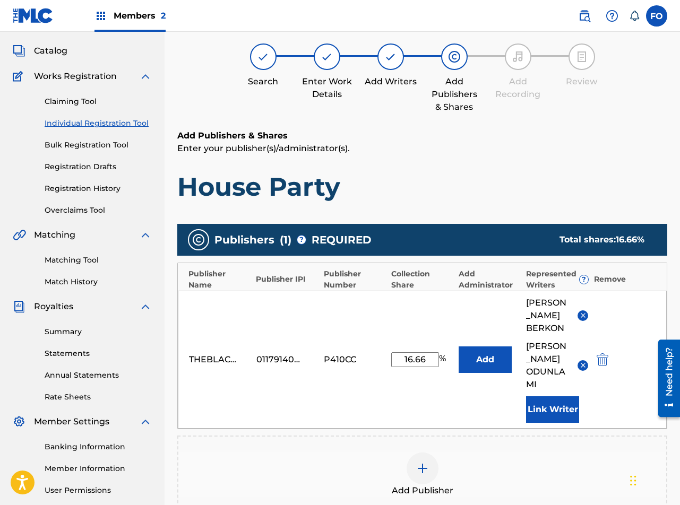
scroll to position [207, 0]
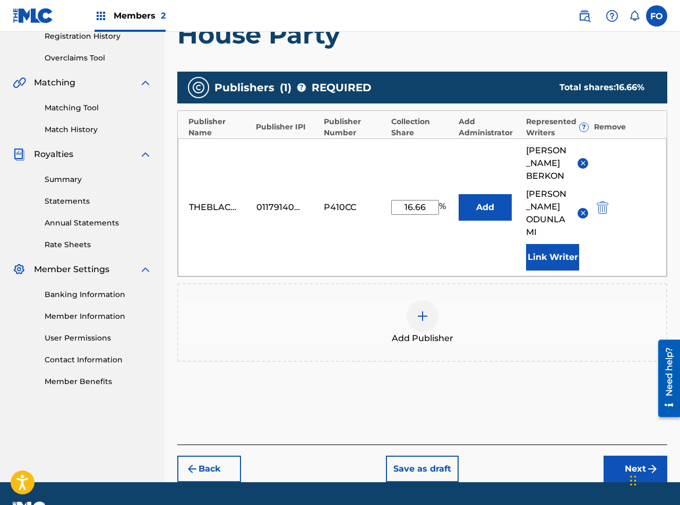
click at [620, 470] on button "Next" at bounding box center [635, 469] width 64 height 27
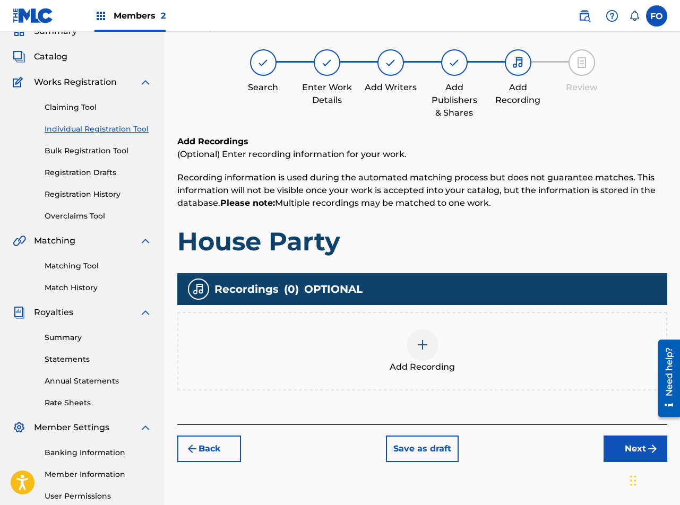
scroll to position [48, 0]
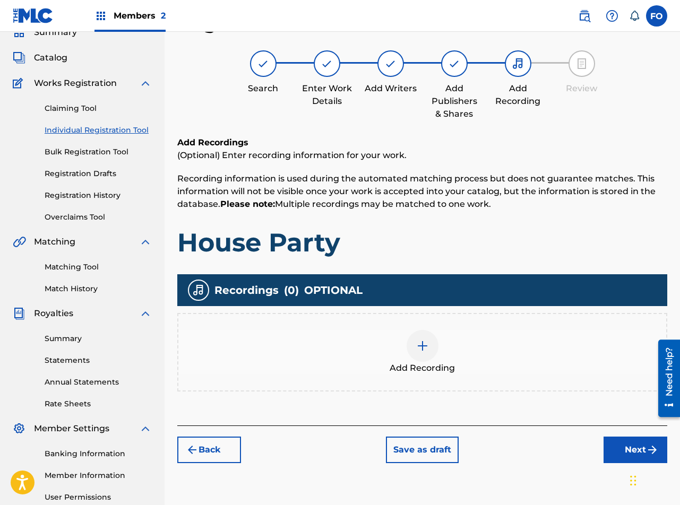
click at [623, 453] on button "Next" at bounding box center [635, 450] width 64 height 27
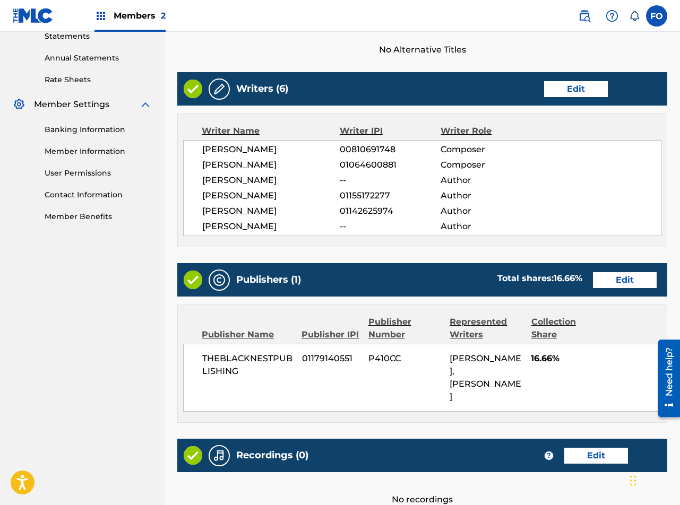
drag, startPoint x: 413, startPoint y: 319, endPoint x: 429, endPoint y: 459, distance: 140.5
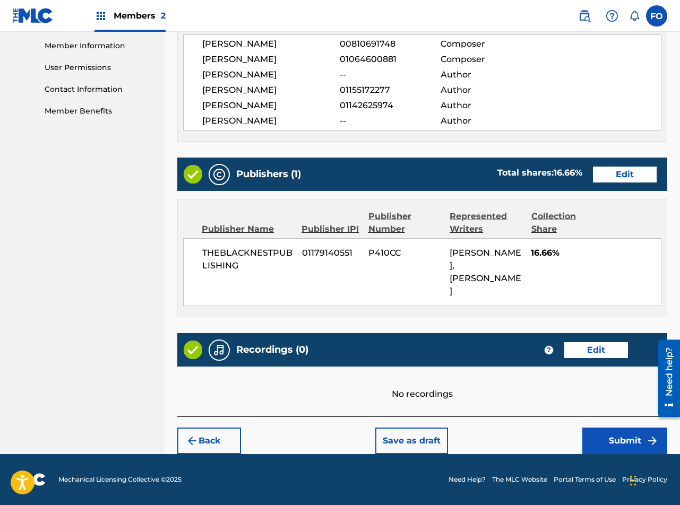
click at [614, 438] on button "Submit" at bounding box center [624, 441] width 85 height 27
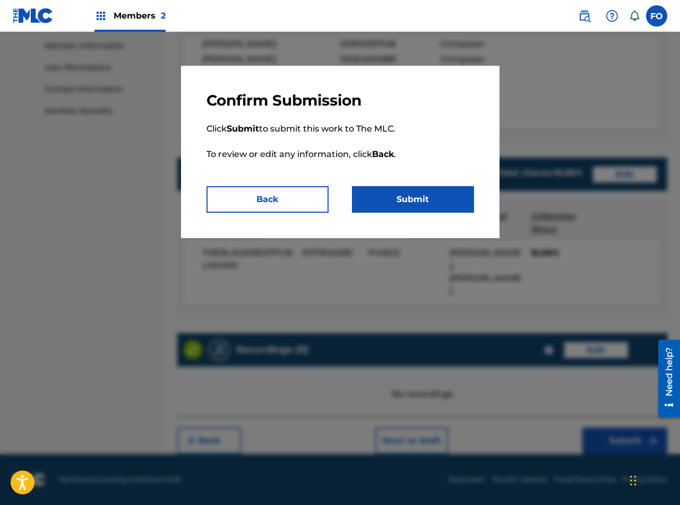
click at [429, 191] on button "Submit" at bounding box center [413, 199] width 122 height 27
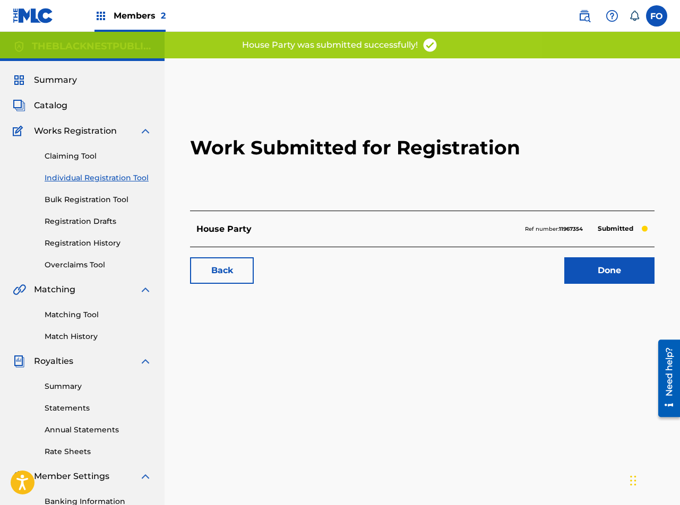
click at [611, 254] on div "Back Done" at bounding box center [422, 265] width 464 height 37
click at [611, 262] on link "Done" at bounding box center [609, 270] width 90 height 27
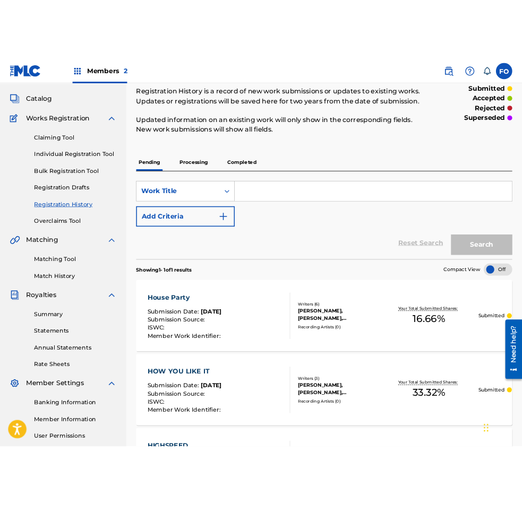
scroll to position [53, 0]
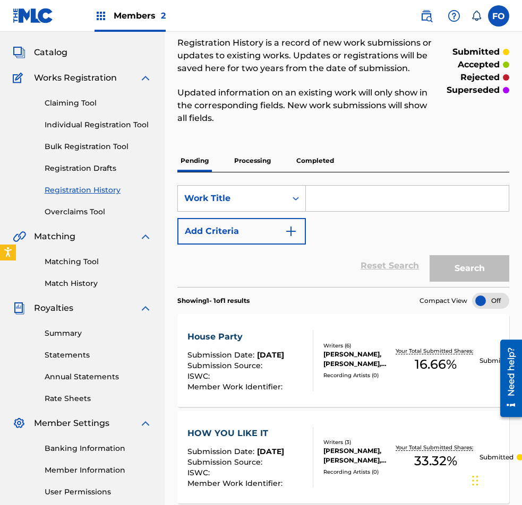
click at [100, 167] on link "Registration Drafts" at bounding box center [98, 168] width 107 height 11
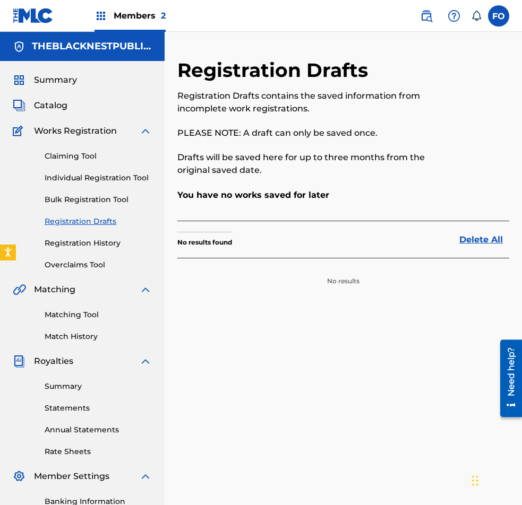
click at [81, 177] on link "Individual Registration Tool" at bounding box center [98, 177] width 107 height 11
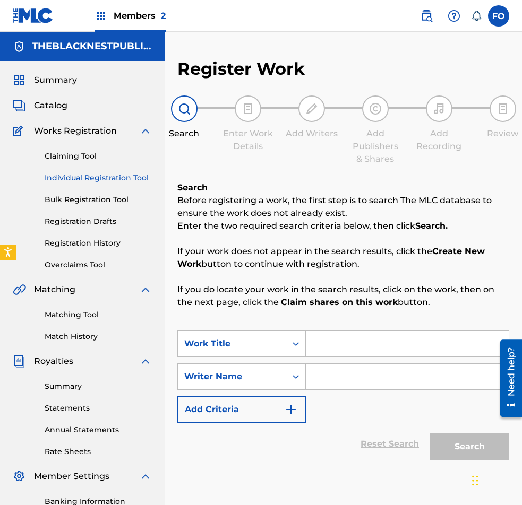
click at [341, 339] on input "Search Form" at bounding box center [407, 343] width 203 height 25
click at [382, 343] on input "My Cinderela" at bounding box center [407, 343] width 203 height 25
type input "My Cinderella"
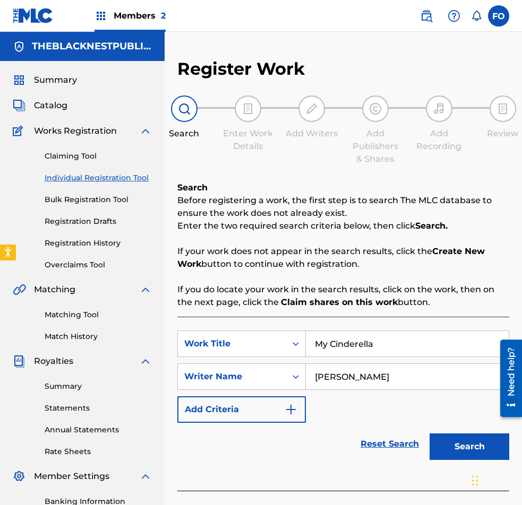
type input "Karl Berkon"
click at [429, 434] on button "Search" at bounding box center [469, 447] width 80 height 27
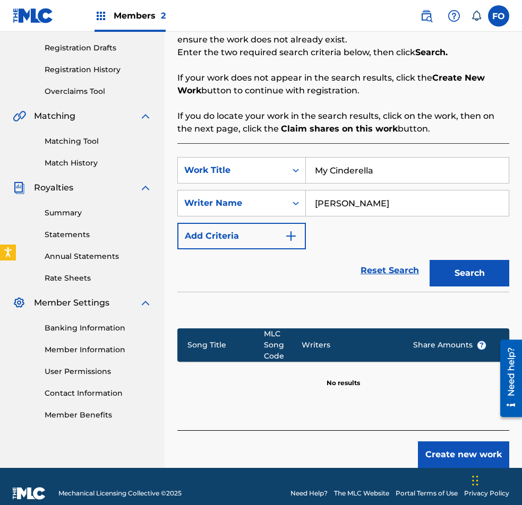
drag, startPoint x: 356, startPoint y: 404, endPoint x: 377, endPoint y: 500, distance: 98.0
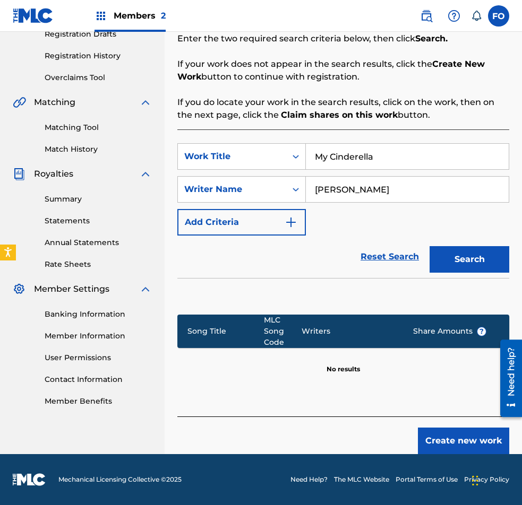
click at [462, 441] on button "Create new work" at bounding box center [463, 441] width 91 height 27
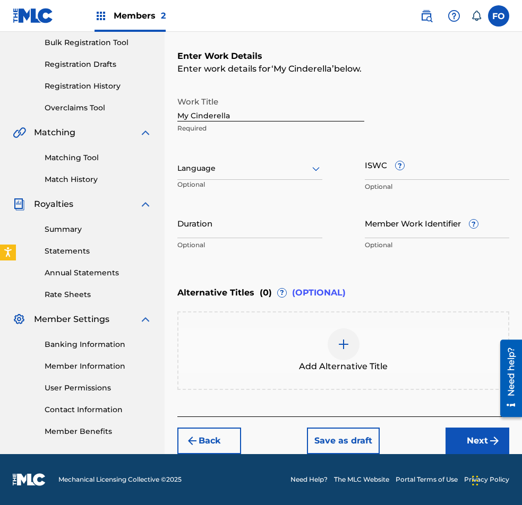
scroll to position [157, 0]
click at [472, 435] on button "Next" at bounding box center [477, 441] width 64 height 27
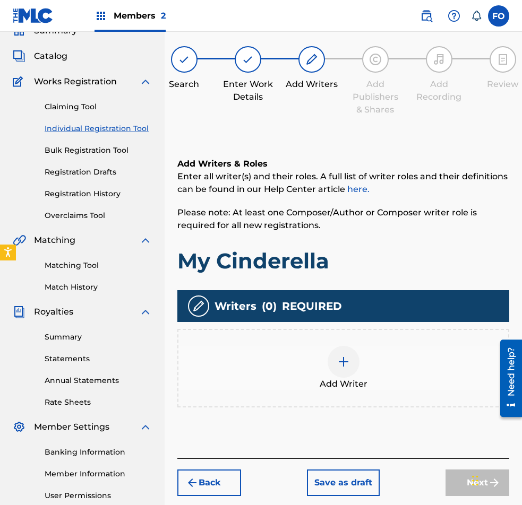
scroll to position [48, 0]
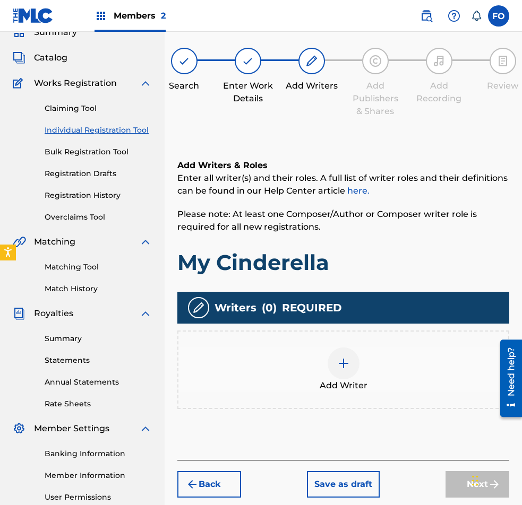
click at [343, 365] on img at bounding box center [343, 363] width 13 height 13
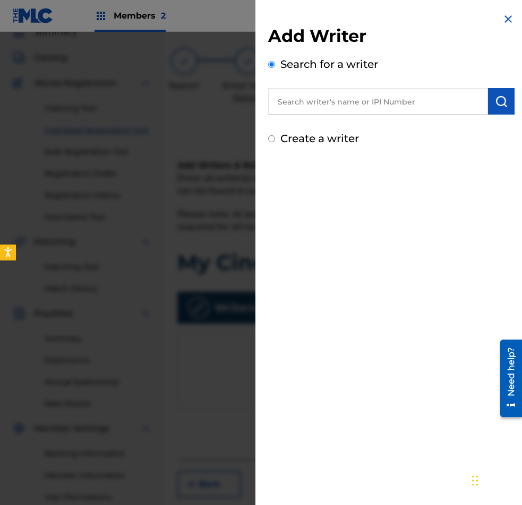
click at [337, 99] on input "text" at bounding box center [378, 101] width 220 height 27
type input "Karl Berkon"
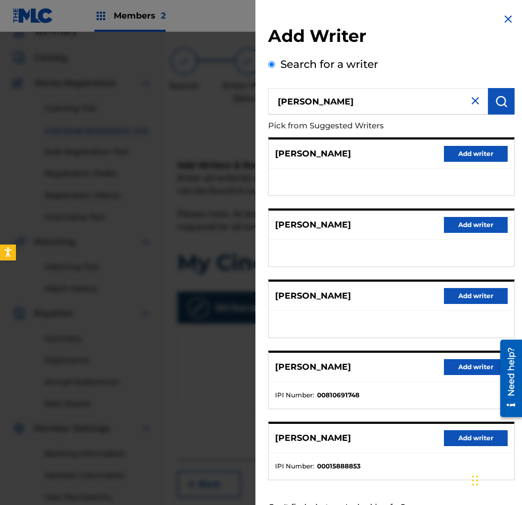
click at [476, 55] on div "Add Writer Search for a writer Karl Berkon Pick from Suggested Writers WILLIAM …" at bounding box center [391, 271] width 246 height 493
click at [464, 368] on button "Add writer" at bounding box center [476, 367] width 64 height 16
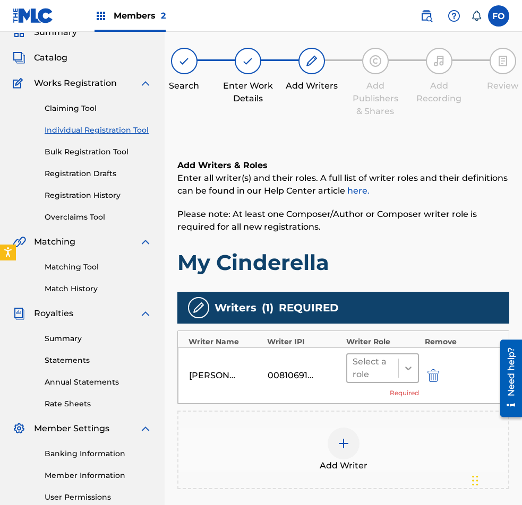
click at [400, 366] on div at bounding box center [407, 368] width 19 height 19
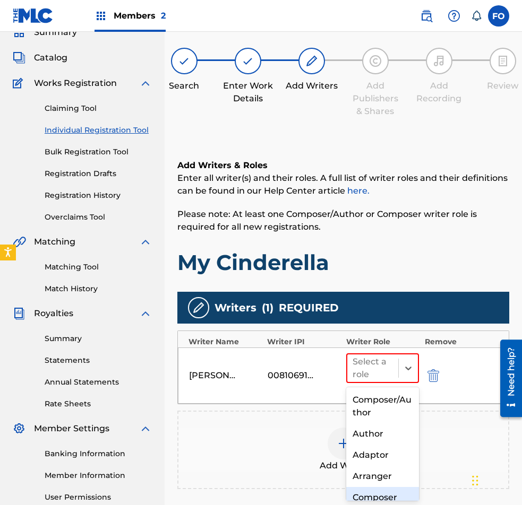
click at [368, 499] on div "Composer" at bounding box center [382, 497] width 73 height 21
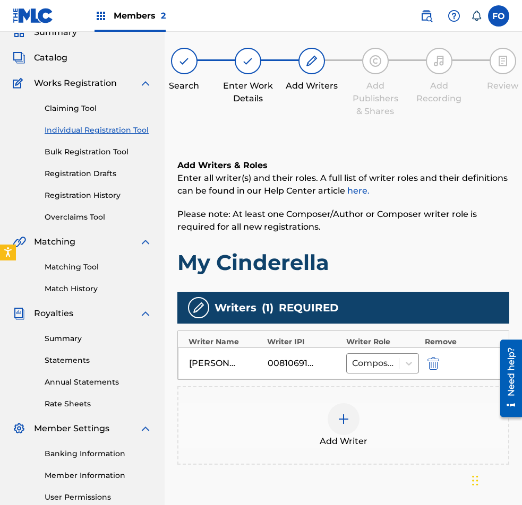
click at [346, 415] on img at bounding box center [343, 419] width 13 height 13
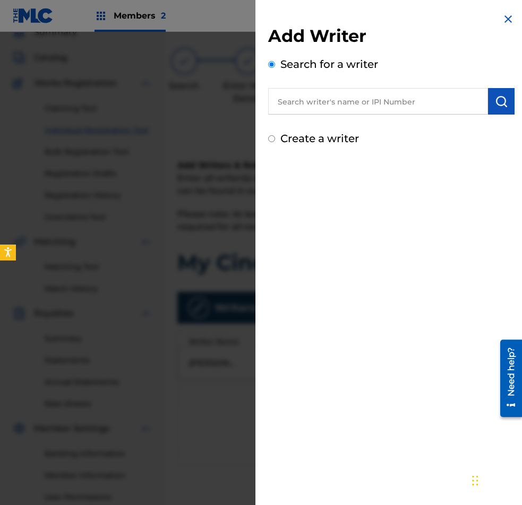
click at [337, 101] on input "text" at bounding box center [378, 101] width 220 height 27
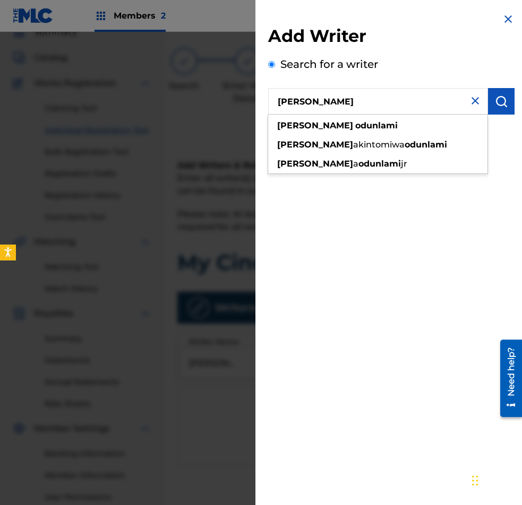
type input "Francis Odunlami"
click at [503, 105] on img "submit" at bounding box center [501, 101] width 13 height 13
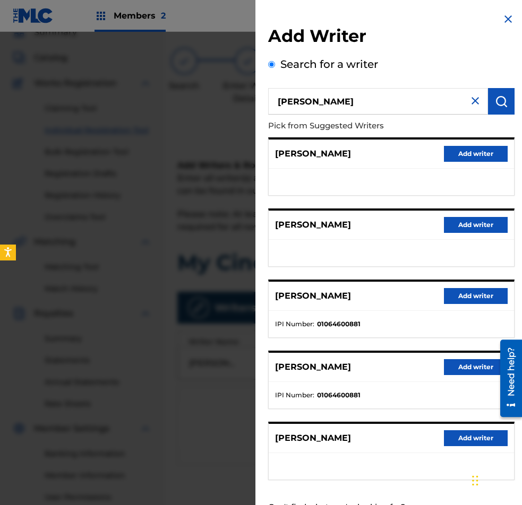
click at [467, 370] on button "Add writer" at bounding box center [476, 367] width 64 height 16
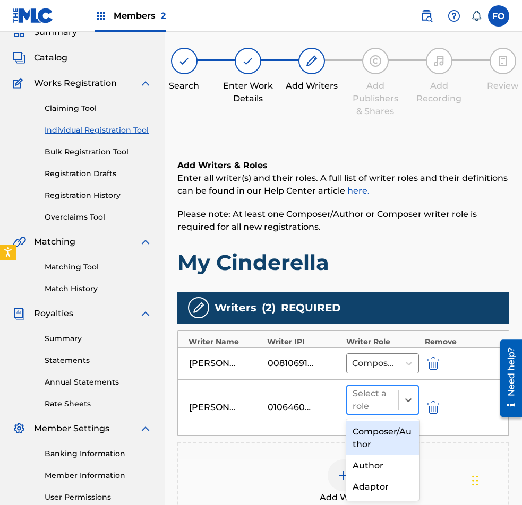
click at [369, 407] on div at bounding box center [372, 400] width 41 height 15
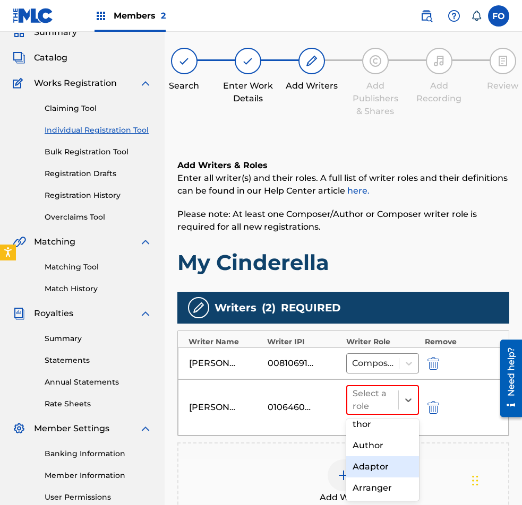
scroll to position [106, 0]
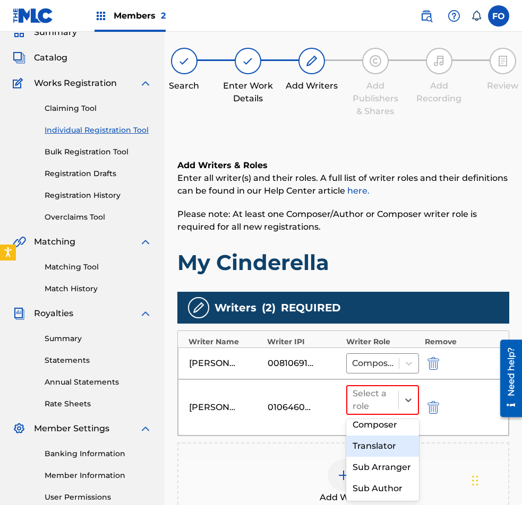
click at [387, 428] on div "Composer" at bounding box center [382, 424] width 73 height 21
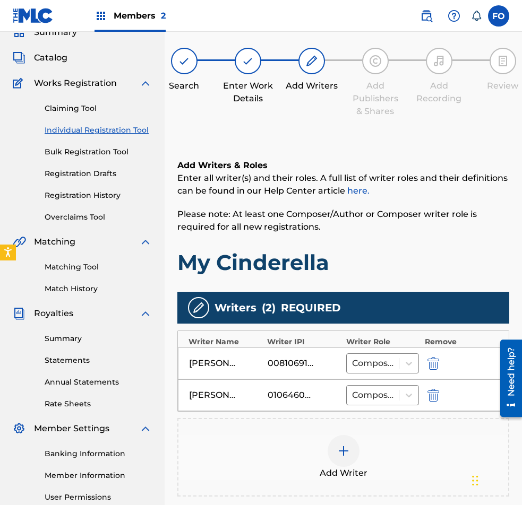
click at [342, 446] on img at bounding box center [343, 451] width 13 height 13
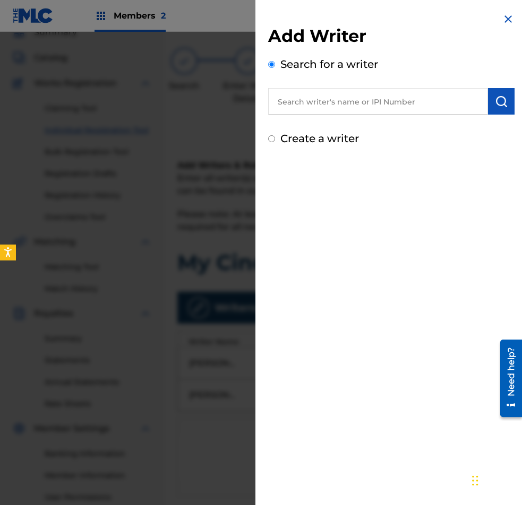
click at [346, 95] on input "text" at bounding box center [378, 101] width 220 height 27
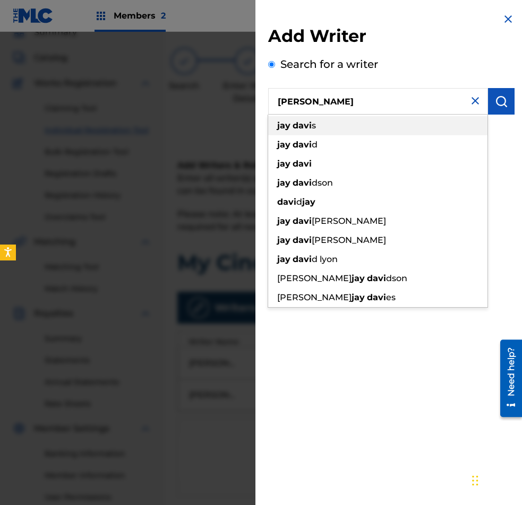
click at [371, 126] on div "jay davi s" at bounding box center [377, 125] width 219 height 19
type input "jay davis"
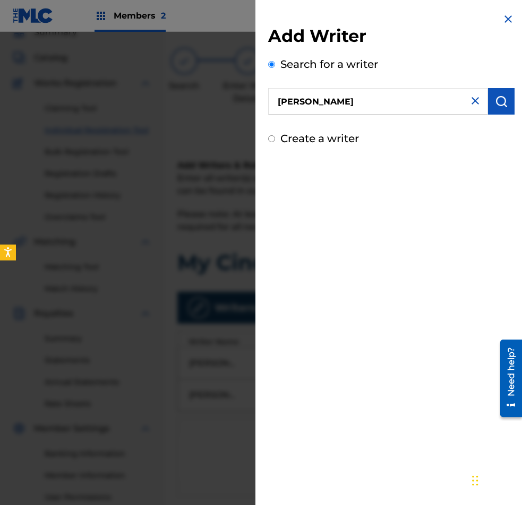
click at [499, 100] on img "submit" at bounding box center [501, 101] width 13 height 13
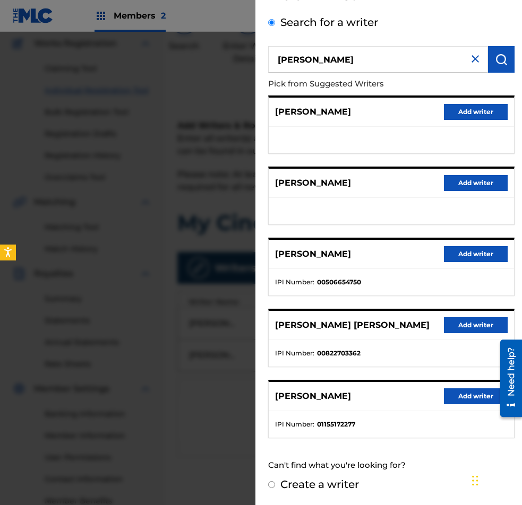
scroll to position [179, 0]
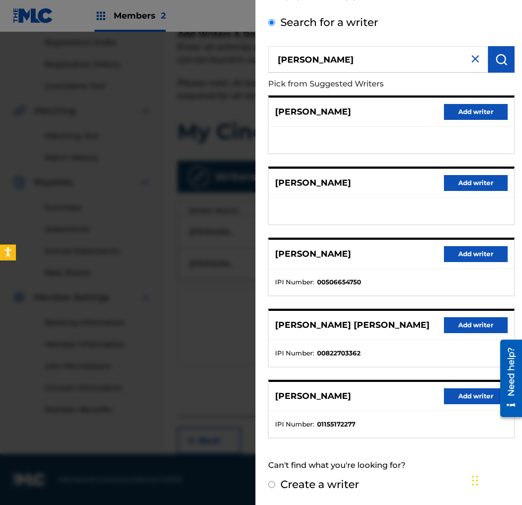
click at [460, 394] on button "Add writer" at bounding box center [476, 396] width 64 height 16
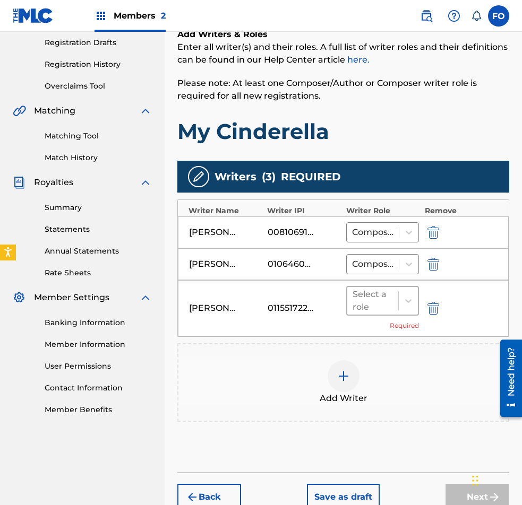
click at [379, 291] on div "Select a role" at bounding box center [372, 300] width 41 height 25
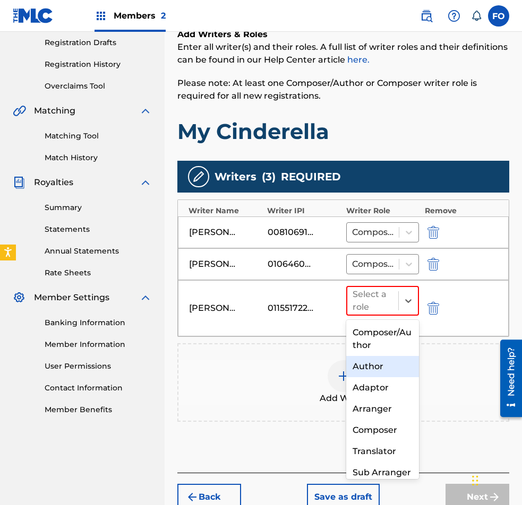
click at [386, 371] on div "Author" at bounding box center [382, 366] width 73 height 21
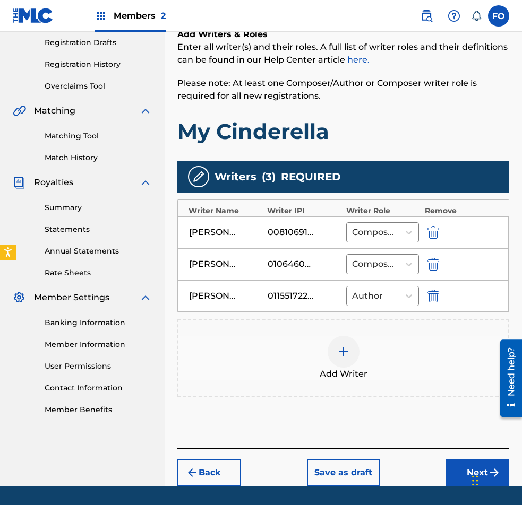
click at [344, 367] on div at bounding box center [343, 352] width 32 height 32
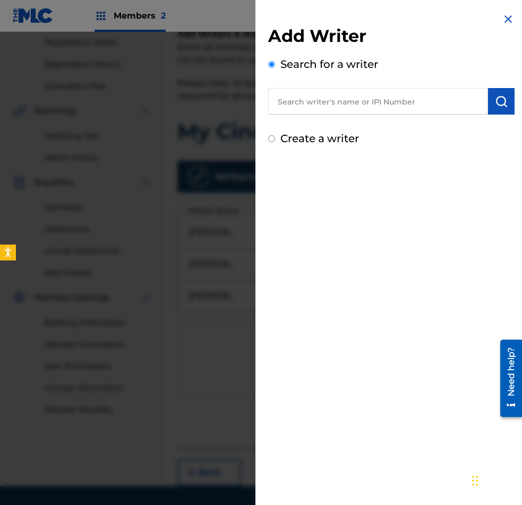
click at [326, 98] on input "text" at bounding box center [378, 101] width 220 height 27
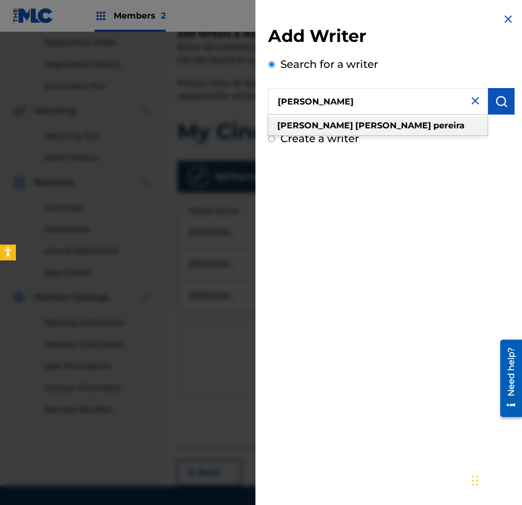
click at [355, 126] on strong "wayne" at bounding box center [393, 125] width 76 height 10
type input "steven wayne pereira"
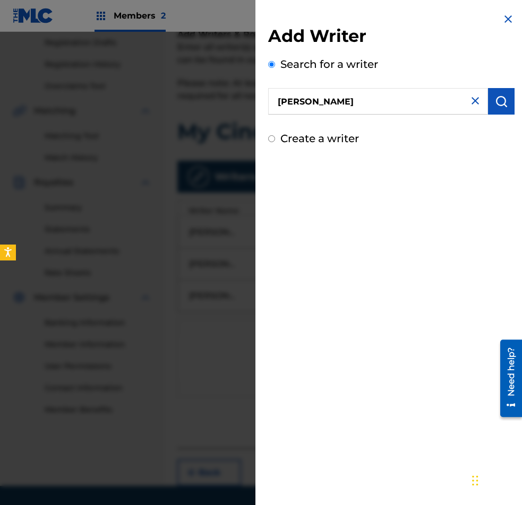
click at [505, 100] on button "submit" at bounding box center [501, 101] width 27 height 27
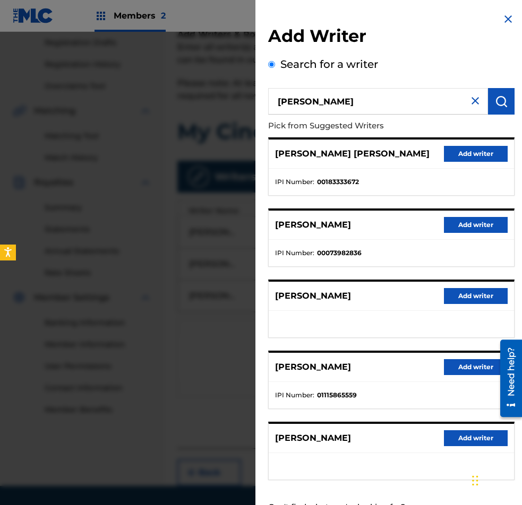
click at [466, 365] on button "Add writer" at bounding box center [476, 367] width 64 height 16
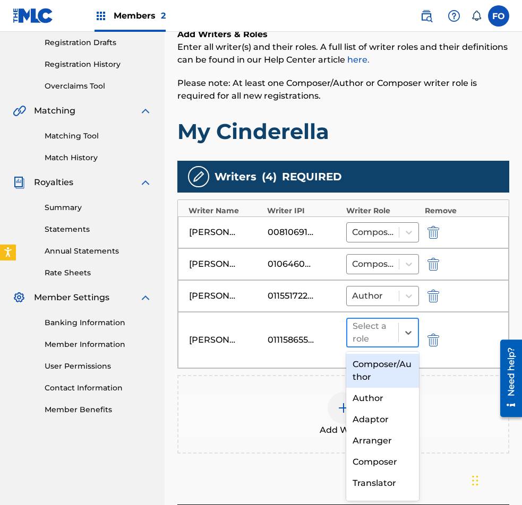
click at [396, 335] on div "Select a role" at bounding box center [372, 333] width 51 height 28
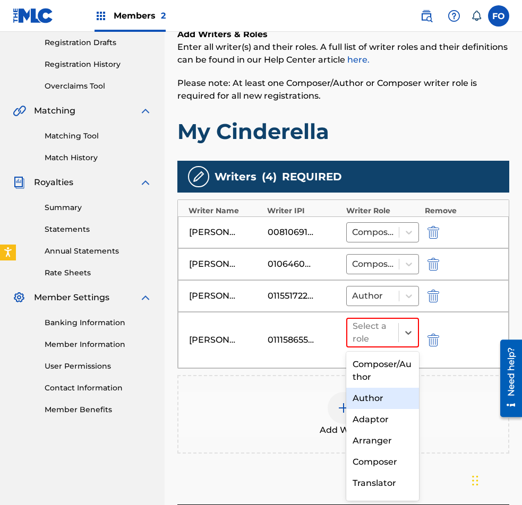
click at [379, 402] on div "Author" at bounding box center [382, 398] width 73 height 21
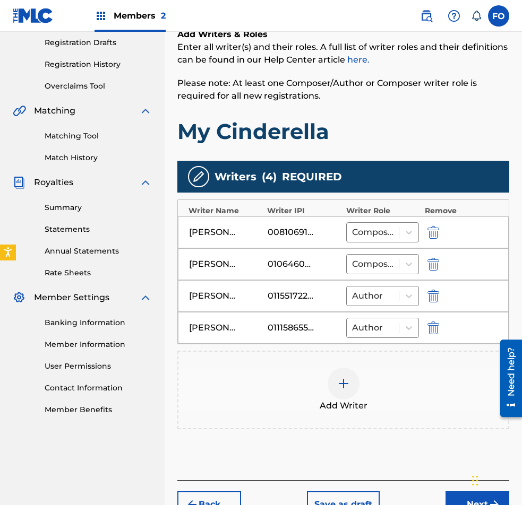
click at [344, 387] on img at bounding box center [343, 383] width 13 height 13
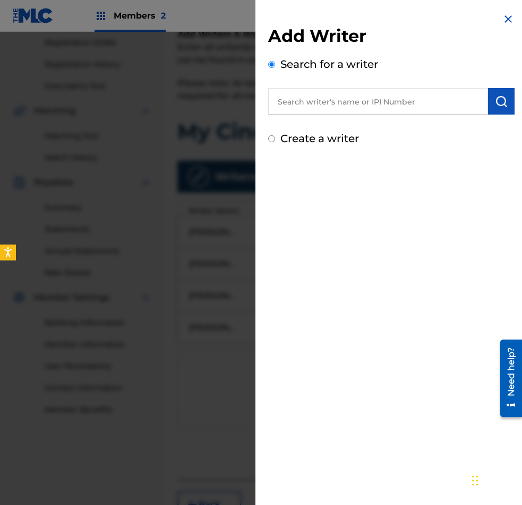
click at [353, 69] on label "Search for a writer" at bounding box center [329, 64] width 98 height 13
click at [275, 68] on input "Search for a writer" at bounding box center [271, 64] width 7 height 7
click at [345, 108] on input "text" at bounding box center [378, 101] width 220 height 27
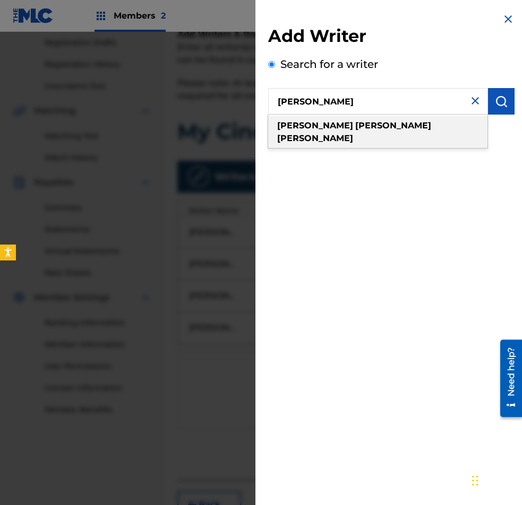
click at [360, 132] on div "dominic alexander smith" at bounding box center [377, 132] width 219 height 32
type input "dominic alexander smith"
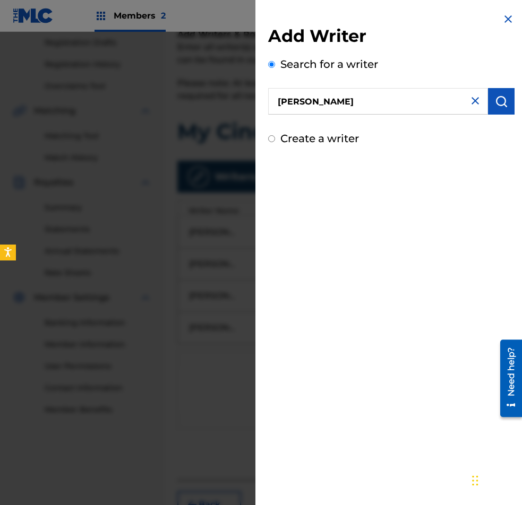
click at [491, 111] on button "submit" at bounding box center [501, 101] width 27 height 27
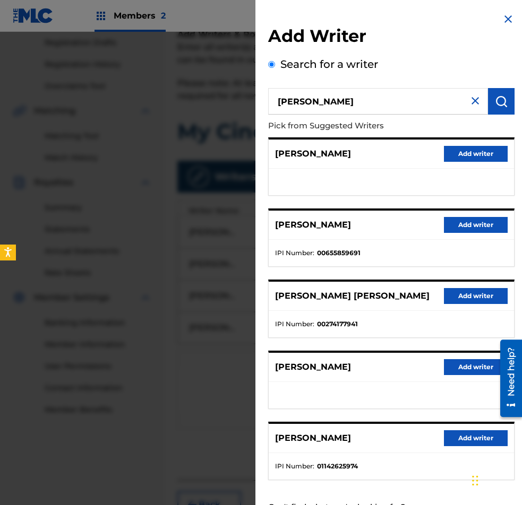
click at [462, 442] on button "Add writer" at bounding box center [476, 438] width 64 height 16
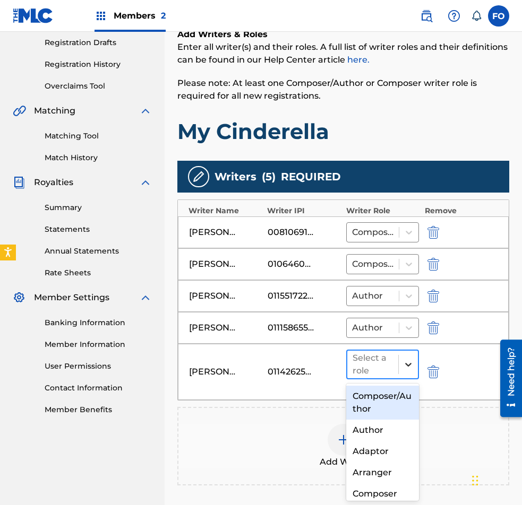
click at [408, 358] on div at bounding box center [407, 364] width 19 height 19
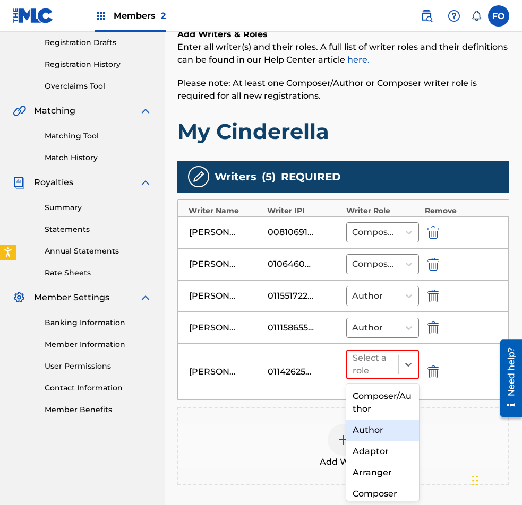
click at [386, 433] on div "Author" at bounding box center [382, 430] width 73 height 21
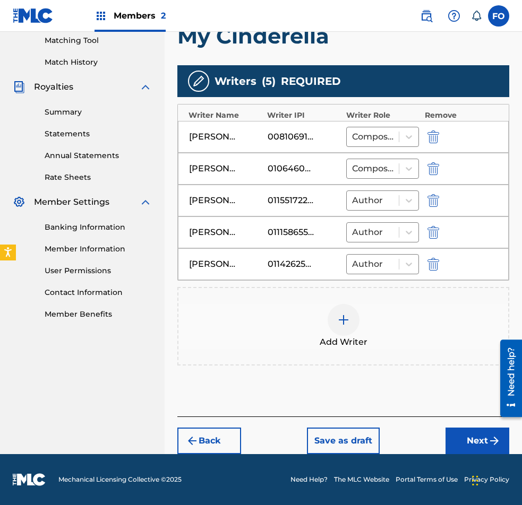
drag, startPoint x: 281, startPoint y: 162, endPoint x: 403, endPoint y: 420, distance: 284.8
click at [450, 431] on button "Next" at bounding box center [477, 441] width 64 height 27
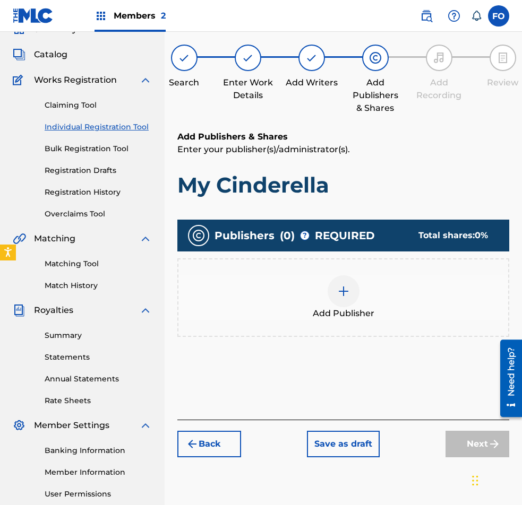
scroll to position [48, 0]
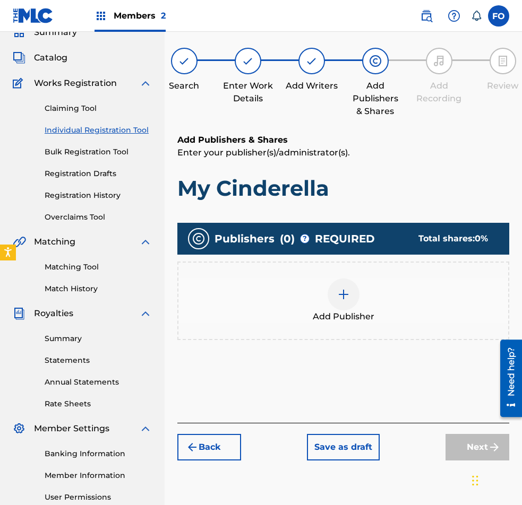
click at [319, 282] on div "Add Publisher" at bounding box center [343, 301] width 330 height 45
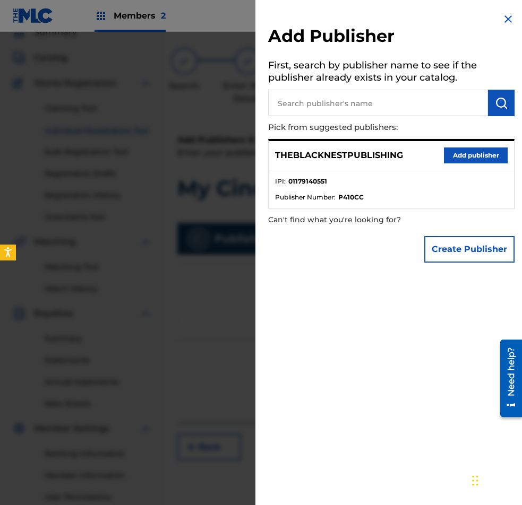
click at [450, 154] on button "Add publisher" at bounding box center [476, 156] width 64 height 16
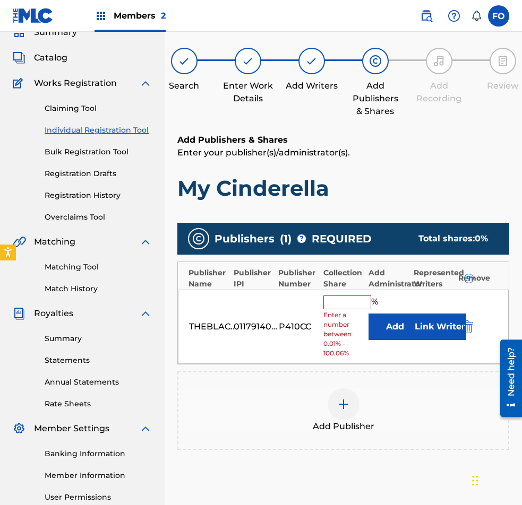
click at [444, 325] on button "Link Writer" at bounding box center [439, 327] width 53 height 27
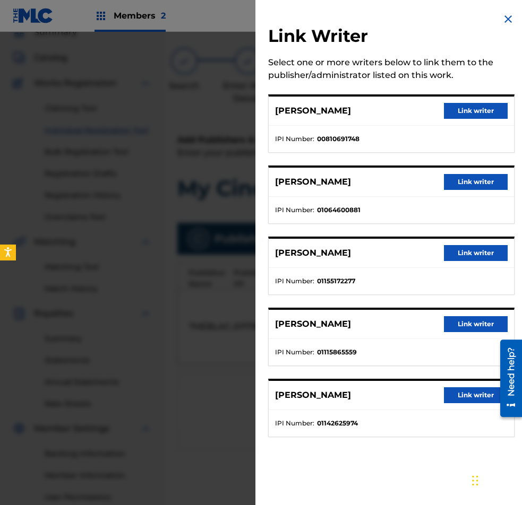
click at [470, 102] on div "KARL BERKON Link writer" at bounding box center [390, 111] width 245 height 29
click at [466, 113] on button "Link writer" at bounding box center [476, 111] width 64 height 16
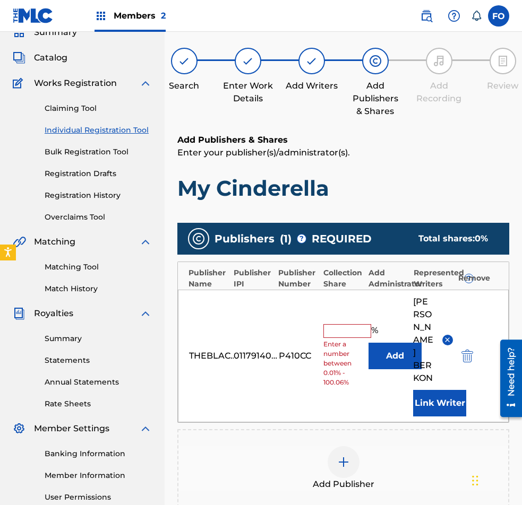
click at [431, 390] on button "Link Writer" at bounding box center [439, 403] width 53 height 27
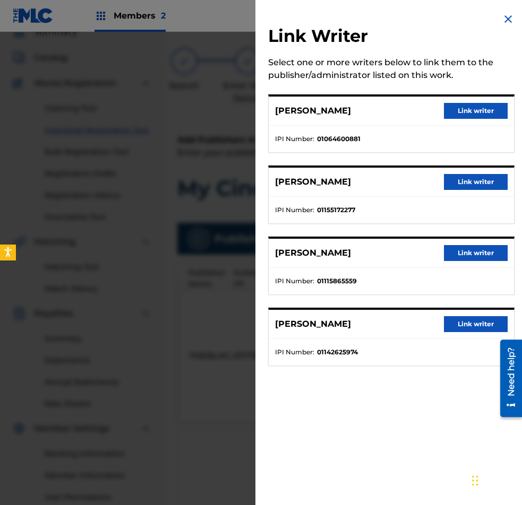
click at [464, 108] on button "Link writer" at bounding box center [476, 111] width 64 height 16
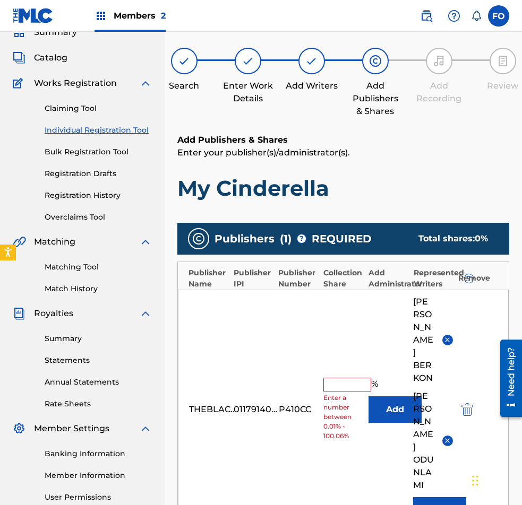
click at [434, 497] on button "Link Writer" at bounding box center [439, 510] width 53 height 27
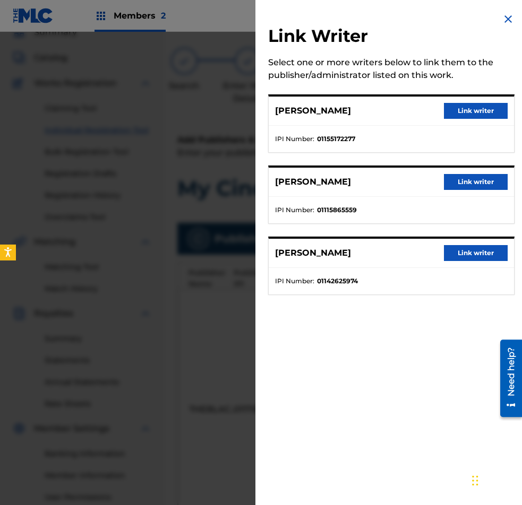
click at [463, 183] on button "Link writer" at bounding box center [476, 182] width 64 height 16
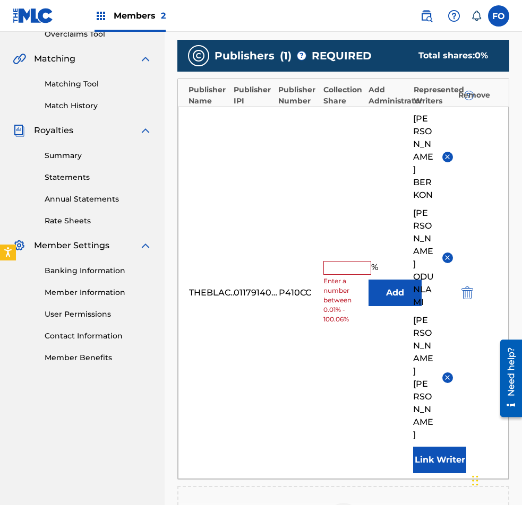
drag, startPoint x: 369, startPoint y: 279, endPoint x: 369, endPoint y: 341, distance: 62.6
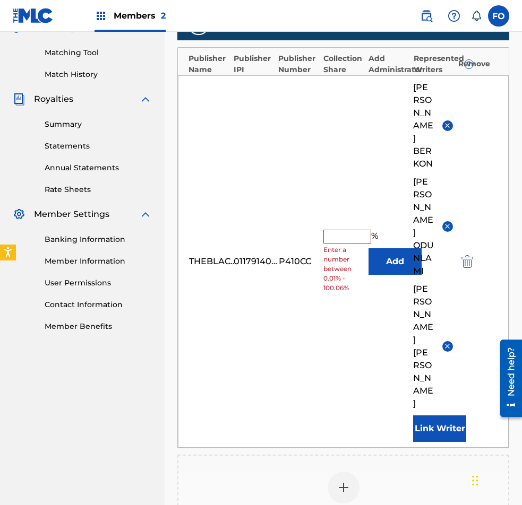
drag, startPoint x: 366, startPoint y: 295, endPoint x: 363, endPoint y: 276, distance: 18.8
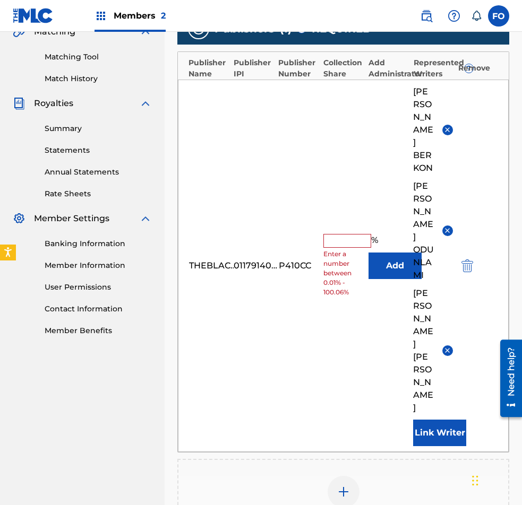
click at [353, 234] on input "text" at bounding box center [347, 241] width 48 height 14
type input "30"
click at [354, 330] on div "THEBLACKNESTPUBLISHING 01179140551 P410CC 30 % Add KARL BERKON FRANCIS AKINTOMI…" at bounding box center [343, 266] width 331 height 372
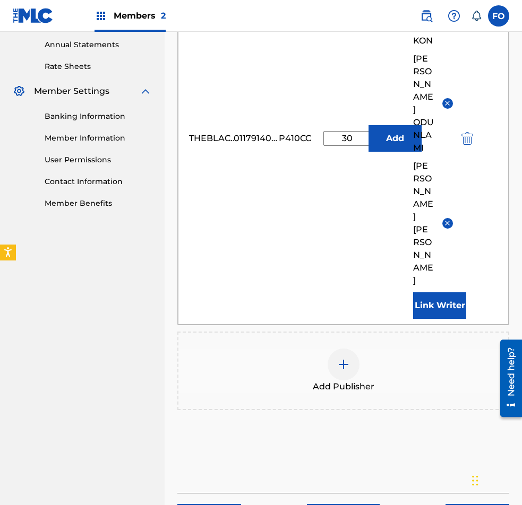
drag, startPoint x: 338, startPoint y: 365, endPoint x: 344, endPoint y: 431, distance: 66.1
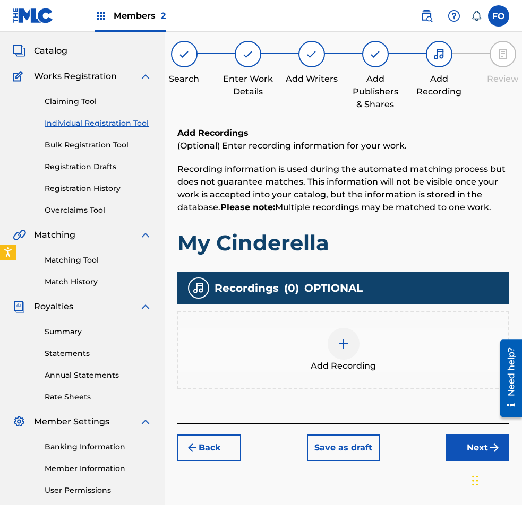
scroll to position [48, 0]
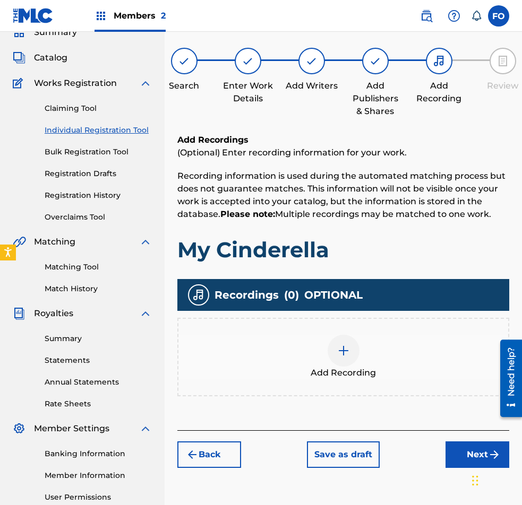
click at [461, 439] on div "Back Save as draft Next" at bounding box center [343, 449] width 332 height 38
click at [461, 442] on button "Next" at bounding box center [477, 454] width 64 height 27
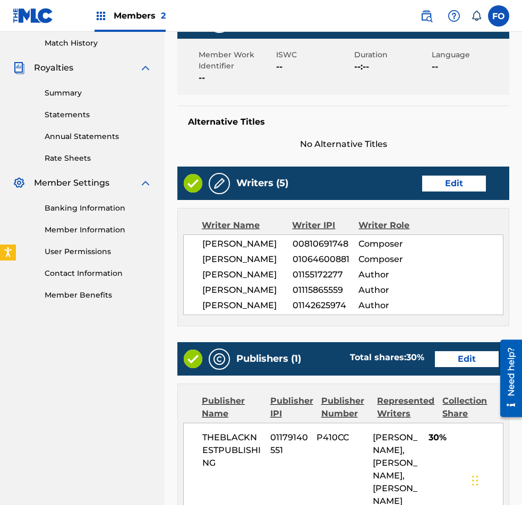
scroll to position [593, 0]
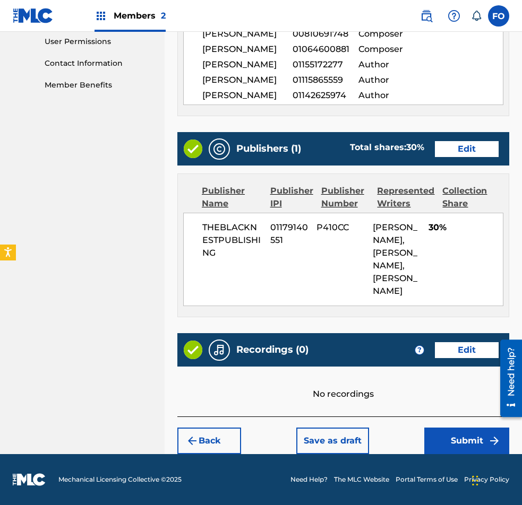
drag, startPoint x: 350, startPoint y: 145, endPoint x: 350, endPoint y: 267, distance: 121.5
click at [454, 452] on button "Submit" at bounding box center [466, 441] width 85 height 27
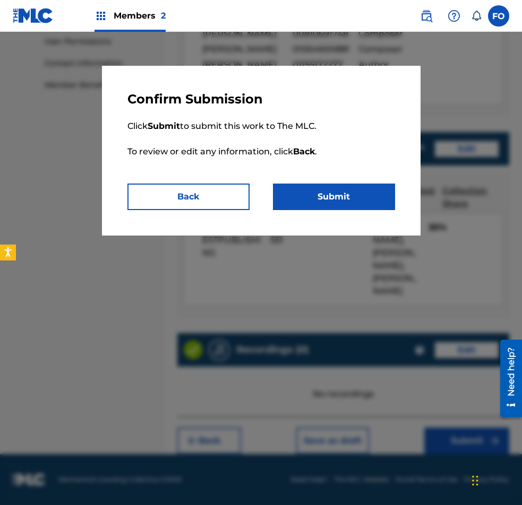
click at [337, 197] on button "Submit" at bounding box center [334, 197] width 122 height 27
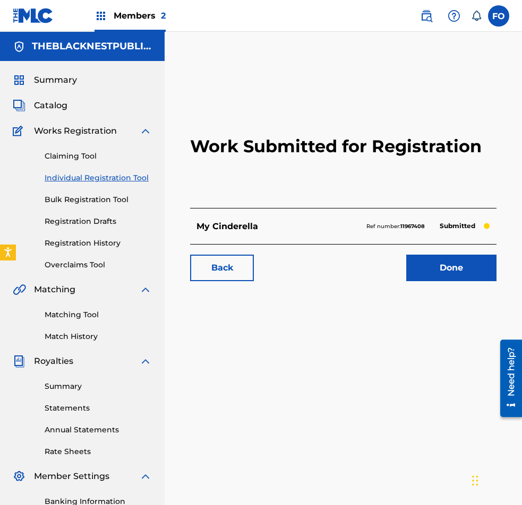
click at [412, 275] on link "Done" at bounding box center [451, 268] width 90 height 27
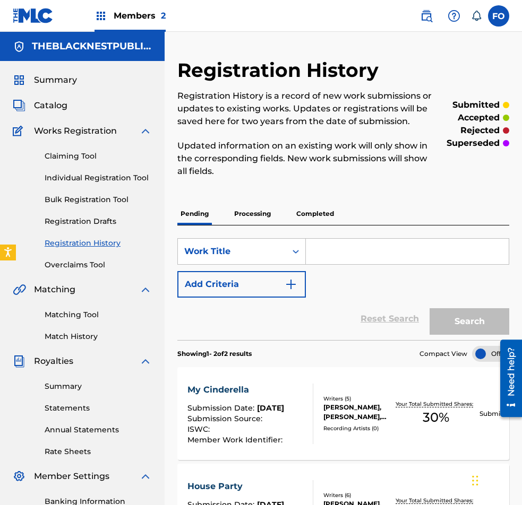
click at [68, 161] on link "Claiming Tool" at bounding box center [98, 156] width 107 height 11
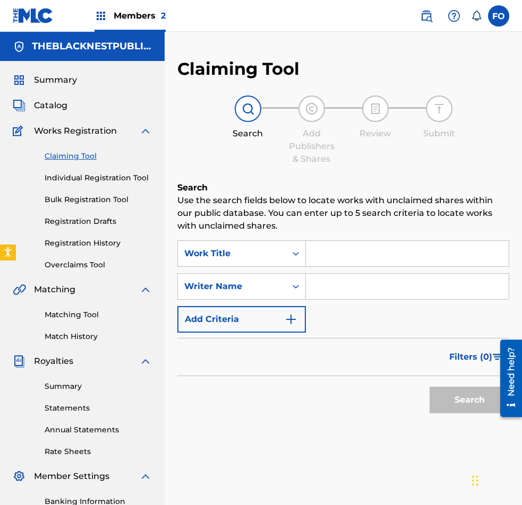
click at [336, 246] on input "Search Form" at bounding box center [407, 253] width 203 height 25
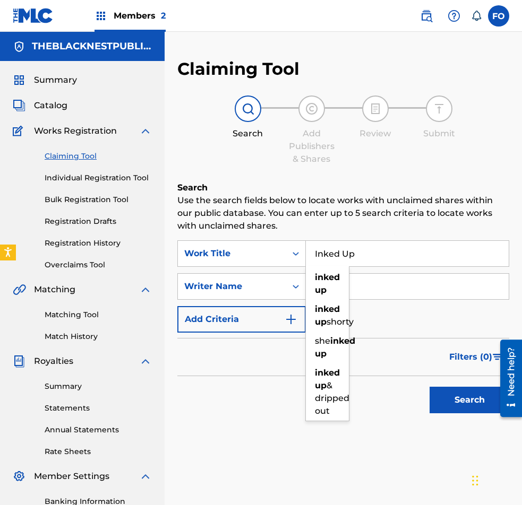
type input "Inked Up"
type input "K"
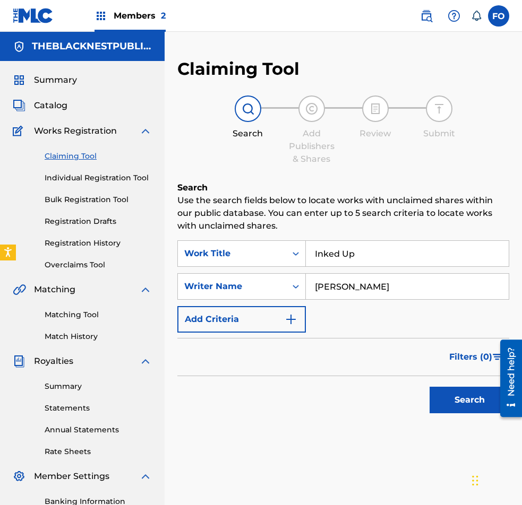
type input "Karl Berkon"
click at [429, 387] on button "Search" at bounding box center [469, 400] width 80 height 27
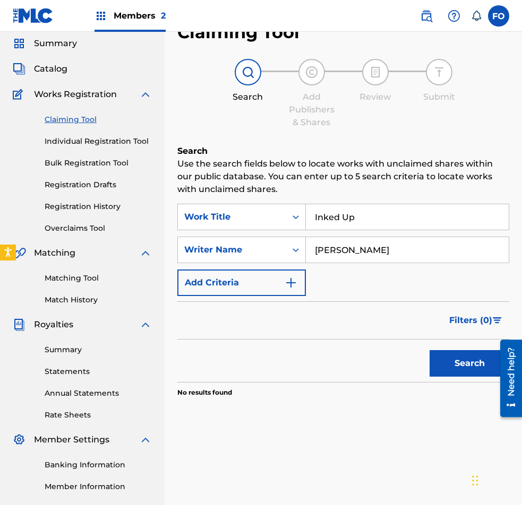
drag, startPoint x: 365, startPoint y: 357, endPoint x: 381, endPoint y: 436, distance: 81.2
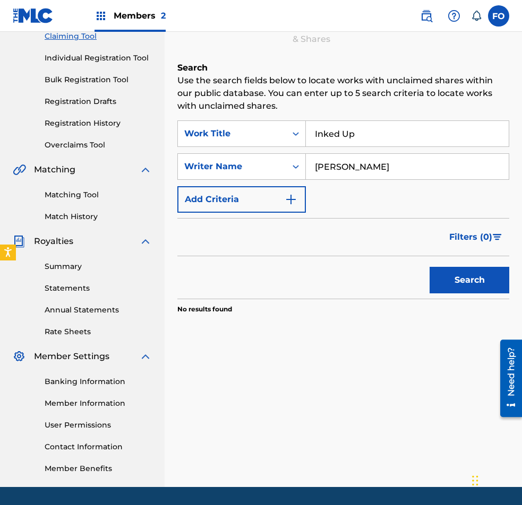
drag, startPoint x: 400, startPoint y: 385, endPoint x: 353, endPoint y: 359, distance: 53.2
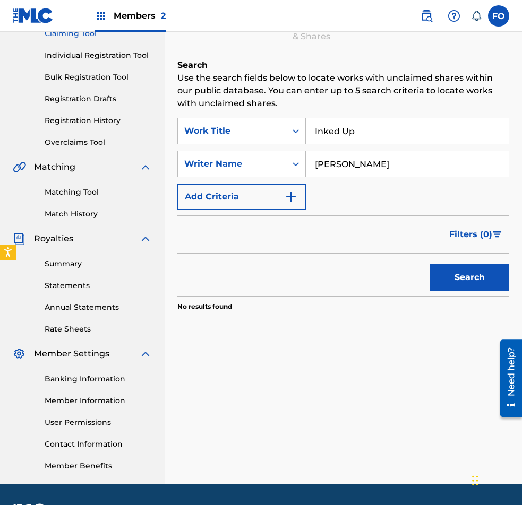
click at [110, 54] on link "Individual Registration Tool" at bounding box center [98, 55] width 107 height 11
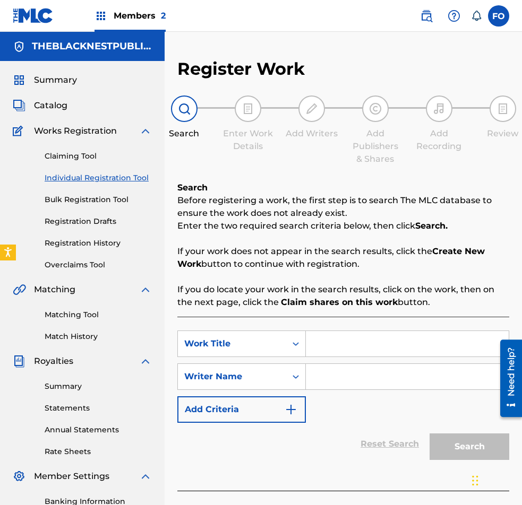
click at [343, 350] on input "Search Form" at bounding box center [407, 343] width 203 height 25
type input "Inked Up"
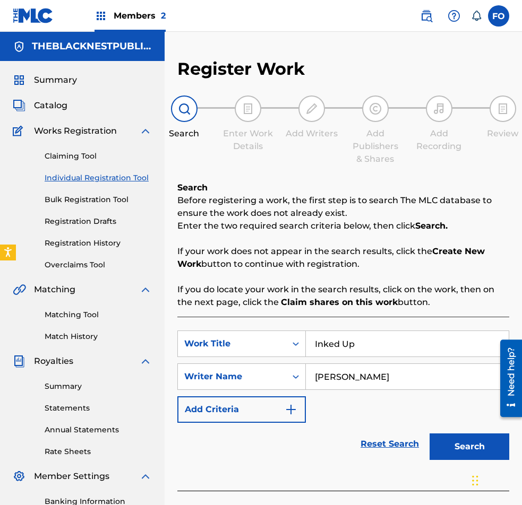
type input "Karl Berkon"
click at [429, 434] on button "Search" at bounding box center [469, 447] width 80 height 27
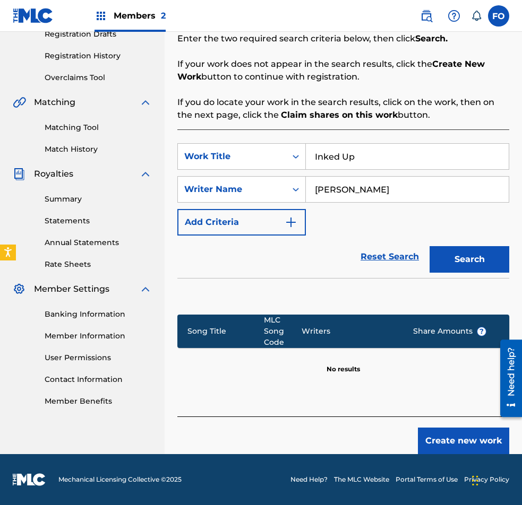
drag, startPoint x: 358, startPoint y: 380, endPoint x: 360, endPoint y: 472, distance: 92.3
click at [450, 444] on button "Create new work" at bounding box center [463, 441] width 91 height 27
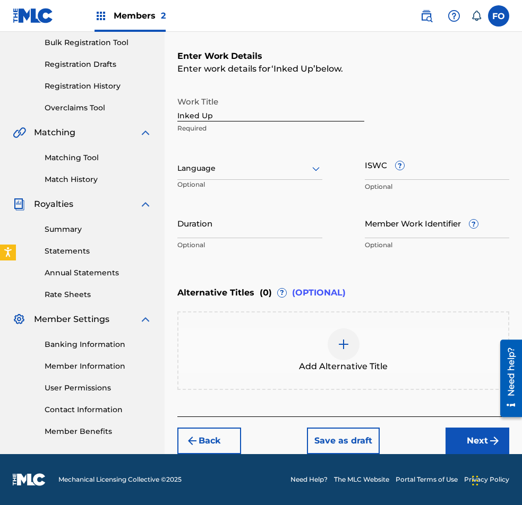
click at [473, 434] on button "Next" at bounding box center [477, 441] width 64 height 27
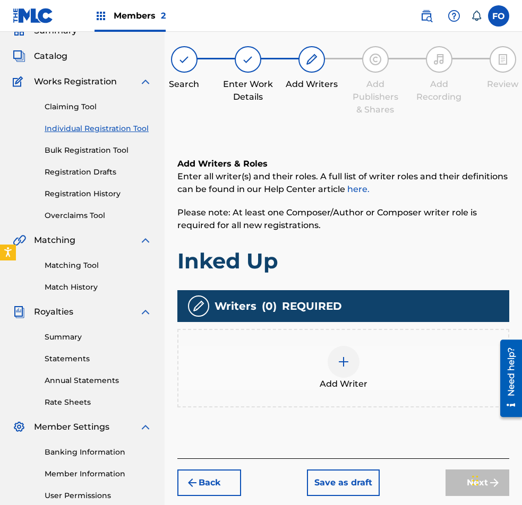
scroll to position [48, 0]
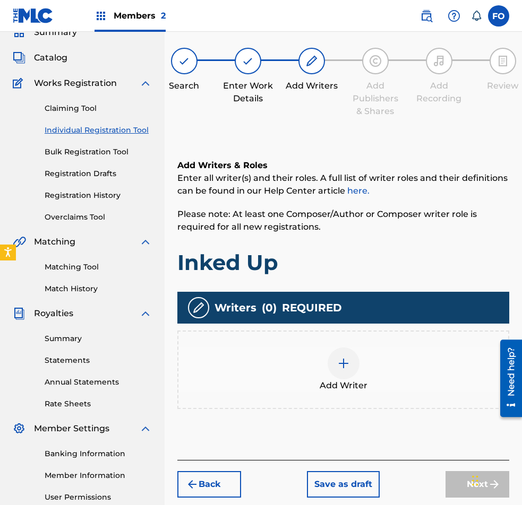
click at [310, 349] on div "Add Writer" at bounding box center [343, 370] width 330 height 45
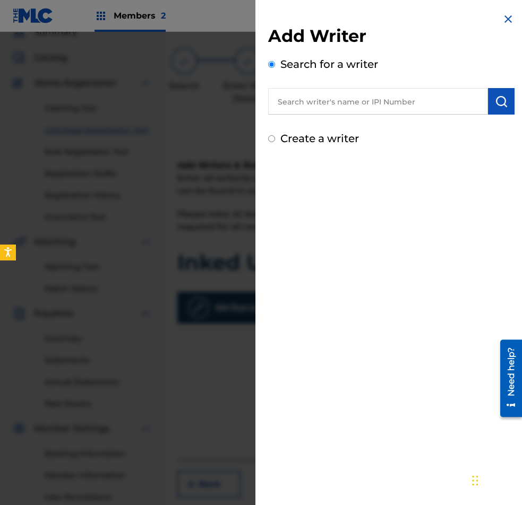
click at [318, 93] on input "text" at bounding box center [378, 101] width 220 height 27
click at [370, 107] on input "text" at bounding box center [378, 101] width 220 height 27
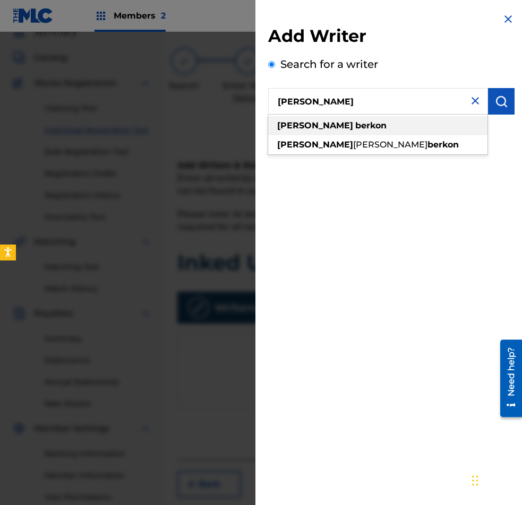
click at [333, 129] on div "karl berkon" at bounding box center [377, 125] width 219 height 19
type input "karl berkon"
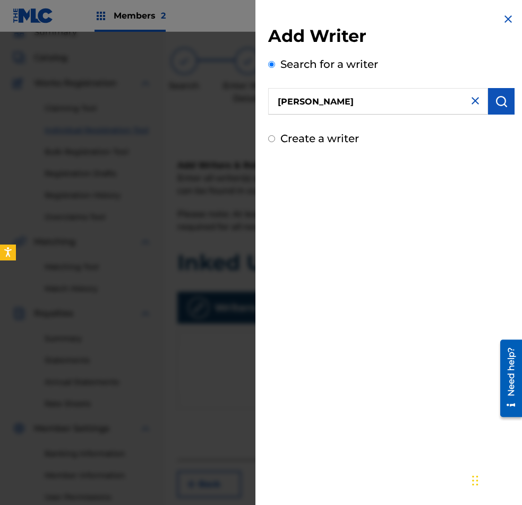
click at [496, 97] on img "submit" at bounding box center [501, 101] width 13 height 13
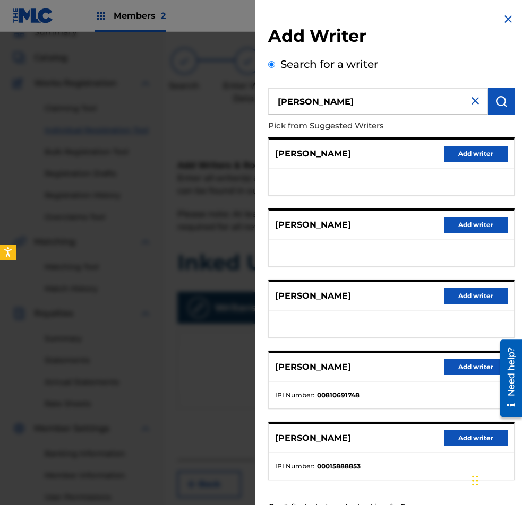
click at [478, 360] on button "Add writer" at bounding box center [476, 367] width 64 height 16
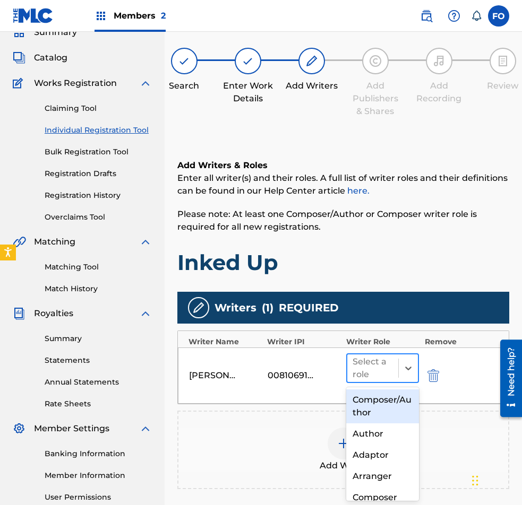
click at [388, 370] on div at bounding box center [372, 368] width 41 height 15
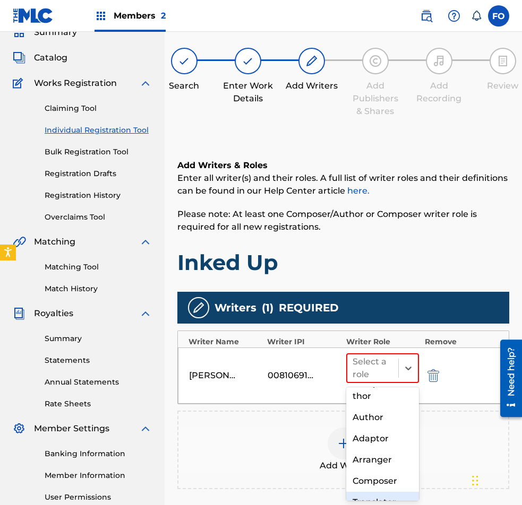
scroll to position [0, 0]
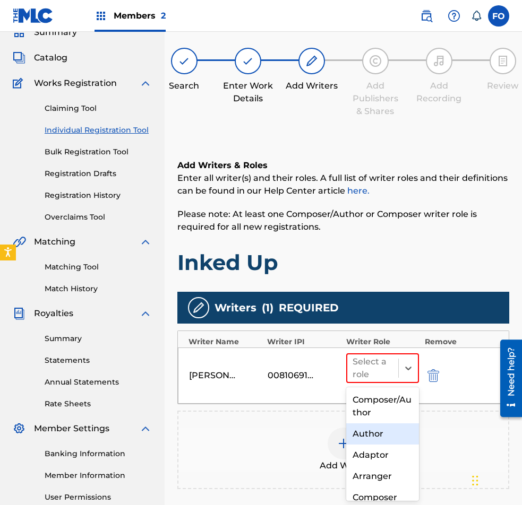
click at [385, 431] on div "Author" at bounding box center [382, 433] width 73 height 21
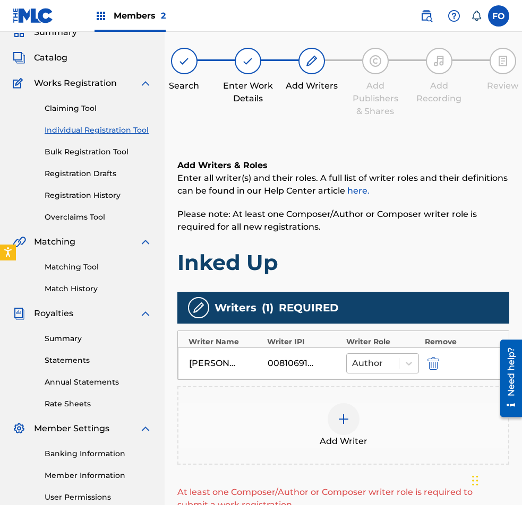
click at [397, 366] on div "Author" at bounding box center [372, 363] width 53 height 19
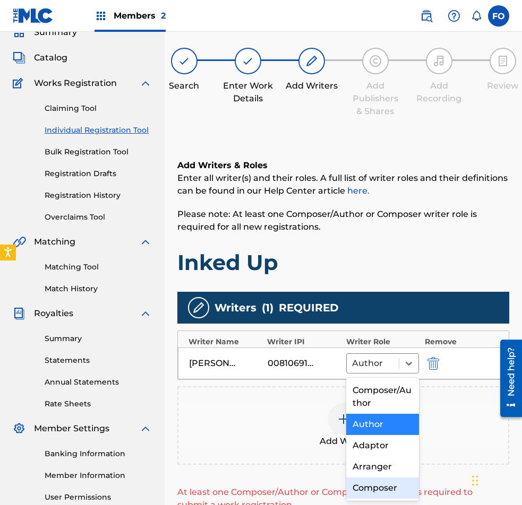
click at [380, 480] on div "Composer" at bounding box center [382, 488] width 73 height 21
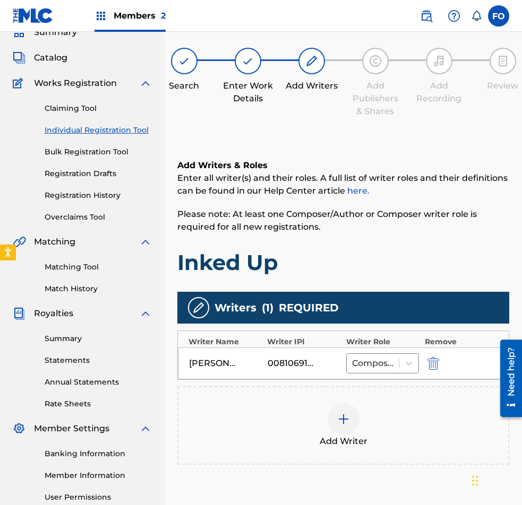
click at [341, 410] on div at bounding box center [343, 419] width 32 height 32
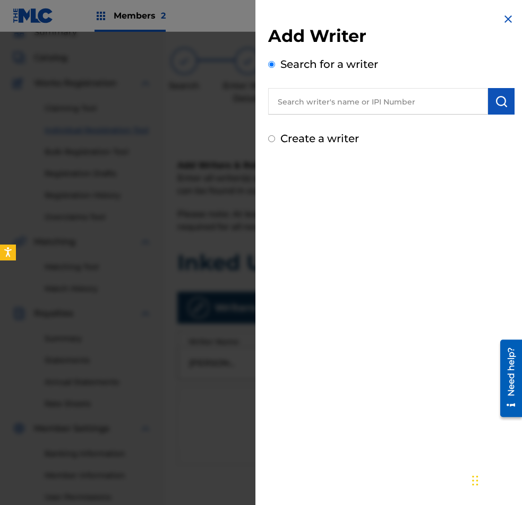
click at [351, 95] on input "text" at bounding box center [378, 101] width 220 height 27
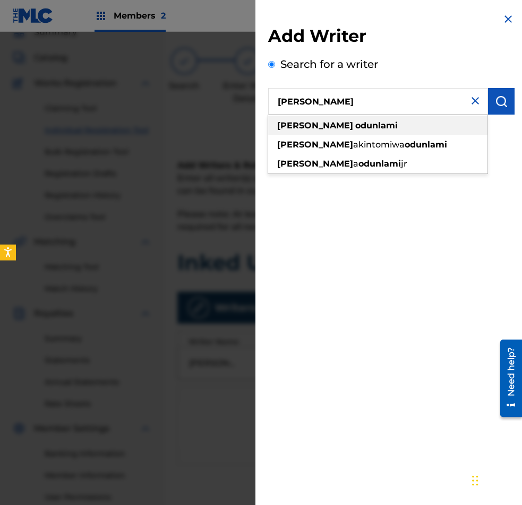
click at [355, 123] on strong "odunlami" at bounding box center [376, 125] width 42 height 10
type input "francis odunlami"
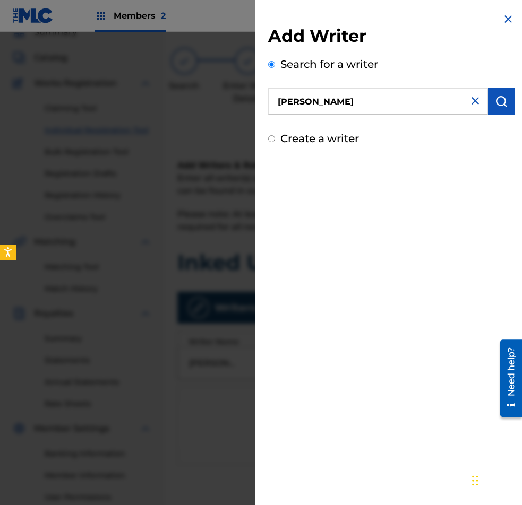
click at [496, 107] on img "submit" at bounding box center [501, 101] width 13 height 13
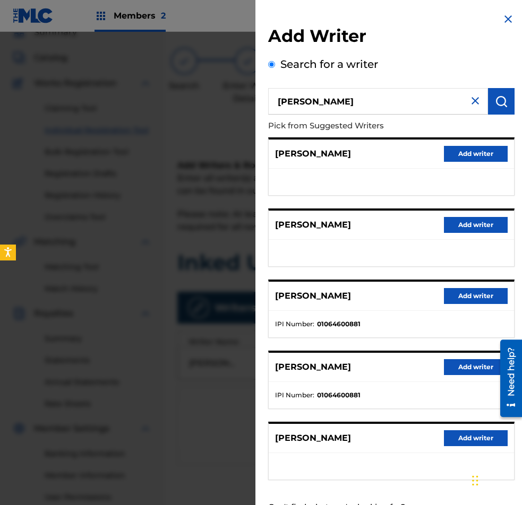
click at [465, 371] on button "Add writer" at bounding box center [476, 367] width 64 height 16
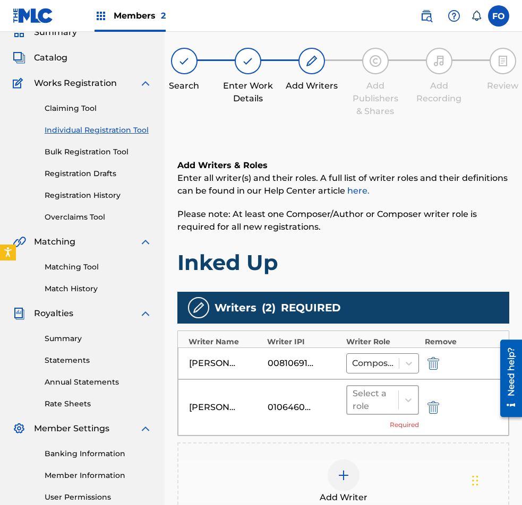
click at [392, 409] on div "Select a role" at bounding box center [372, 399] width 41 height 25
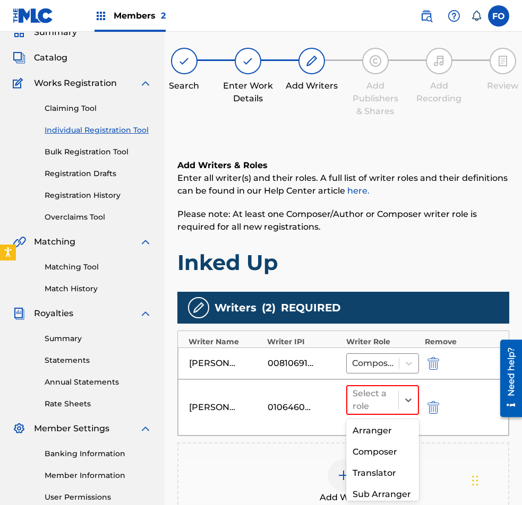
scroll to position [106, 0]
click at [384, 423] on div "Composer" at bounding box center [382, 424] width 73 height 21
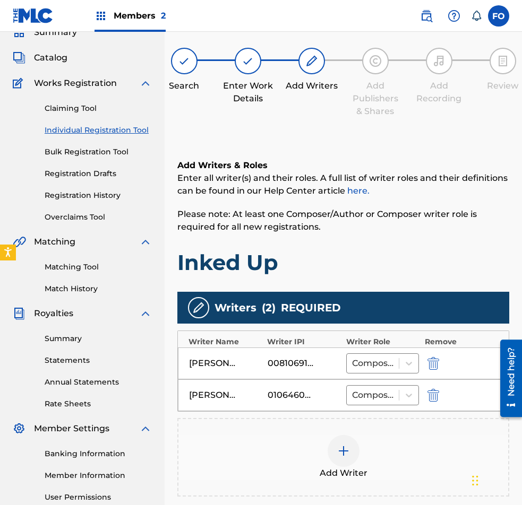
click at [360, 461] on div "Add Writer" at bounding box center [343, 457] width 330 height 45
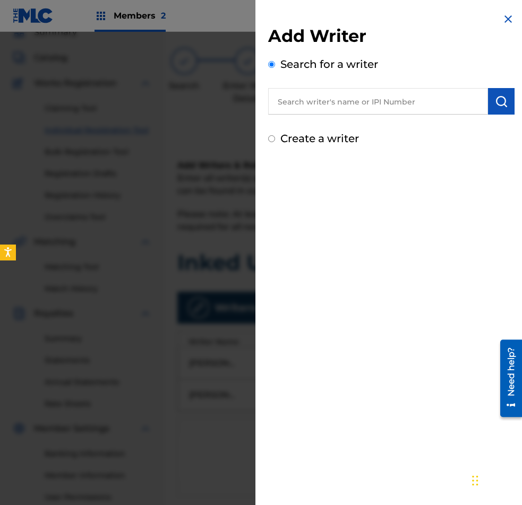
click at [346, 102] on input "text" at bounding box center [378, 101] width 220 height 27
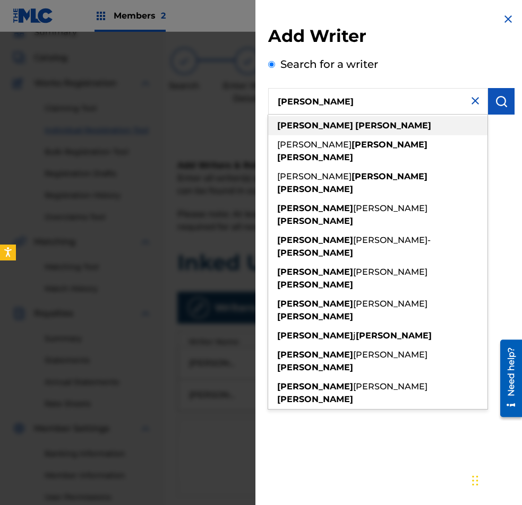
click at [355, 123] on strong "smith" at bounding box center [393, 125] width 76 height 10
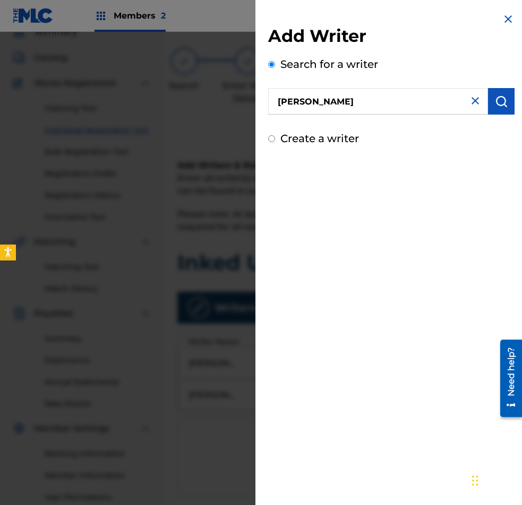
click at [488, 97] on button "submit" at bounding box center [501, 101] width 27 height 27
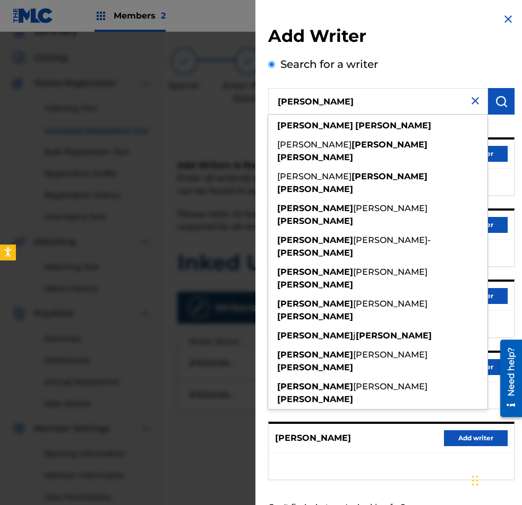
drag, startPoint x: 376, startPoint y: 99, endPoint x: 317, endPoint y: 100, distance: 58.9
click at [317, 100] on input "dominic smith" at bounding box center [378, 101] width 220 height 27
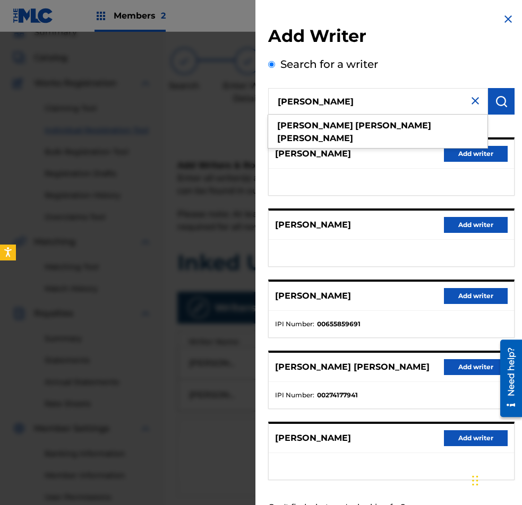
type input "dominic alexander smith"
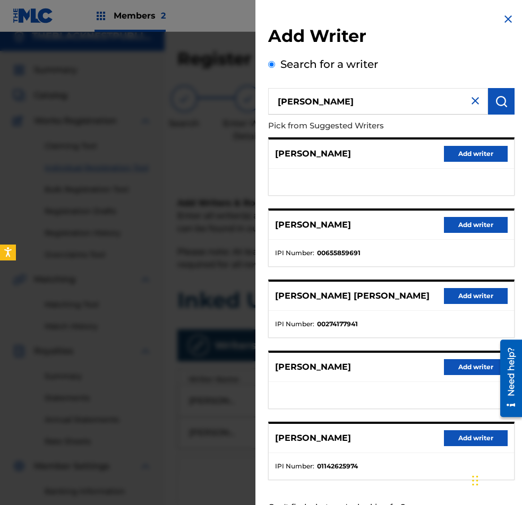
scroll to position [0, 0]
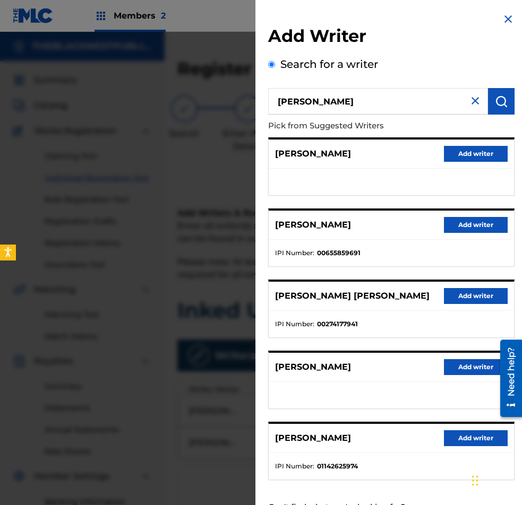
click at [474, 441] on button "Add writer" at bounding box center [476, 438] width 64 height 16
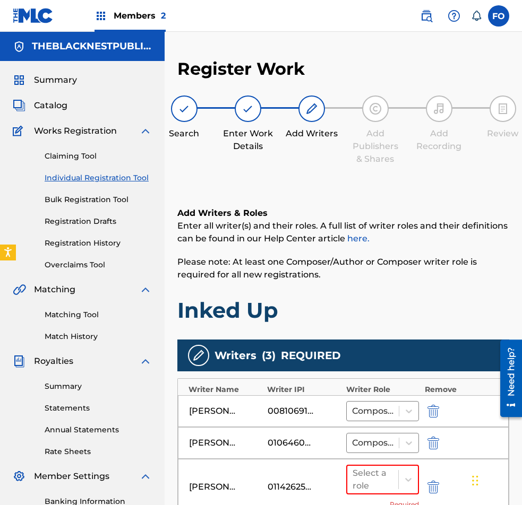
scroll to position [53, 0]
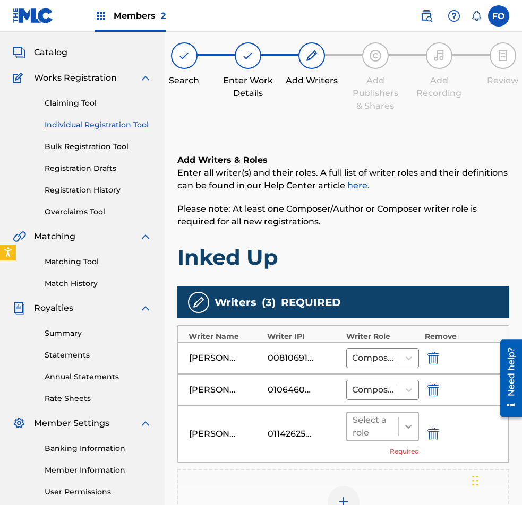
click at [416, 427] on div at bounding box center [407, 426] width 19 height 19
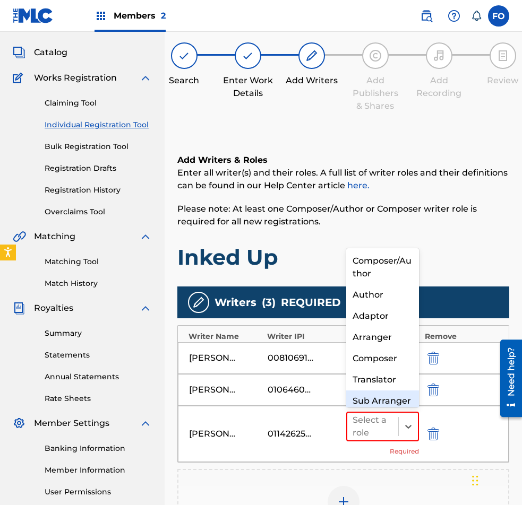
scroll to position [28, 0]
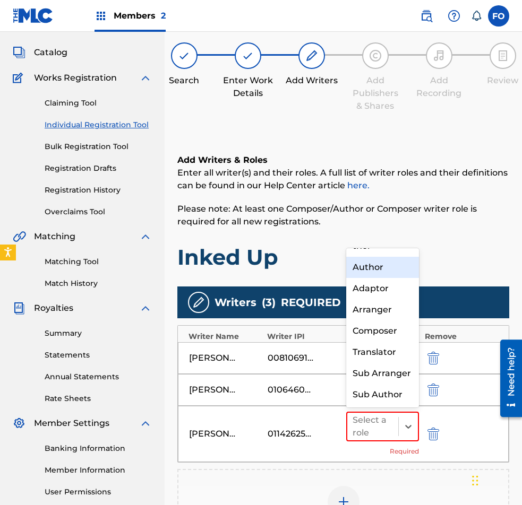
click at [379, 269] on div "Author" at bounding box center [382, 267] width 73 height 21
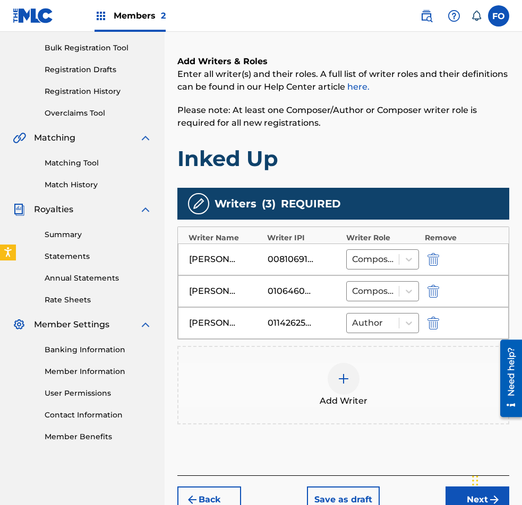
scroll to position [158, 0]
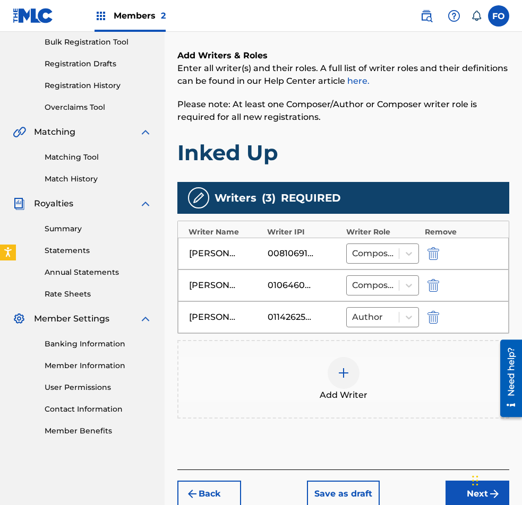
click at [351, 387] on div "Add Writer" at bounding box center [343, 379] width 330 height 45
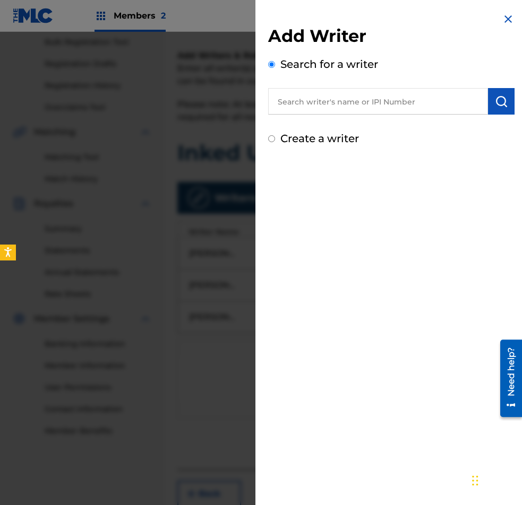
click at [323, 93] on input "text" at bounding box center [378, 101] width 220 height 27
click at [296, 138] on label "Create a writer" at bounding box center [319, 138] width 79 height 13
radio input "true"
click at [275, 138] on input "Create a writer" at bounding box center [271, 138] width 7 height 7
radio input "false"
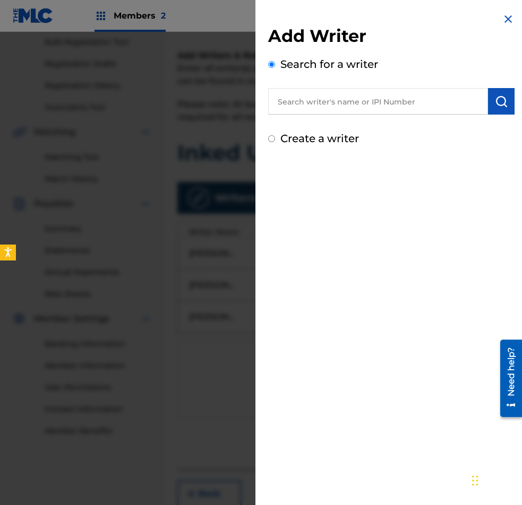
radio input "true"
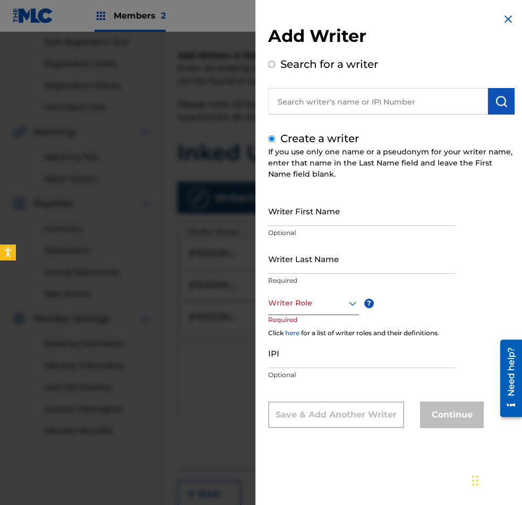
click at [313, 83] on div "Search for a writer" at bounding box center [391, 85] width 246 height 58
click at [313, 103] on input "text" at bounding box center [378, 101] width 220 height 27
radio input "true"
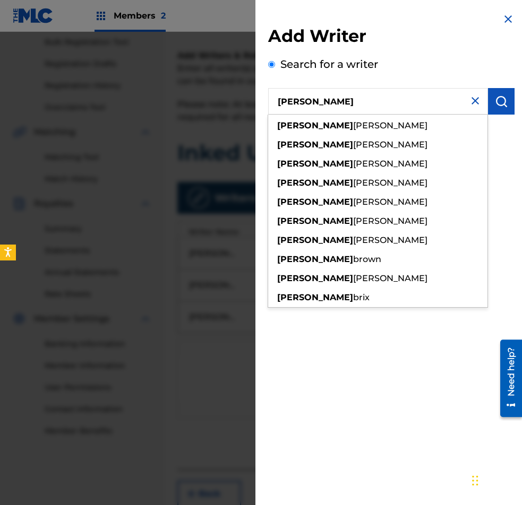
type input "Andrew Briol"
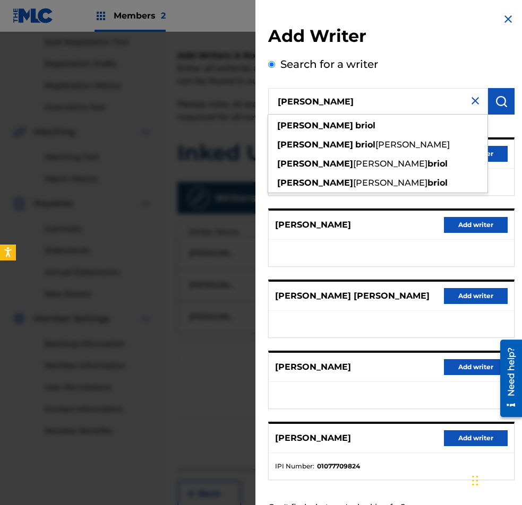
click at [430, 64] on div "Search for a writer Andrew Briol andrew briol andrew briol pedersen andrew mich…" at bounding box center [391, 287] width 246 height 462
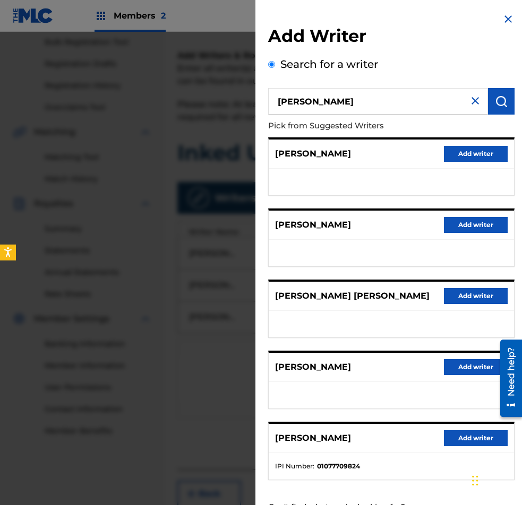
click at [473, 439] on button "Add writer" at bounding box center [476, 438] width 64 height 16
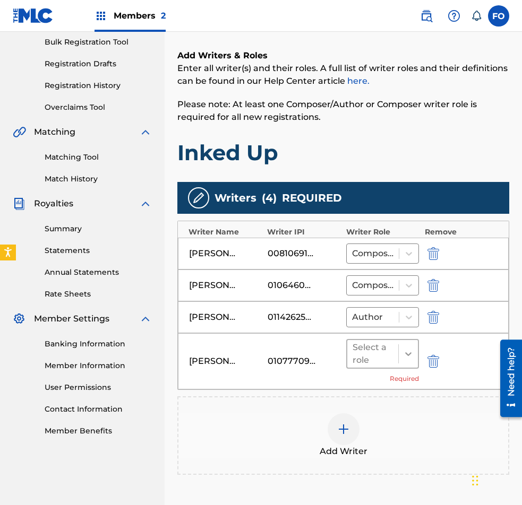
click at [412, 351] on icon at bounding box center [408, 354] width 11 height 11
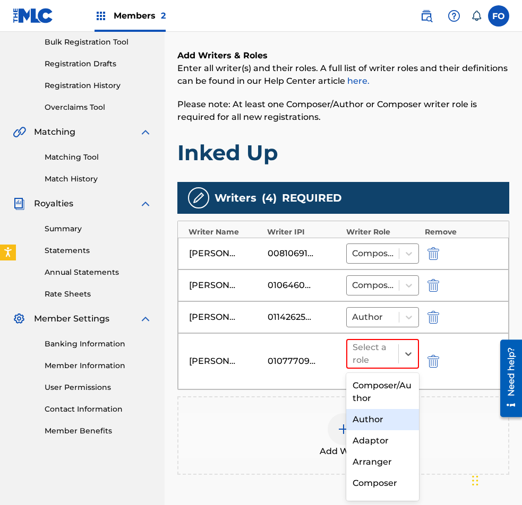
click at [374, 424] on div "Author" at bounding box center [382, 419] width 73 height 21
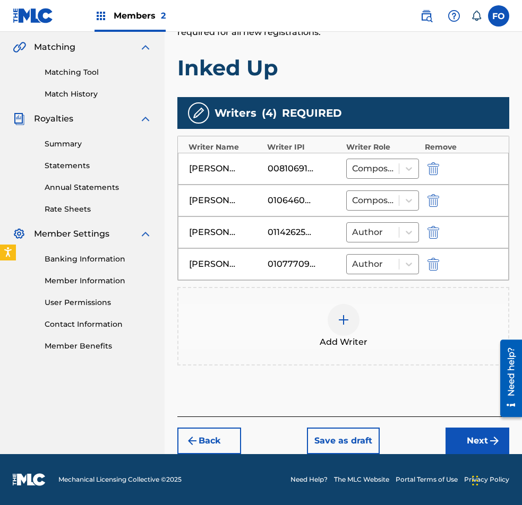
click at [478, 442] on button "Next" at bounding box center [477, 441] width 64 height 27
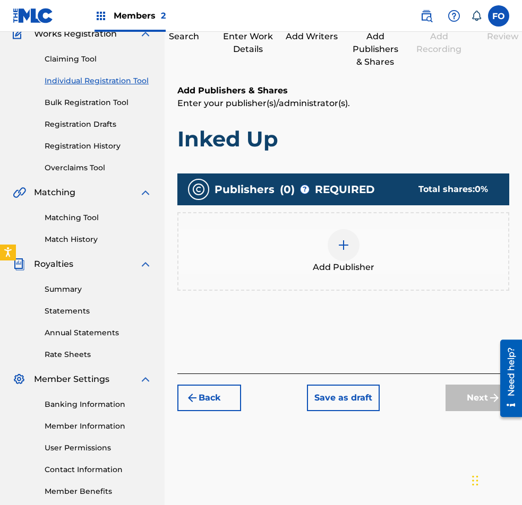
scroll to position [48, 0]
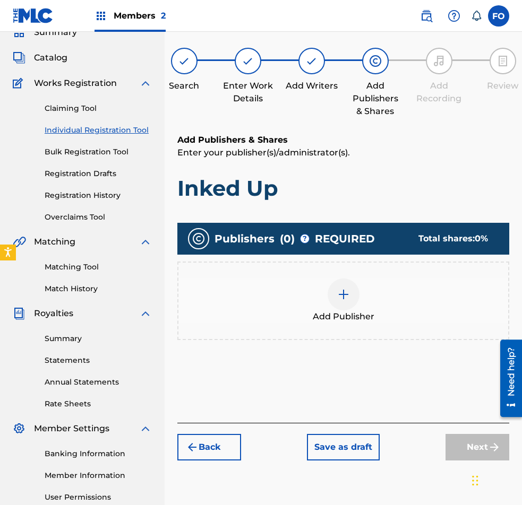
click at [351, 293] on div at bounding box center [343, 295] width 32 height 32
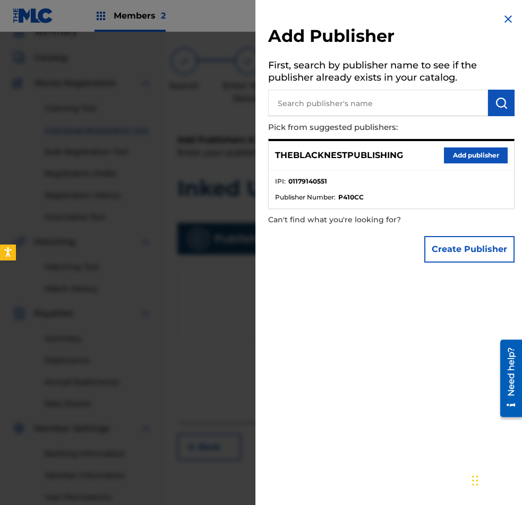
click at [488, 152] on button "Add publisher" at bounding box center [476, 156] width 64 height 16
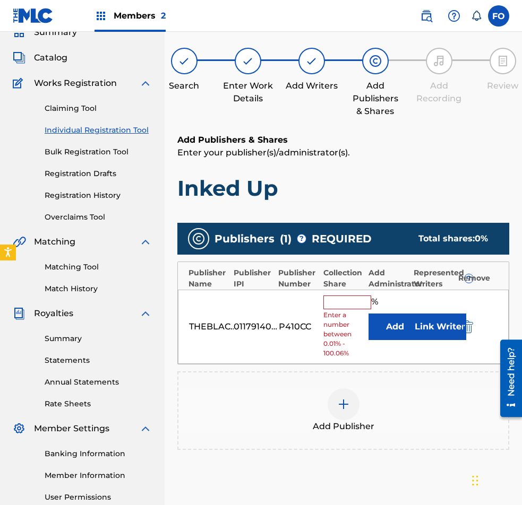
click at [432, 325] on button "Link Writer" at bounding box center [439, 327] width 53 height 27
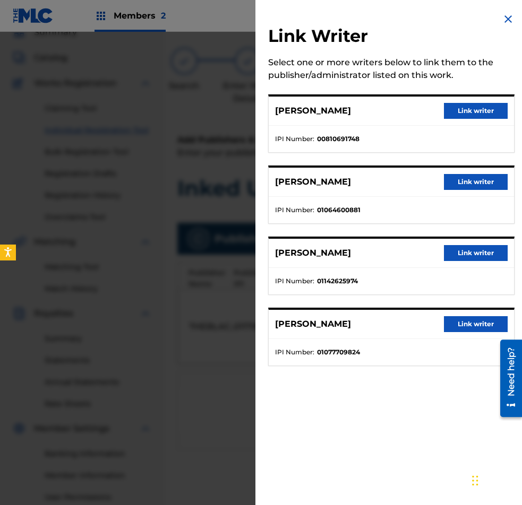
click at [463, 111] on button "Link writer" at bounding box center [476, 111] width 64 height 16
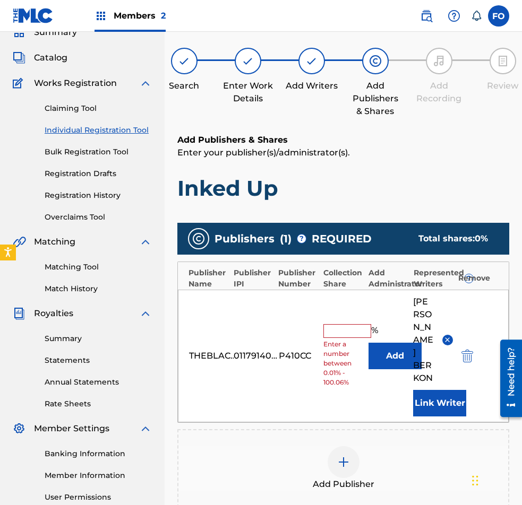
click at [437, 390] on button "Link Writer" at bounding box center [439, 403] width 53 height 27
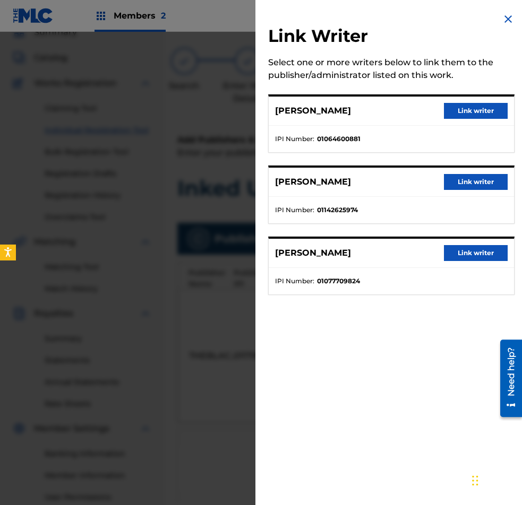
click at [469, 106] on button "Link writer" at bounding box center [476, 111] width 64 height 16
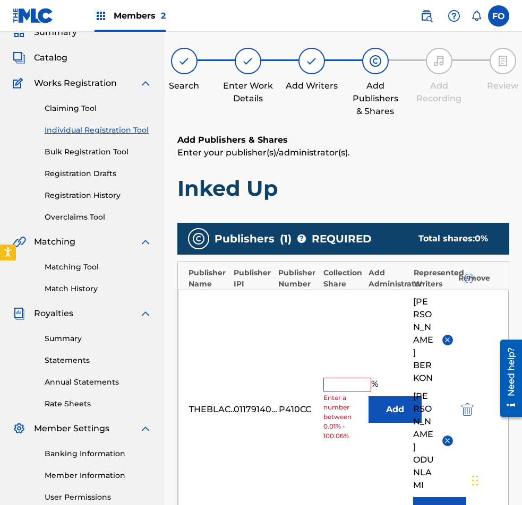
click at [350, 378] on input "text" at bounding box center [347, 385] width 48 height 14
type input "25"
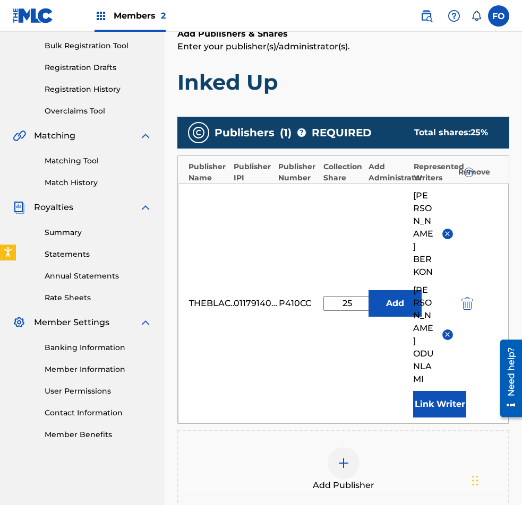
scroll to position [300, 0]
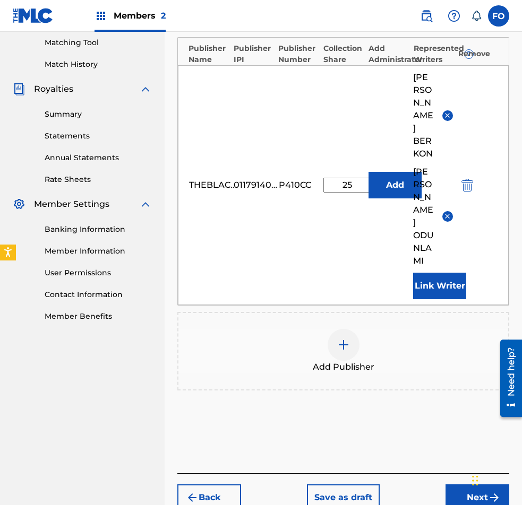
drag, startPoint x: 351, startPoint y: 336, endPoint x: 349, endPoint y: 406, distance: 70.6
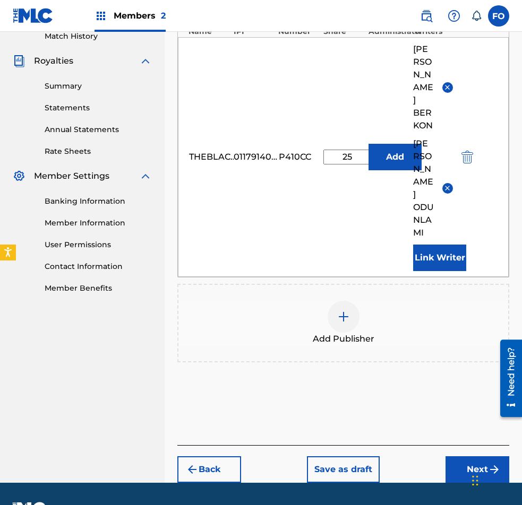
click at [463, 456] on button "Next" at bounding box center [477, 469] width 64 height 27
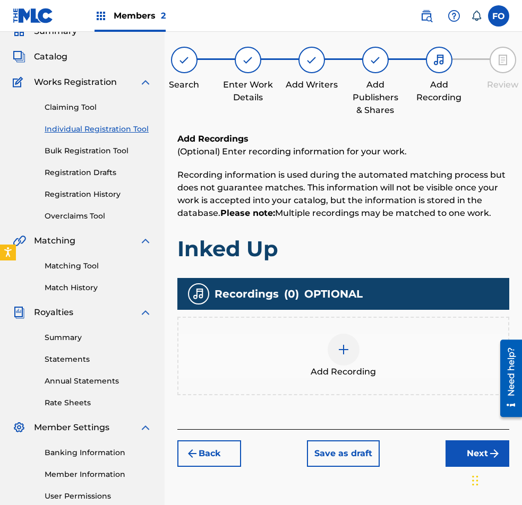
scroll to position [48, 0]
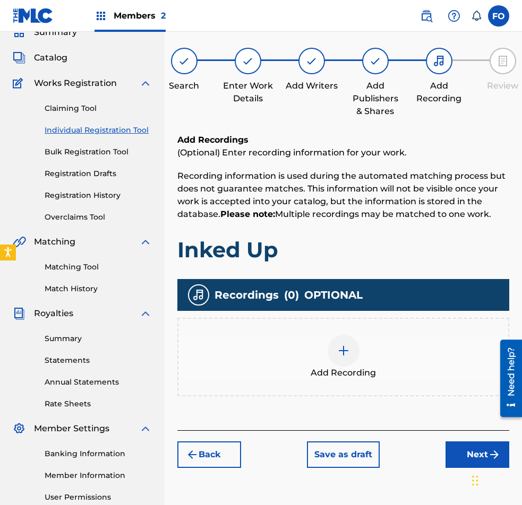
click at [461, 453] on button "Next" at bounding box center [477, 454] width 64 height 27
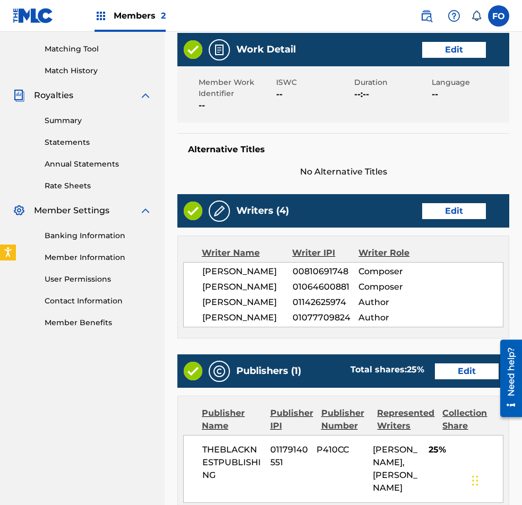
drag, startPoint x: 359, startPoint y: 344, endPoint x: 365, endPoint y: 436, distance: 92.5
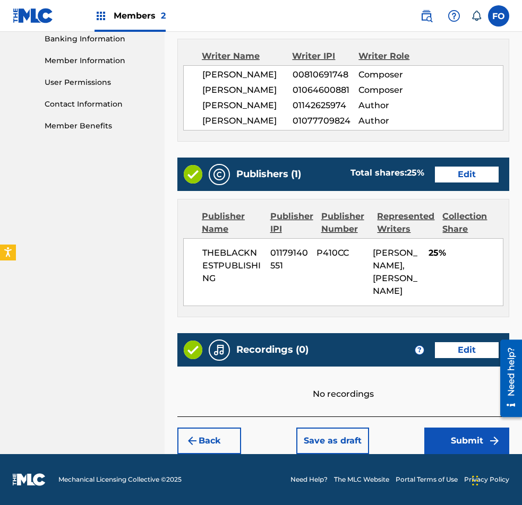
scroll to position [539, 0]
drag, startPoint x: 316, startPoint y: 364, endPoint x: 380, endPoint y: 422, distance: 86.4
click at [431, 432] on button "Submit" at bounding box center [466, 441] width 85 height 27
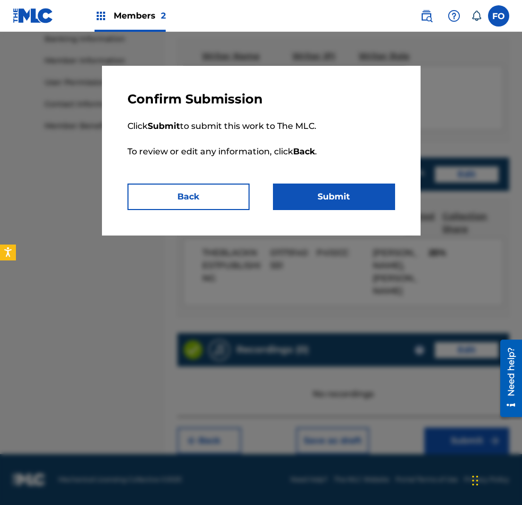
click at [313, 203] on button "Submit" at bounding box center [334, 197] width 122 height 27
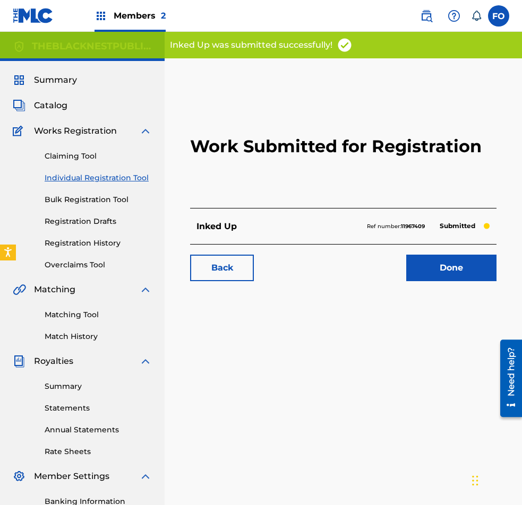
click at [412, 272] on link "Done" at bounding box center [451, 268] width 90 height 27
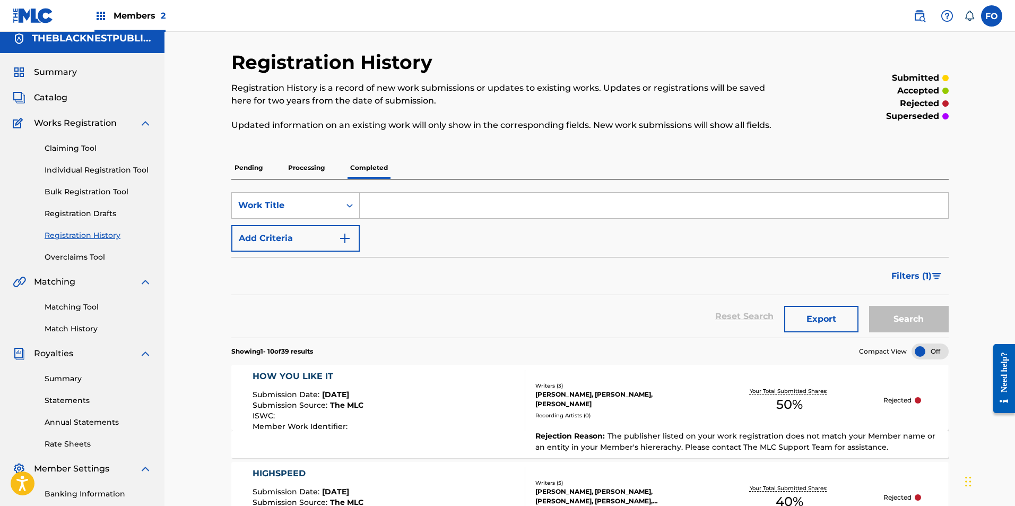
scroll to position [59, 0]
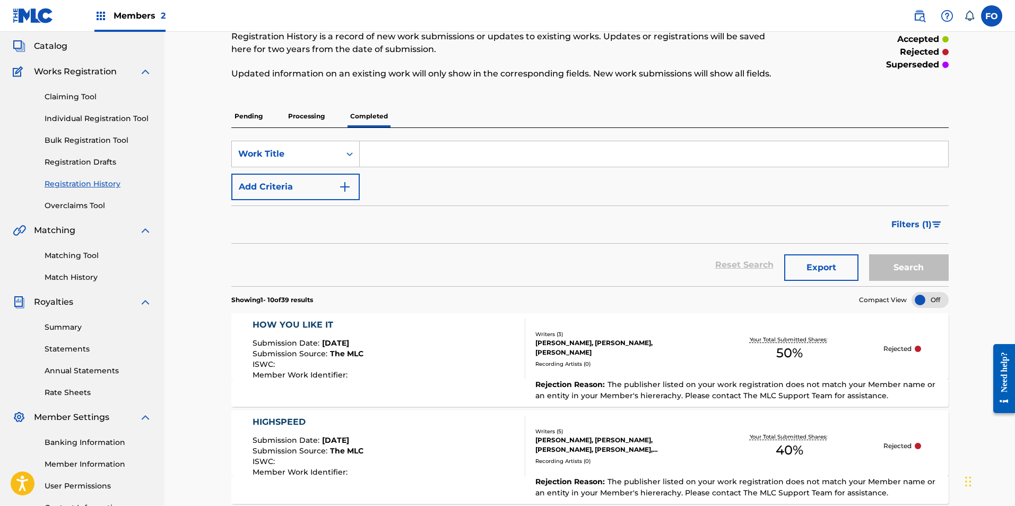
drag, startPoint x: 474, startPoint y: 223, endPoint x: 468, endPoint y: 262, distance: 39.2
click at [293, 123] on p "Processing" at bounding box center [306, 116] width 43 height 22
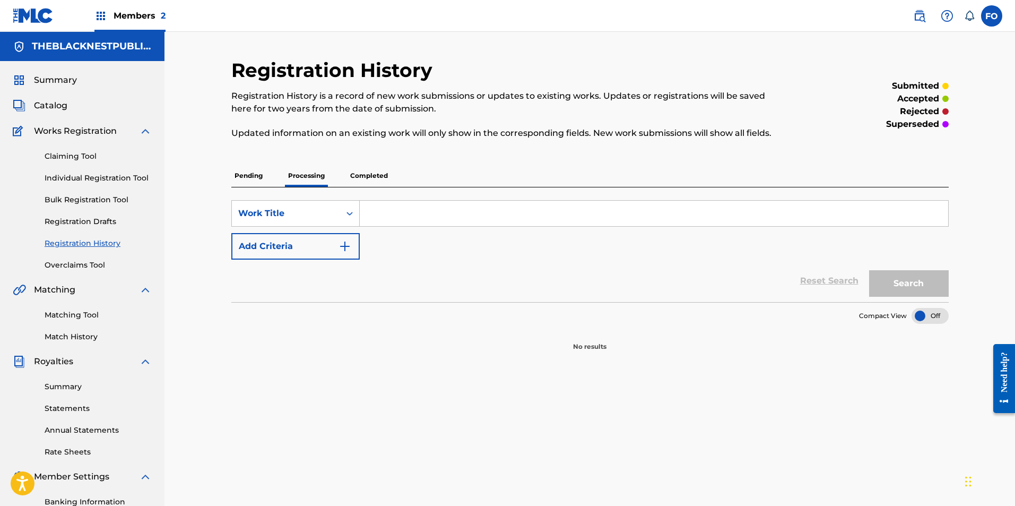
click at [263, 175] on p "Pending" at bounding box center [248, 175] width 34 height 22
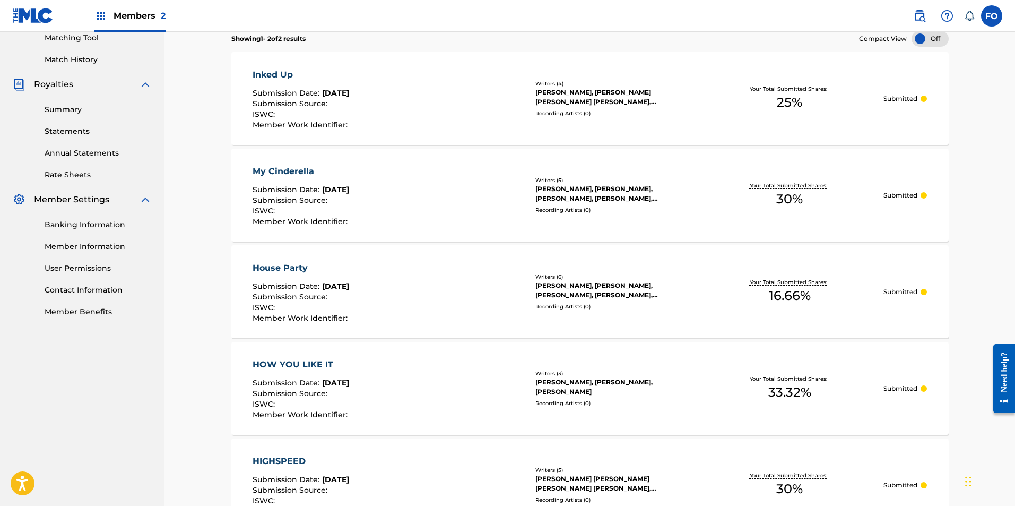
drag, startPoint x: 501, startPoint y: 133, endPoint x: 510, endPoint y: 218, distance: 86.0
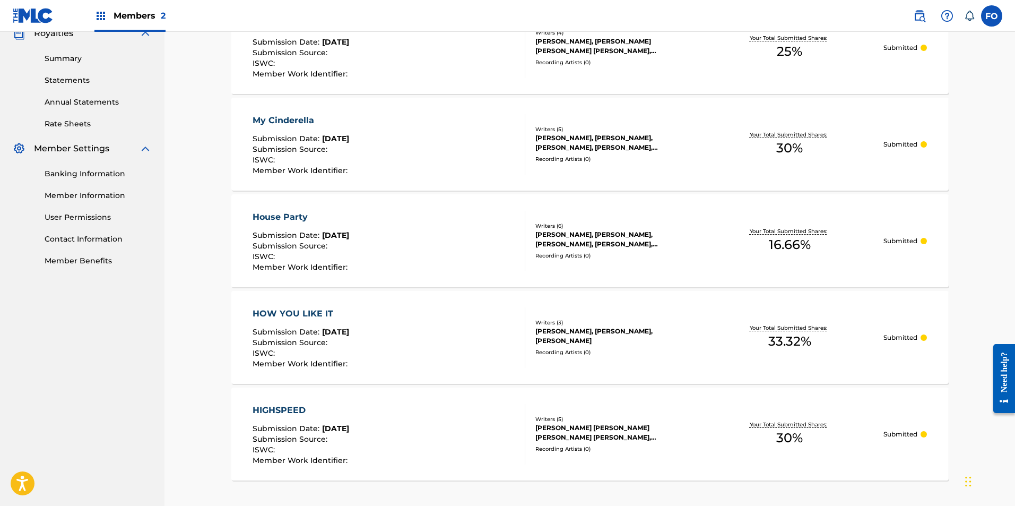
drag, startPoint x: 212, startPoint y: 178, endPoint x: 215, endPoint y: 200, distance: 22.5
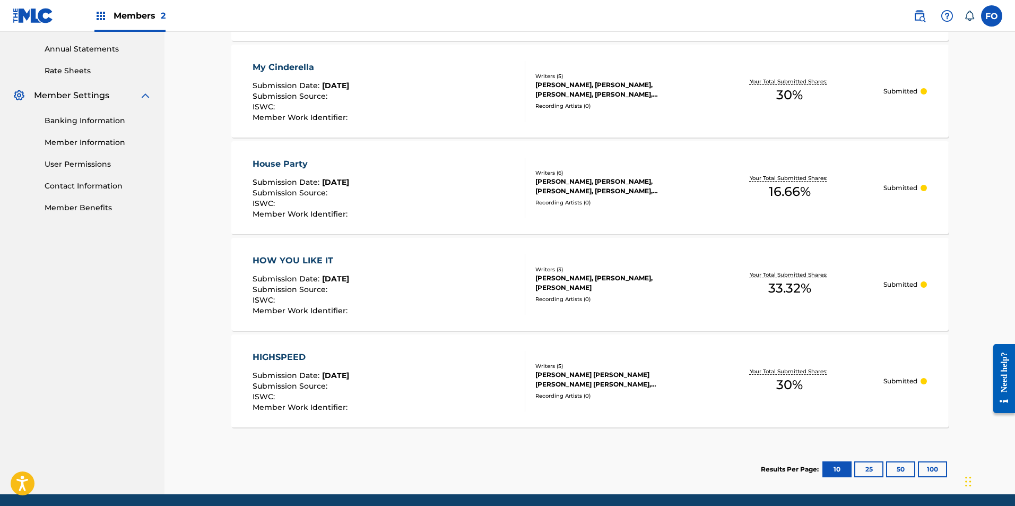
drag, startPoint x: 212, startPoint y: 179, endPoint x: 217, endPoint y: 226, distance: 46.5
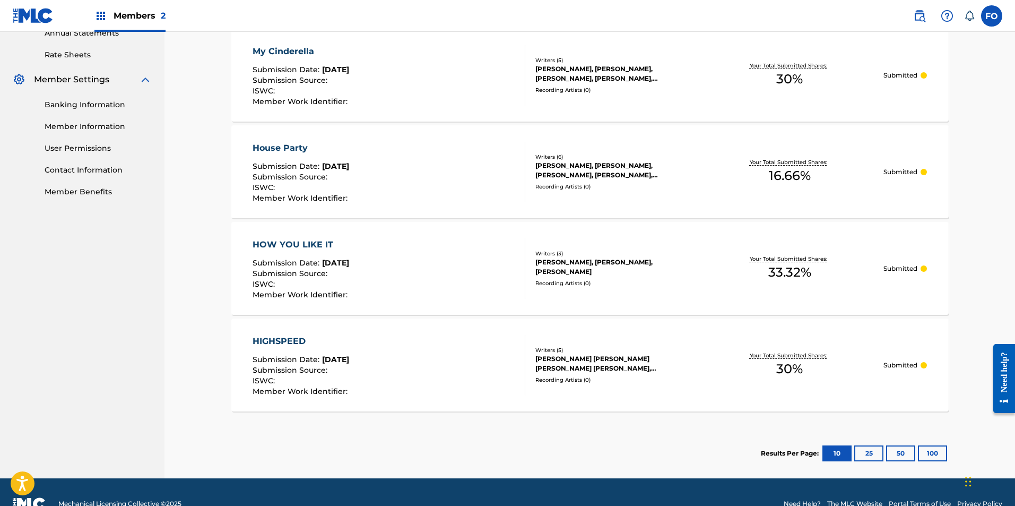
drag, startPoint x: 231, startPoint y: 296, endPoint x: 230, endPoint y: 271, distance: 24.9
drag, startPoint x: 237, startPoint y: 264, endPoint x: 233, endPoint y: 196, distance: 68.0
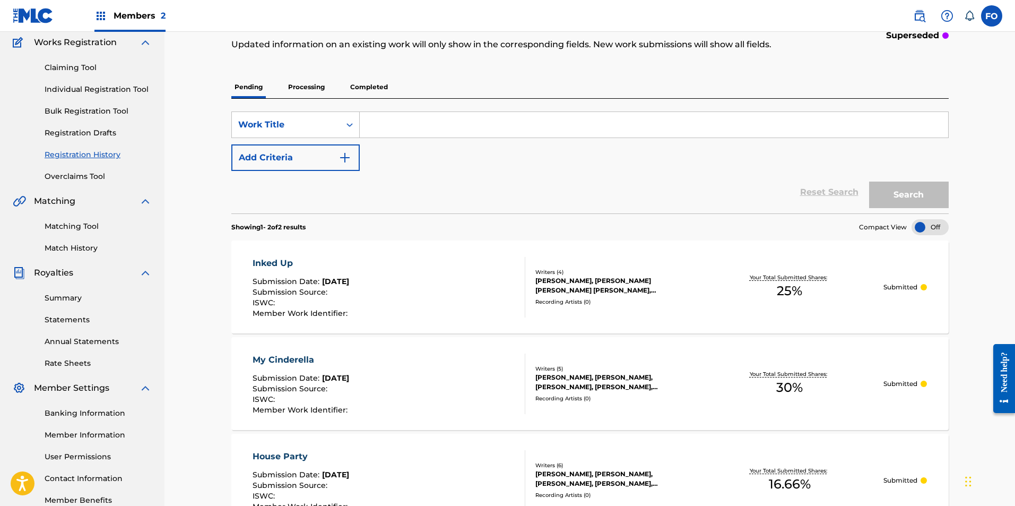
scroll to position [0, 0]
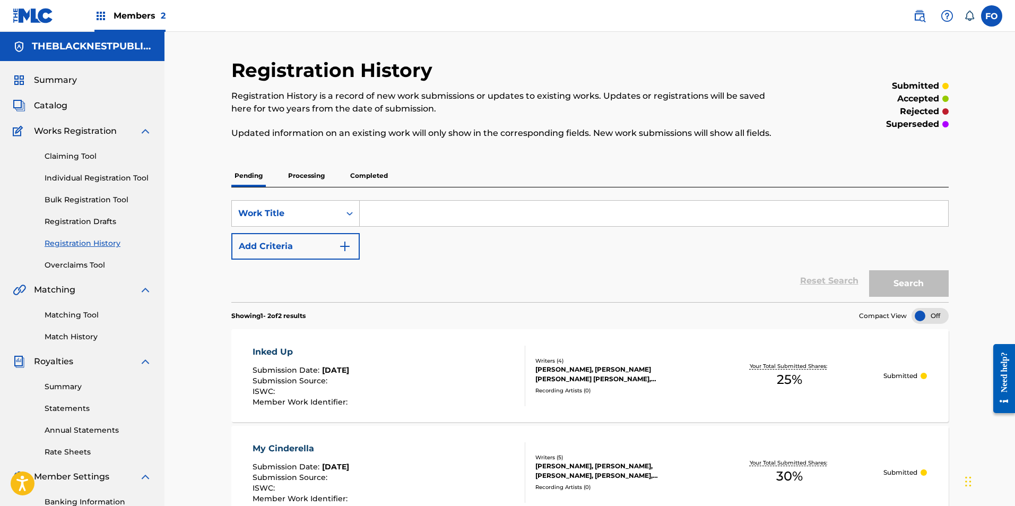
drag, startPoint x: 198, startPoint y: 202, endPoint x: 231, endPoint y: 72, distance: 134.0
click at [993, 25] on label at bounding box center [991, 15] width 21 height 21
click at [992, 16] on input "FO [PERSON_NAME] [PERSON_NAME][EMAIL_ADDRESS][DOMAIN_NAME] Notification Prefere…" at bounding box center [992, 16] width 0 height 0
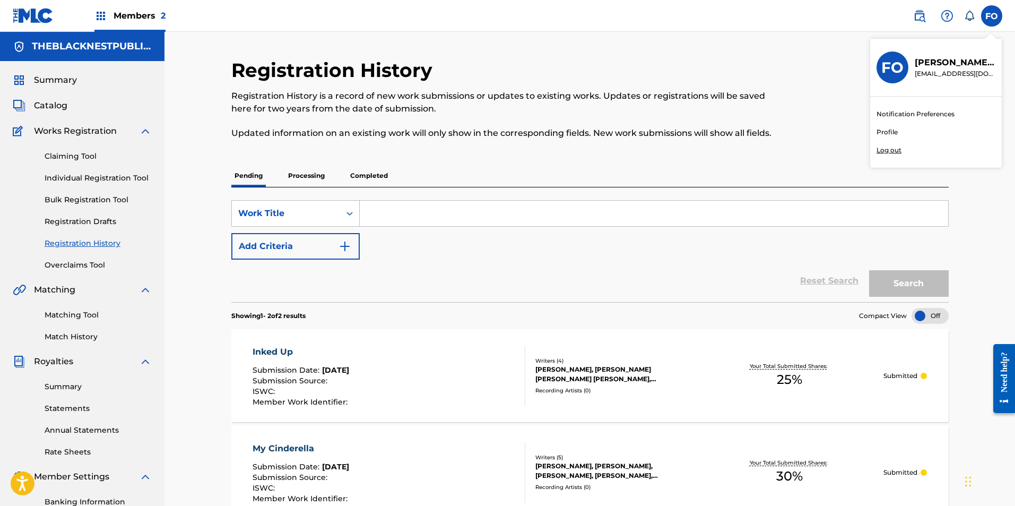
click at [892, 151] on p "Log out" at bounding box center [889, 150] width 25 height 10
click at [992, 16] on input "FO [PERSON_NAME] [PERSON_NAME][EMAIL_ADDRESS][DOMAIN_NAME] Notification Prefere…" at bounding box center [992, 16] width 0 height 0
